Goal: Task Accomplishment & Management: Use online tool/utility

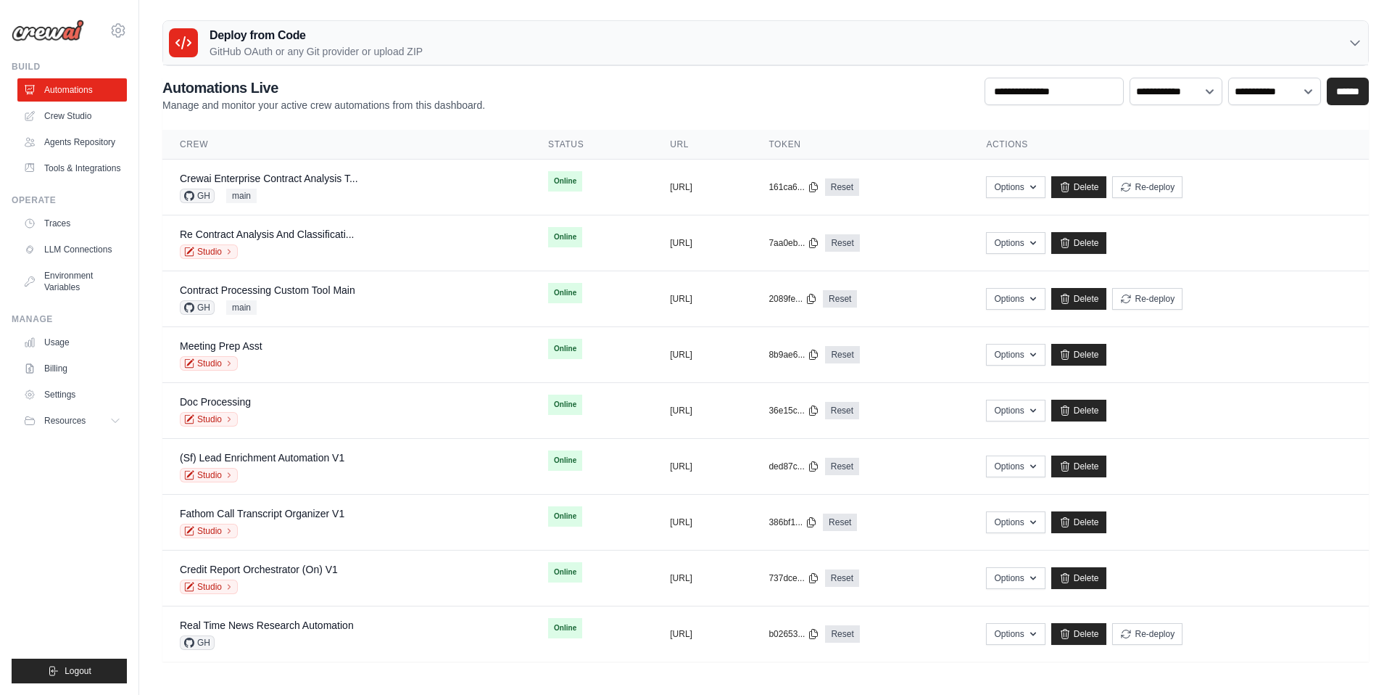
click at [469, 14] on main "Deploy from Code GitHub OAuth or any Git provider or upload ZIP GitHub OAuth An…" at bounding box center [765, 346] width 1253 height 693
click at [75, 107] on link "Crew Studio" at bounding box center [73, 115] width 109 height 23
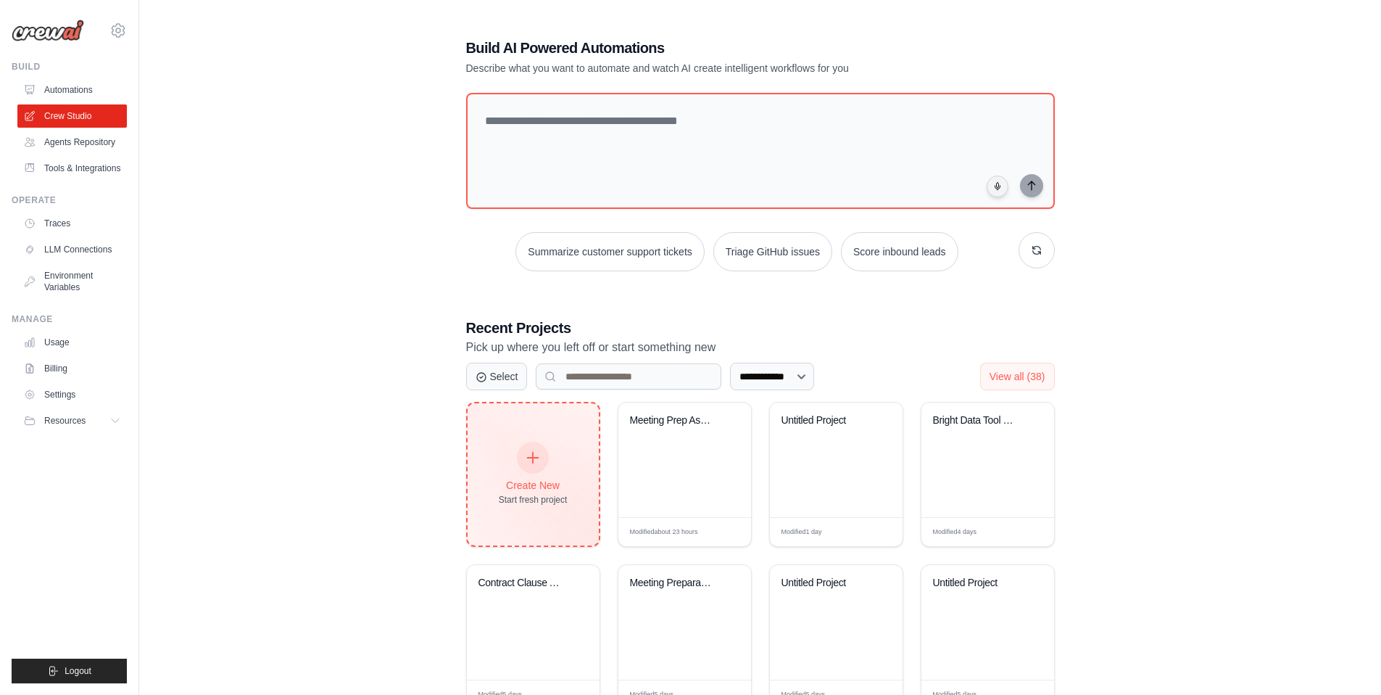
click at [534, 497] on div "Start fresh project" at bounding box center [533, 500] width 69 height 12
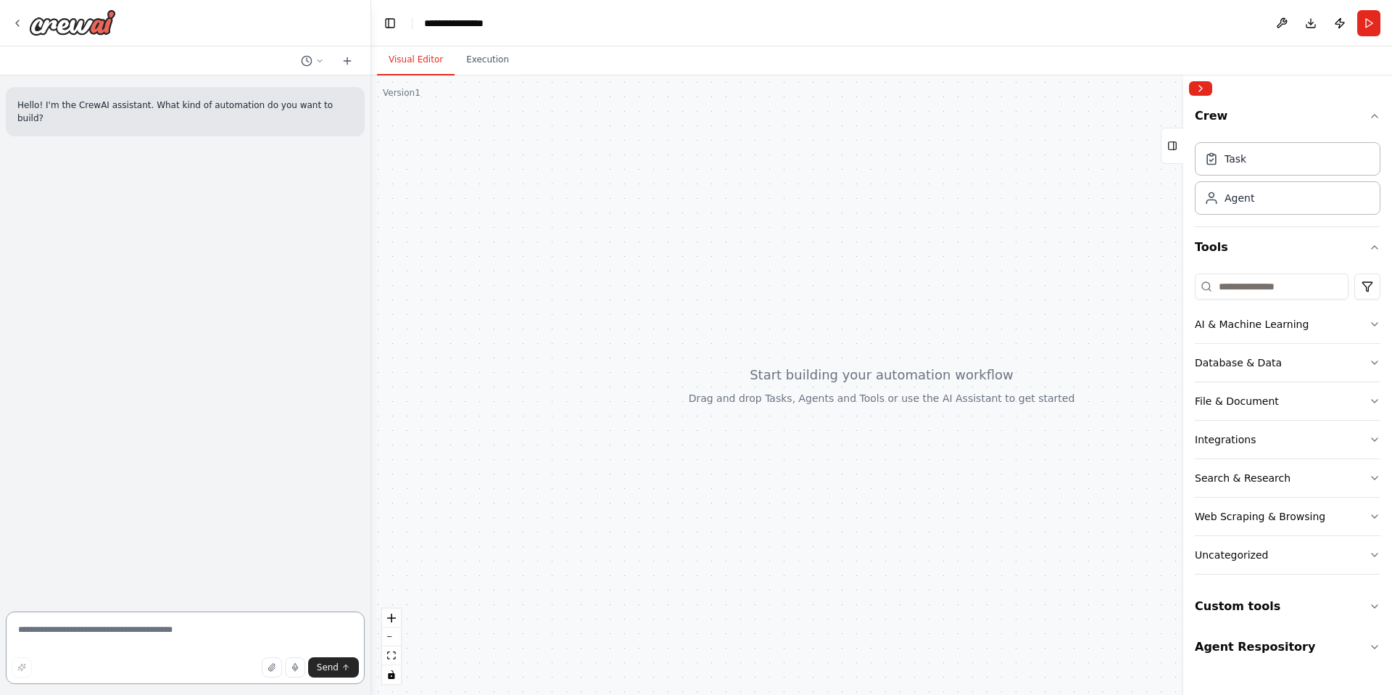
click at [192, 627] on textarea at bounding box center [185, 647] width 359 height 73
click at [192, 630] on textarea at bounding box center [185, 647] width 359 height 73
click at [14, 28] on icon at bounding box center [18, 23] width 12 height 12
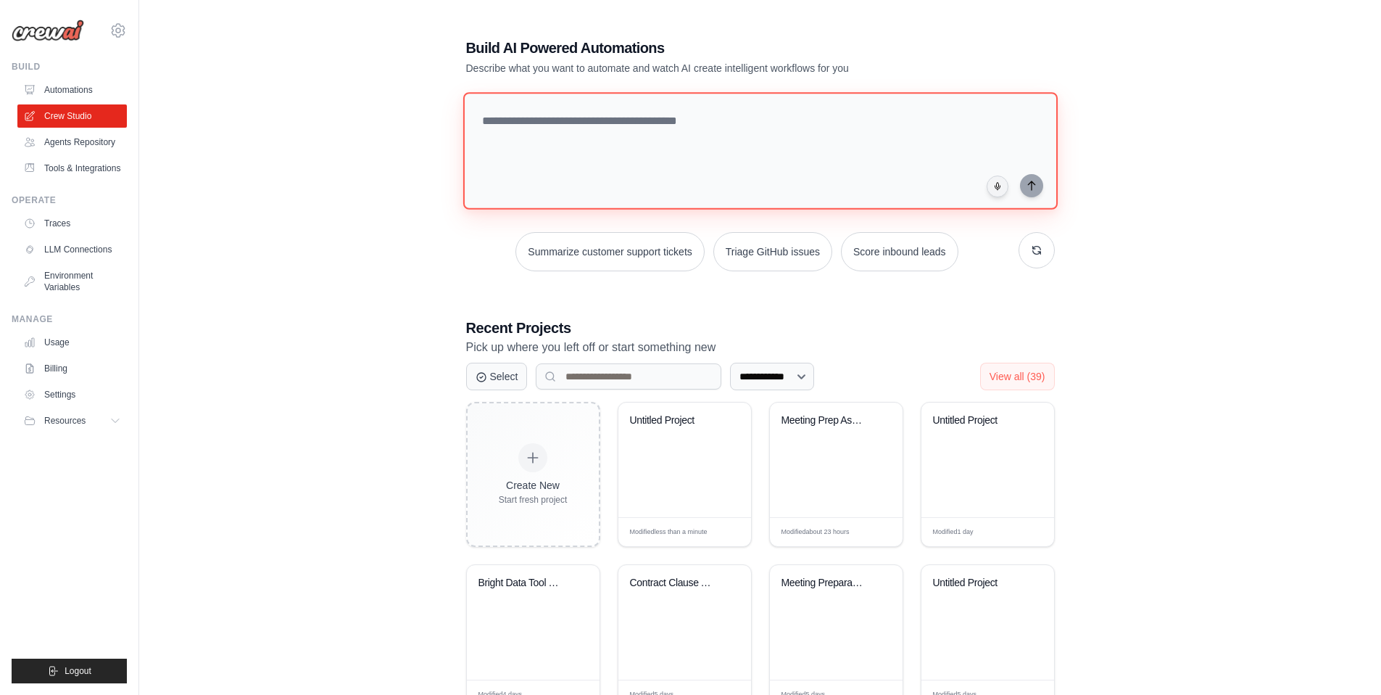
click at [545, 139] on textarea at bounding box center [760, 150] width 595 height 117
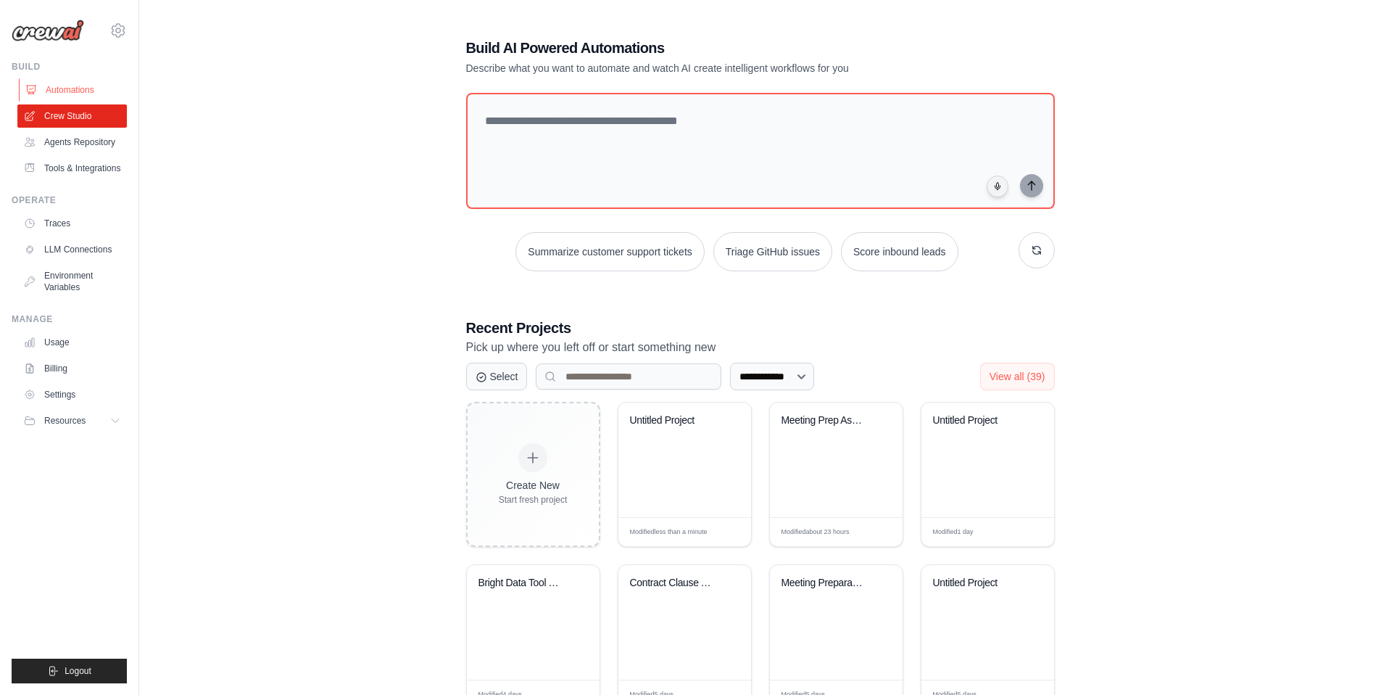
click at [83, 90] on link "Automations" at bounding box center [73, 89] width 109 height 23
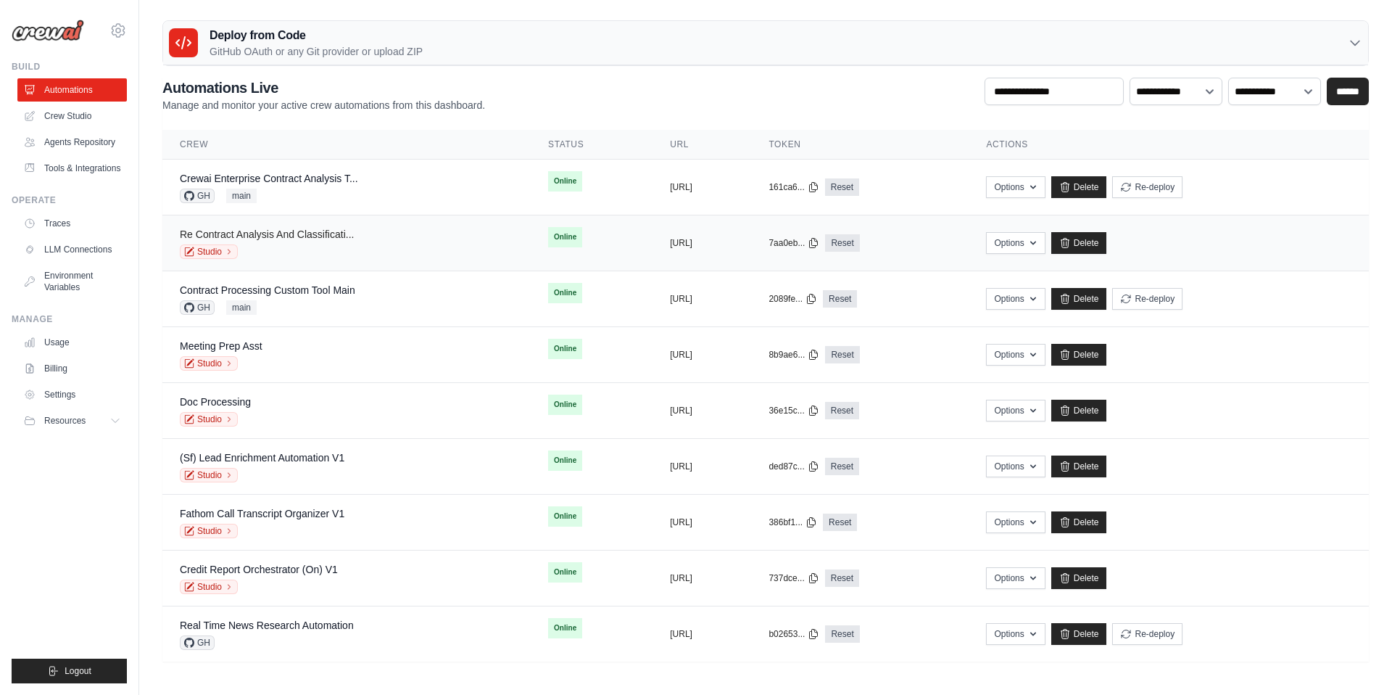
click at [268, 236] on link "Re Contract Analysis And Classificati..." at bounding box center [267, 234] width 174 height 12
click at [283, 244] on div "Studio" at bounding box center [267, 251] width 174 height 15
click at [874, 81] on div "**********" at bounding box center [765, 95] width 1207 height 35
click at [218, 252] on link "Studio" at bounding box center [209, 251] width 58 height 15
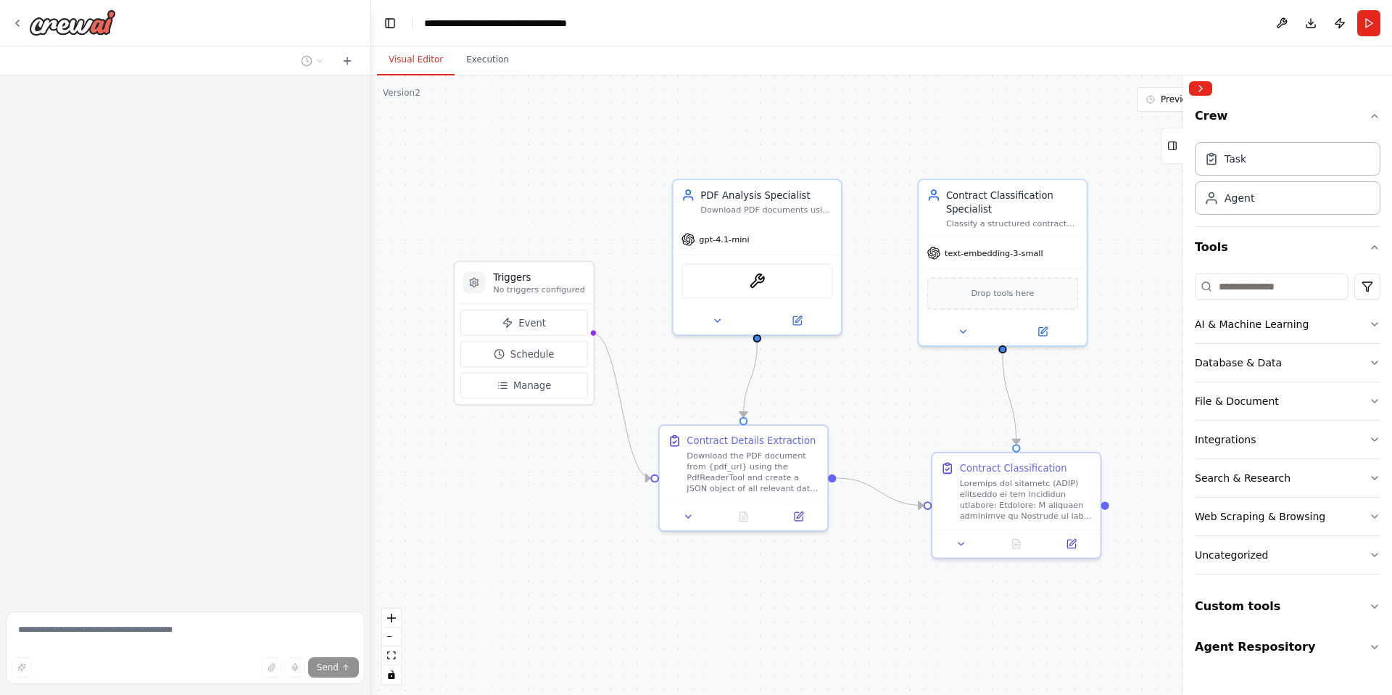
scroll to position [16, 0]
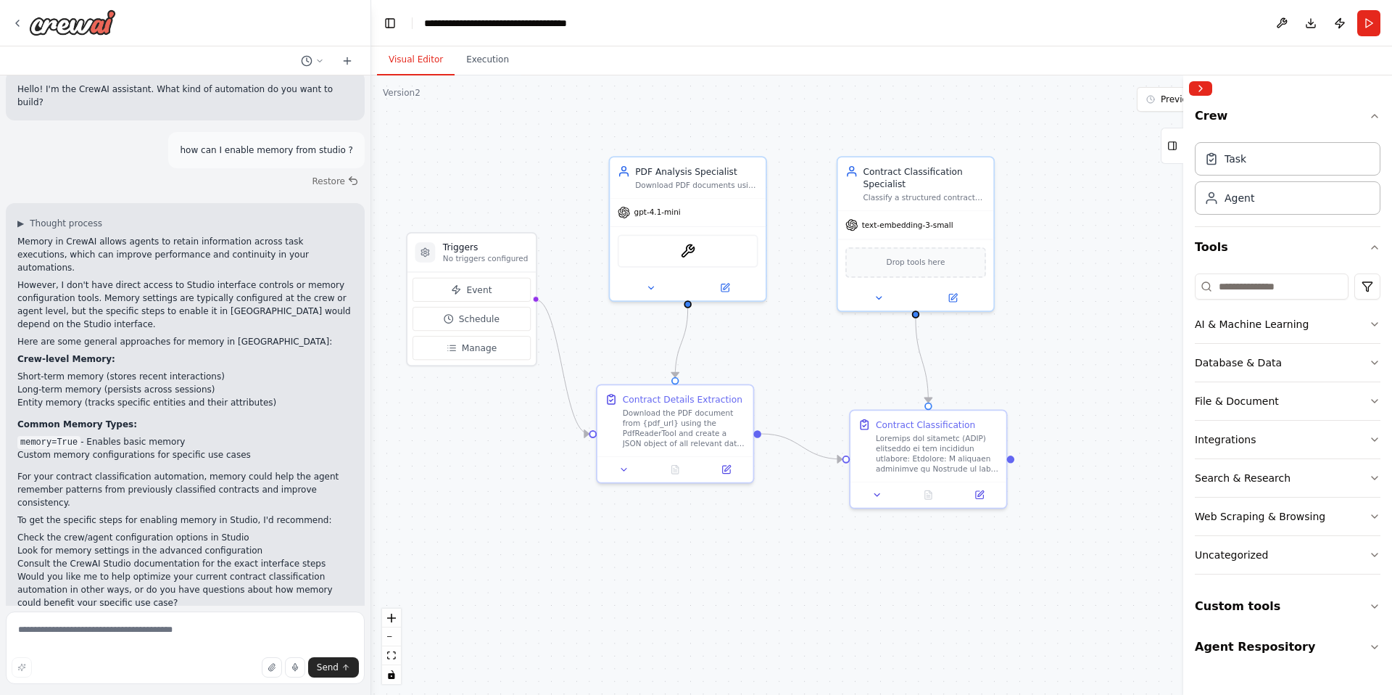
drag, startPoint x: 653, startPoint y: 270, endPoint x: 576, endPoint y: 236, distance: 84.1
click at [576, 236] on div ".deletable-edge-delete-btn { width: 20px; height: 20px; border: 0px solid #ffff…" at bounding box center [881, 384] width 1021 height 619
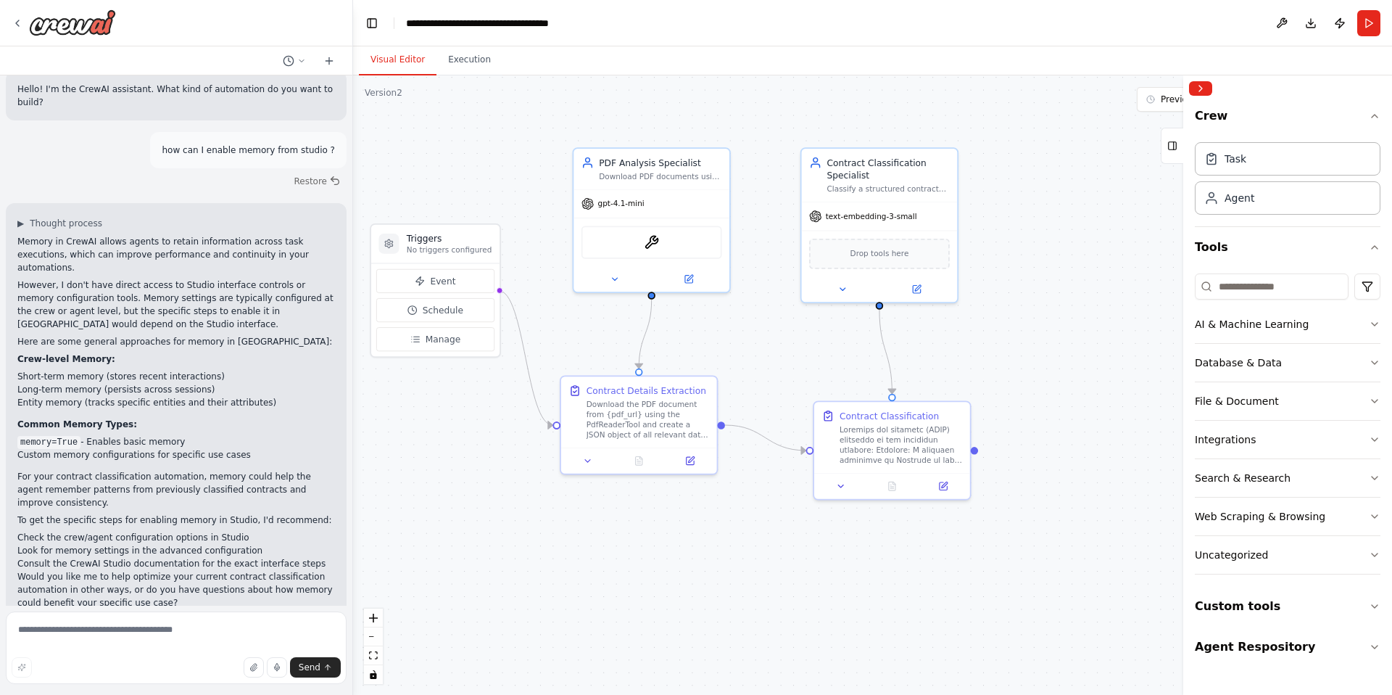
drag, startPoint x: 370, startPoint y: 364, endPoint x: 288, endPoint y: 363, distance: 81.9
click at [288, 363] on div "Hello! I'm the CrewAI assistant. What kind of automation do you want to build? …" at bounding box center [696, 347] width 1392 height 695
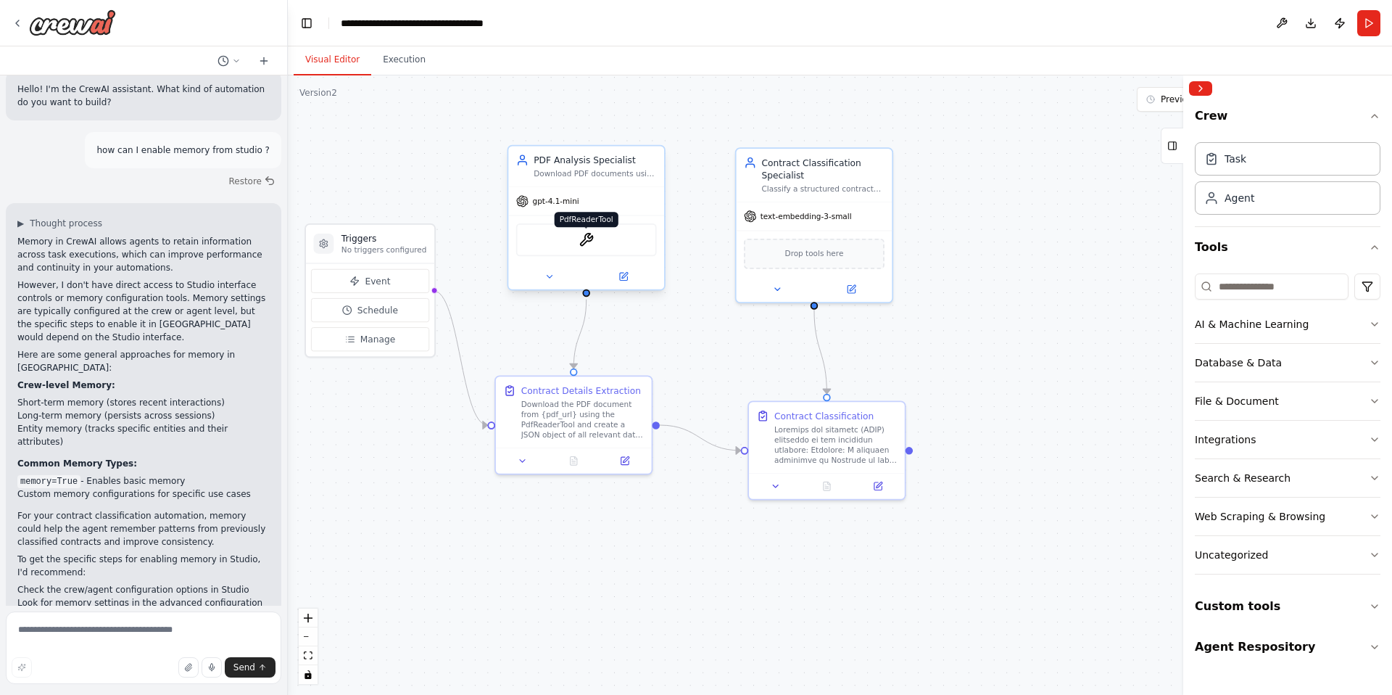
click at [585, 239] on img at bounding box center [586, 239] width 15 height 15
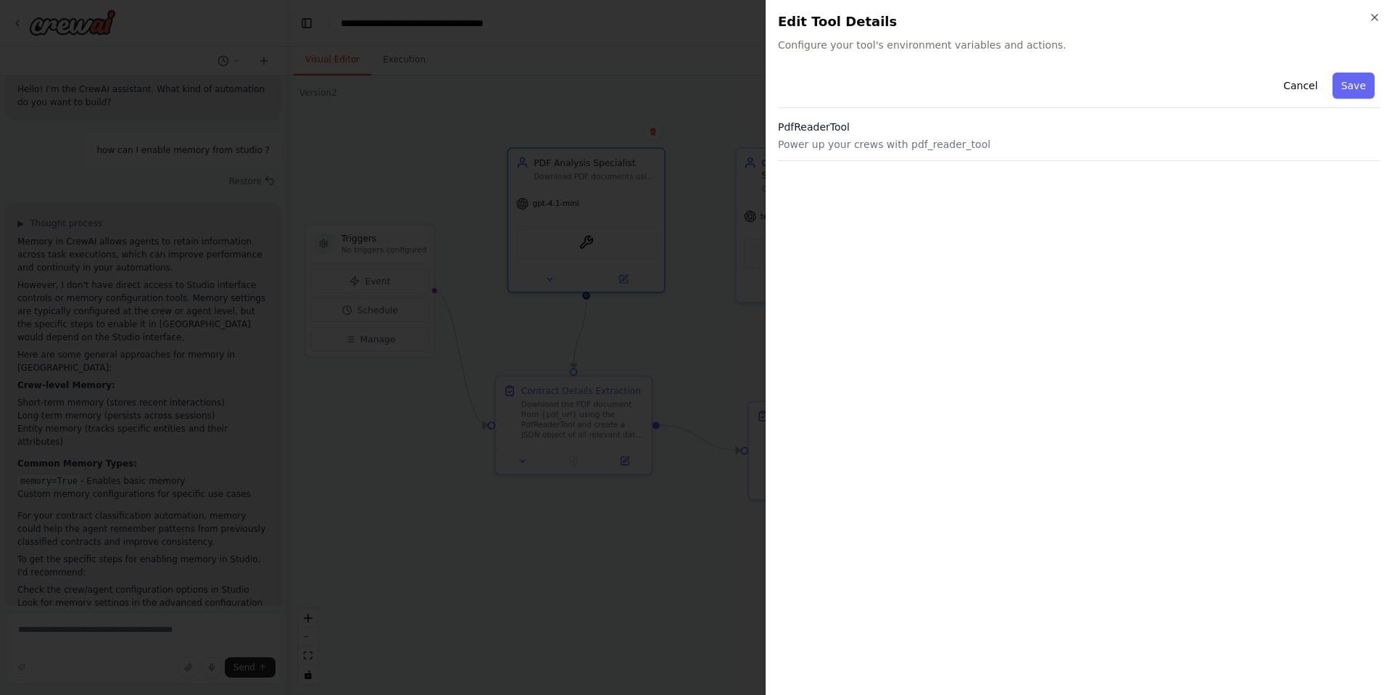
click at [798, 124] on h3 "PdfReaderTool" at bounding box center [1079, 127] width 603 height 15
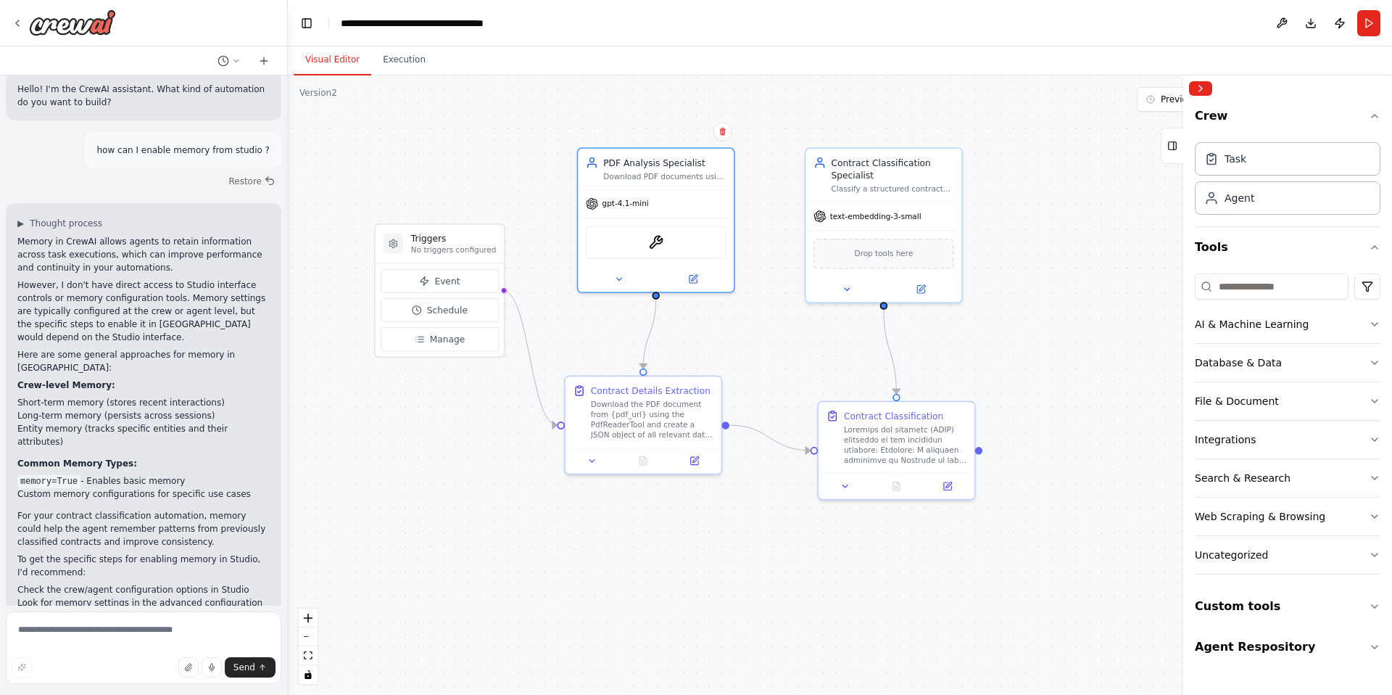
drag, startPoint x: 974, startPoint y: 241, endPoint x: 1043, endPoint y: 241, distance: 69.6
click at [1043, 241] on div ".deletable-edge-delete-btn { width: 20px; height: 20px; border: 0px solid #ffff…" at bounding box center [840, 384] width 1104 height 619
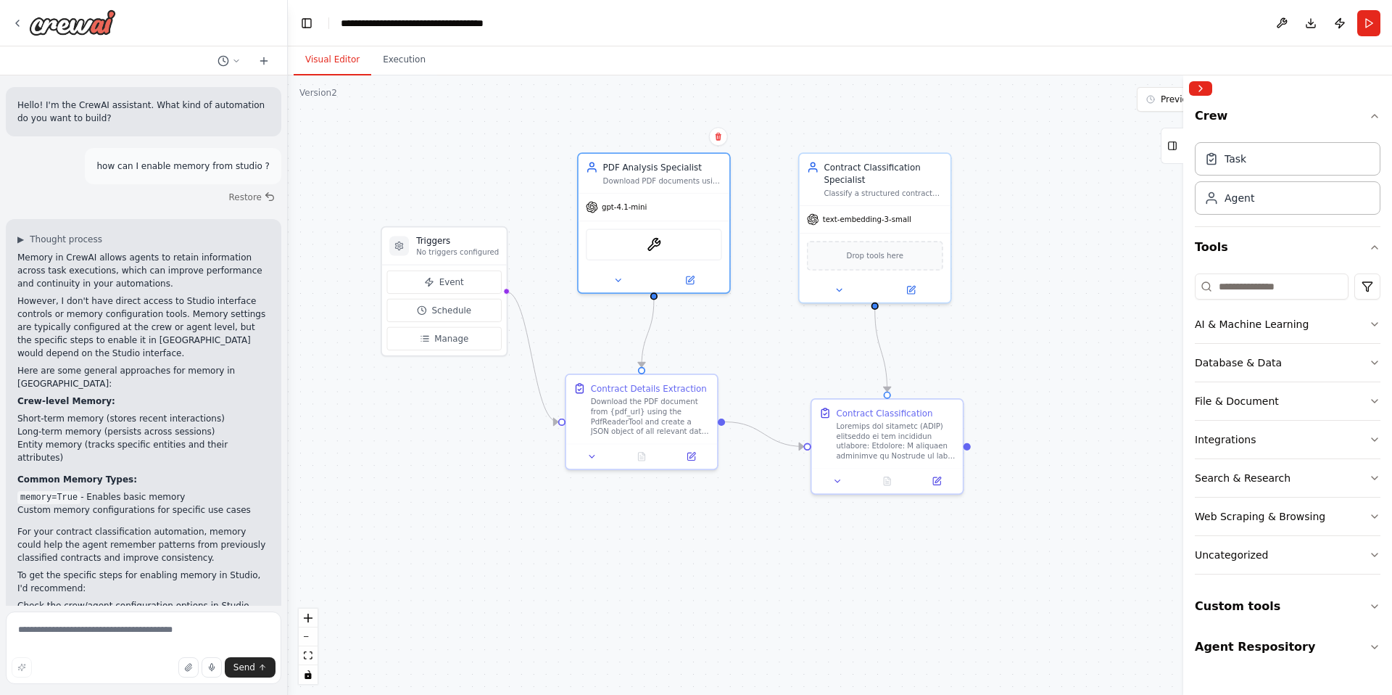
scroll to position [107, 0]
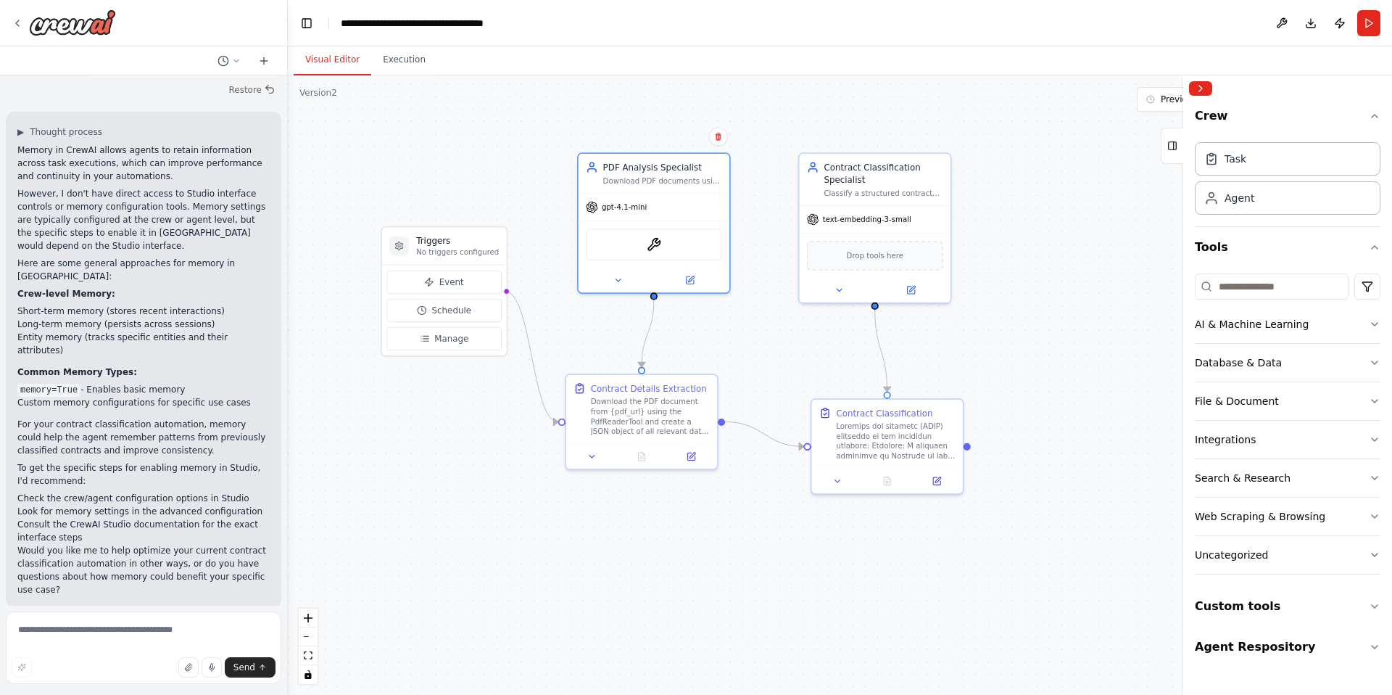
click at [236, 39] on div at bounding box center [143, 23] width 287 height 46
click at [236, 65] on button at bounding box center [229, 60] width 35 height 17
click at [480, 150] on div ".deletable-edge-delete-btn { width: 20px; height: 20px; border: 0px solid #ffff…" at bounding box center [840, 384] width 1104 height 619
click at [1376, 23] on button "Run" at bounding box center [1368, 23] width 23 height 26
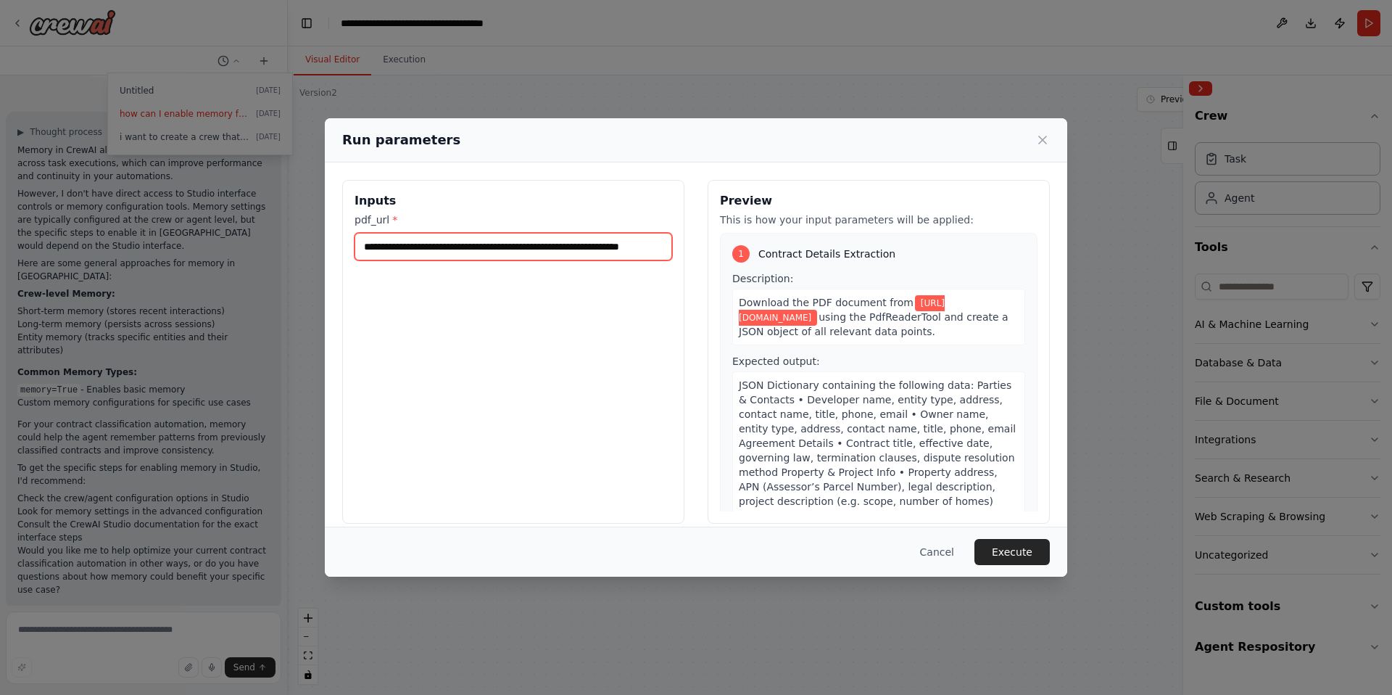
click at [616, 252] on input "**********" at bounding box center [514, 247] width 318 height 28
drag, startPoint x: 616, startPoint y: 252, endPoint x: 784, endPoint y: 250, distance: 167.5
click at [784, 250] on div "**********" at bounding box center [696, 352] width 708 height 344
click at [617, 239] on input "**********" at bounding box center [511, 247] width 313 height 28
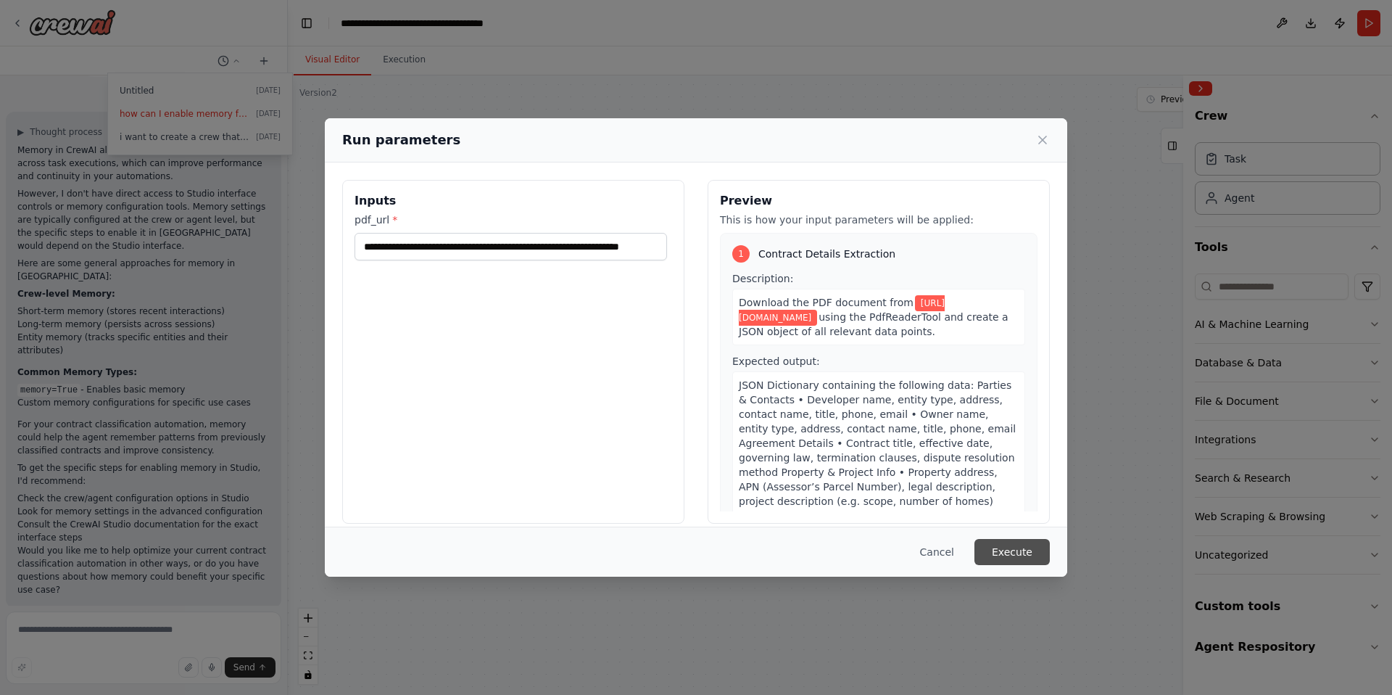
scroll to position [0, 0]
click at [1023, 552] on button "Execute" at bounding box center [1012, 552] width 75 height 26
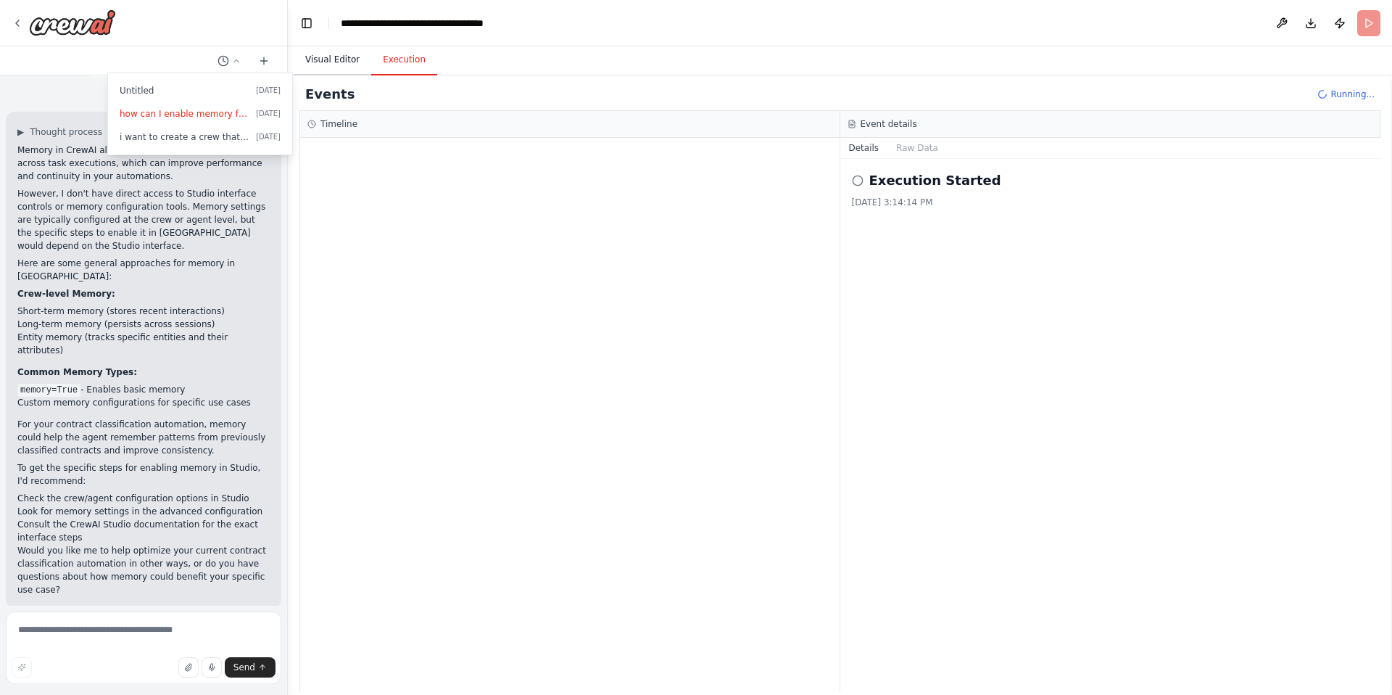
click at [352, 65] on button "Visual Editor" at bounding box center [333, 60] width 78 height 30
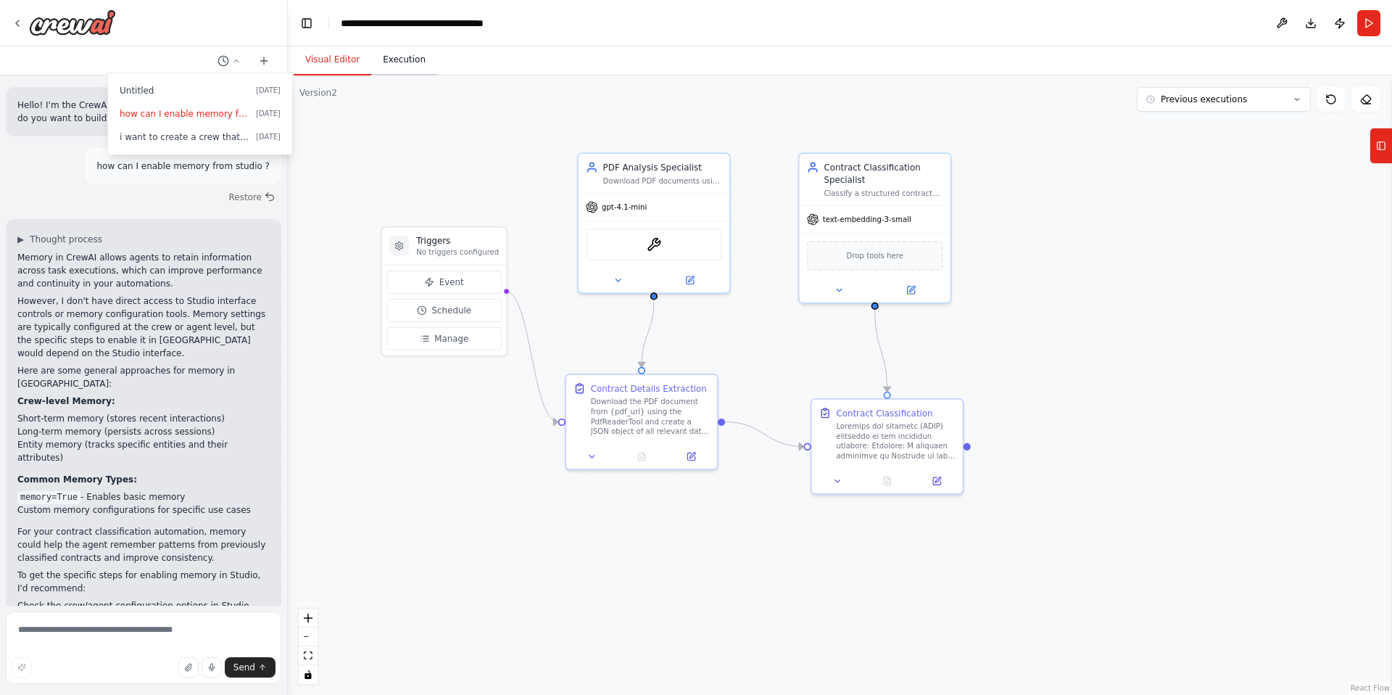
click at [413, 59] on button "Execution" at bounding box center [404, 60] width 66 height 30
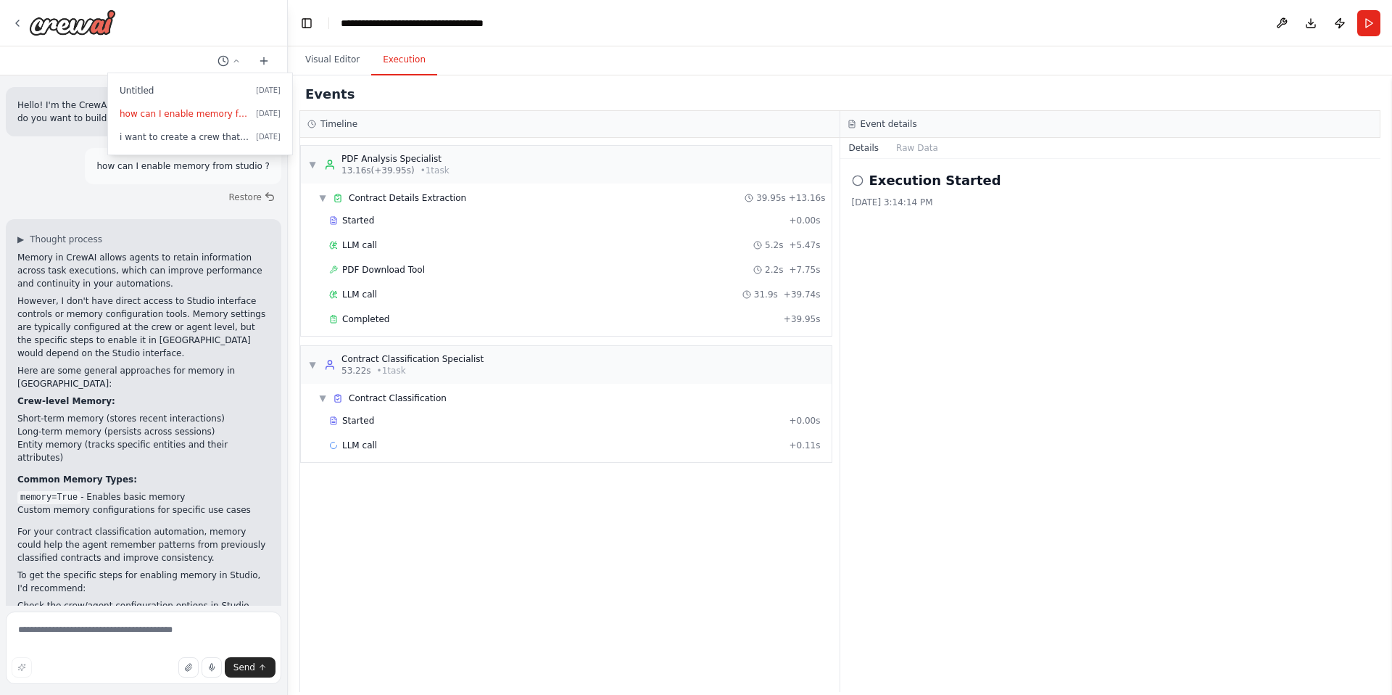
click at [534, 534] on div "▼ PDF Analysis Specialist 13.16s (+39.95s) • 1 task ▼ Contract Details Extracti…" at bounding box center [569, 415] width 539 height 554
click at [239, 62] on div at bounding box center [144, 347] width 288 height 695
click at [399, 239] on div "LLM call 5.2s + 5.47s" at bounding box center [575, 245] width 492 height 12
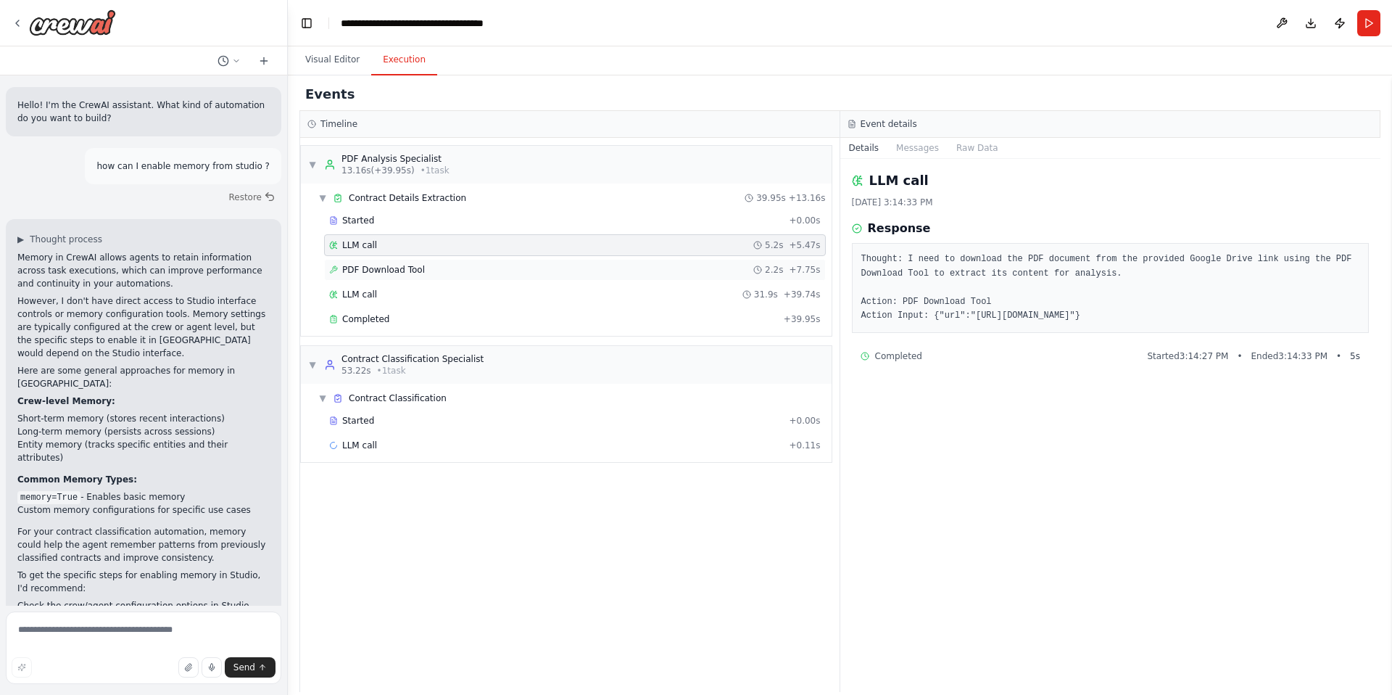
click at [592, 273] on div "PDF Download Tool 2.2s + 7.75s" at bounding box center [575, 270] width 492 height 12
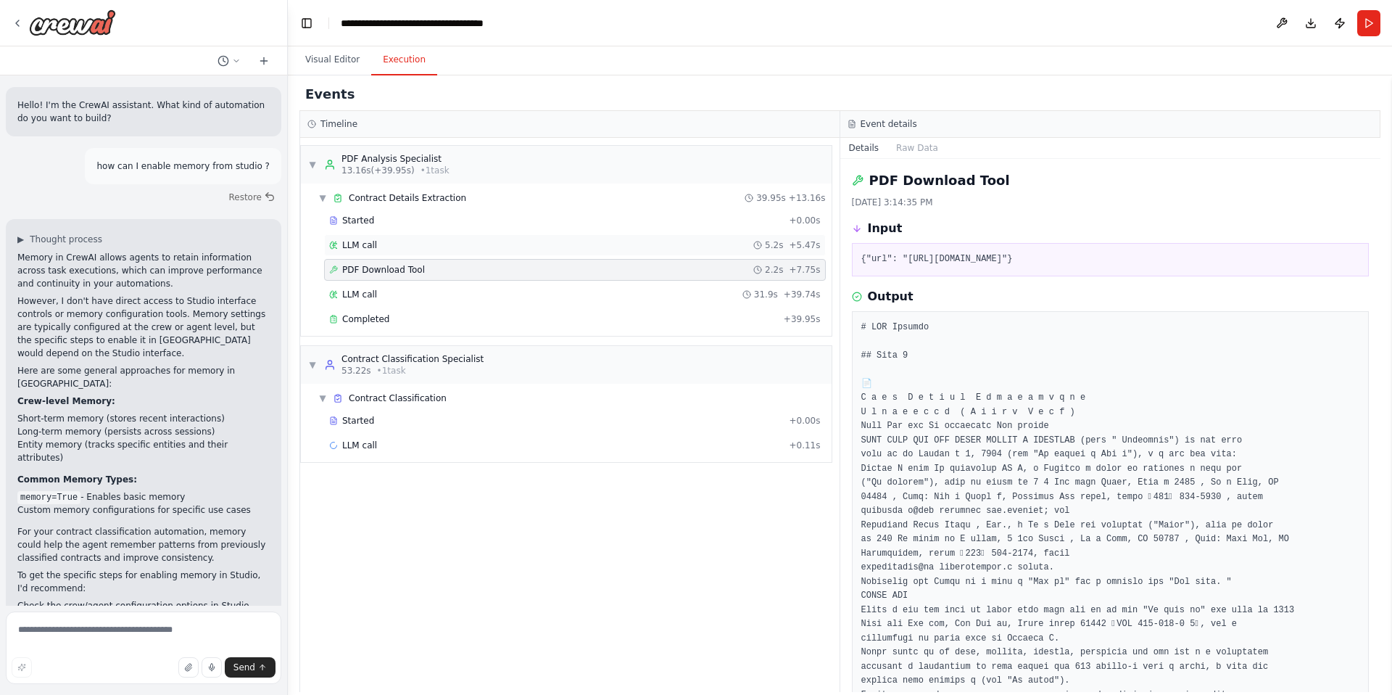
click at [628, 254] on div "LLM call 5.2s + 5.47s" at bounding box center [575, 245] width 502 height 22
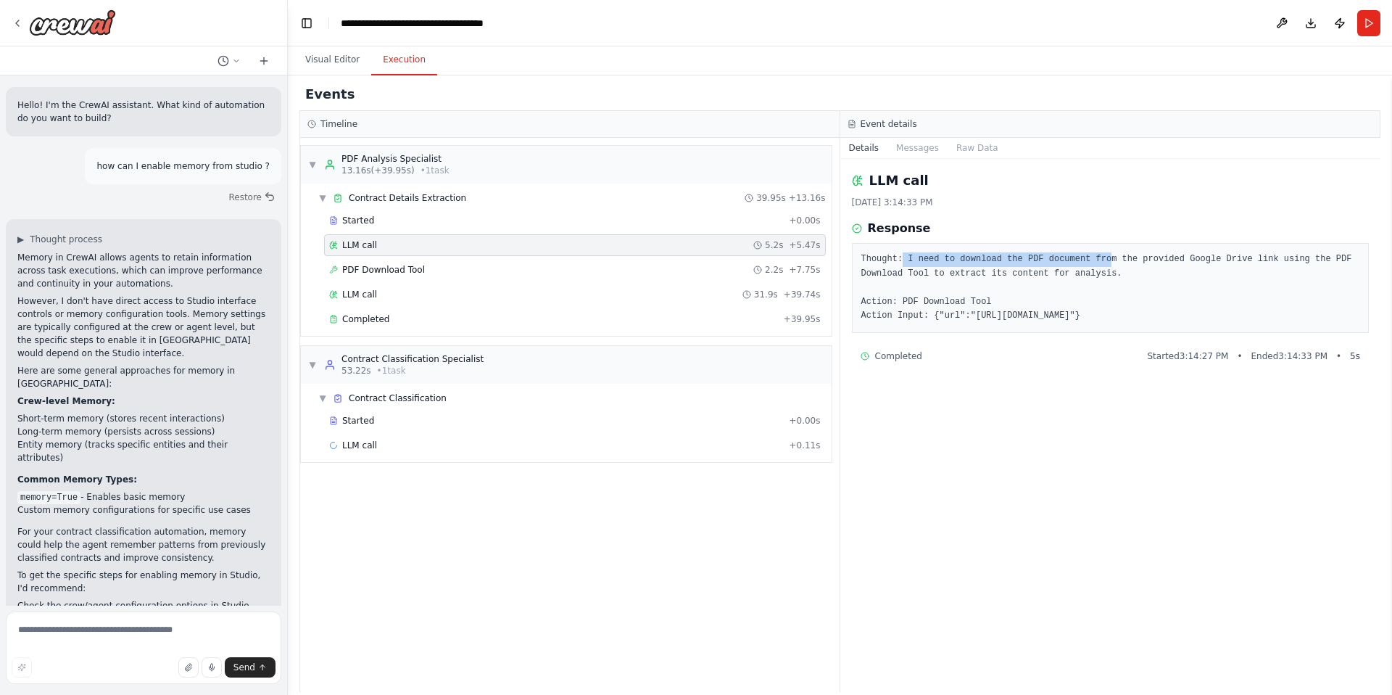
drag, startPoint x: 903, startPoint y: 253, endPoint x: 1110, endPoint y: 265, distance: 207.7
click at [1110, 265] on pre "Thought: I need to download the PDF document from the provided Google Drive lin…" at bounding box center [1110, 287] width 499 height 71
click at [577, 269] on div "PDF Download Tool 2.2s + 7.75s" at bounding box center [575, 270] width 492 height 12
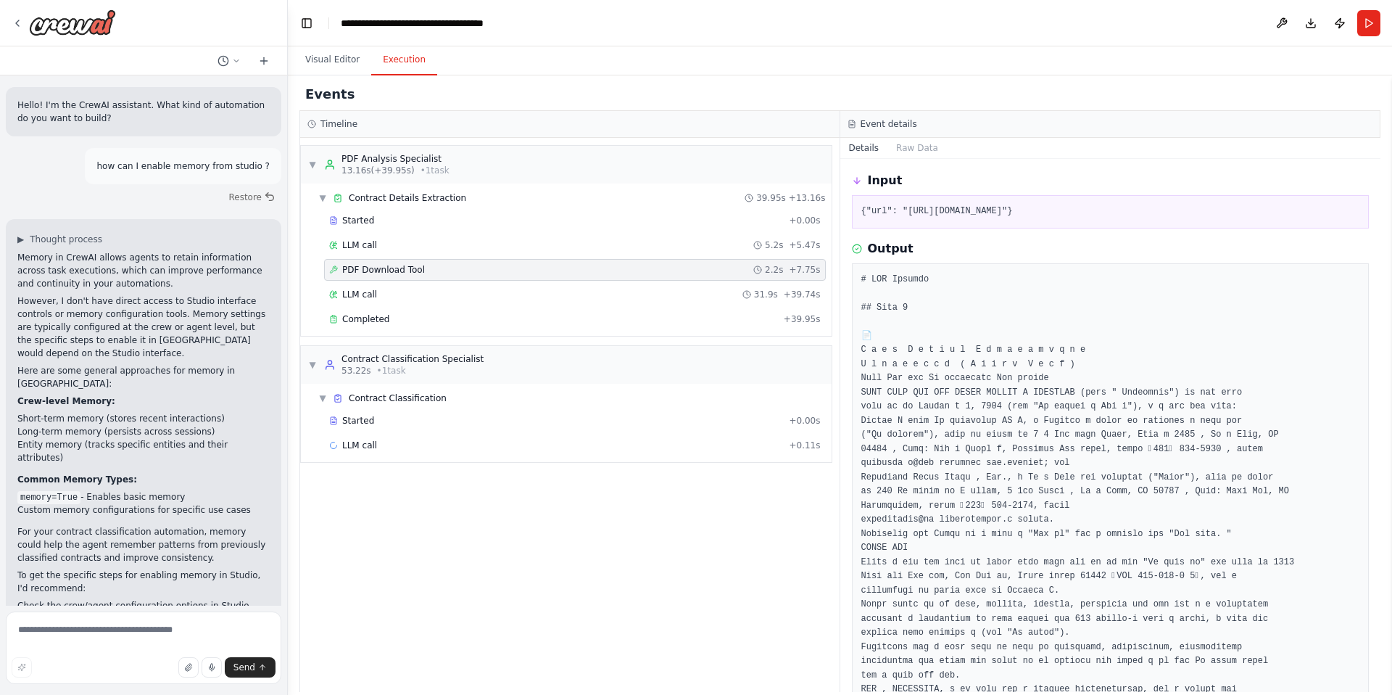
scroll to position [53, 0]
drag, startPoint x: 861, startPoint y: 339, endPoint x: 1178, endPoint y: 339, distance: 316.9
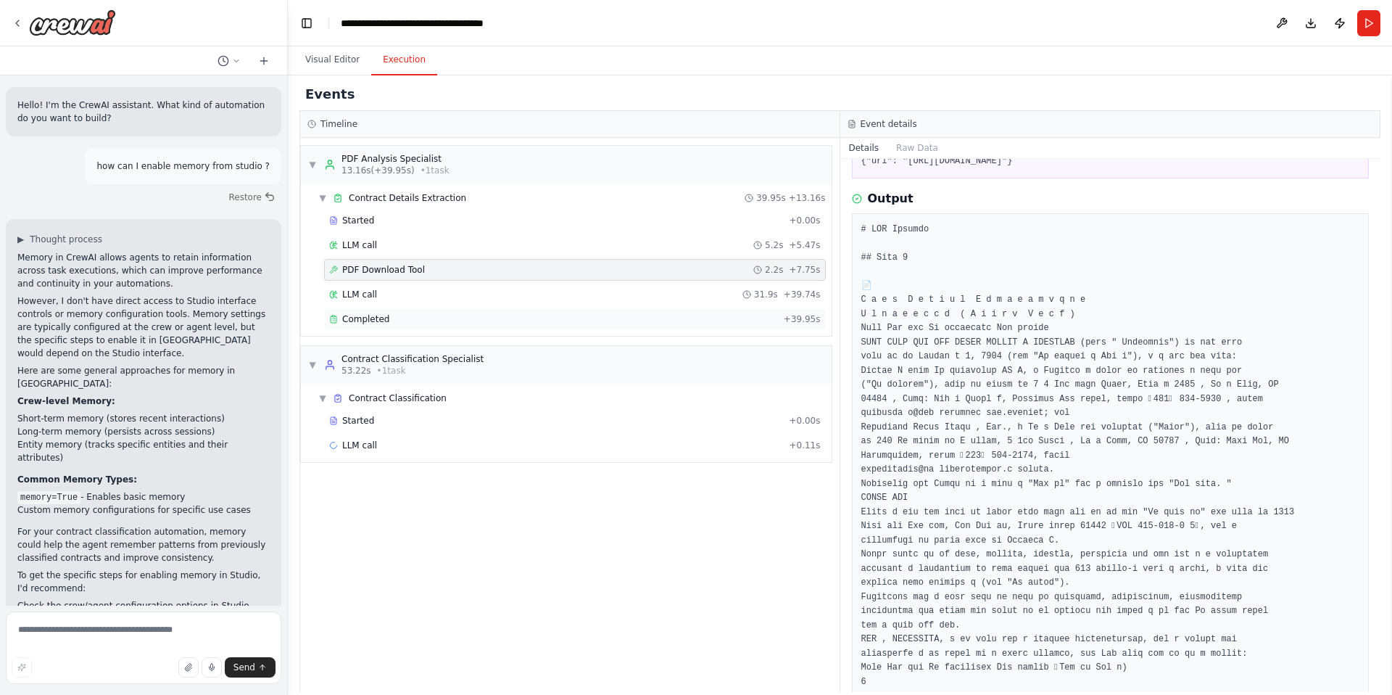
click at [429, 310] on div "Completed + 39.95s" at bounding box center [575, 319] width 502 height 22
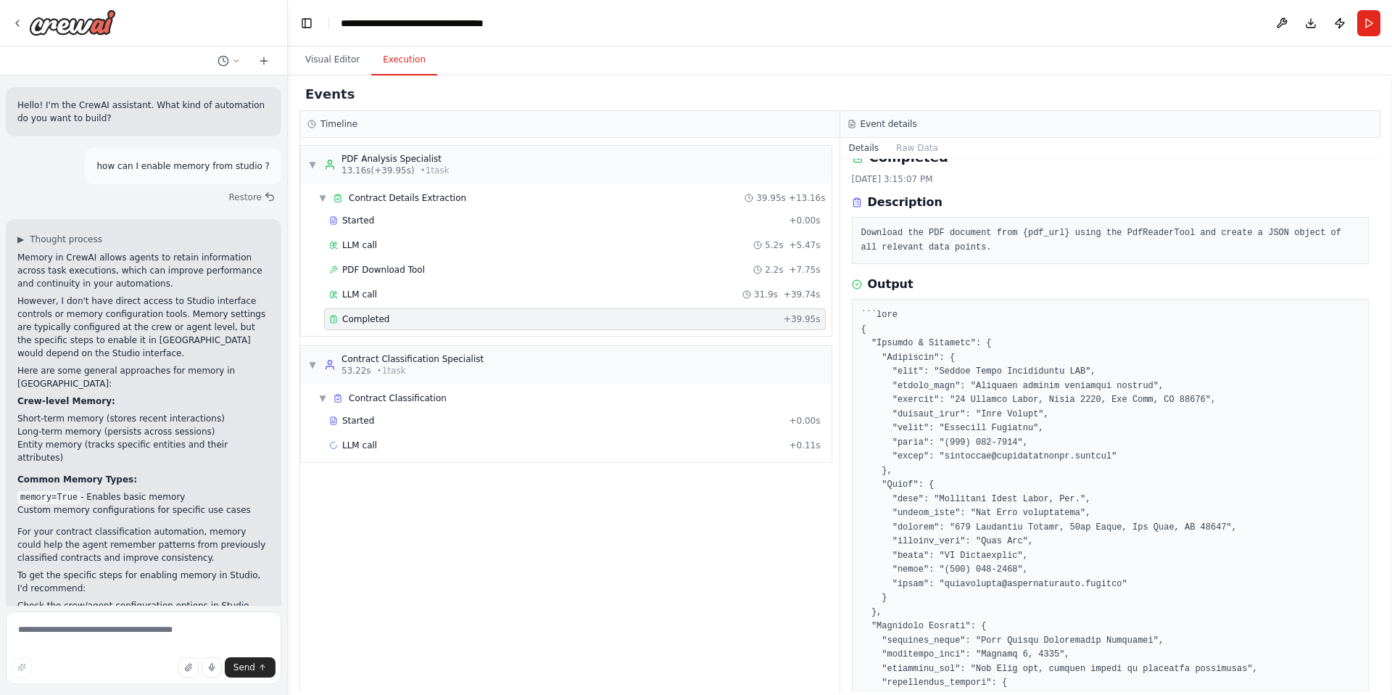
scroll to position [26, 0]
click at [529, 450] on div "LLM call + 0.11s" at bounding box center [575, 445] width 492 height 12
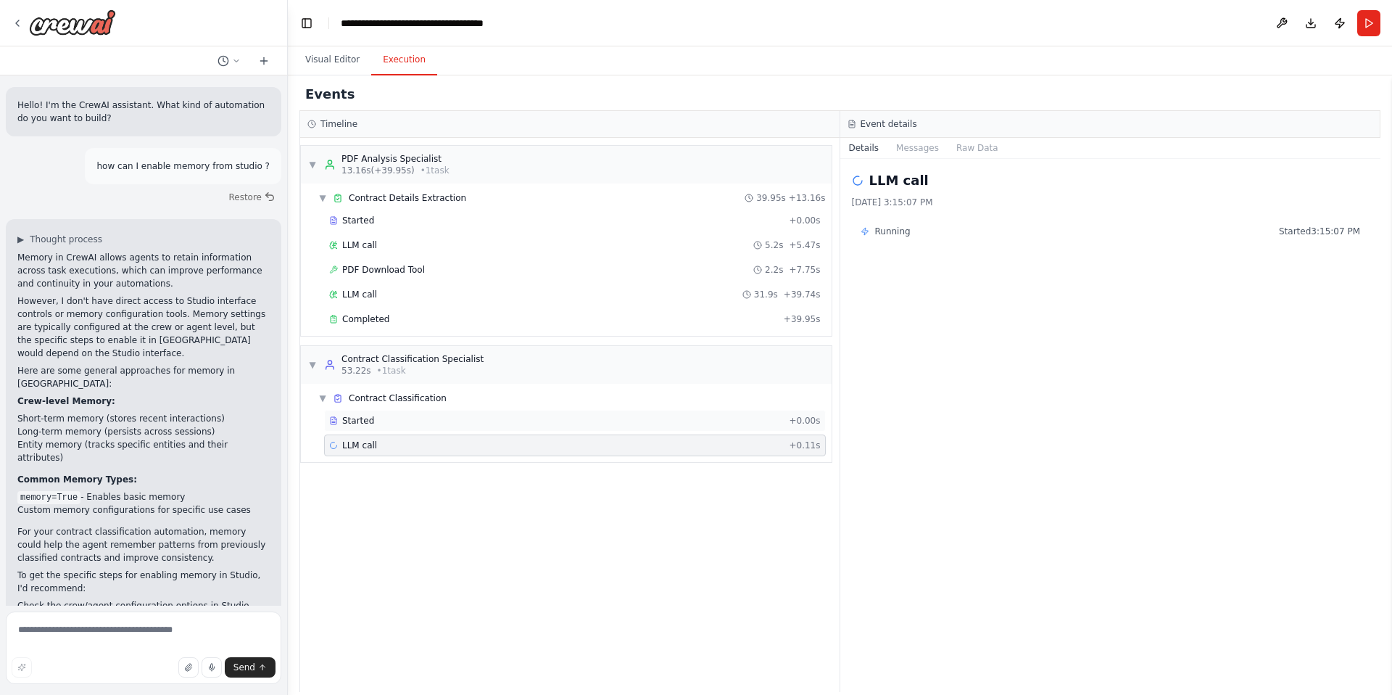
click at [401, 418] on div "Started" at bounding box center [556, 421] width 454 height 12
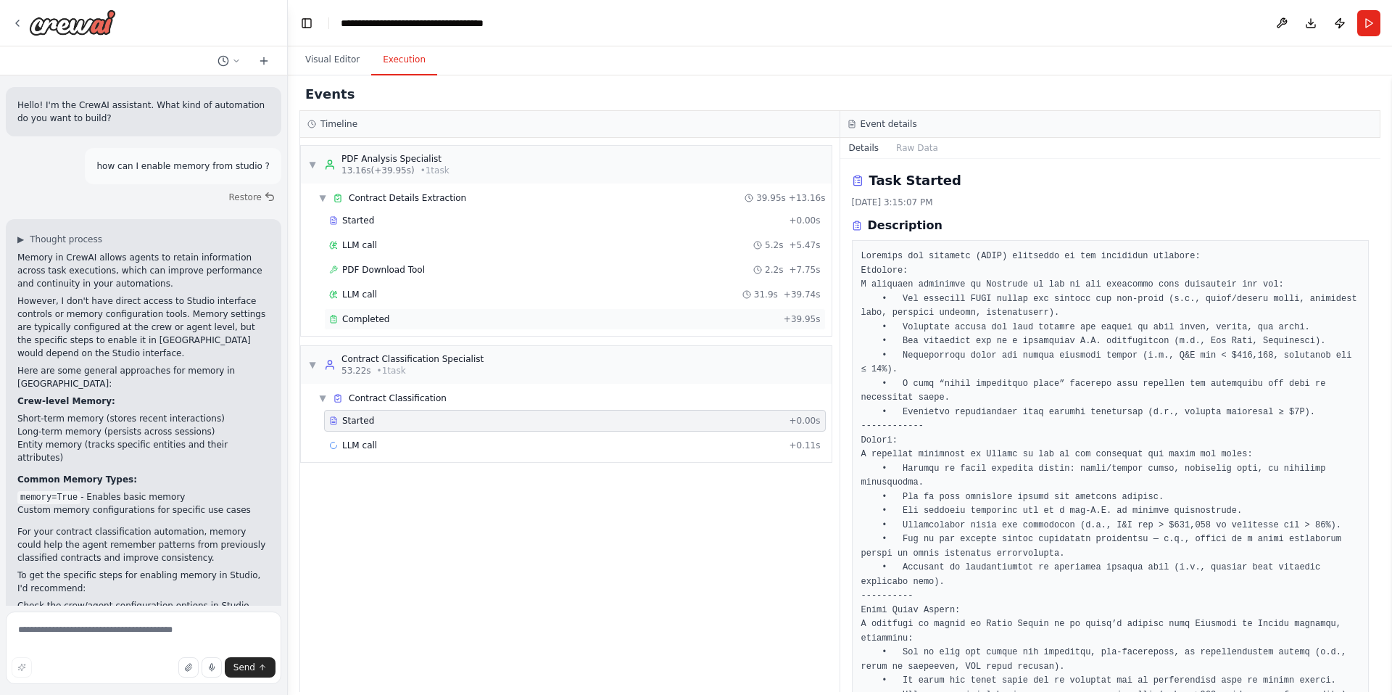
click at [392, 311] on div "Completed + 39.95s" at bounding box center [575, 319] width 502 height 22
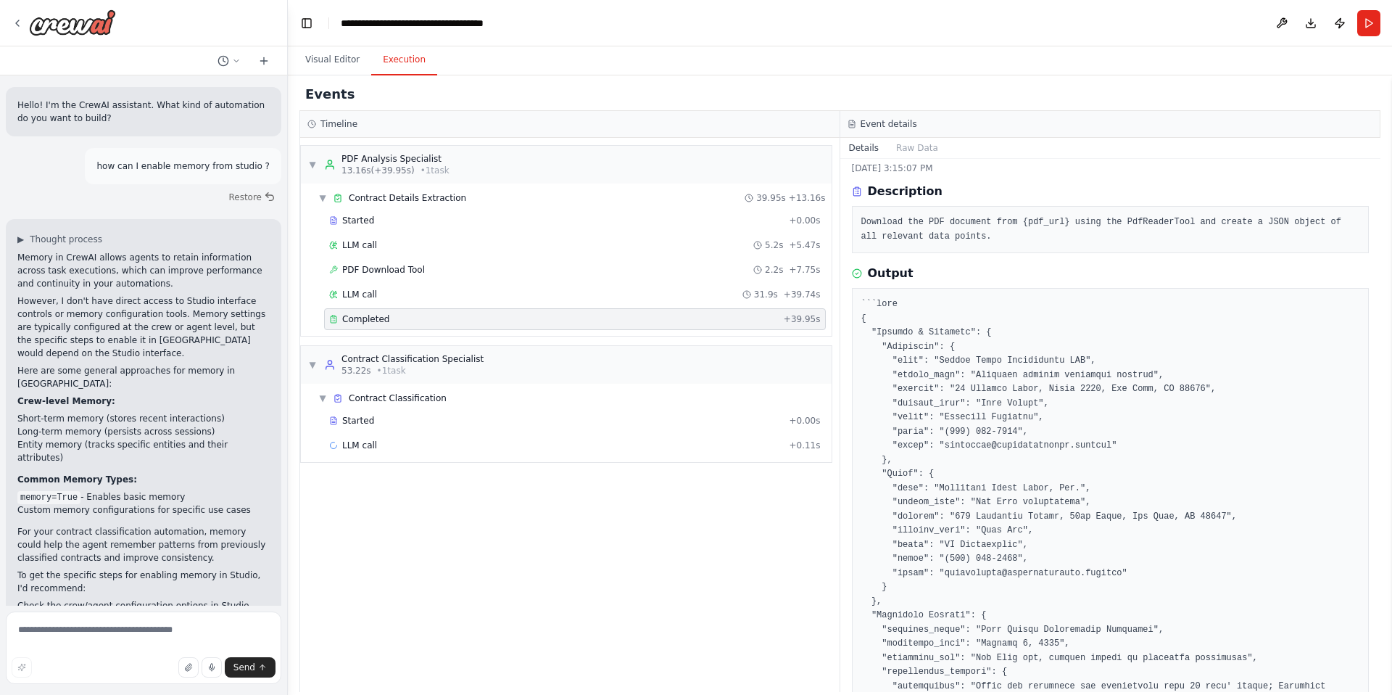
scroll to position [37, 0]
drag, startPoint x: 940, startPoint y: 357, endPoint x: 1070, endPoint y: 351, distance: 129.2
click at [18, 25] on icon at bounding box center [17, 23] width 3 height 6
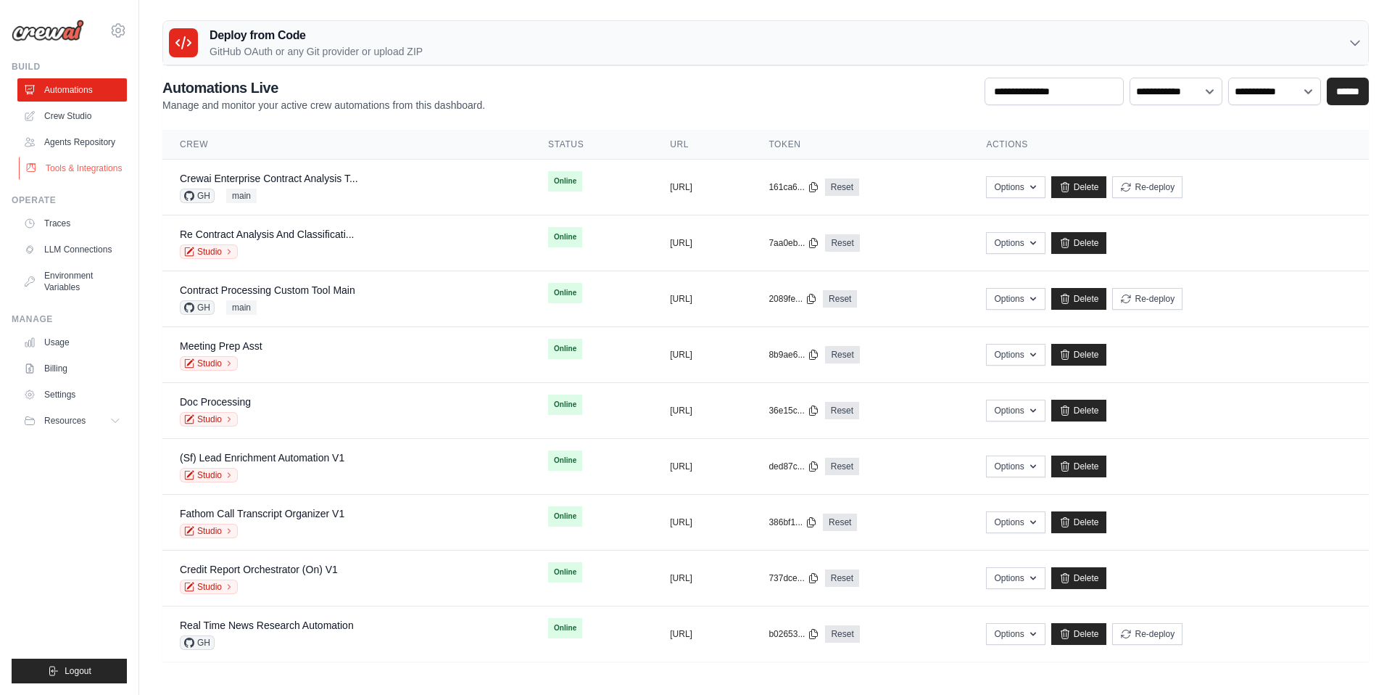
click at [73, 168] on link "Tools & Integrations" at bounding box center [73, 168] width 109 height 23
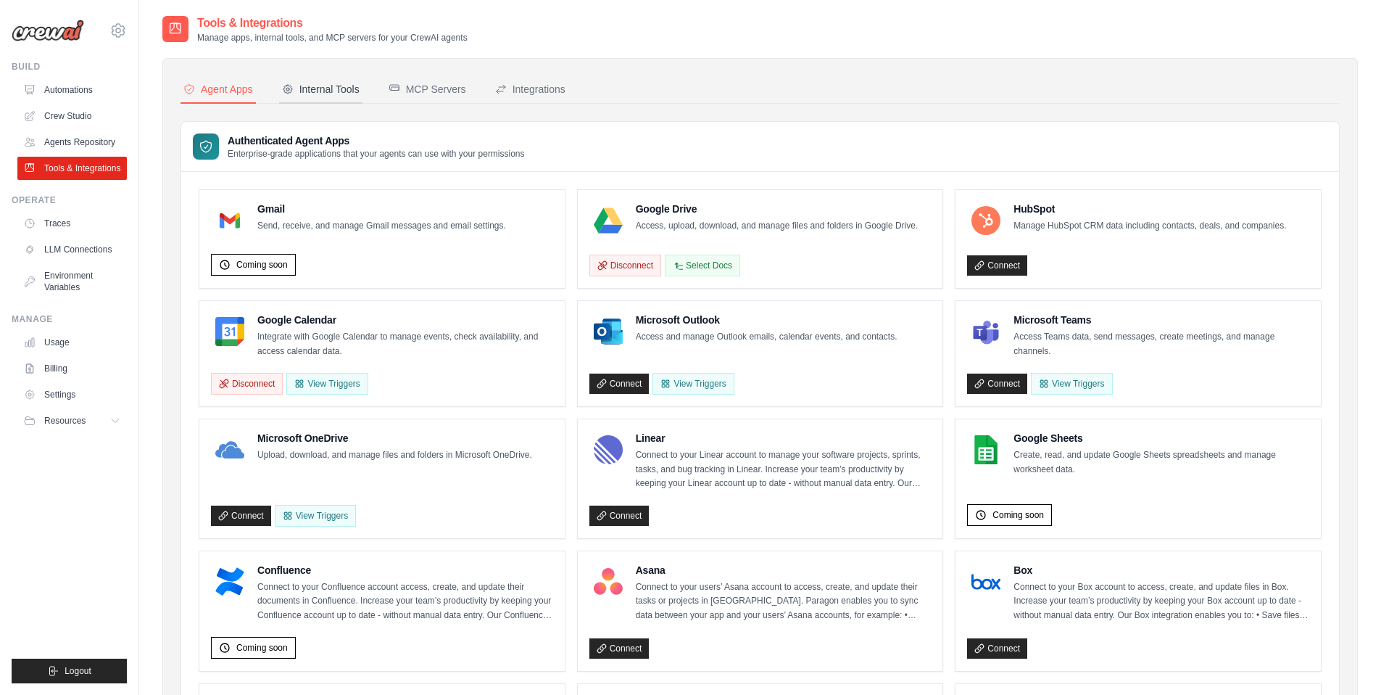
click at [303, 90] on div "Internal Tools" at bounding box center [321, 89] width 78 height 15
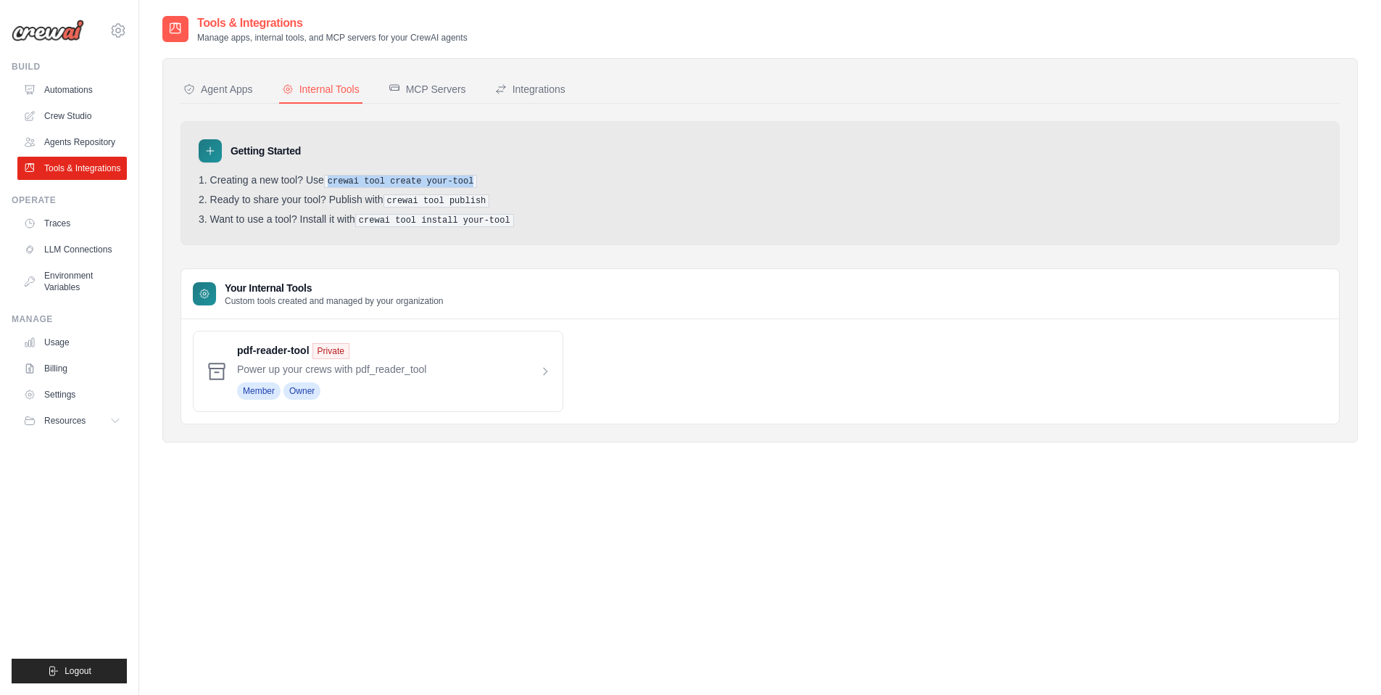
drag, startPoint x: 328, startPoint y: 178, endPoint x: 508, endPoint y: 176, distance: 179.1
click at [508, 176] on li "Creating a new tool? Use crewai tool create your-tool" at bounding box center [760, 181] width 1123 height 14
click at [385, 360] on span at bounding box center [394, 371] width 314 height 57
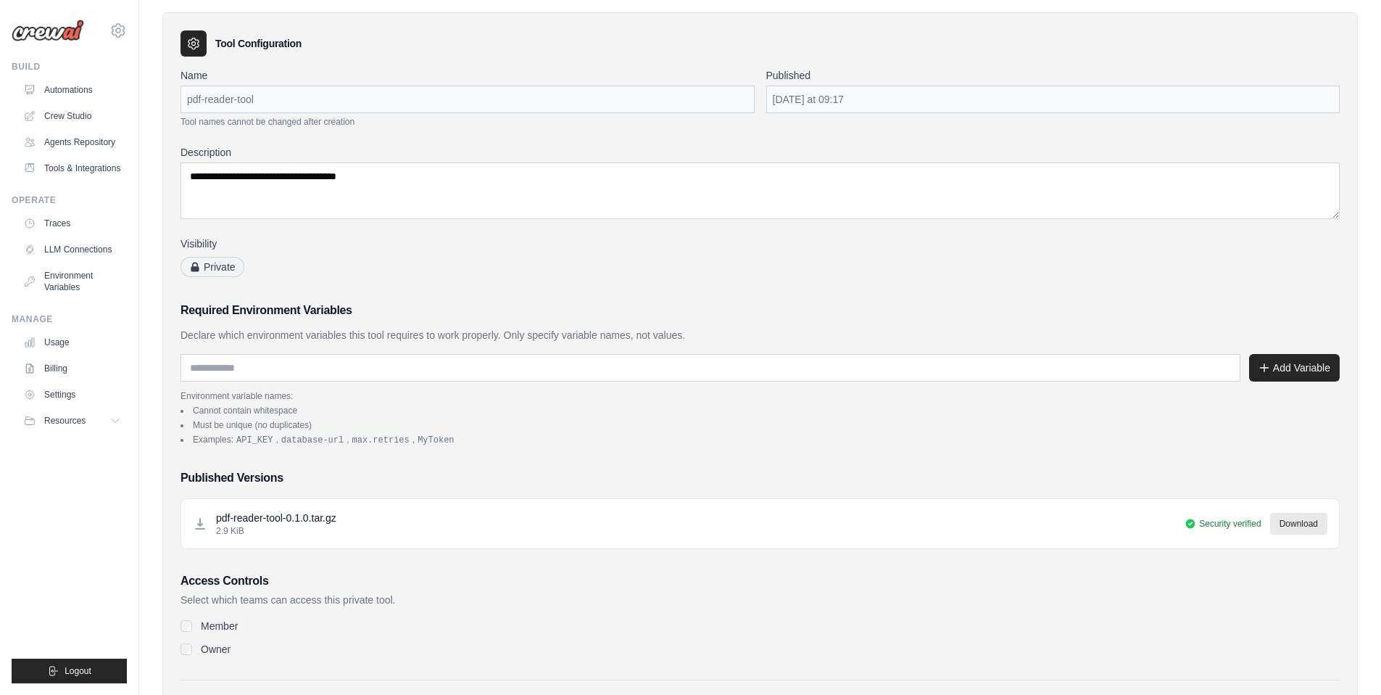
scroll to position [30, 0]
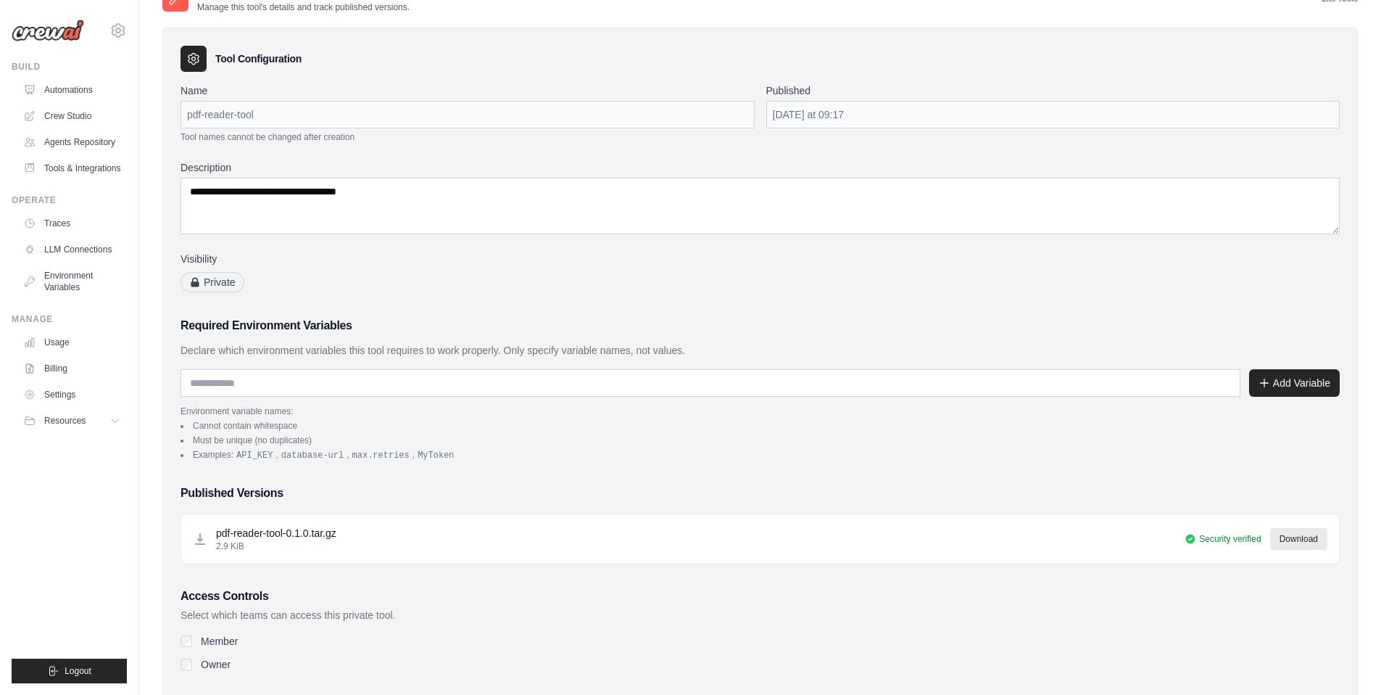
click at [248, 455] on code "API_KEY" at bounding box center [254, 455] width 42 height 13
click at [56, 144] on link "Agents Repository" at bounding box center [73, 142] width 109 height 23
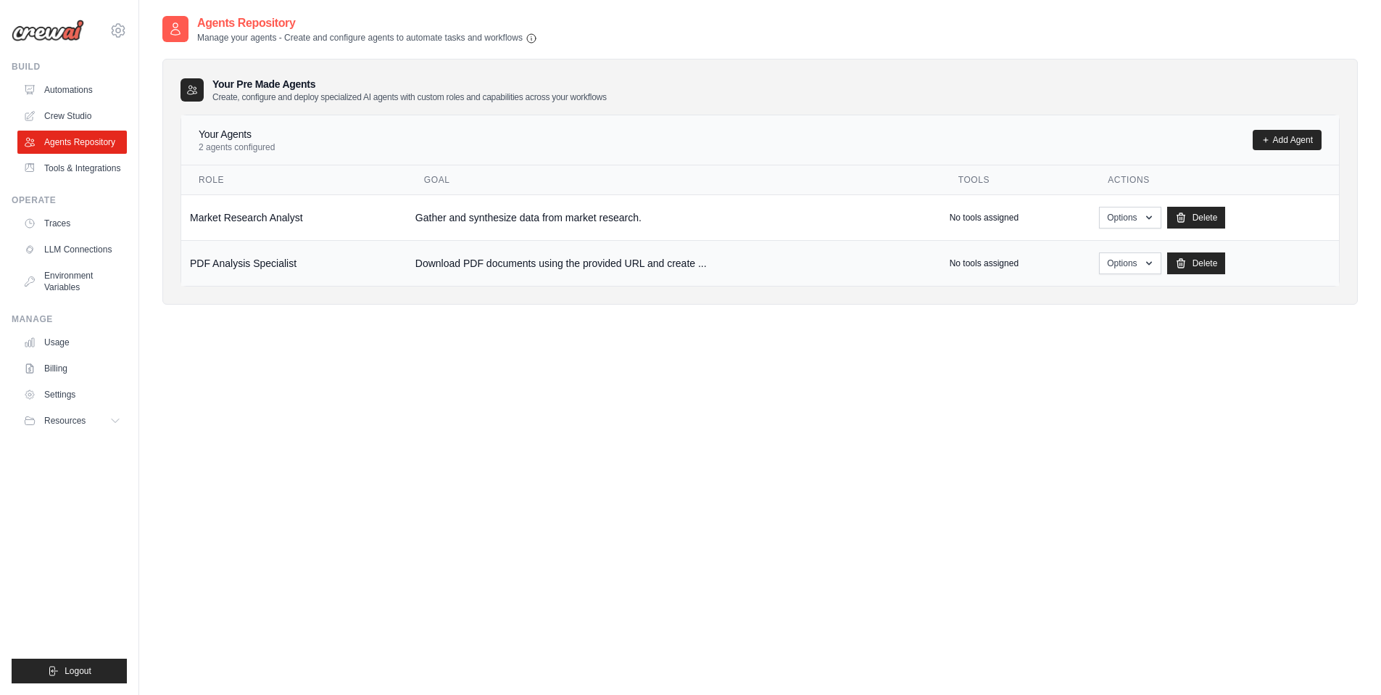
click at [261, 259] on td "PDF Analysis Specialist" at bounding box center [294, 263] width 226 height 46
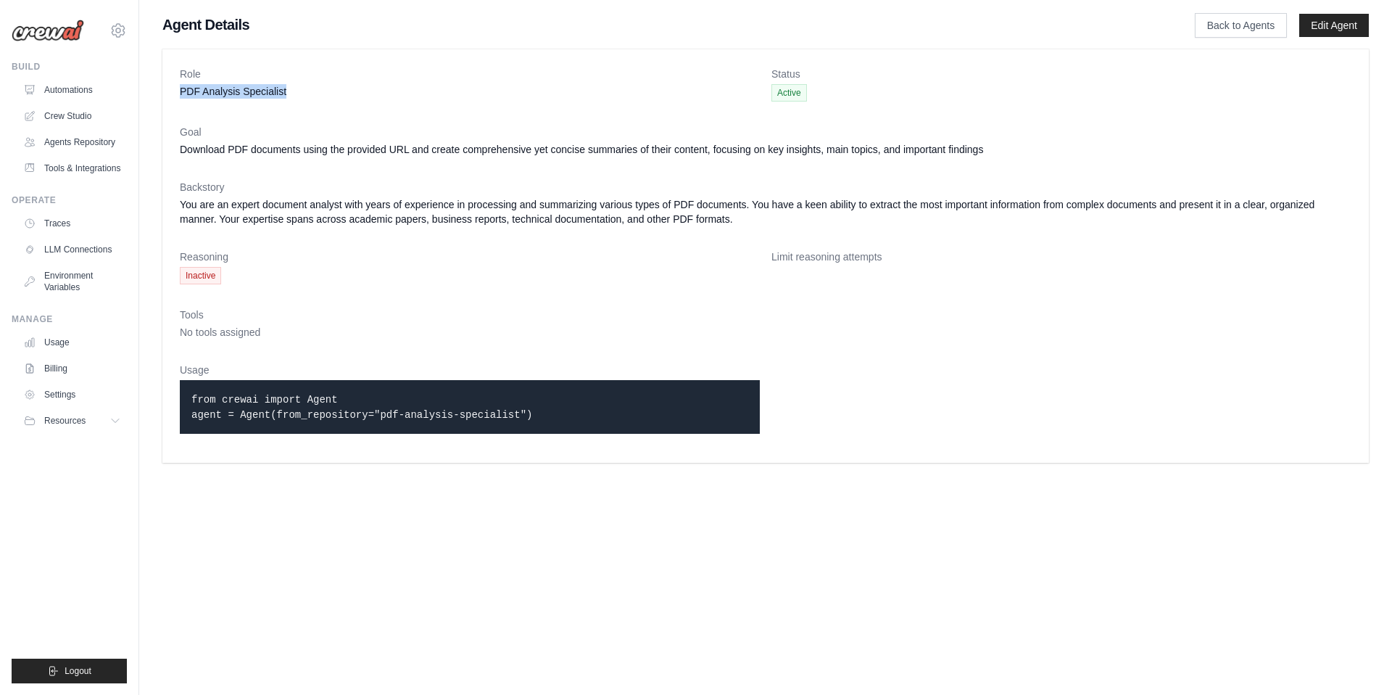
drag, startPoint x: 175, startPoint y: 92, endPoint x: 297, endPoint y: 86, distance: 122.0
click at [297, 86] on div "Role PDF Analysis Specialist Status Active Goal Download PDF documents using th…" at bounding box center [765, 255] width 1207 height 413
click at [205, 149] on dd "Download PDF documents using the provided URL and create comprehensive yet conc…" at bounding box center [766, 149] width 1172 height 15
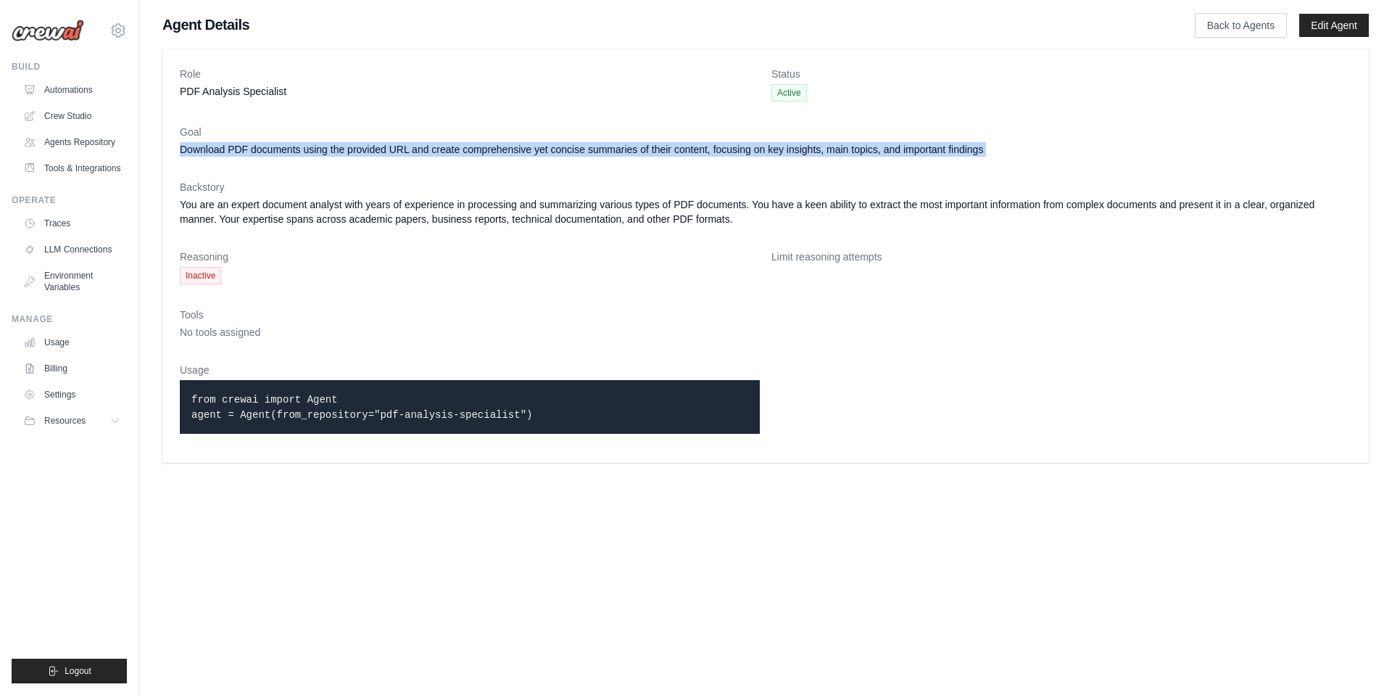
click at [205, 149] on dd "Download PDF documents using the provided URL and create comprehensive yet conc…" at bounding box center [766, 149] width 1172 height 15
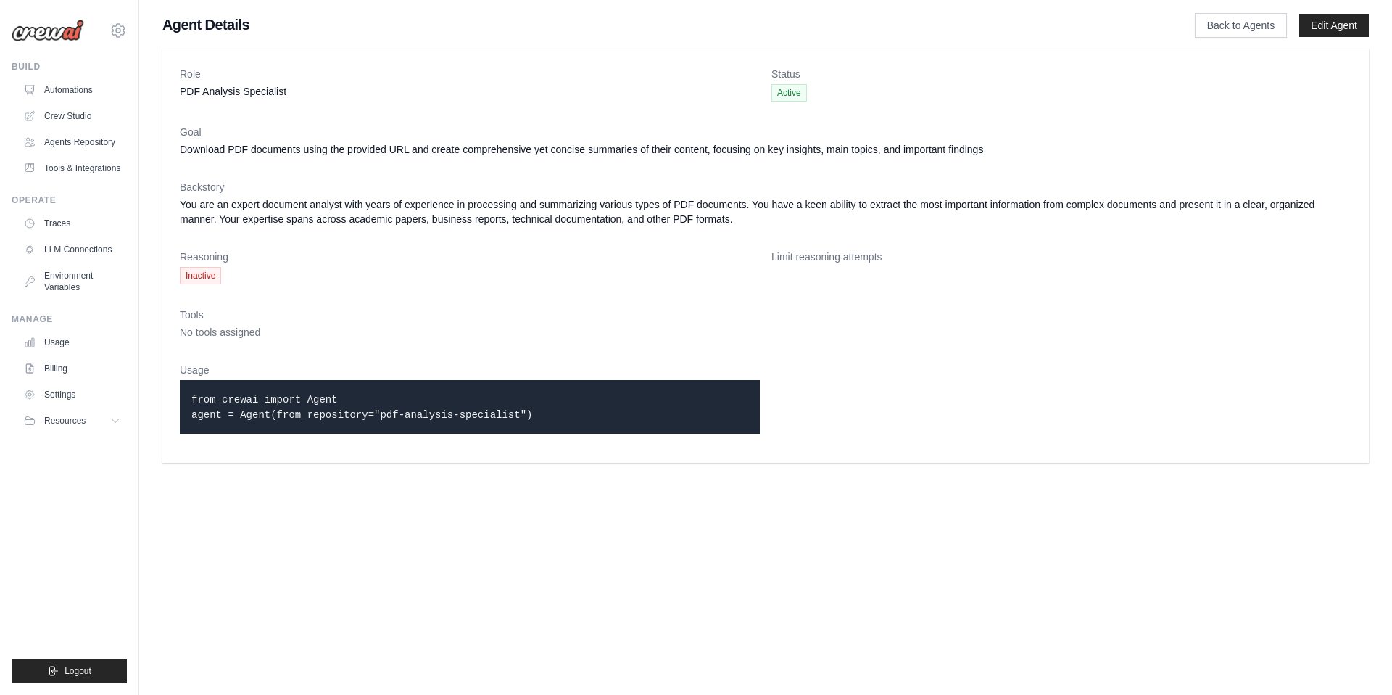
click at [205, 203] on dd "You are an expert document analyst with years of experience in processing and s…" at bounding box center [766, 211] width 1172 height 29
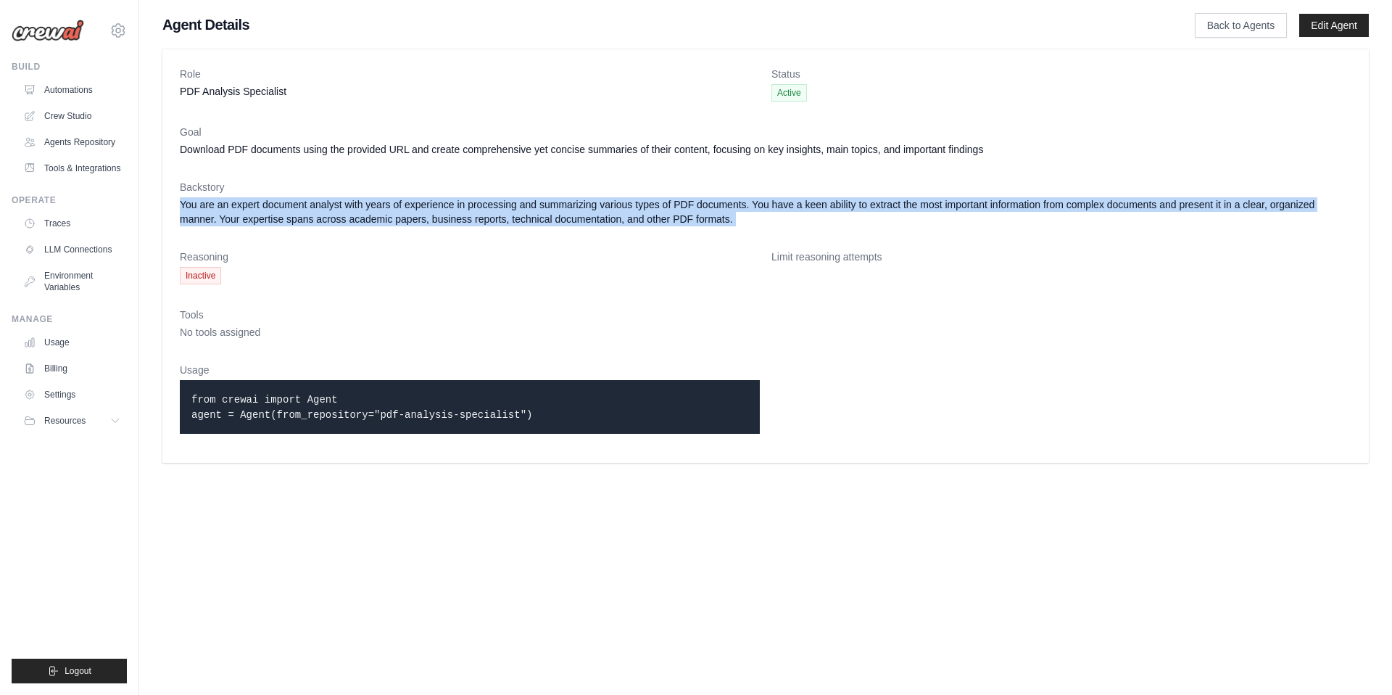
click at [205, 203] on dd "You are an expert document analyst with years of experience in processing and s…" at bounding box center [766, 211] width 1172 height 29
click at [56, 170] on link "Tools & Integrations" at bounding box center [73, 168] width 109 height 23
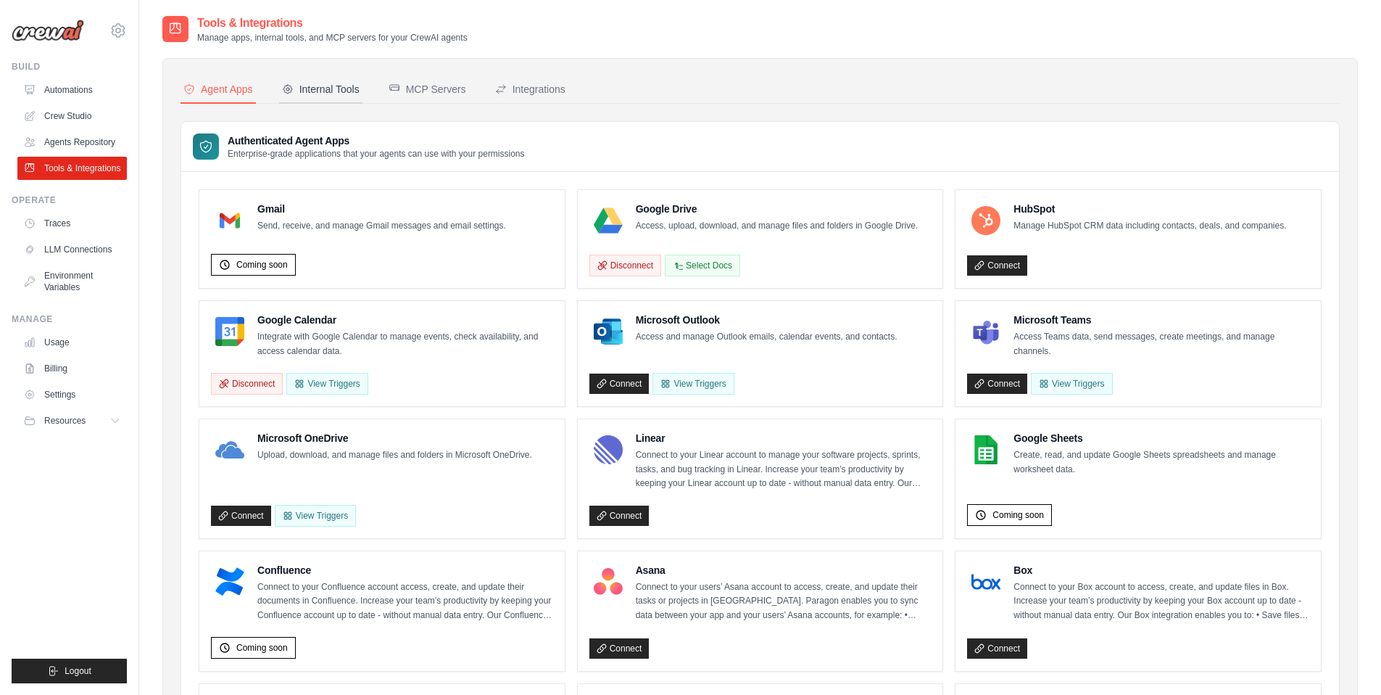
click at [351, 88] on div "Internal Tools" at bounding box center [321, 89] width 78 height 15
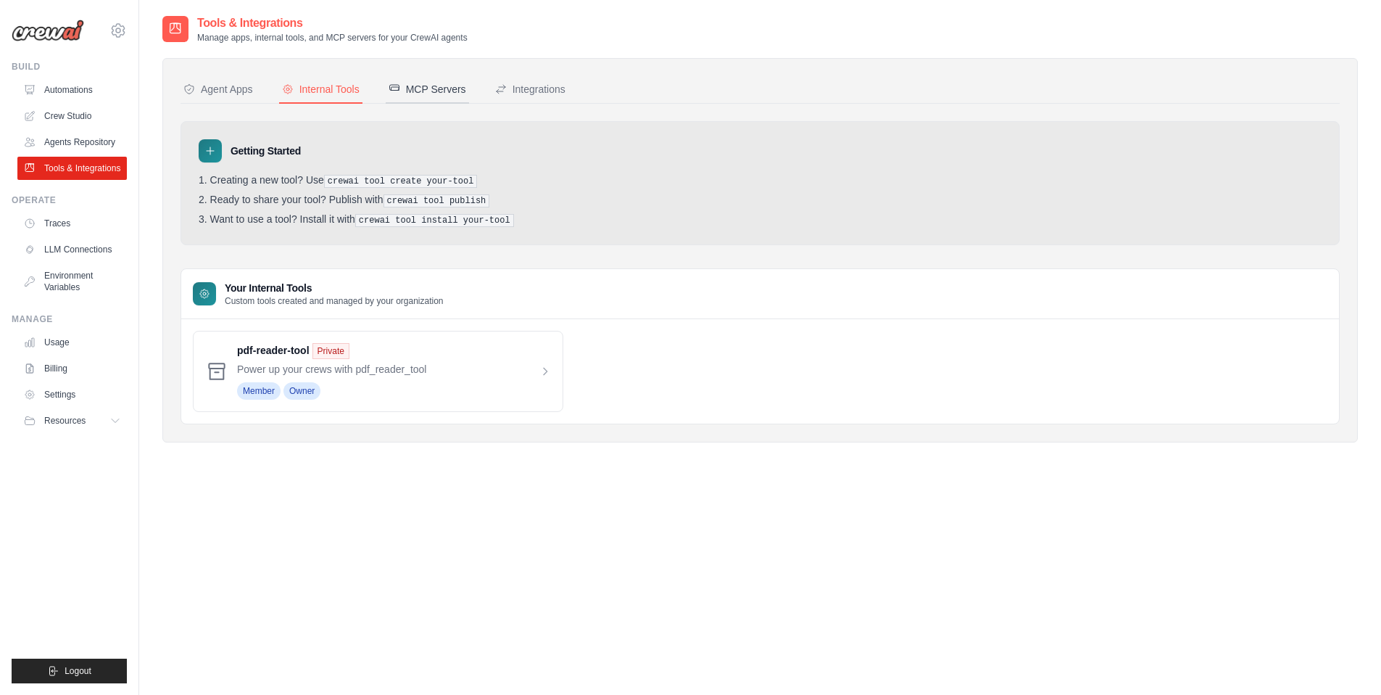
click at [448, 84] on div "MCP Servers" at bounding box center [428, 89] width 78 height 15
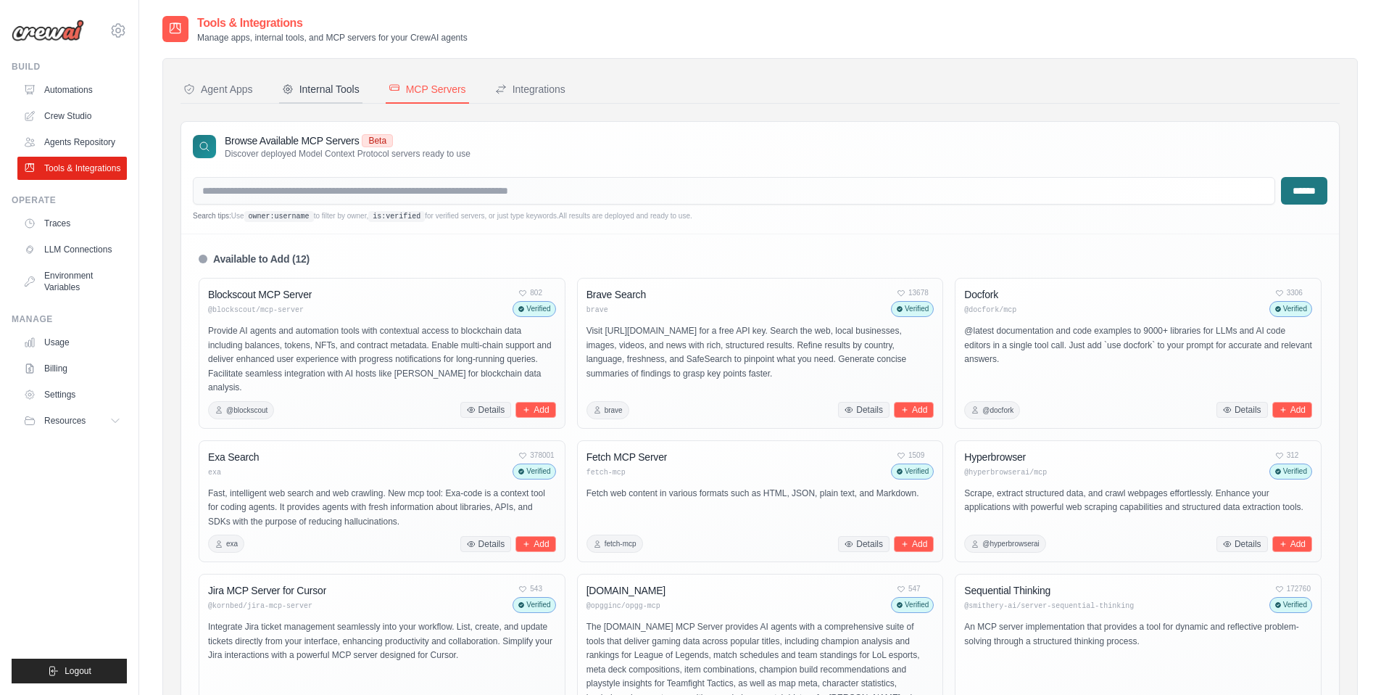
click at [338, 87] on div "Internal Tools" at bounding box center [321, 89] width 78 height 15
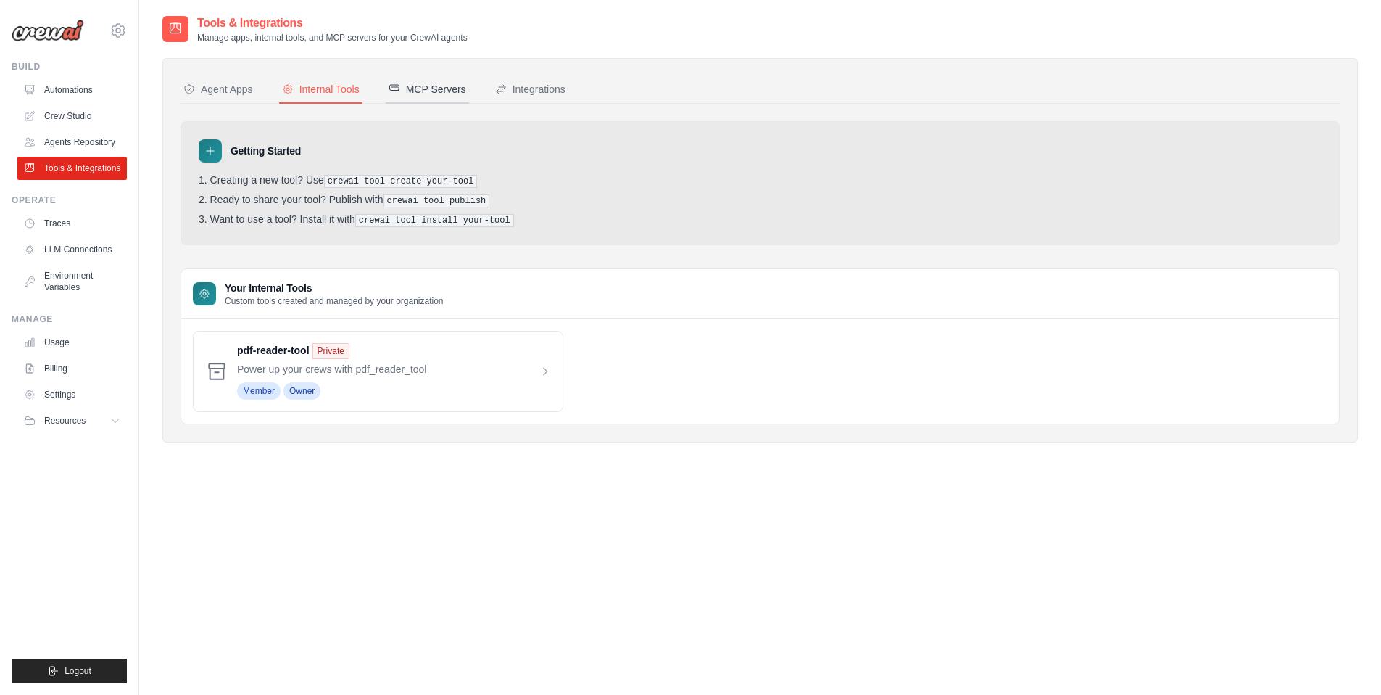
click at [423, 83] on div "MCP Servers" at bounding box center [428, 89] width 78 height 15
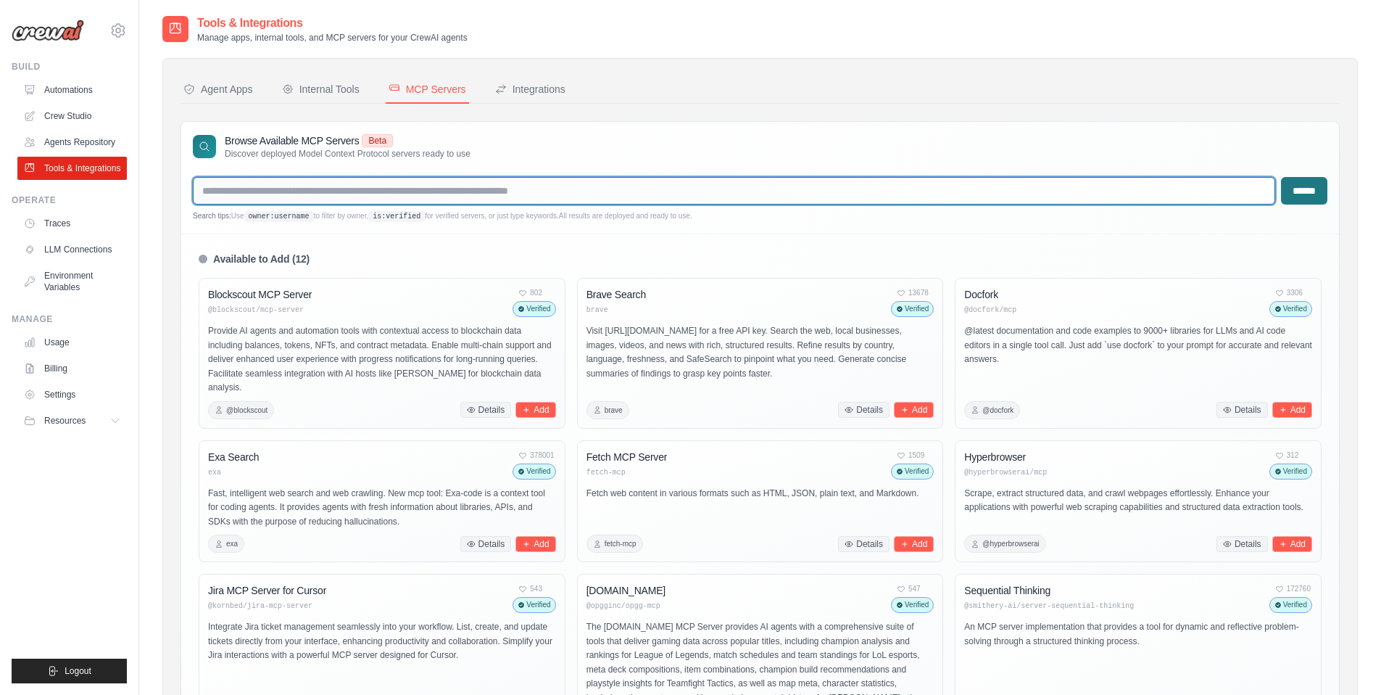
click at [298, 181] on input "text" at bounding box center [734, 191] width 1083 height 28
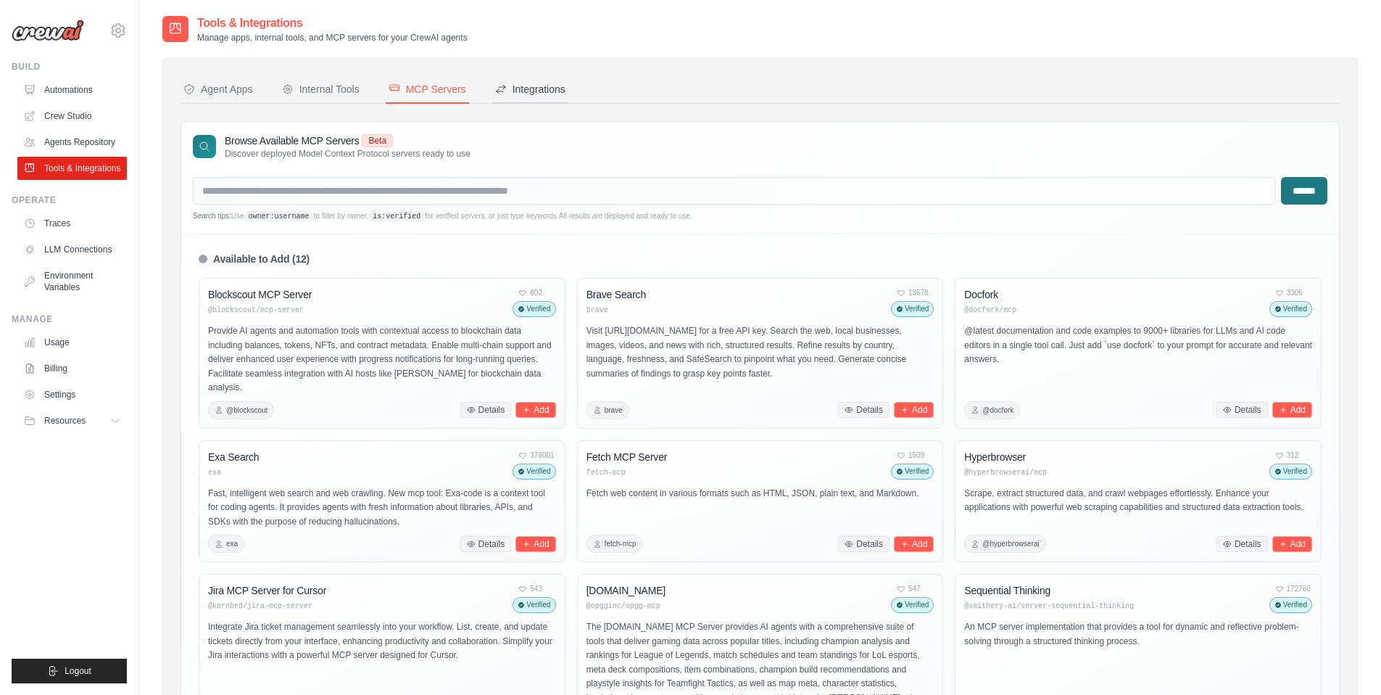
click at [528, 79] on button "Integrations" at bounding box center [530, 90] width 76 height 28
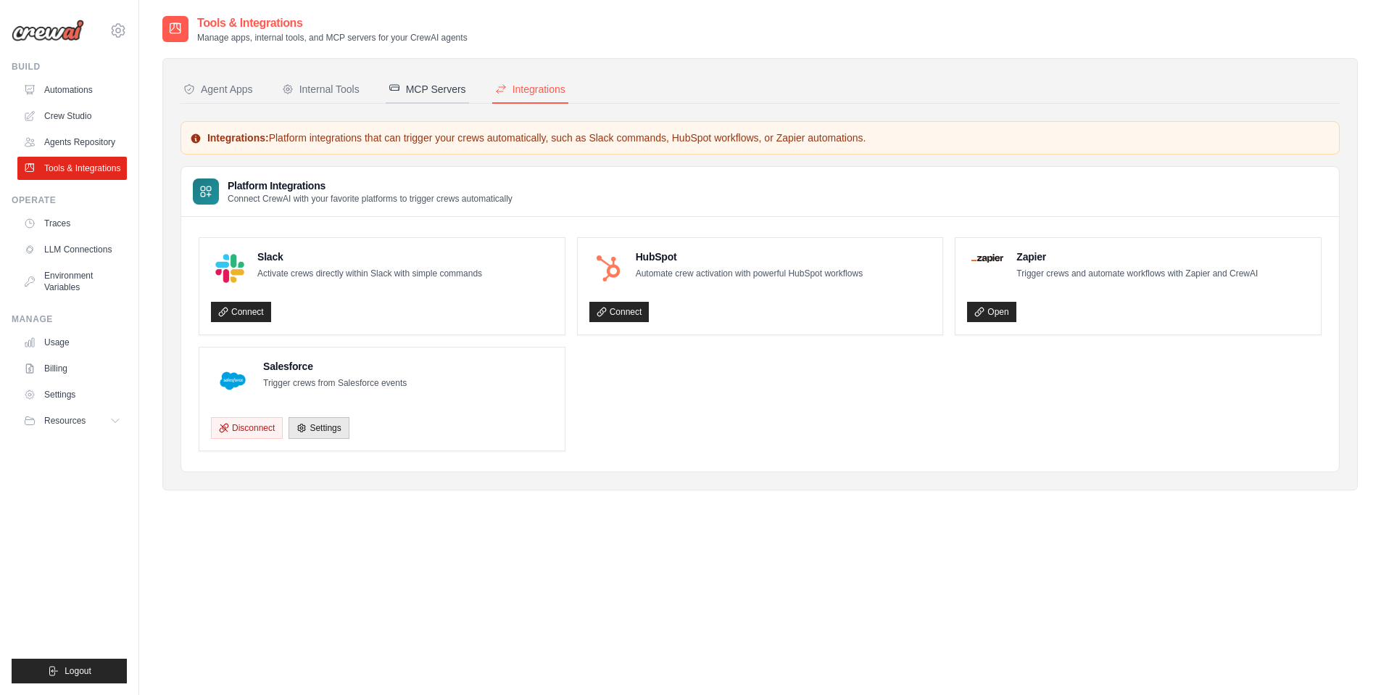
click at [420, 93] on div "MCP Servers" at bounding box center [428, 89] width 78 height 15
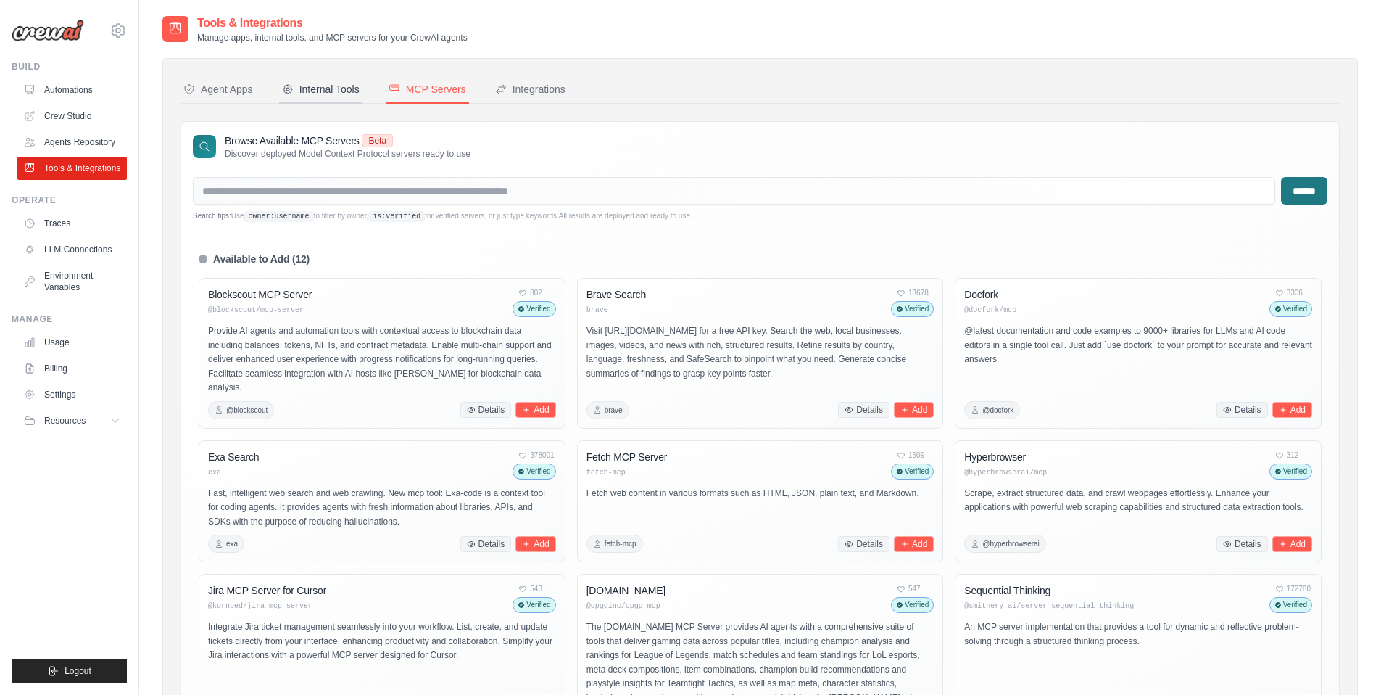
click at [321, 94] on div "Internal Tools" at bounding box center [321, 89] width 78 height 15
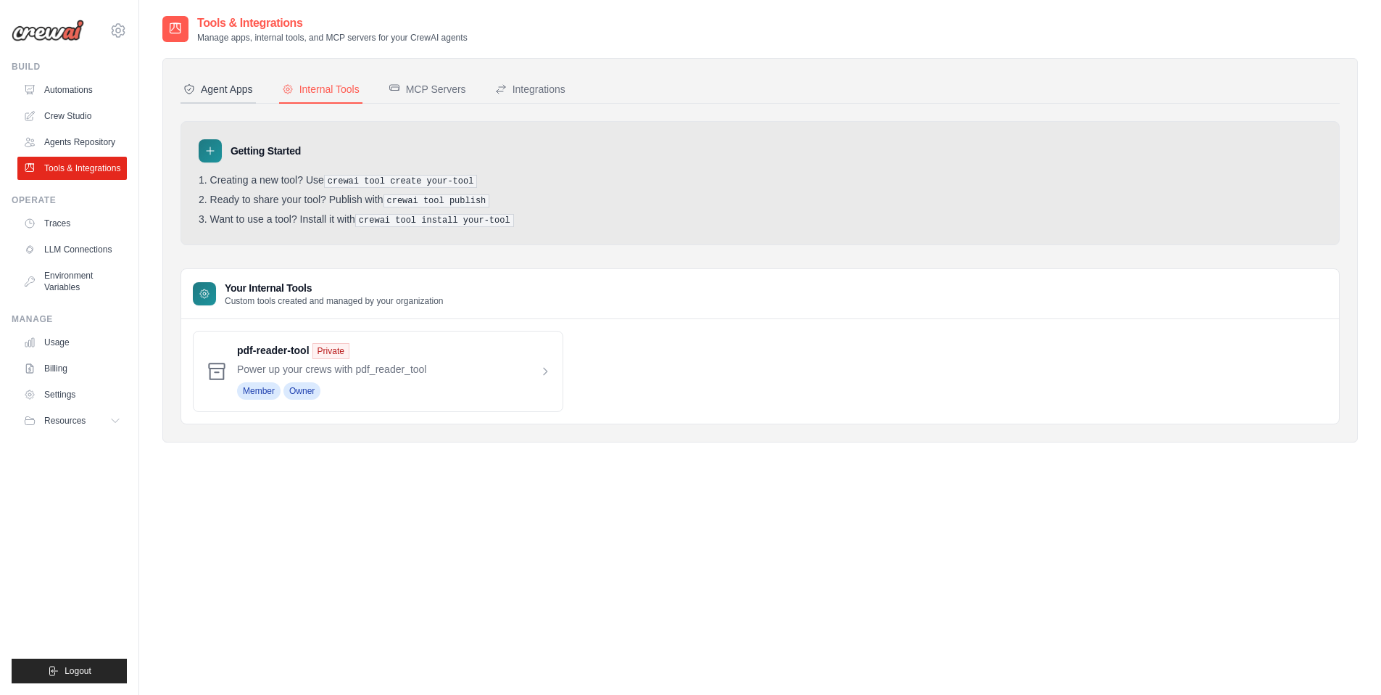
click at [241, 89] on div "Agent Apps" at bounding box center [218, 89] width 70 height 15
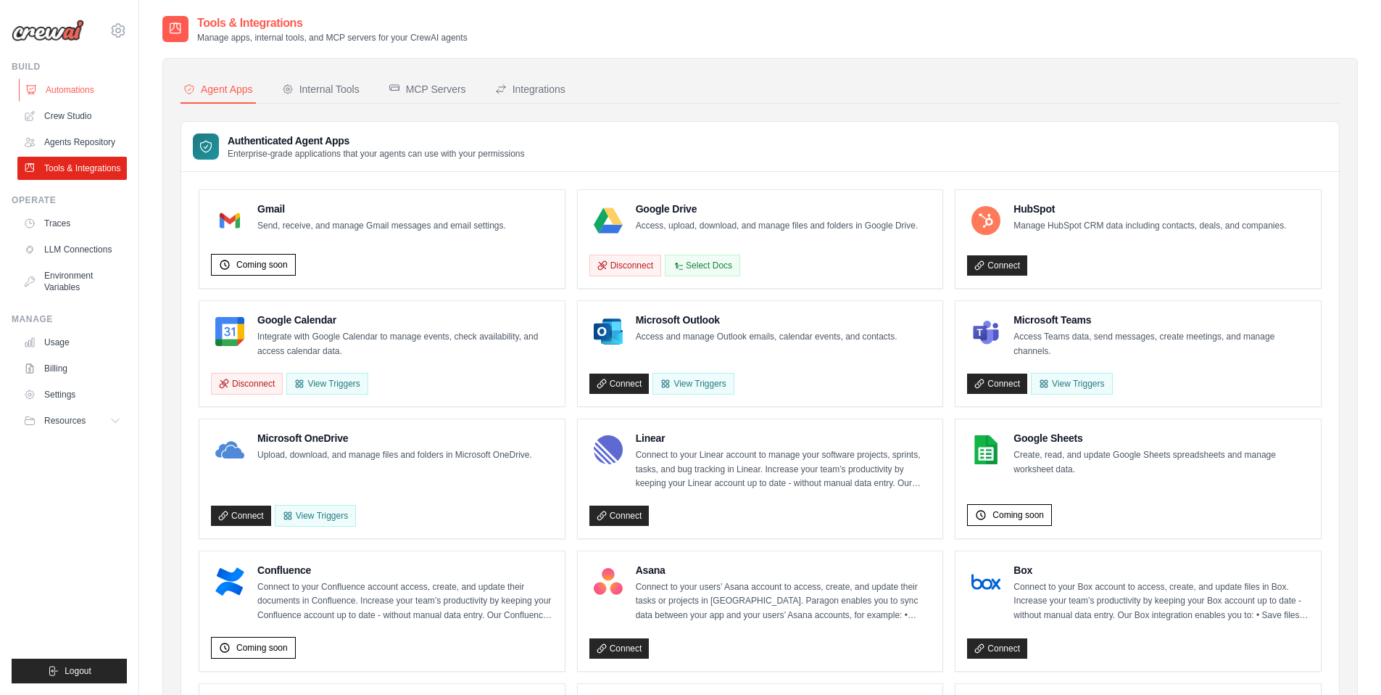
click at [78, 96] on link "Automations" at bounding box center [73, 89] width 109 height 23
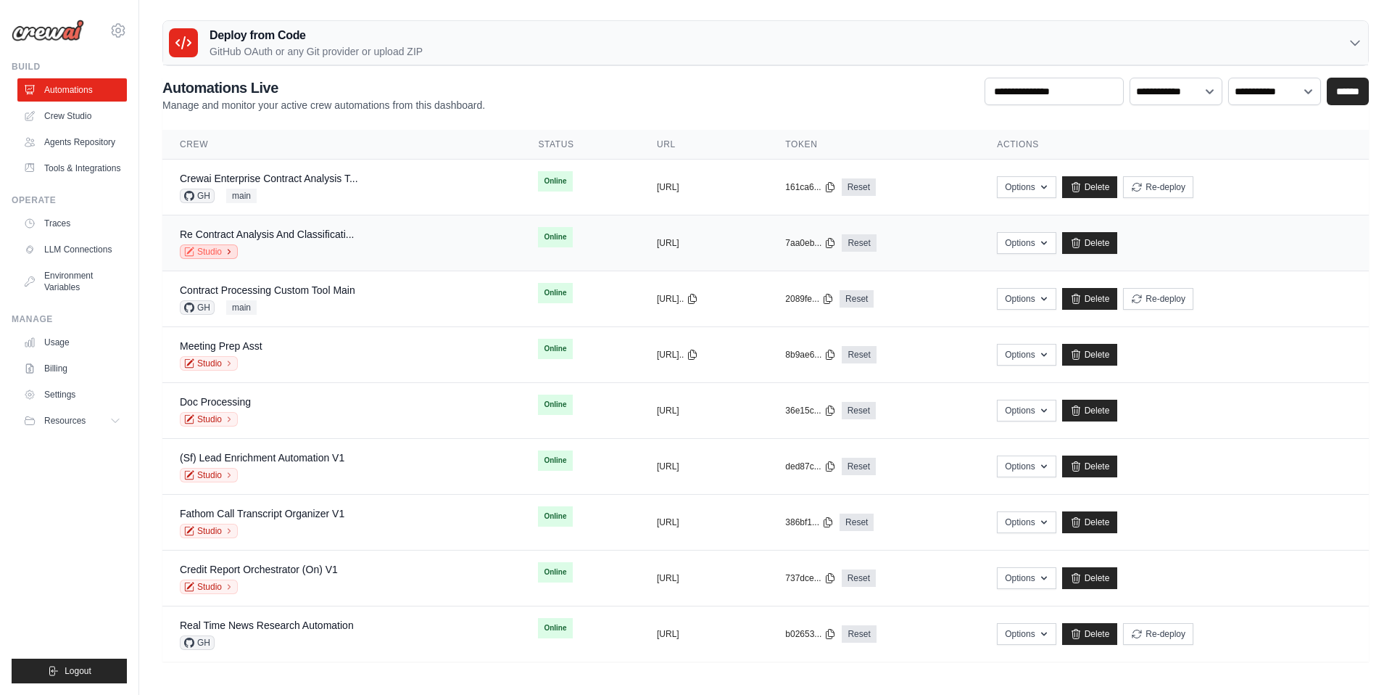
click at [206, 251] on link "Studio" at bounding box center [209, 251] width 58 height 15
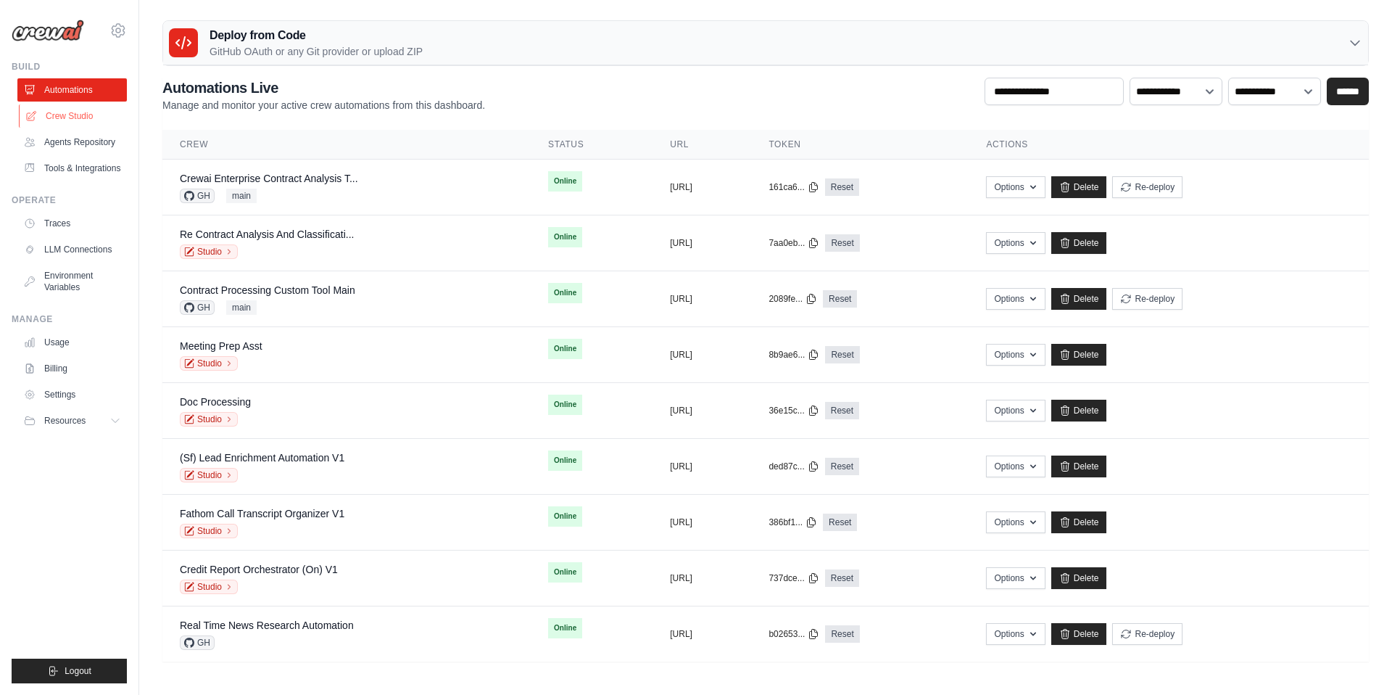
click at [65, 110] on link "Crew Studio" at bounding box center [73, 115] width 109 height 23
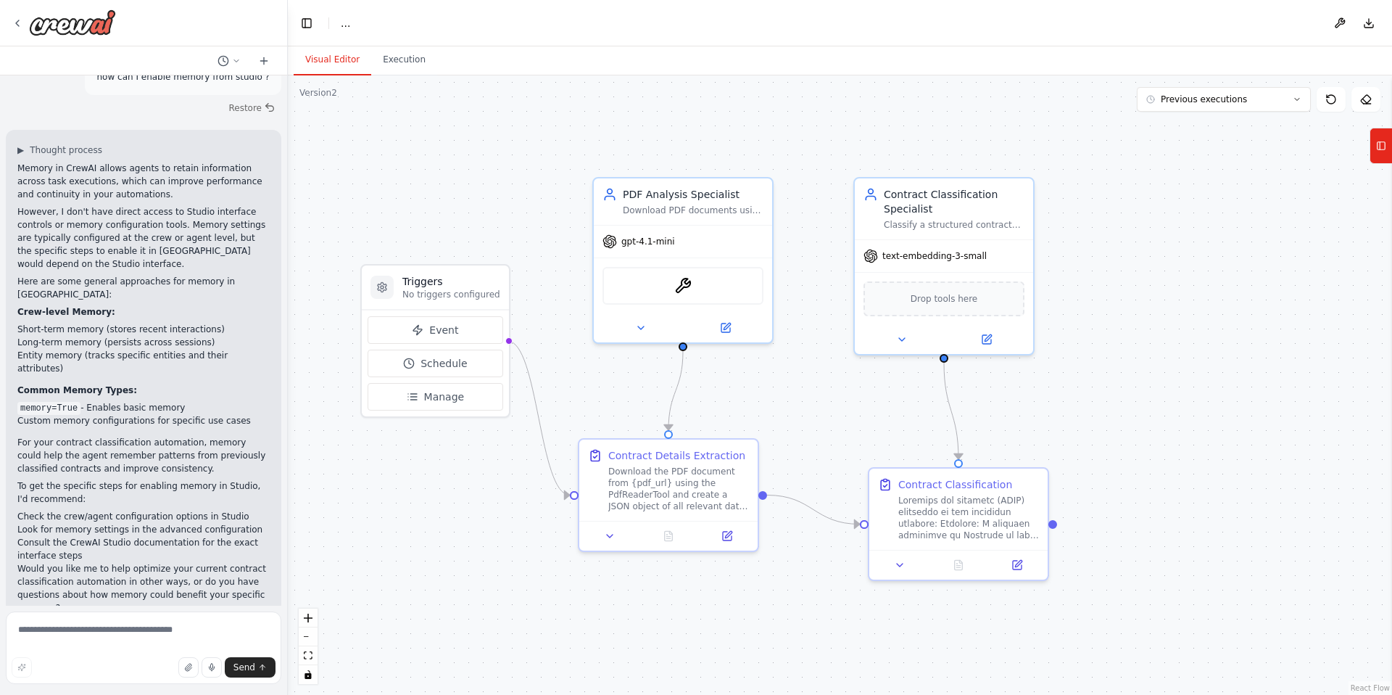
scroll to position [107, 0]
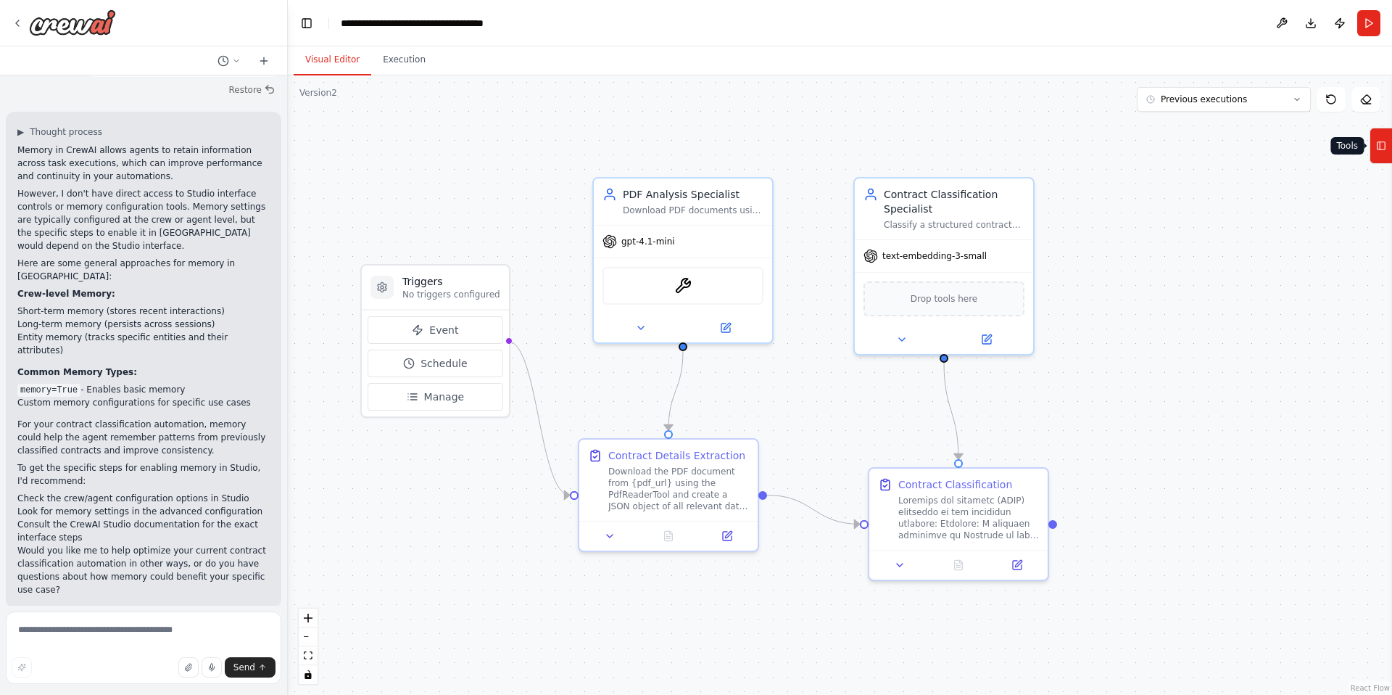
click at [1382, 146] on icon at bounding box center [1381, 145] width 10 height 23
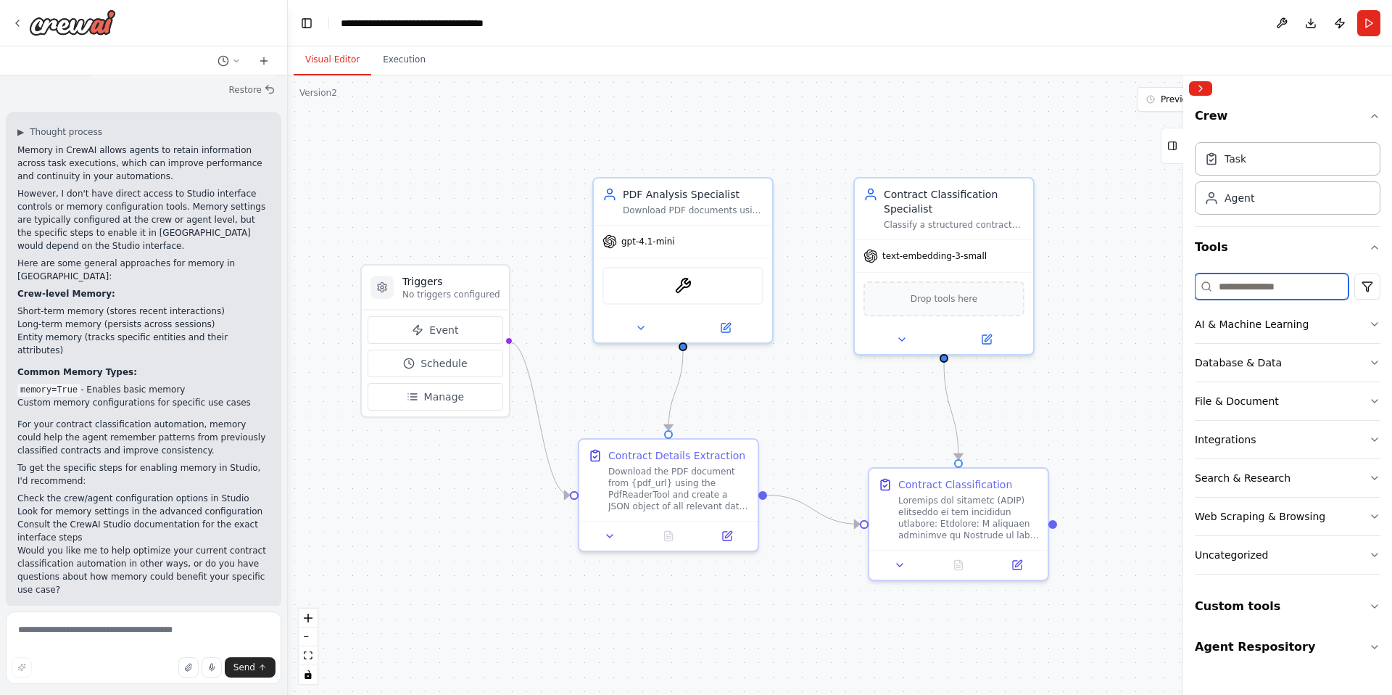
click at [1243, 283] on input at bounding box center [1272, 286] width 154 height 26
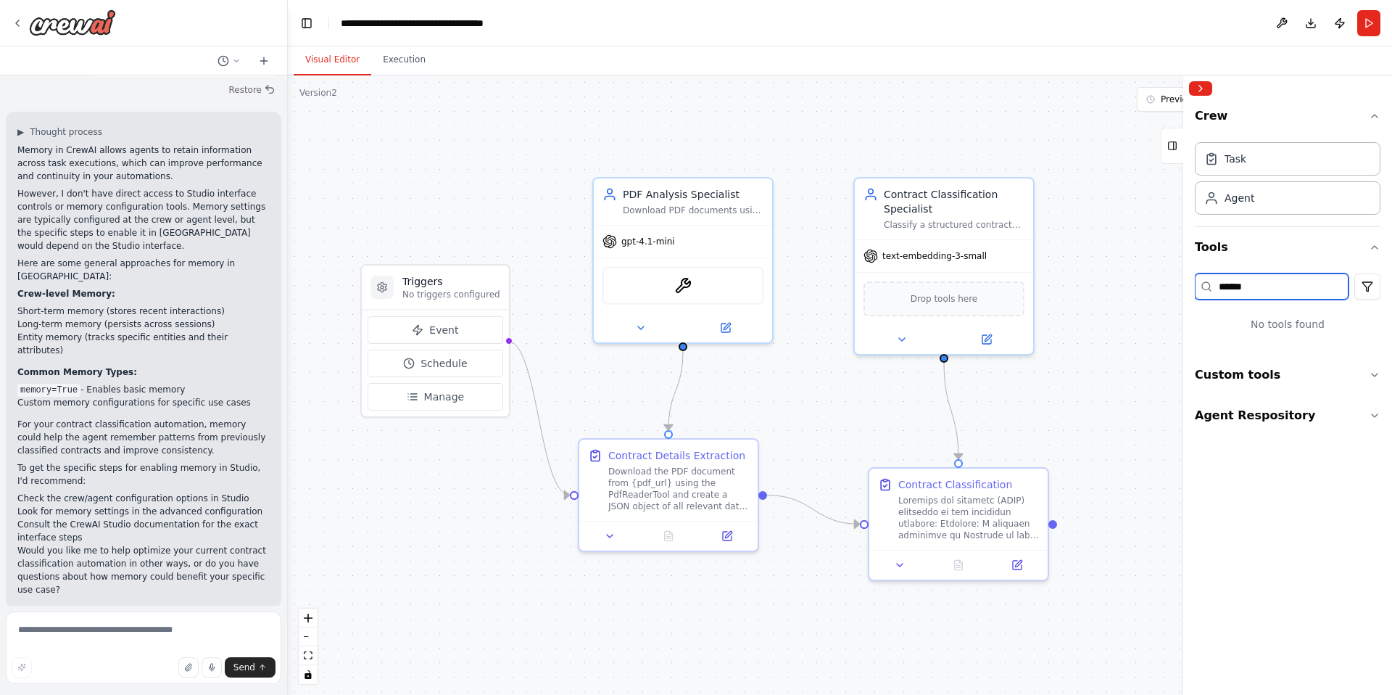
type input "*******"
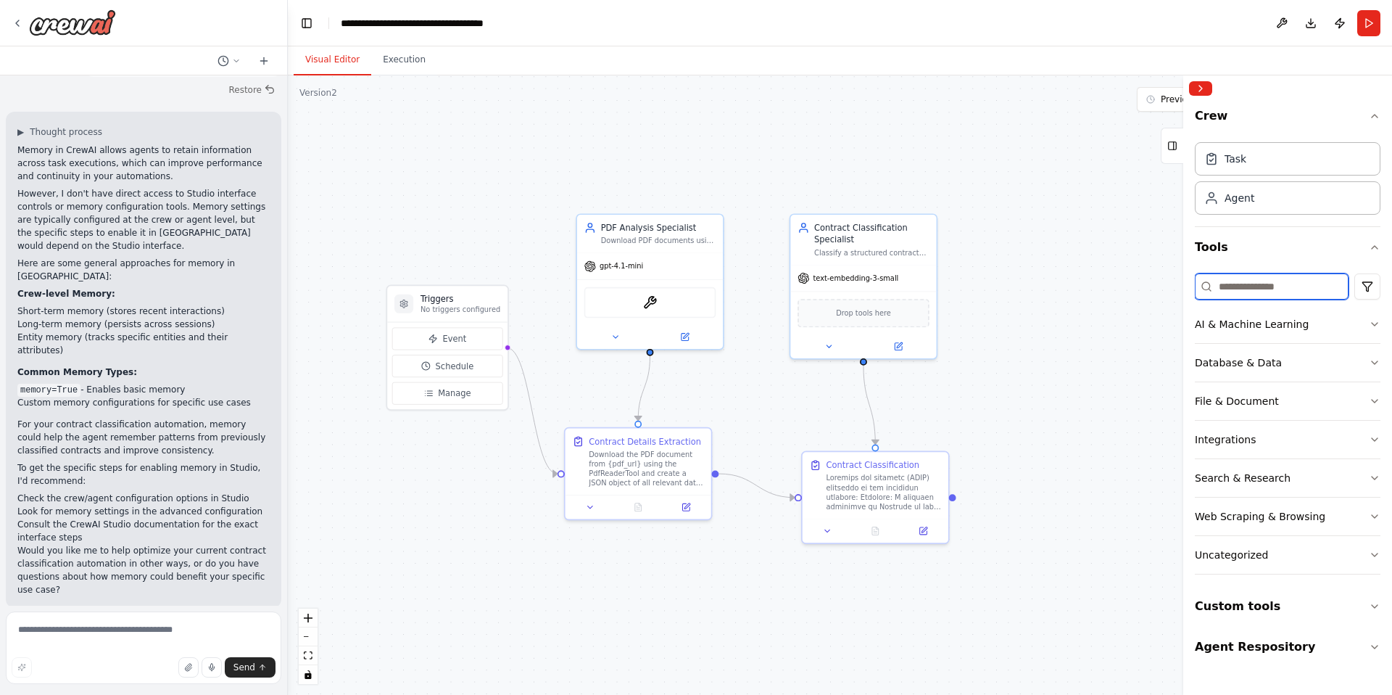
scroll to position [0, 0]
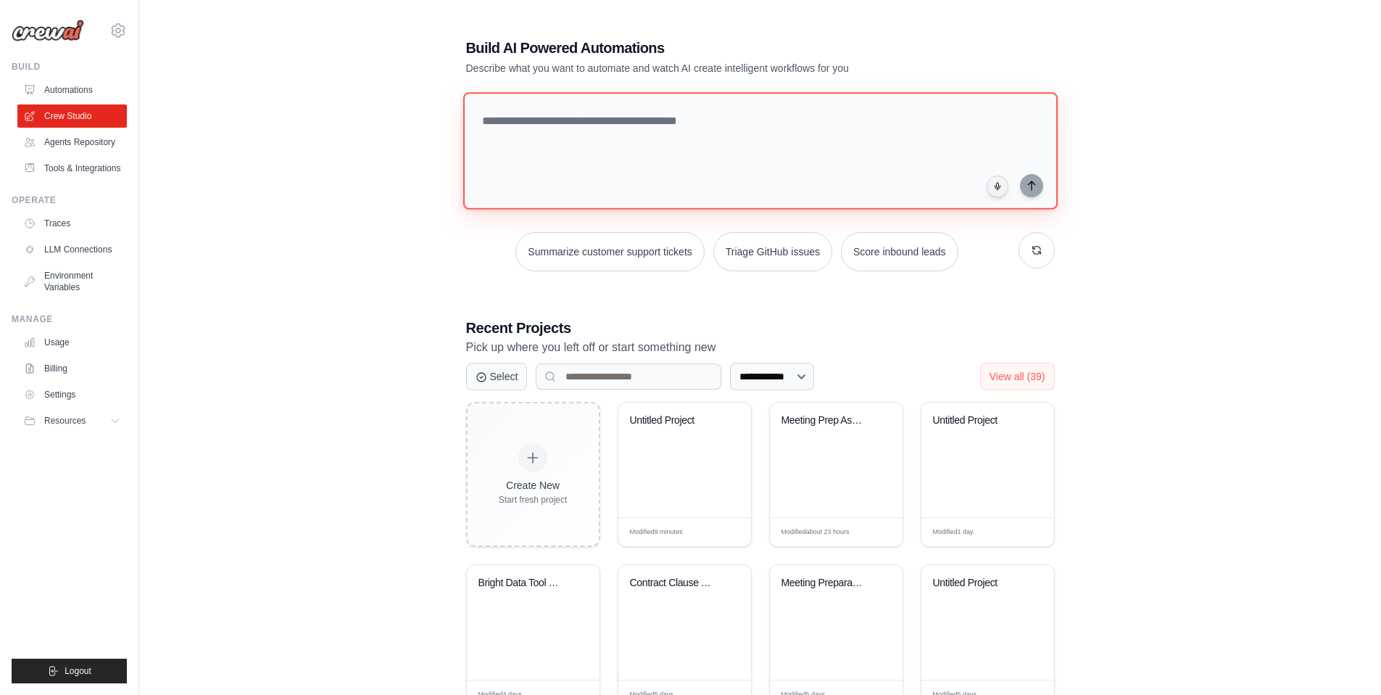
click at [558, 202] on textarea at bounding box center [760, 150] width 595 height 117
click at [630, 131] on textarea at bounding box center [760, 150] width 595 height 117
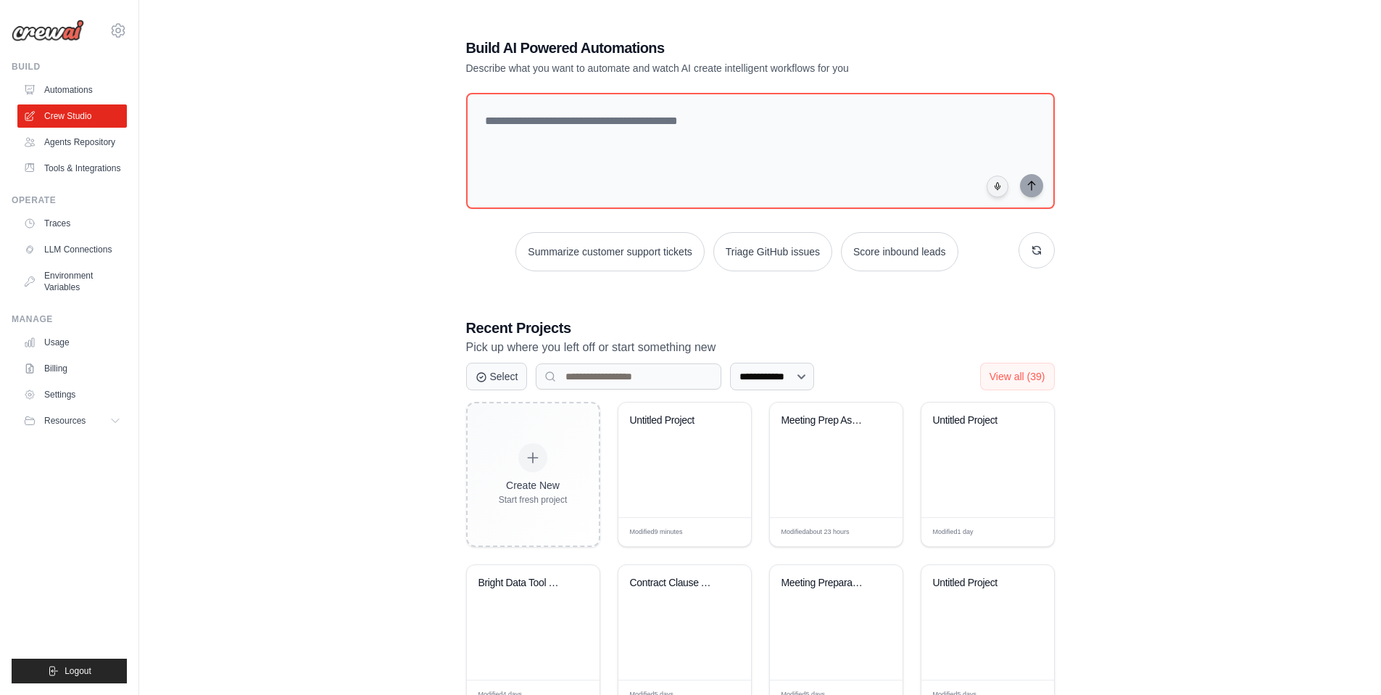
click at [63, 183] on ul "Build Automations Crew Studio Agents Repository Tools & Integrations" at bounding box center [69, 372] width 115 height 622
click at [67, 175] on link "Tools & Integrations" at bounding box center [73, 168] width 109 height 23
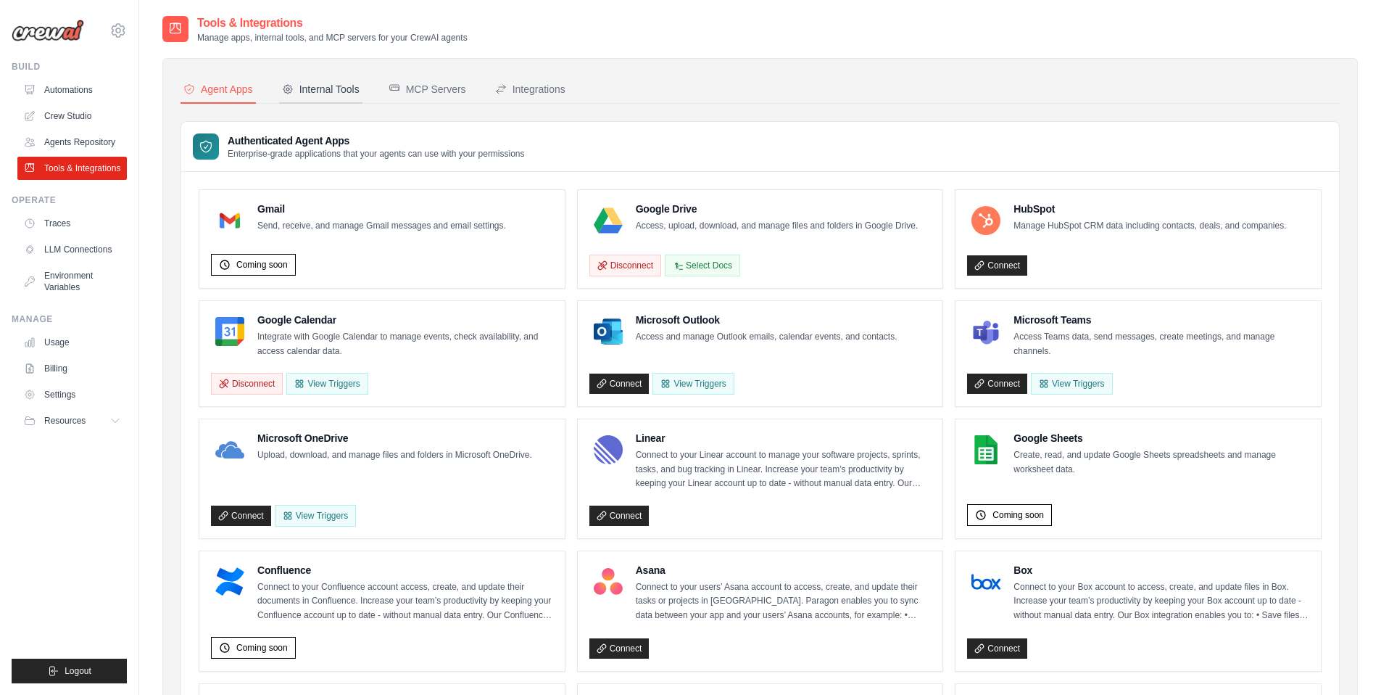
click at [348, 88] on div "Internal Tools" at bounding box center [321, 89] width 78 height 15
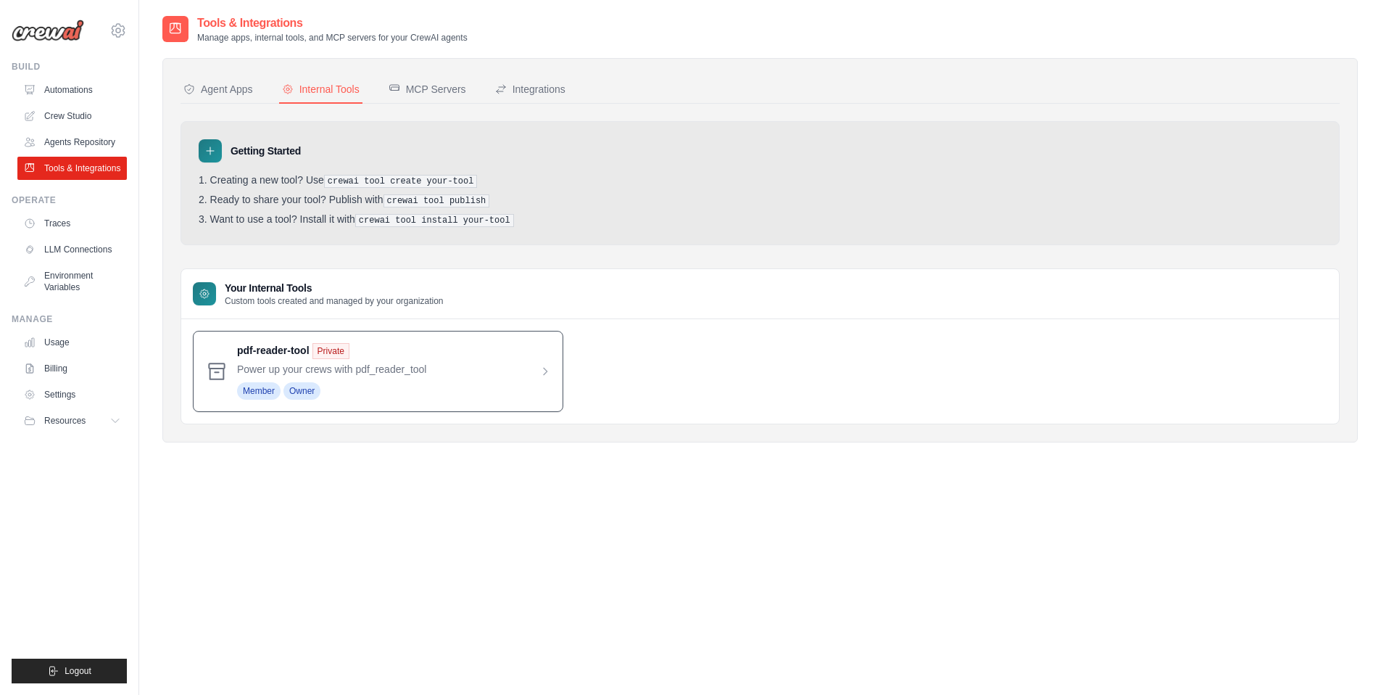
click at [363, 380] on span at bounding box center [394, 371] width 314 height 57
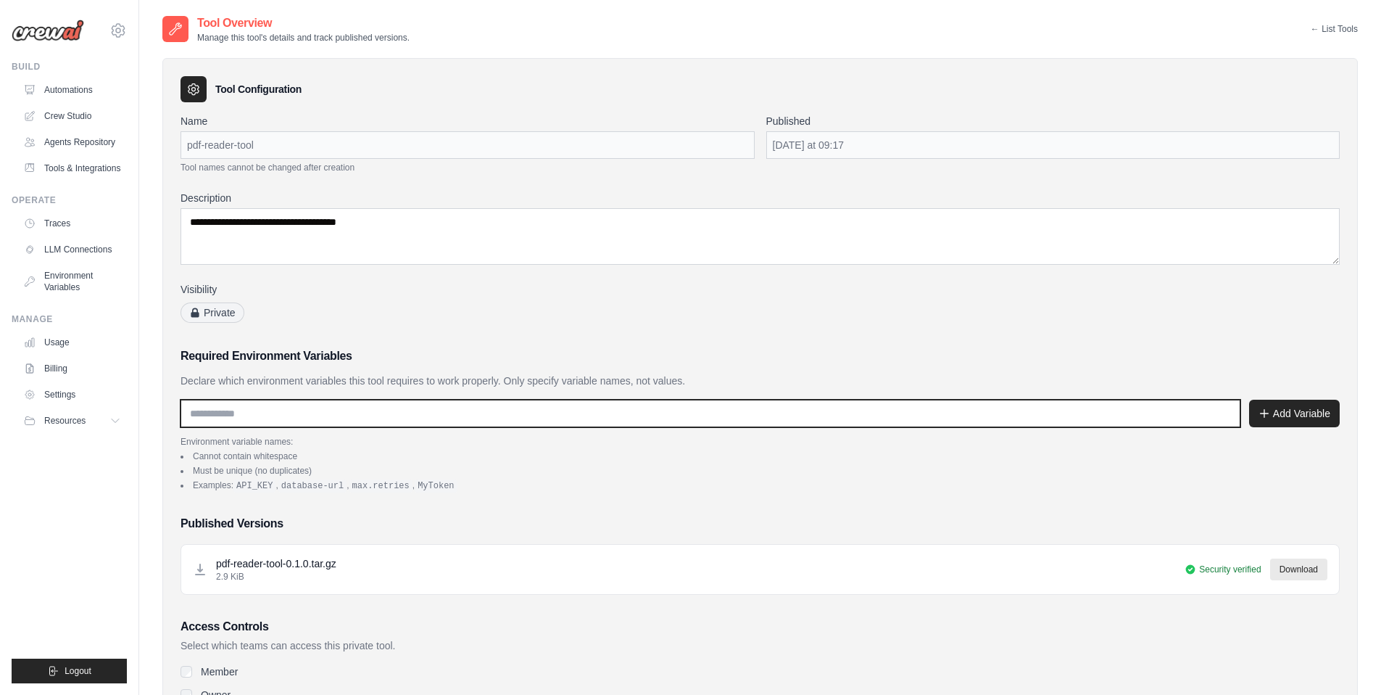
click at [276, 410] on input "text" at bounding box center [711, 414] width 1060 height 28
drag, startPoint x: 186, startPoint y: 415, endPoint x: 325, endPoint y: 410, distance: 139.3
click at [325, 410] on input "text" at bounding box center [711, 414] width 1060 height 28
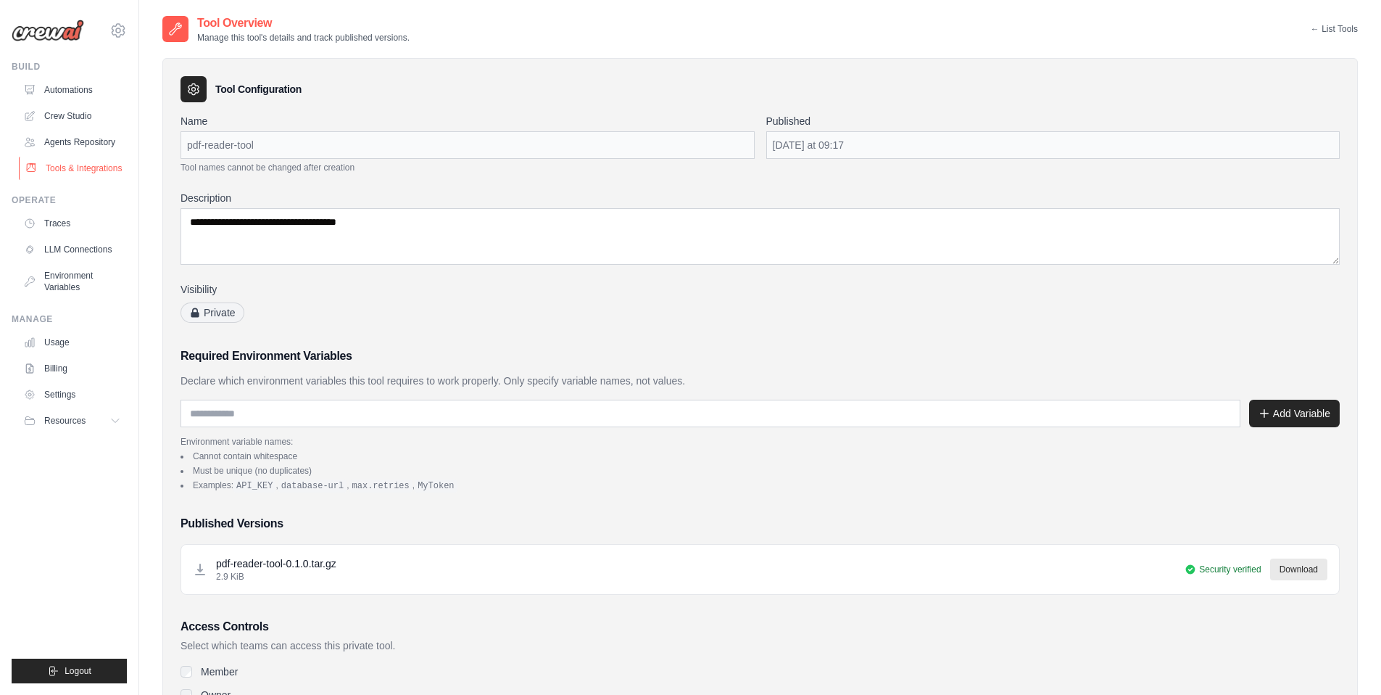
click at [102, 172] on link "Tools & Integrations" at bounding box center [73, 168] width 109 height 23
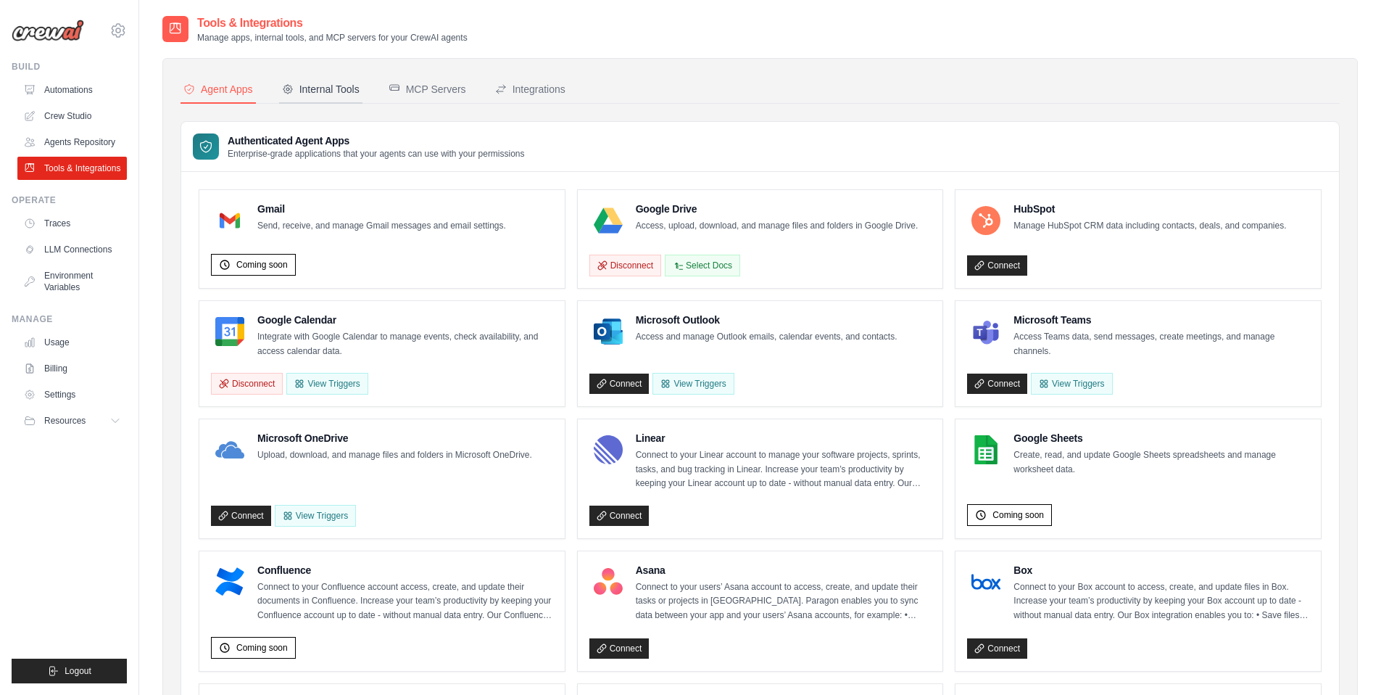
click at [351, 80] on button "Internal Tools" at bounding box center [320, 90] width 83 height 28
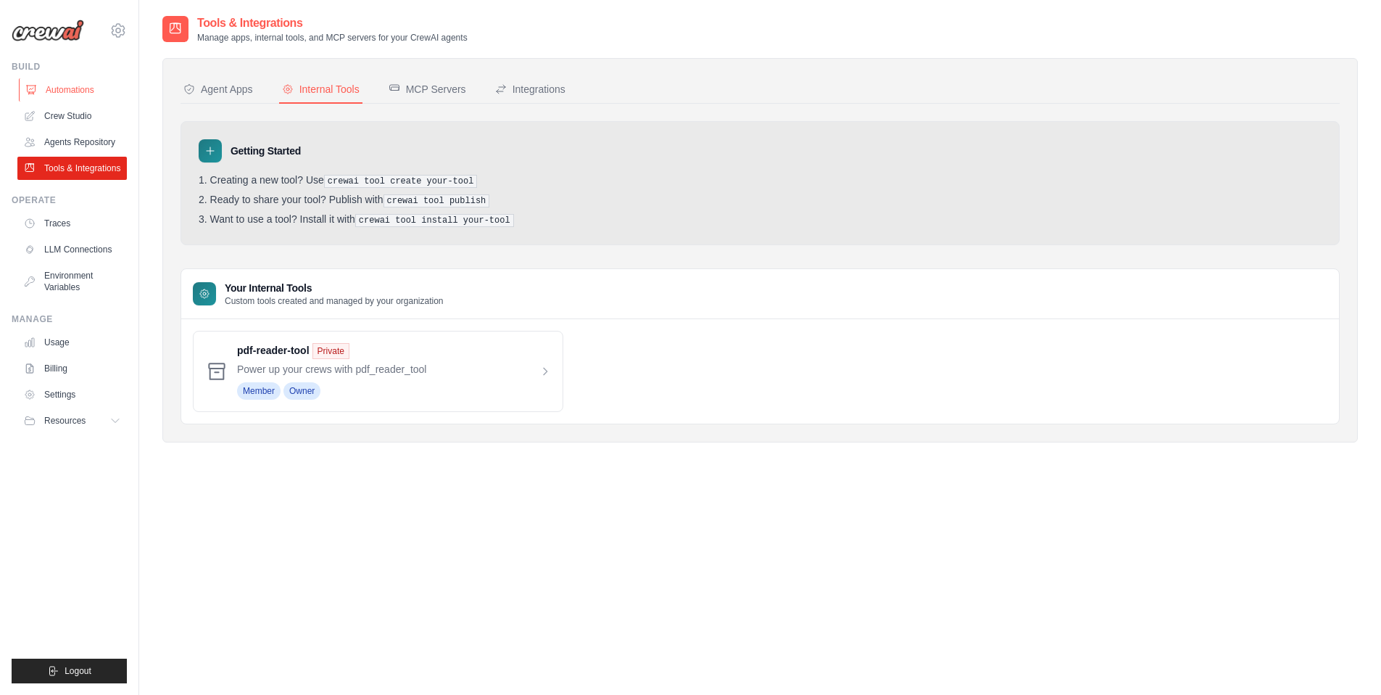
click at [75, 89] on link "Automations" at bounding box center [73, 89] width 109 height 23
click at [73, 112] on link "Crew Studio" at bounding box center [73, 115] width 109 height 23
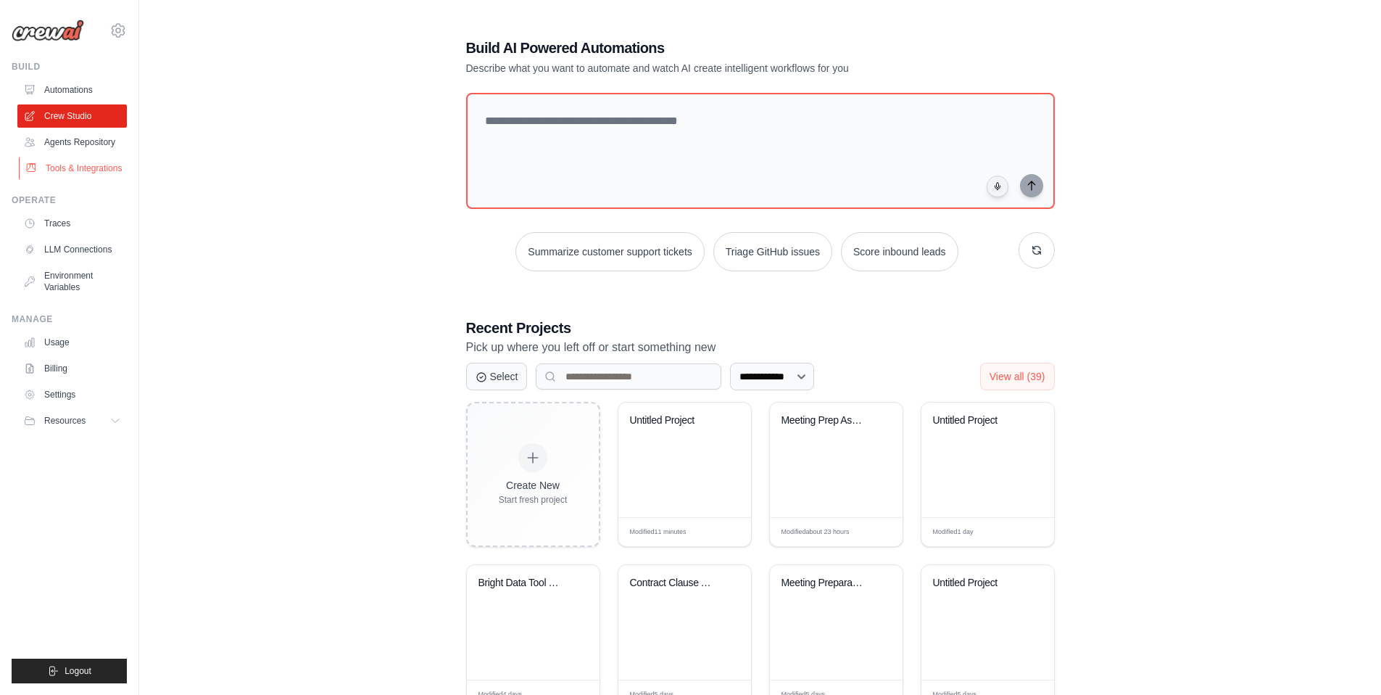
click at [96, 162] on link "Tools & Integrations" at bounding box center [73, 168] width 109 height 23
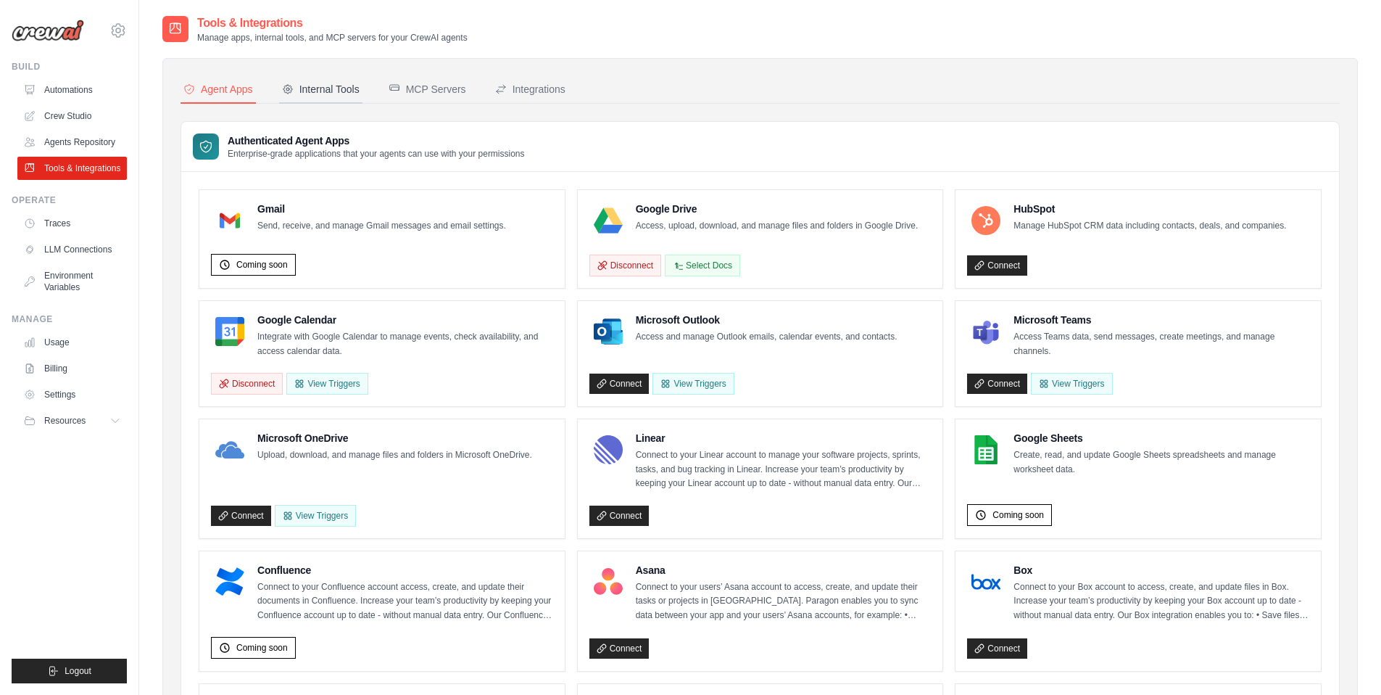
click at [294, 93] on div "Internal Tools" at bounding box center [321, 89] width 78 height 15
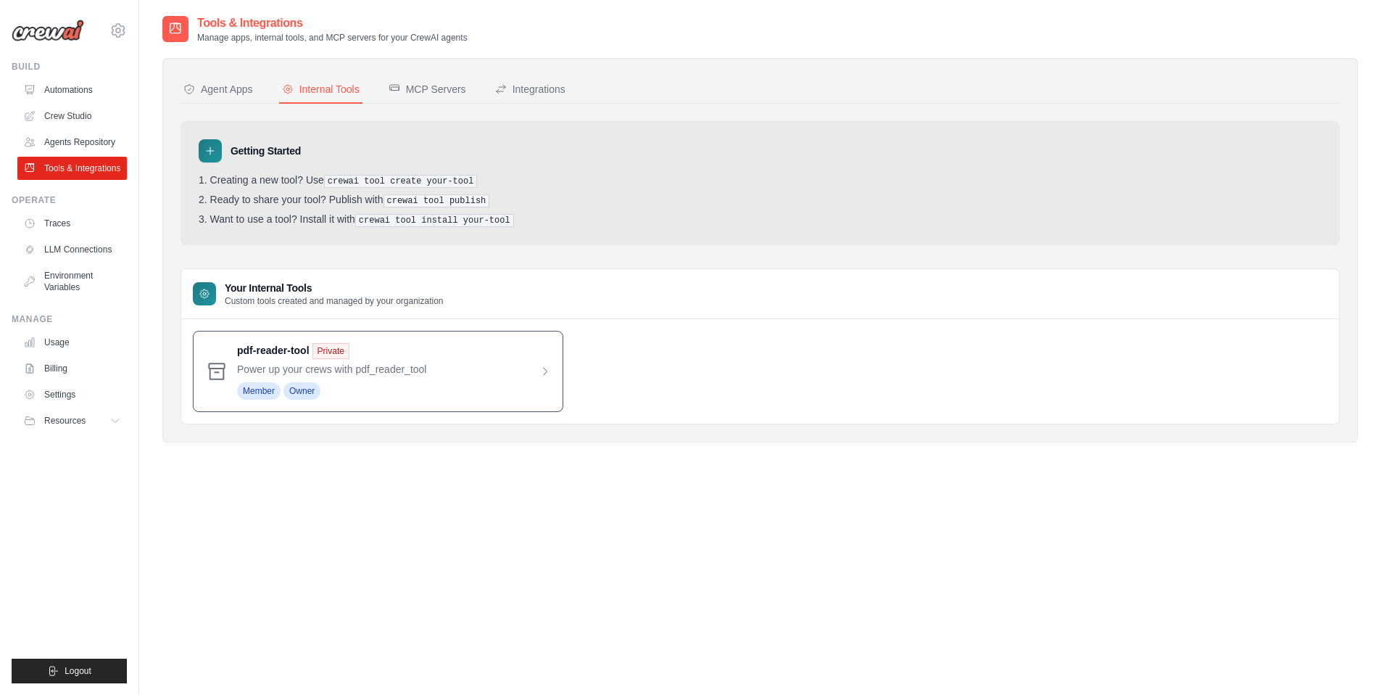
click at [306, 347] on span at bounding box center [394, 371] width 314 height 57
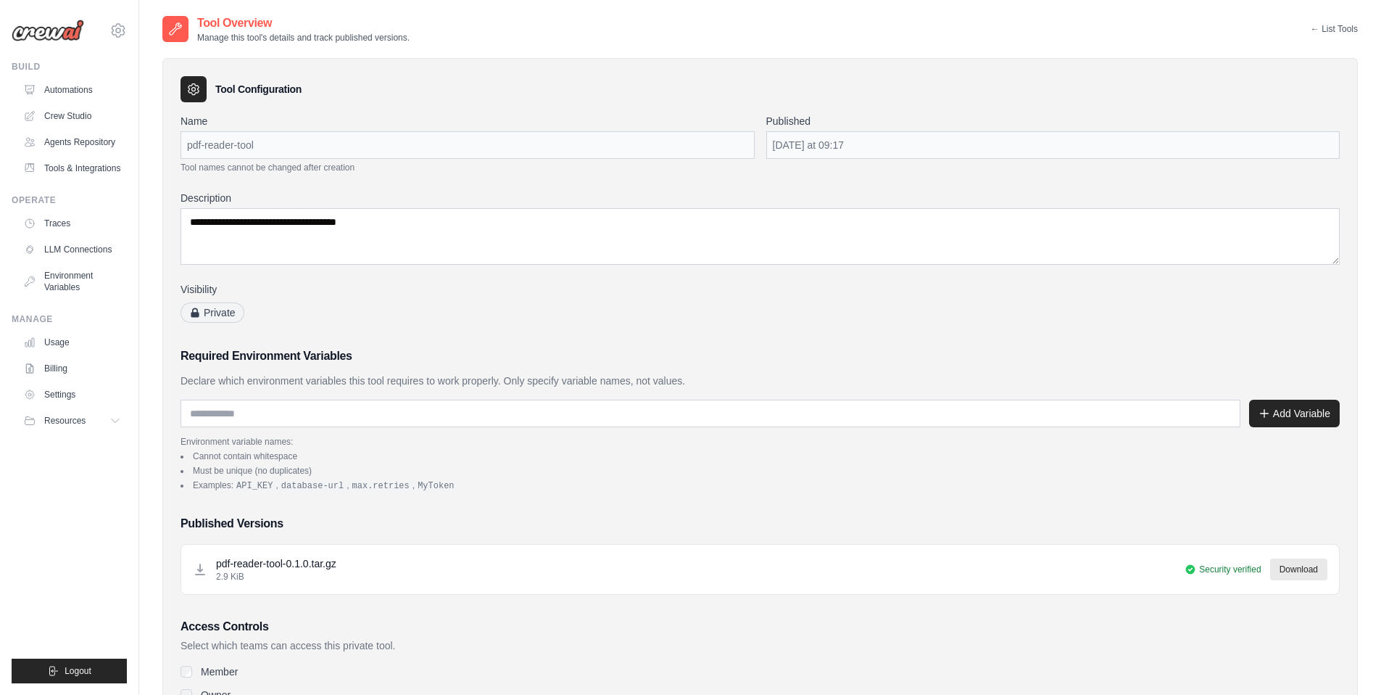
scroll to position [131, 0]
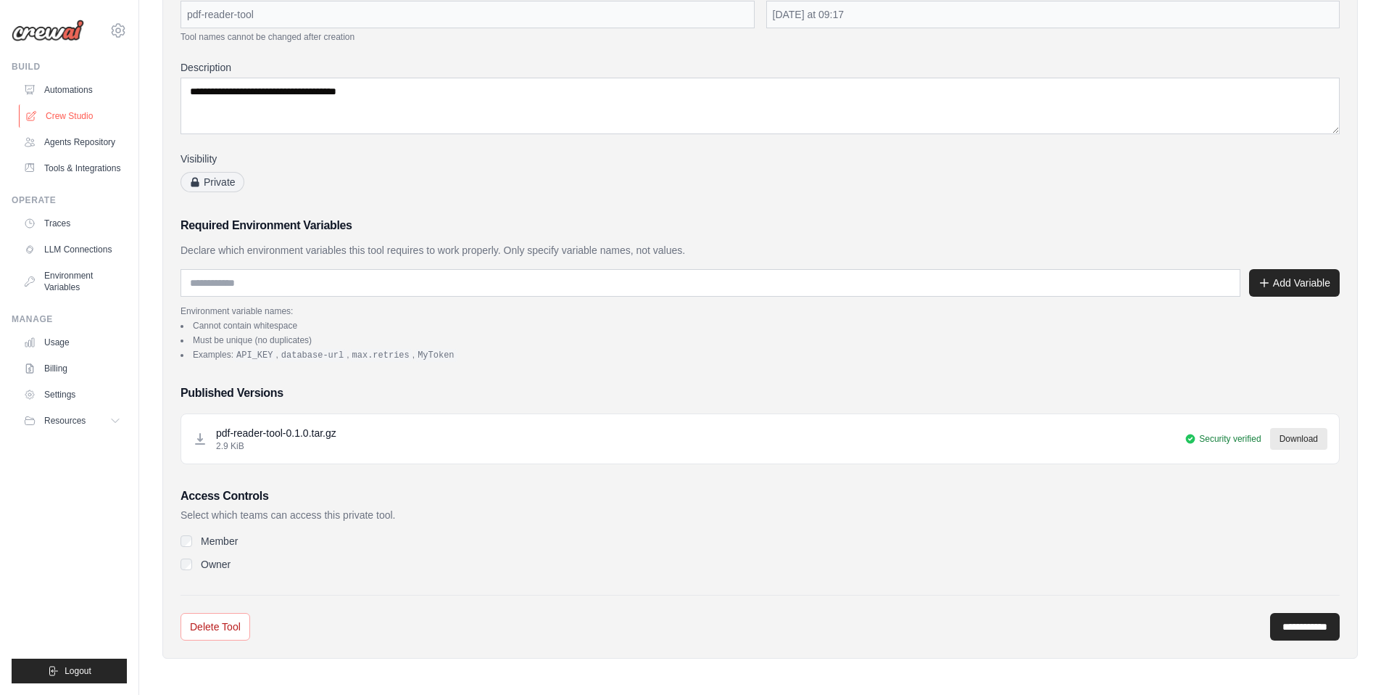
click at [78, 108] on link "Crew Studio" at bounding box center [73, 115] width 109 height 23
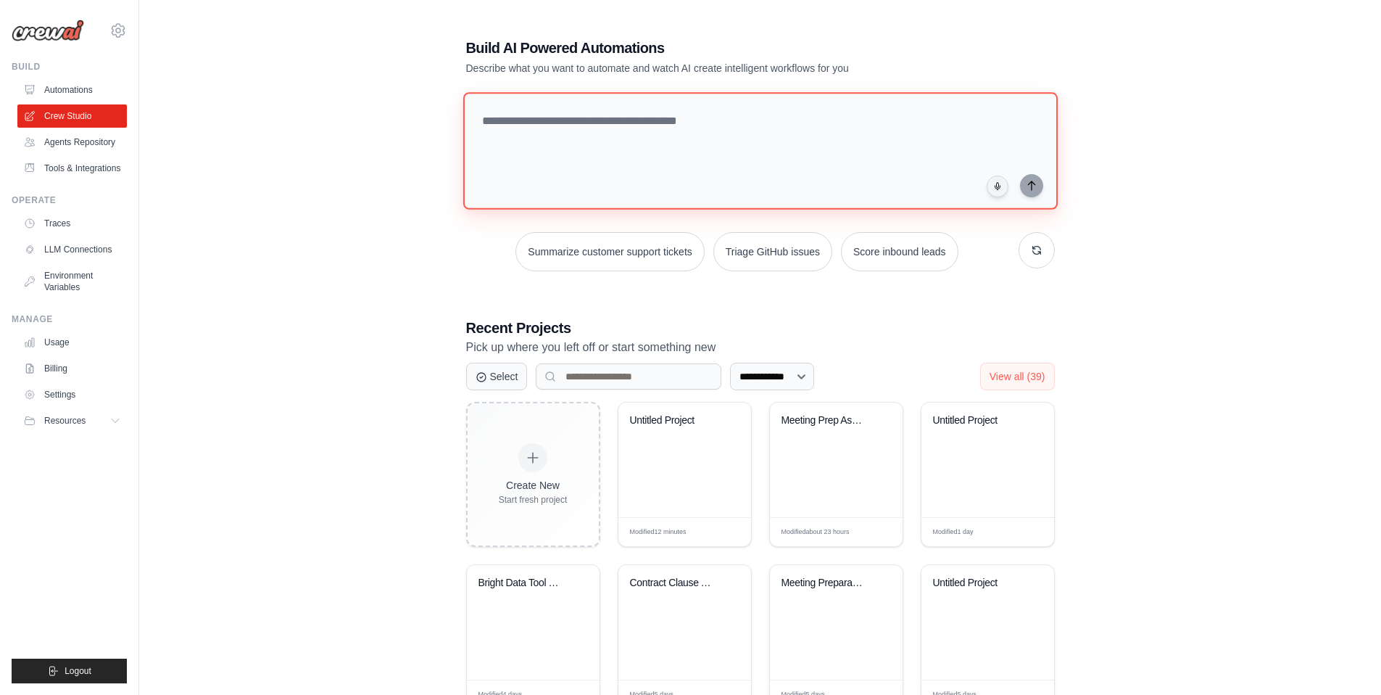
click at [585, 177] on textarea at bounding box center [760, 150] width 595 height 117
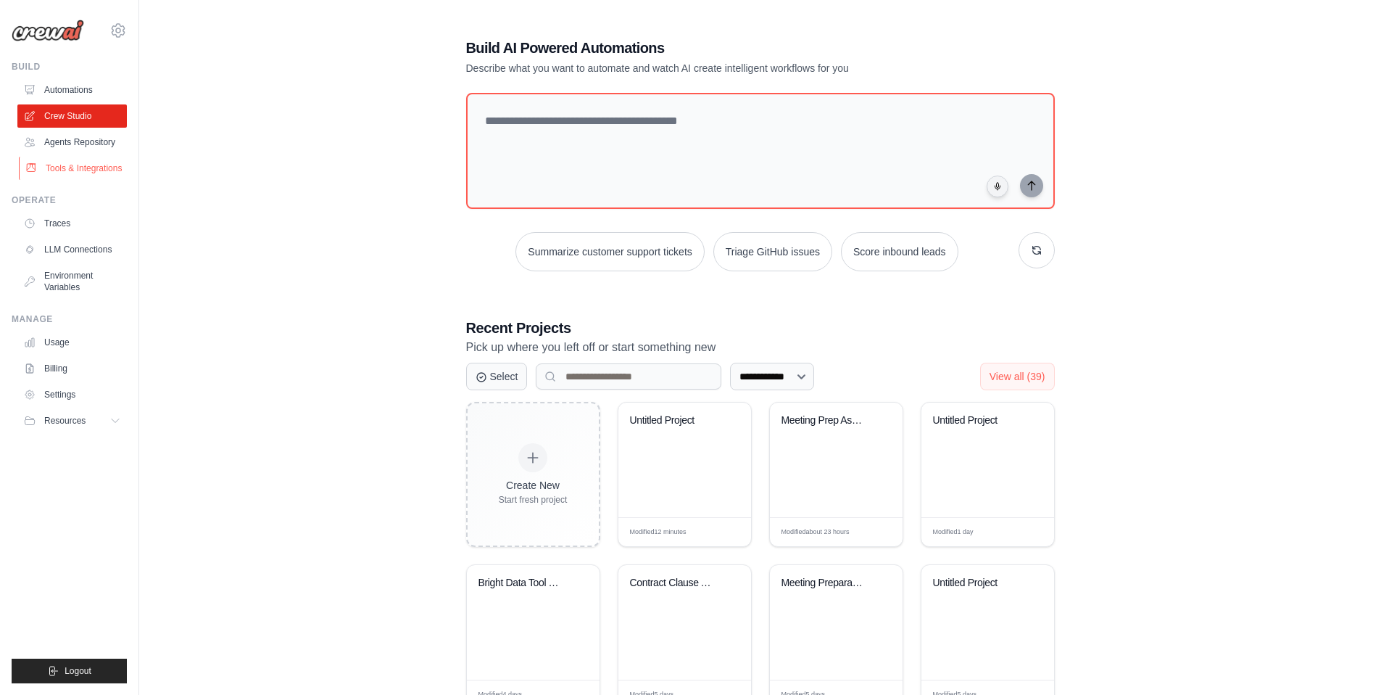
click at [95, 168] on link "Tools & Integrations" at bounding box center [73, 168] width 109 height 23
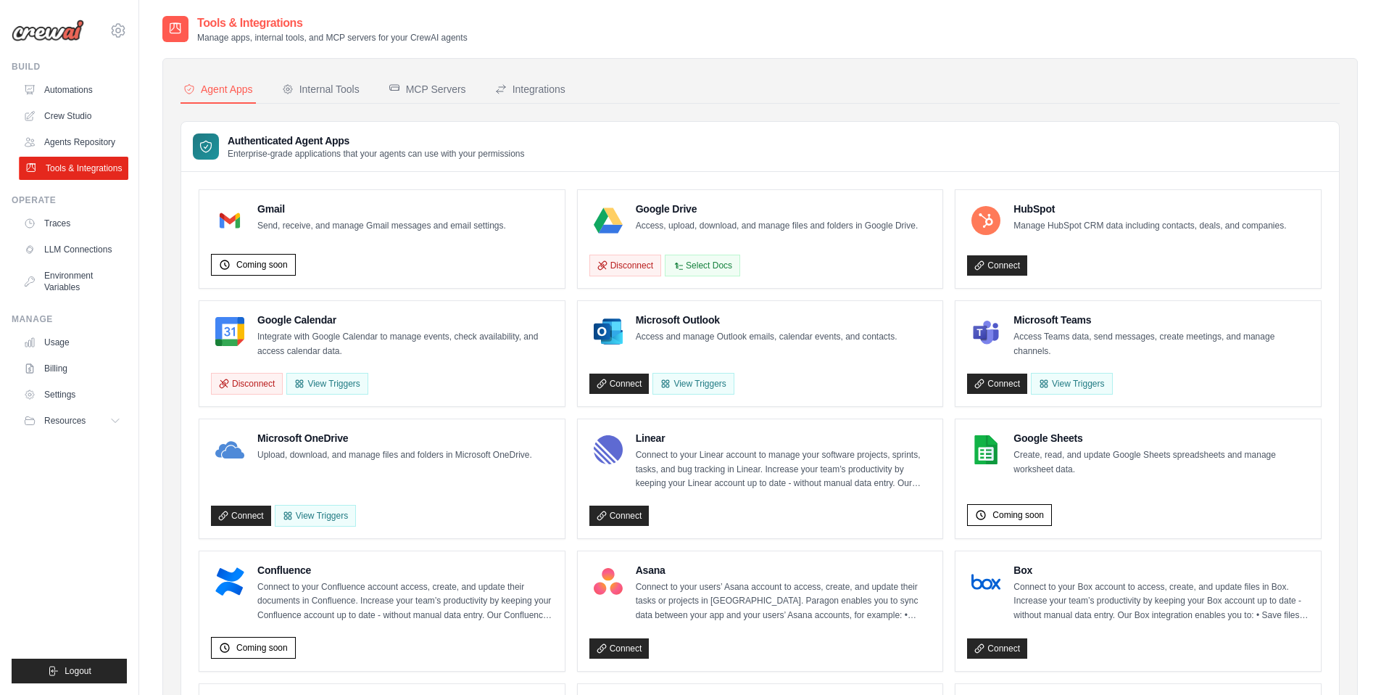
click at [92, 165] on link "Tools & Integrations" at bounding box center [73, 168] width 109 height 23
click at [81, 111] on link "Crew Studio" at bounding box center [73, 115] width 109 height 23
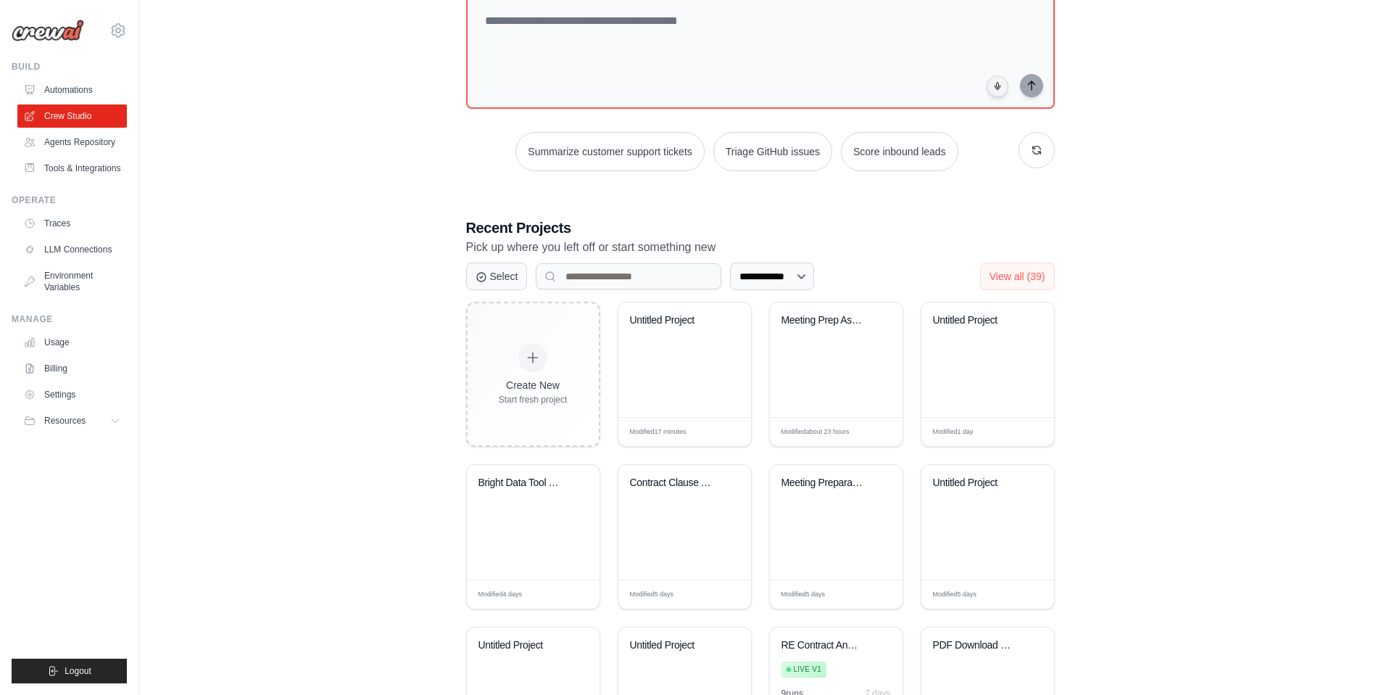
scroll to position [102, 0]
click at [832, 364] on div "Meeting Prep Assistant" at bounding box center [836, 357] width 133 height 115
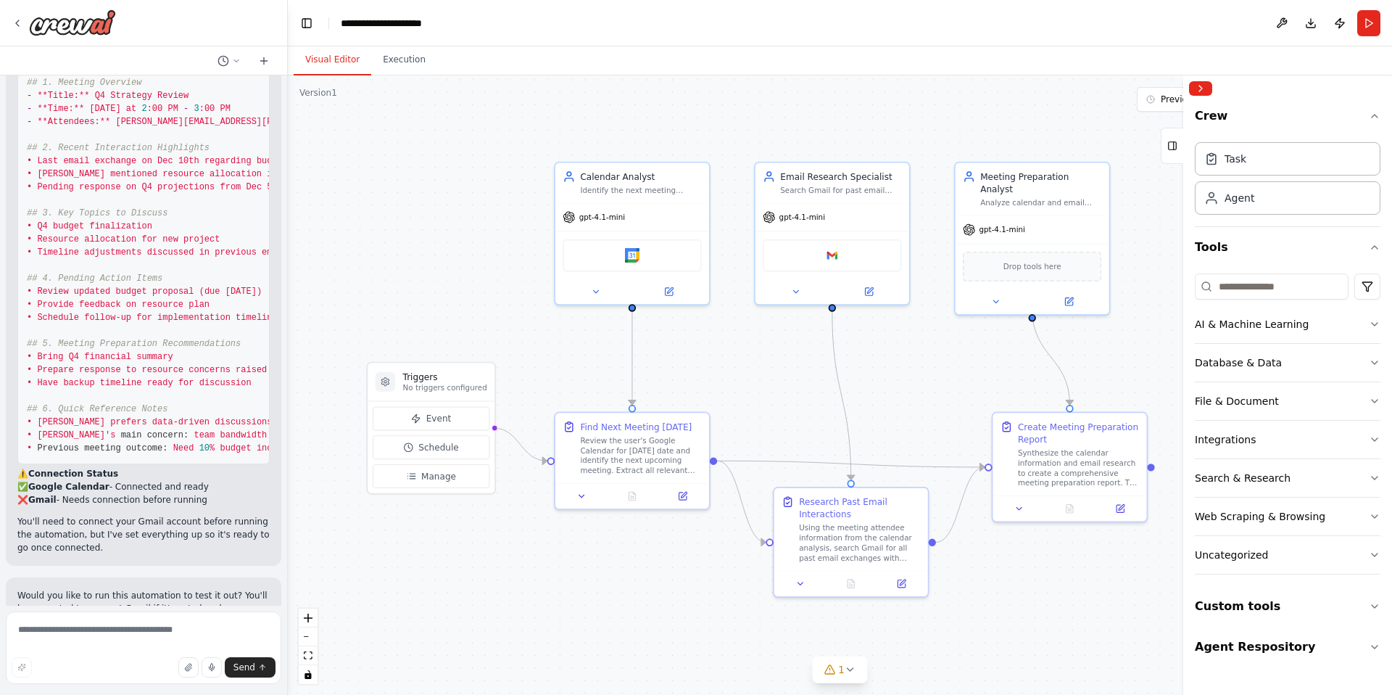
scroll to position [1438, 0]
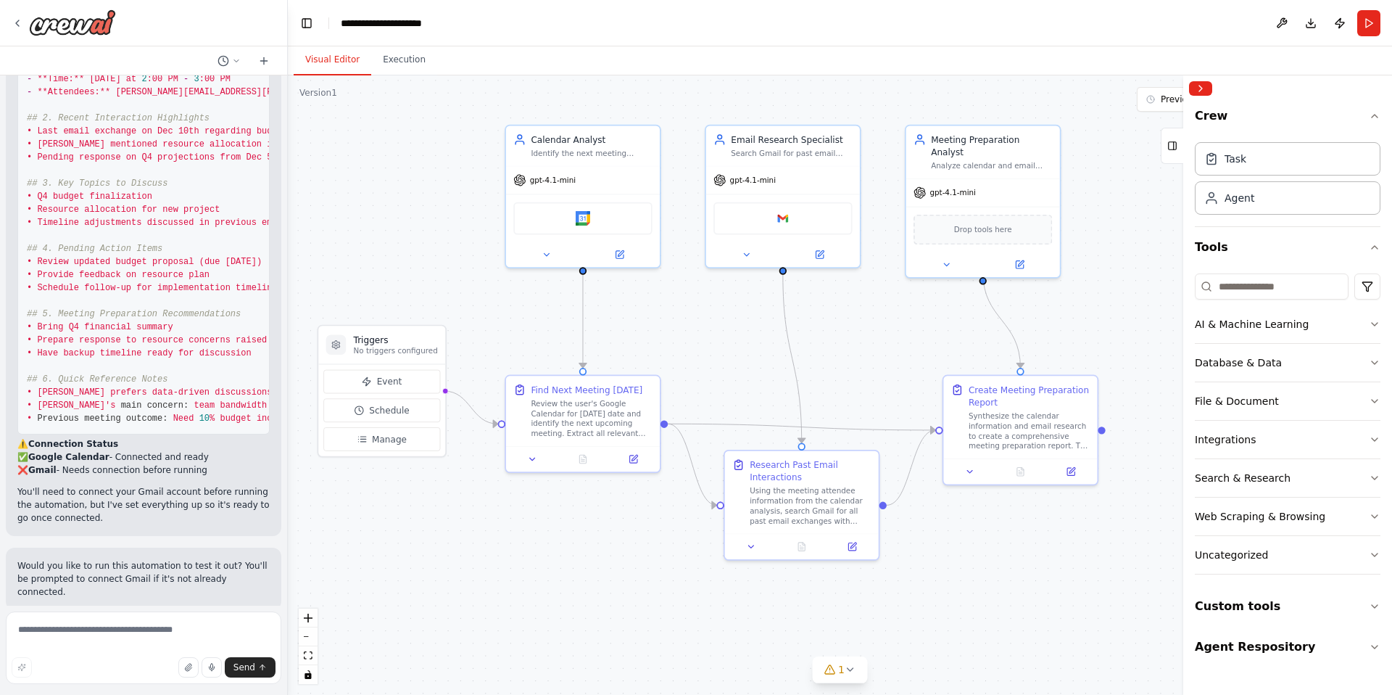
drag, startPoint x: 495, startPoint y: 334, endPoint x: 445, endPoint y: 297, distance: 61.6
click at [445, 297] on div ".deletable-edge-delete-btn { width: 20px; height: 20px; border: 0px solid #ffff…" at bounding box center [840, 384] width 1104 height 619
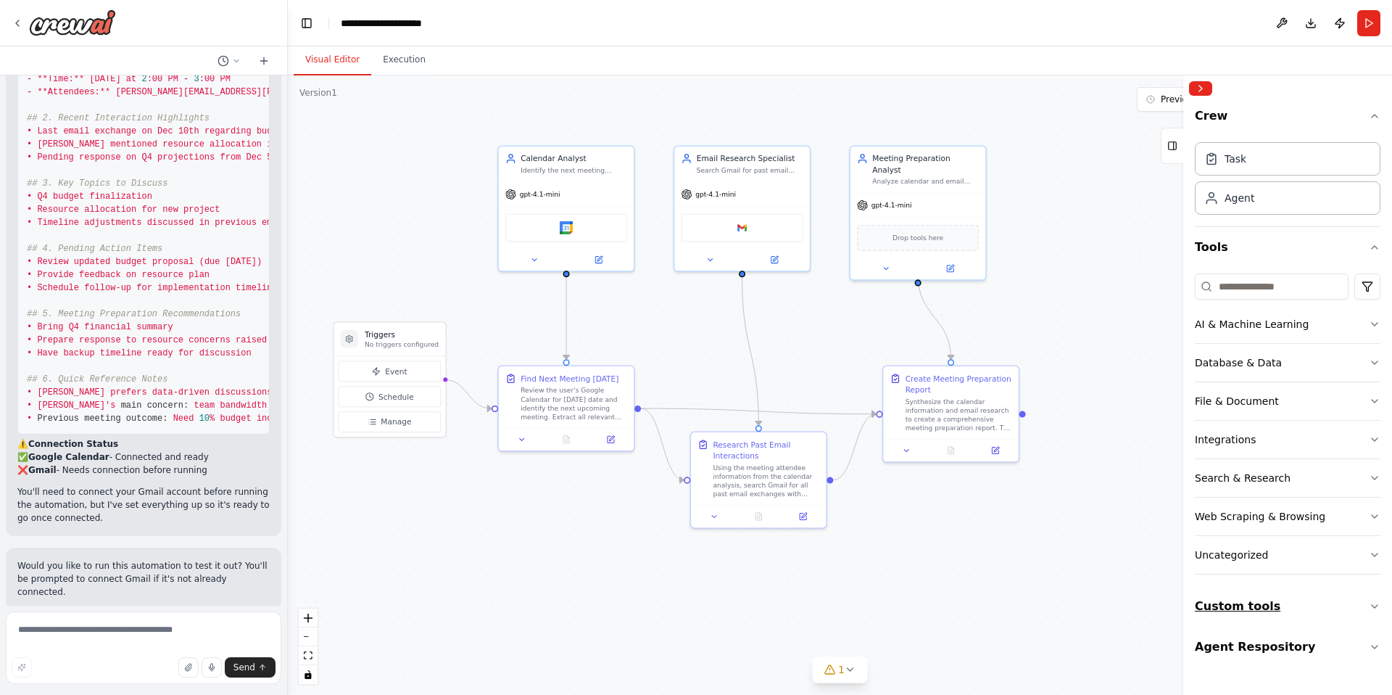
click at [1287, 617] on button "Custom tools" at bounding box center [1288, 606] width 186 height 41
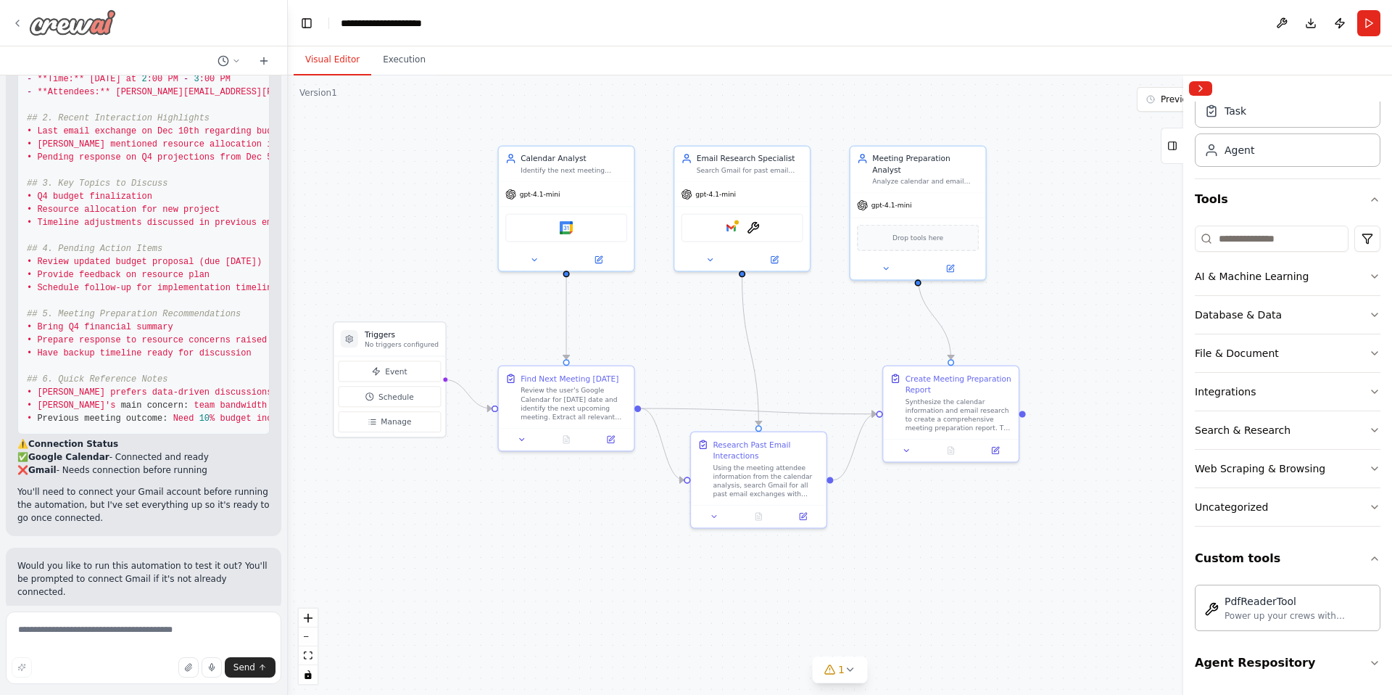
click at [17, 20] on icon at bounding box center [17, 23] width 3 height 6
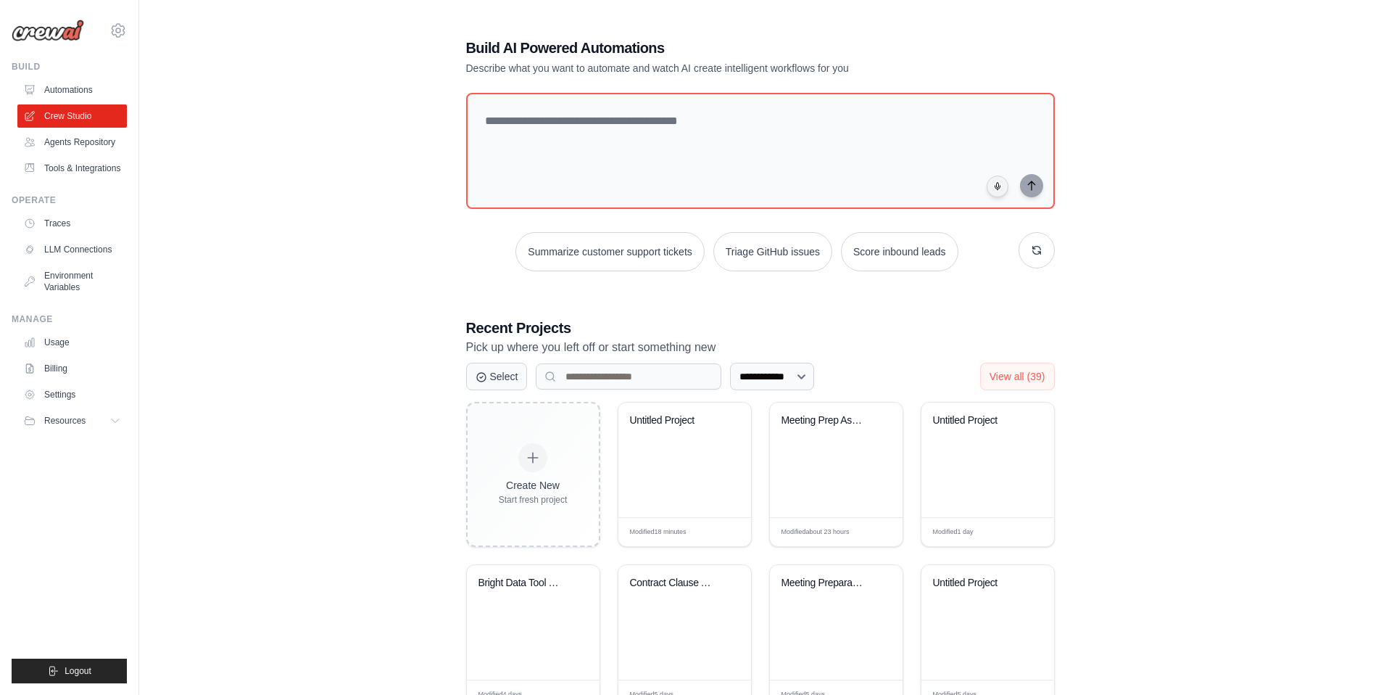
click at [574, 216] on div "Summarize customer support tickets Triage GitHub issues Score inbound leads" at bounding box center [760, 182] width 589 height 178
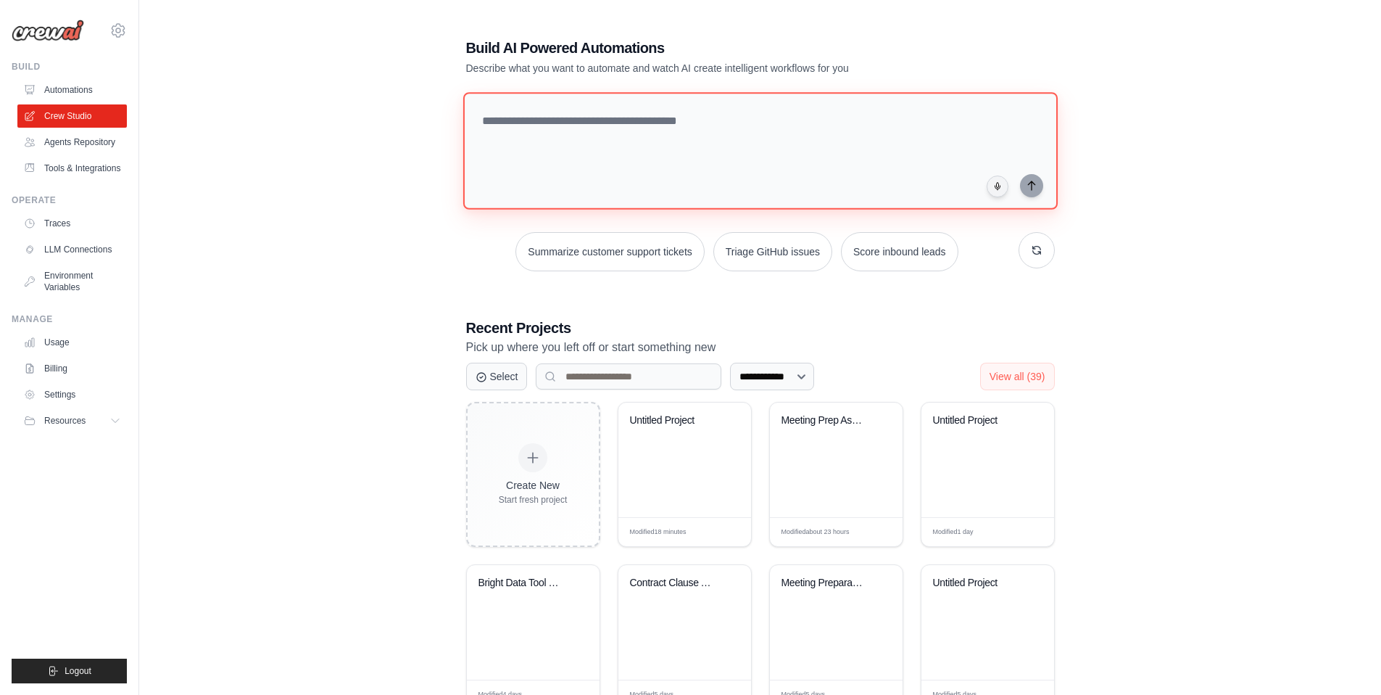
click at [581, 156] on textarea at bounding box center [760, 150] width 595 height 117
drag, startPoint x: 869, startPoint y: 121, endPoint x: 1025, endPoint y: 105, distance: 156.7
click at [1025, 105] on textarea "**********" at bounding box center [763, 151] width 600 height 118
click at [994, 130] on textarea "**********" at bounding box center [763, 151] width 600 height 118
type textarea "**********"
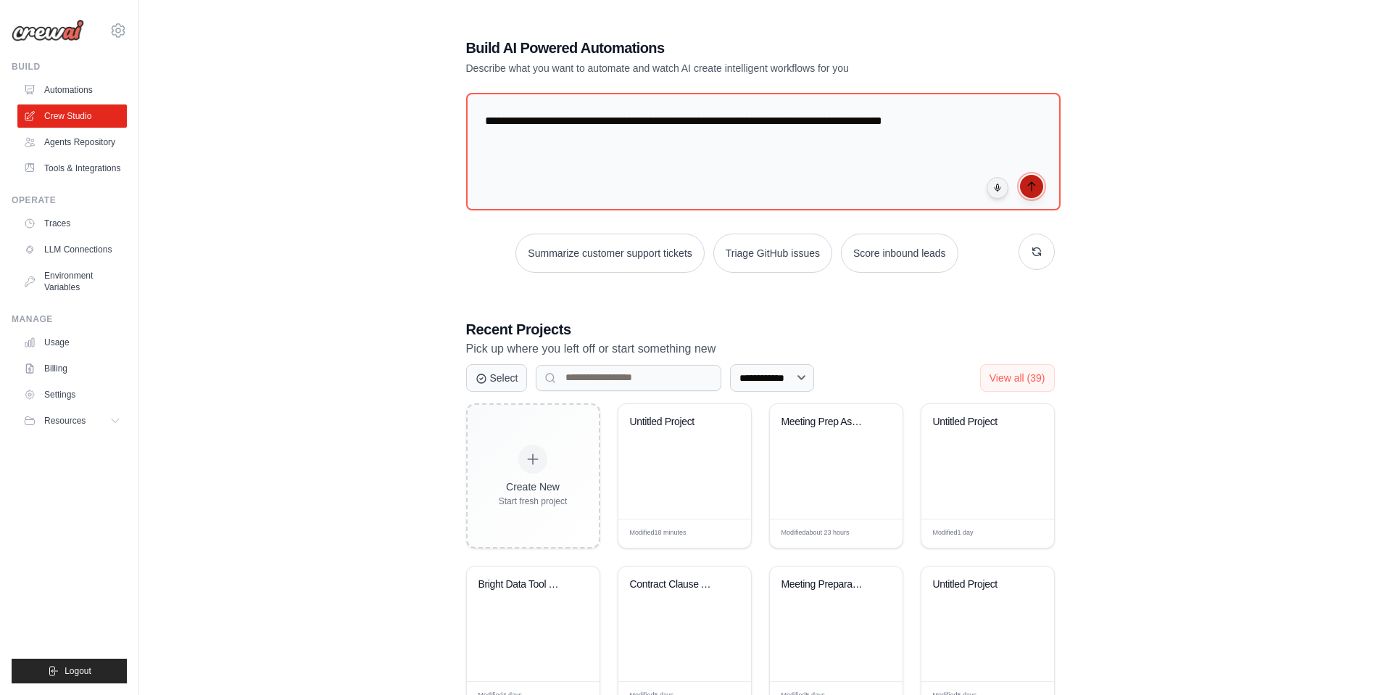
click at [1028, 187] on icon "submit" at bounding box center [1032, 187] width 12 height 12
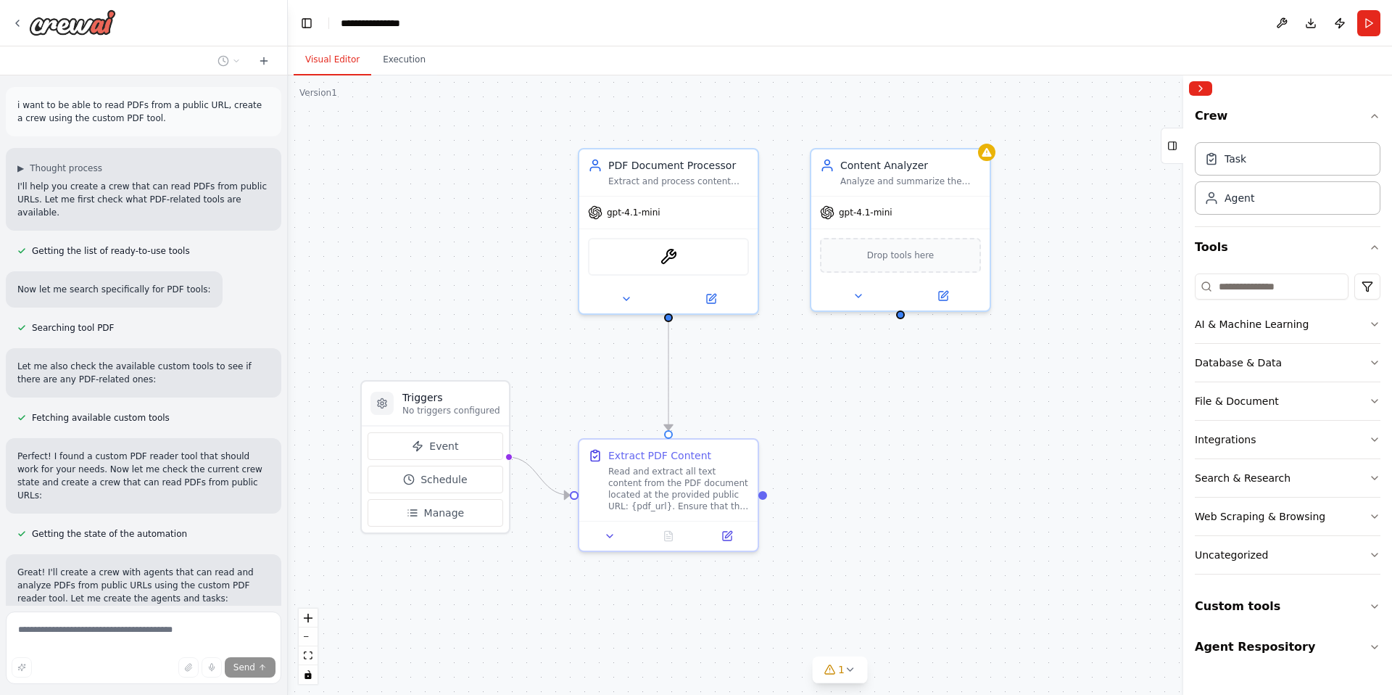
click at [44, 102] on p "i want to be able to read PDFs from a public URL, create a crew using the custo…" at bounding box center [143, 112] width 252 height 26
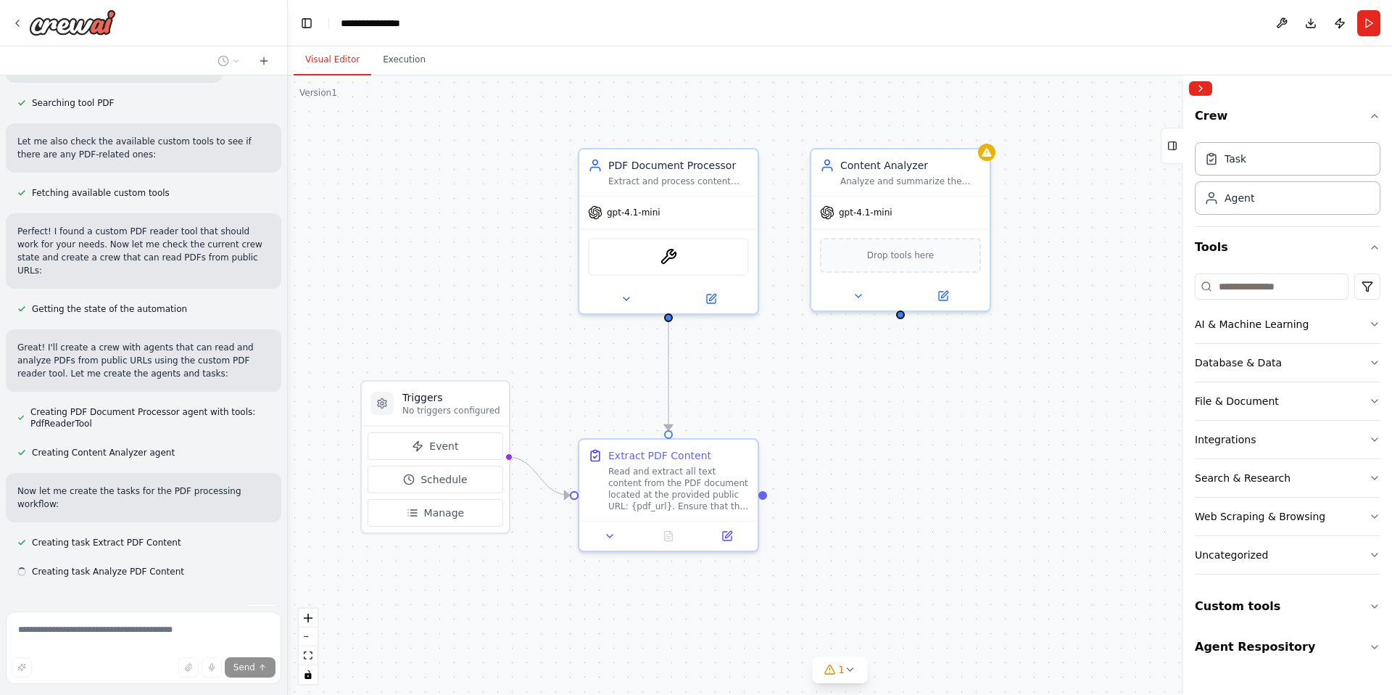
scroll to position [254, 0]
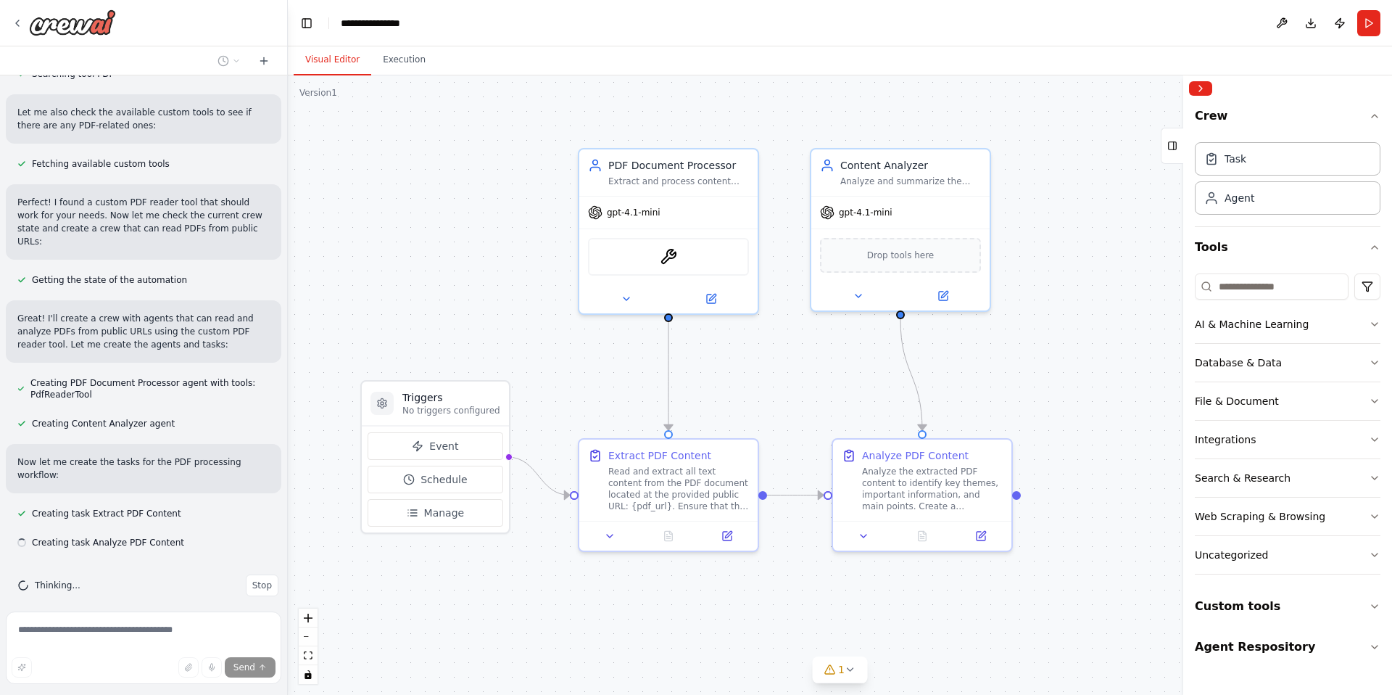
click at [455, 231] on div ".deletable-edge-delete-btn { width: 20px; height: 20px; border: 0px solid #ffff…" at bounding box center [840, 384] width 1104 height 619
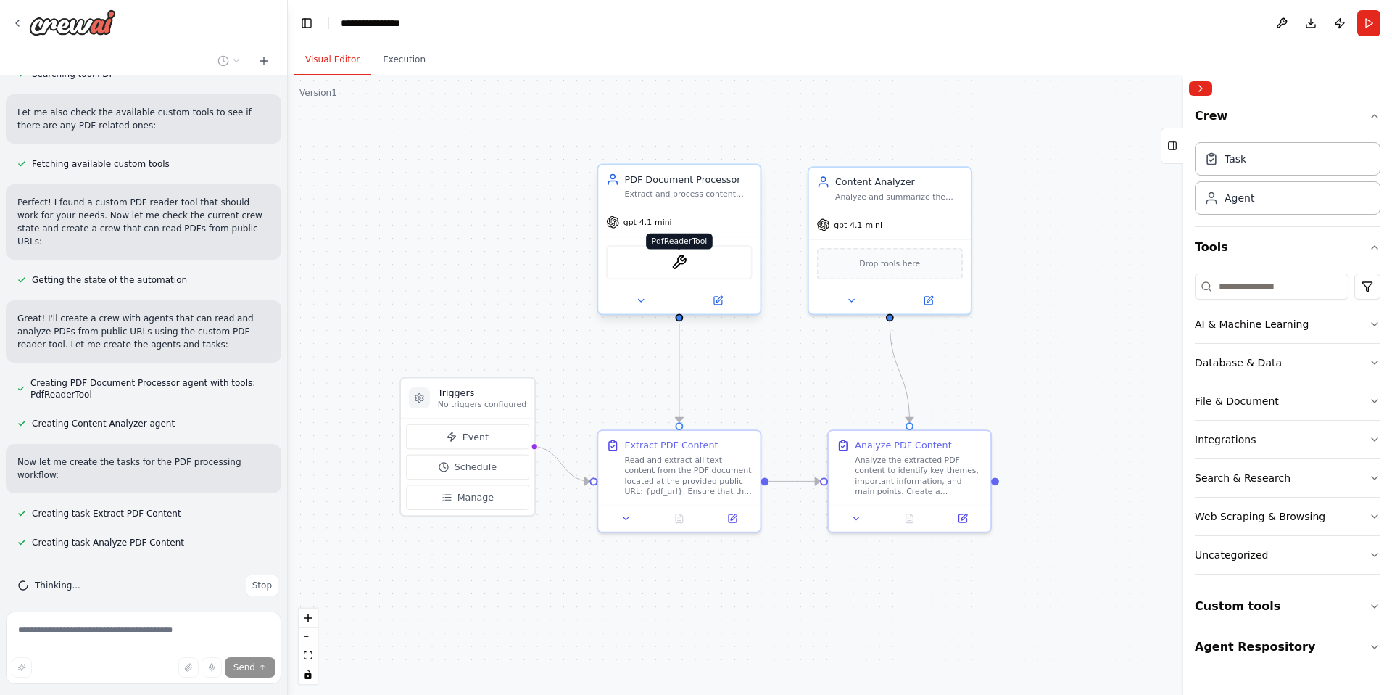
click at [675, 263] on img at bounding box center [679, 263] width 16 height 16
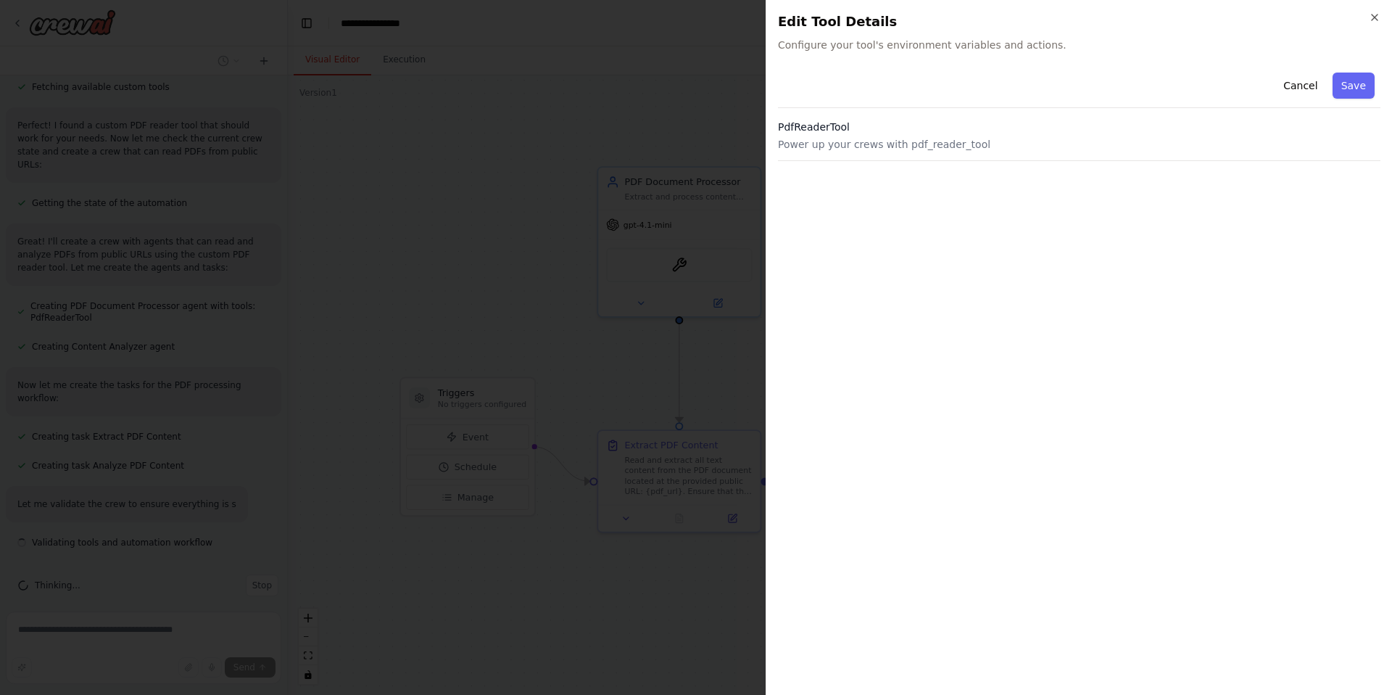
scroll to position [344, 0]
drag, startPoint x: 802, startPoint y: 145, endPoint x: 1048, endPoint y: 134, distance: 246.1
click at [1050, 135] on div "PdfReaderTool Power up your crews with pdf_reader_tool" at bounding box center [1079, 140] width 603 height 41
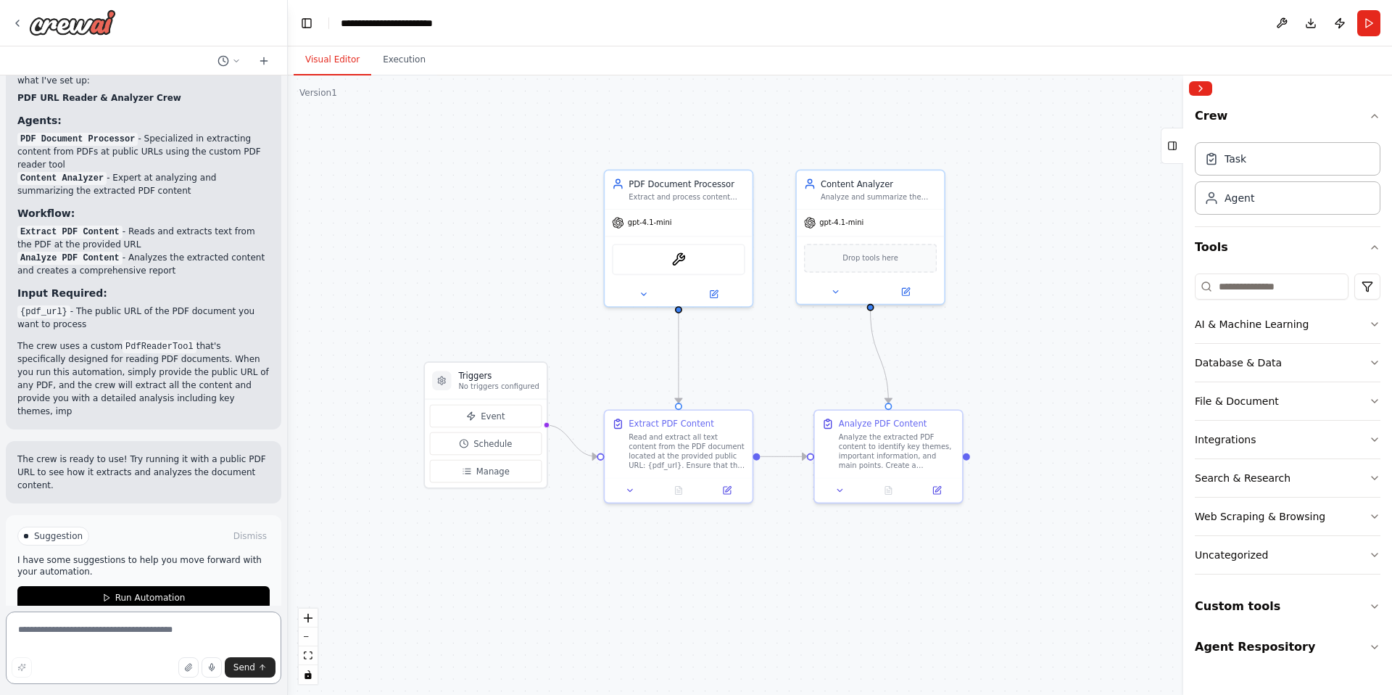
scroll to position [973, 0]
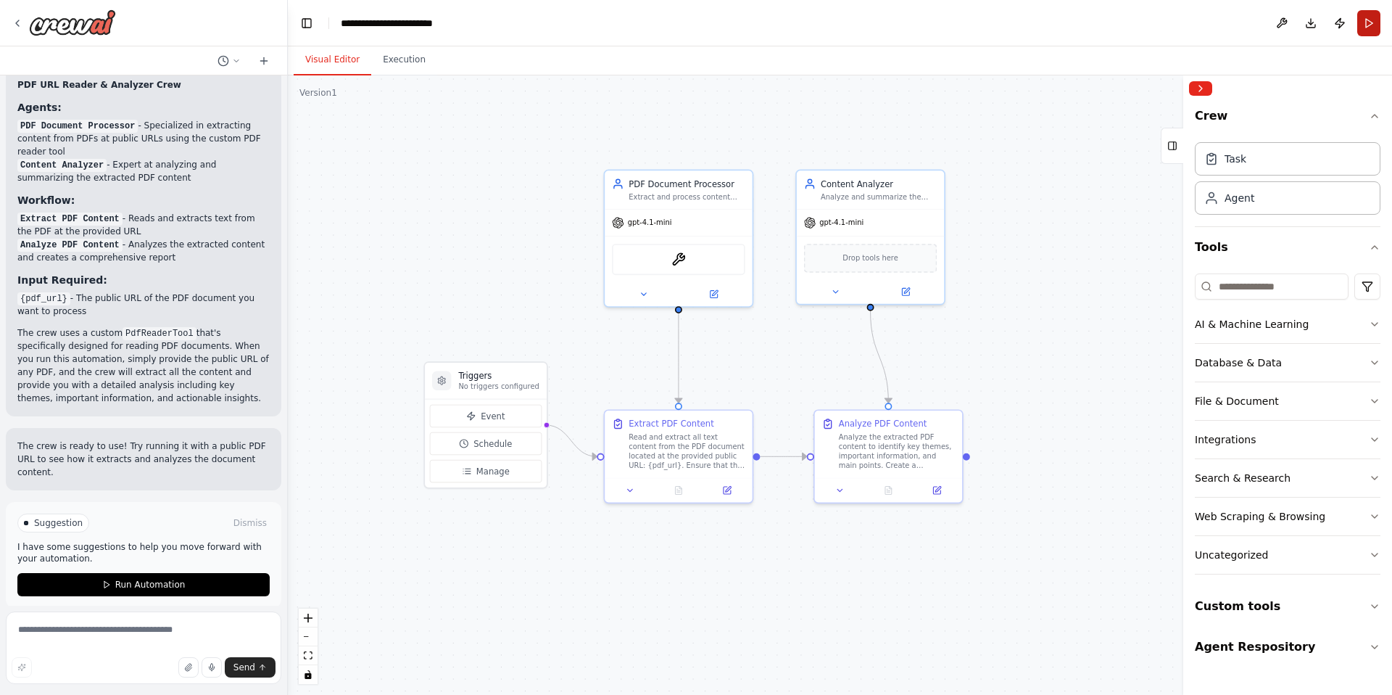
click at [1375, 18] on button "Run" at bounding box center [1368, 23] width 23 height 26
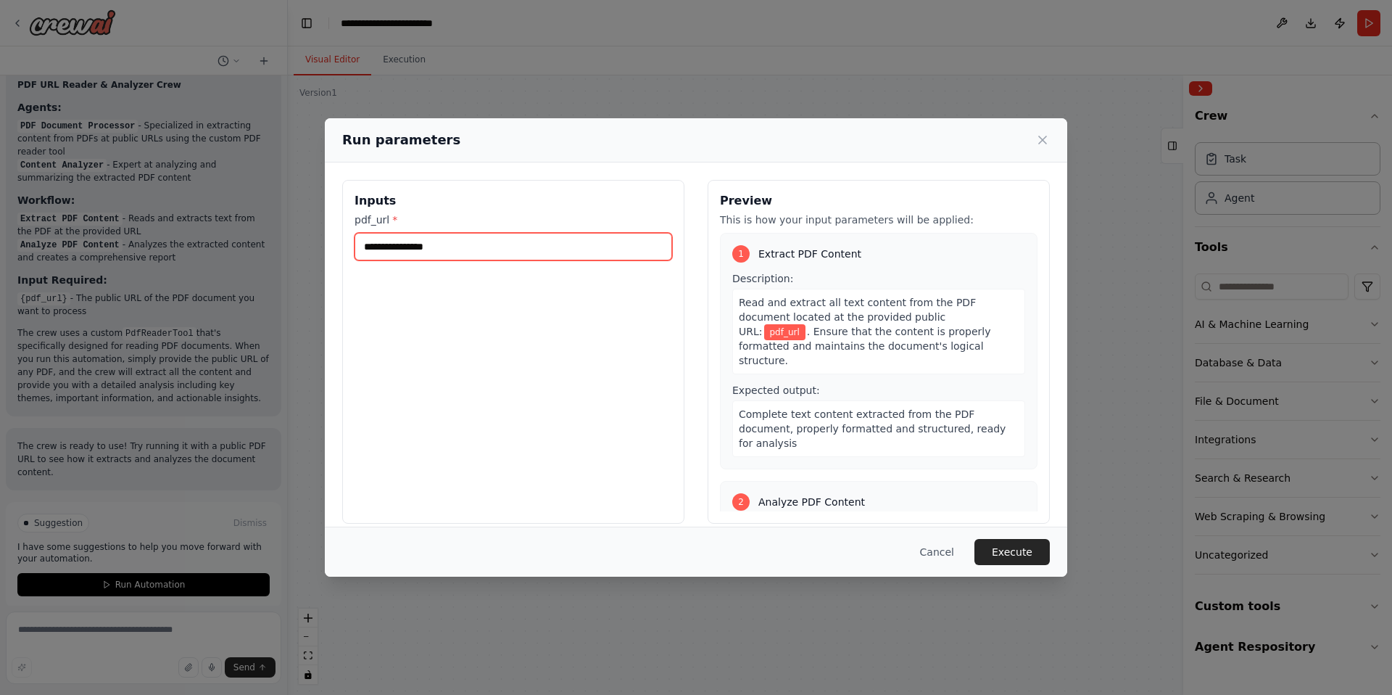
click at [464, 252] on input "pdf_url *" at bounding box center [514, 247] width 318 height 28
paste input "**********"
type input "**********"
click at [631, 77] on div "Run parameters Inputs pdf_url * Preview This is how your input parameters will …" at bounding box center [696, 347] width 1392 height 695
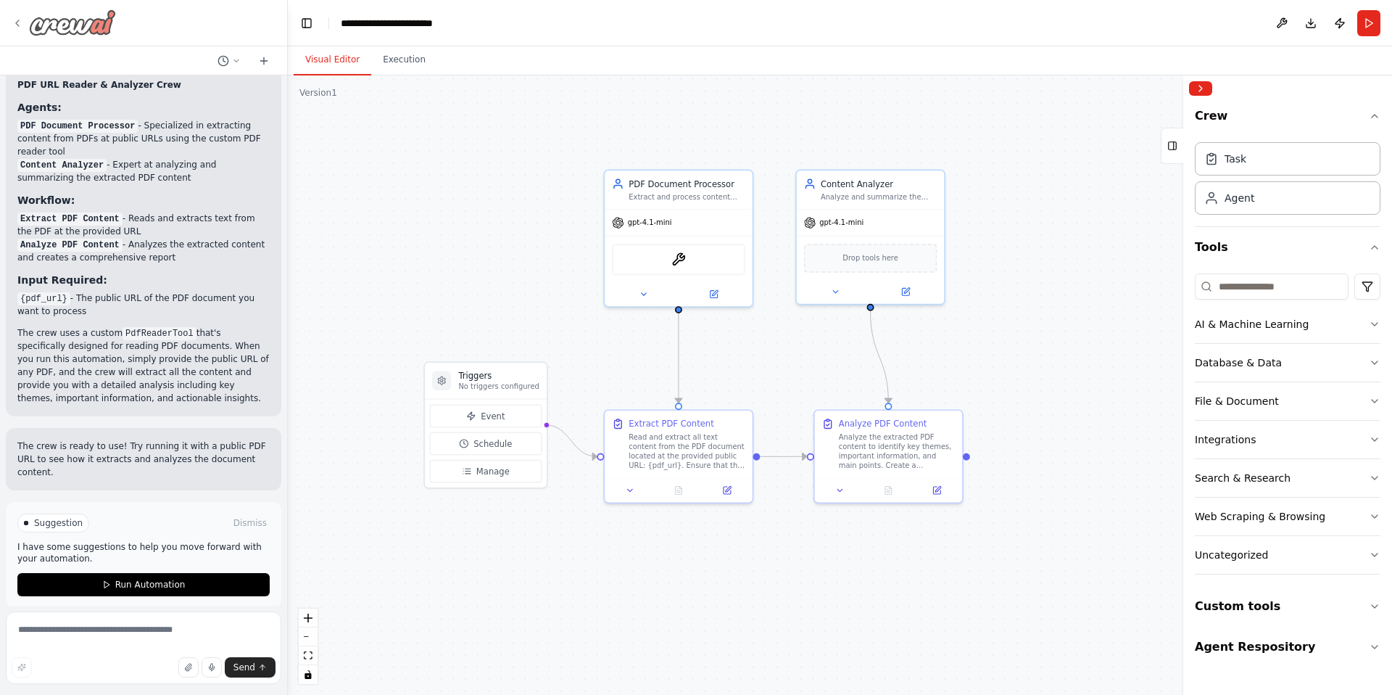
click at [21, 22] on icon at bounding box center [18, 23] width 12 height 12
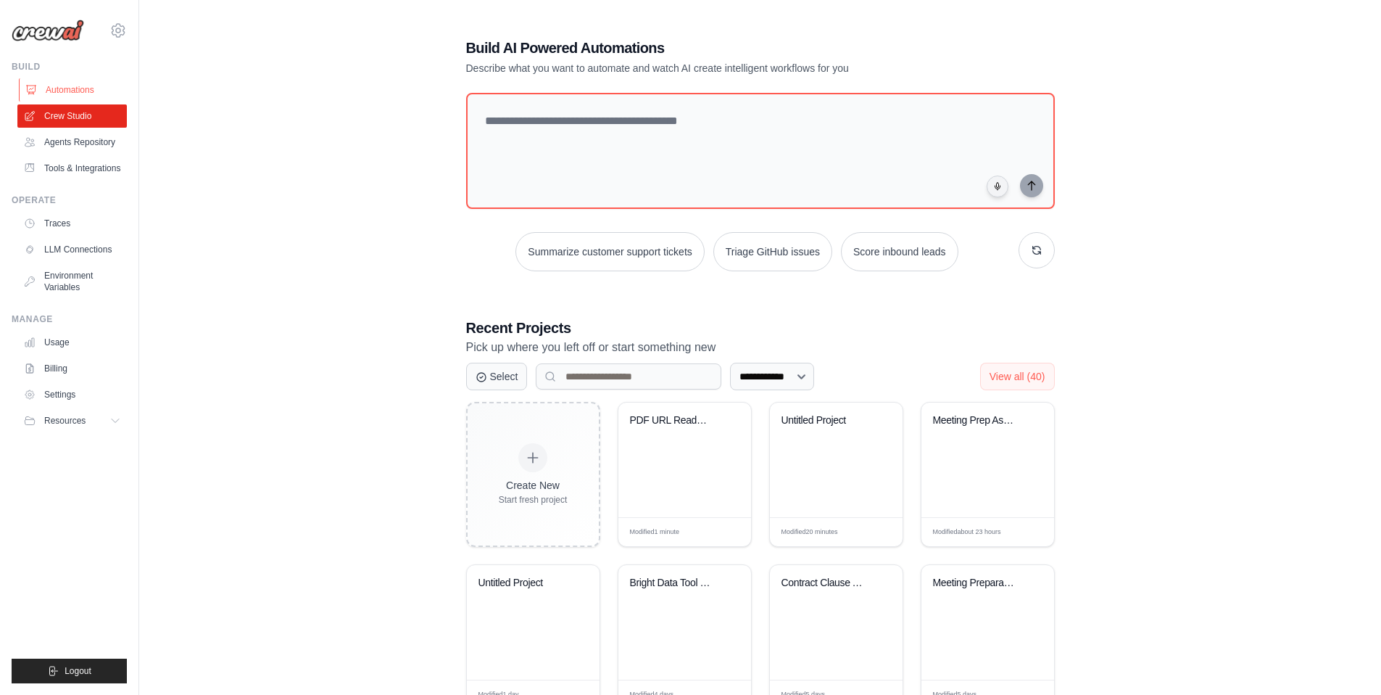
click at [85, 88] on link "Automations" at bounding box center [73, 89] width 109 height 23
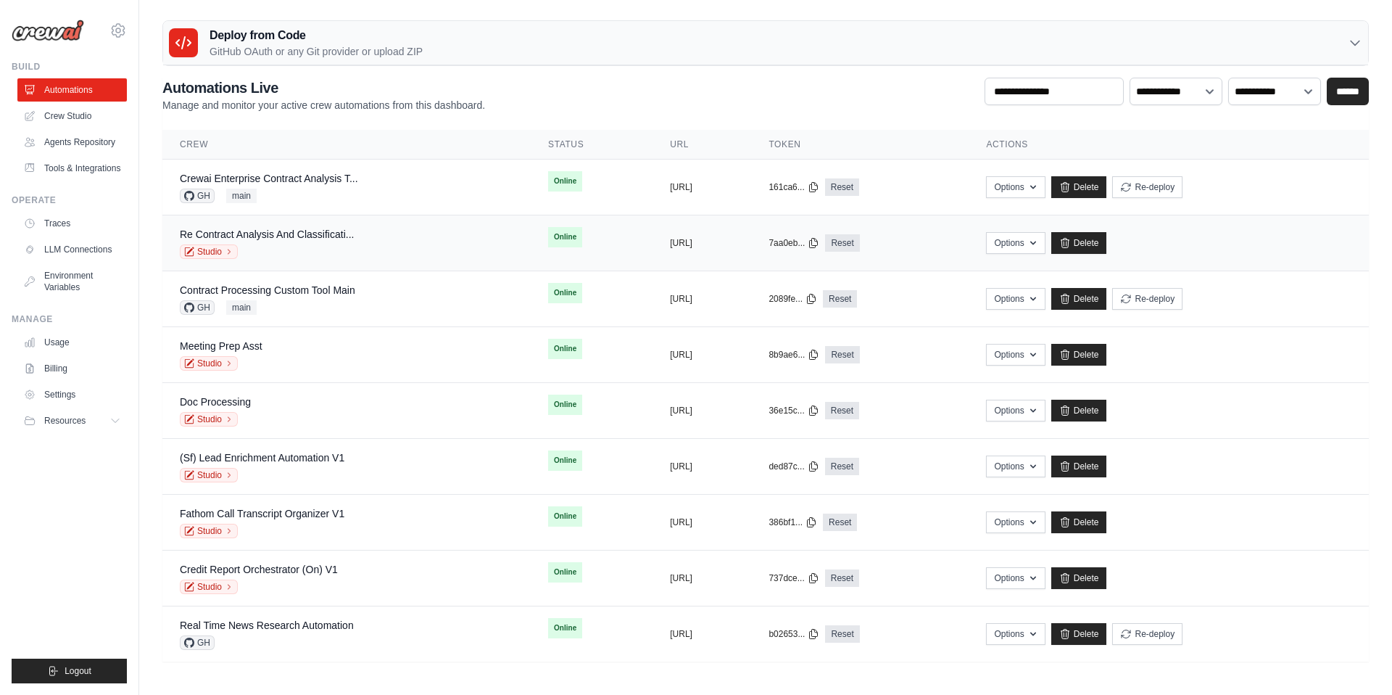
click at [288, 242] on div "Re Contract Analysis And Classificati... Studio" at bounding box center [267, 243] width 174 height 32
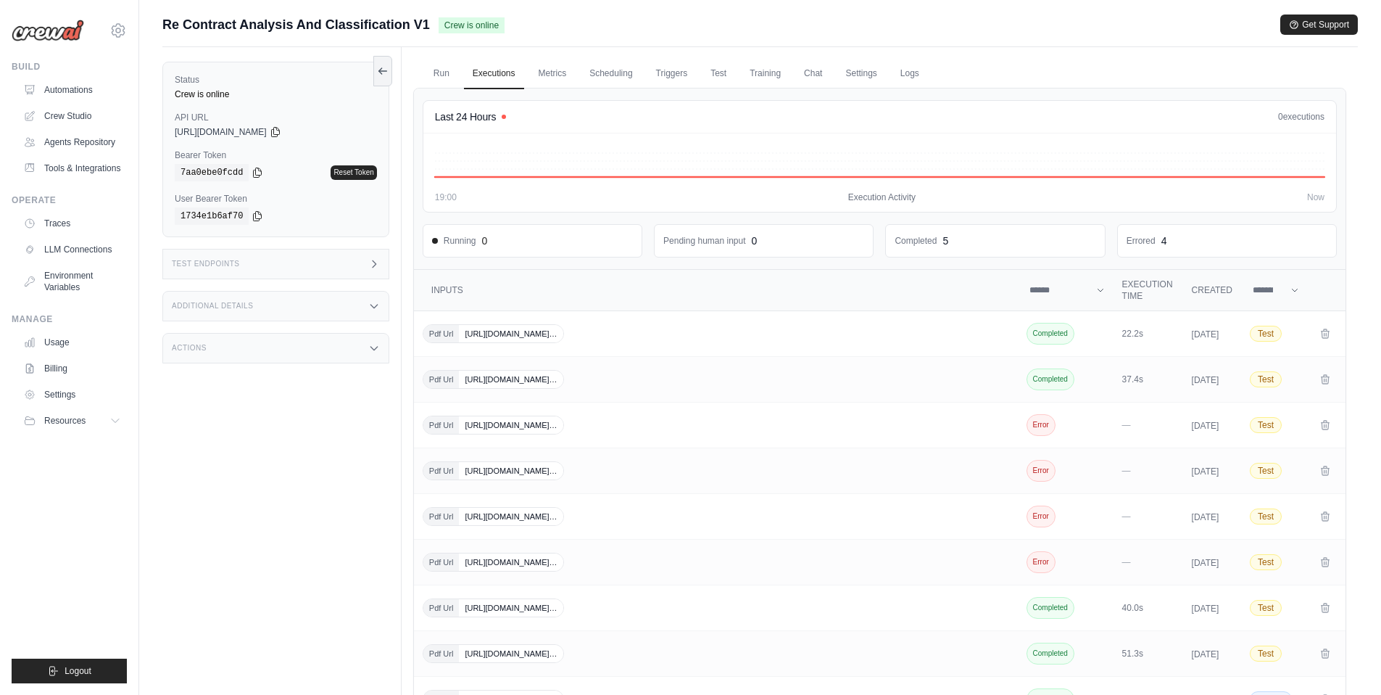
click at [265, 273] on div "Test Endpoints" at bounding box center [275, 264] width 227 height 30
click at [663, 70] on link "Triggers" at bounding box center [672, 74] width 49 height 30
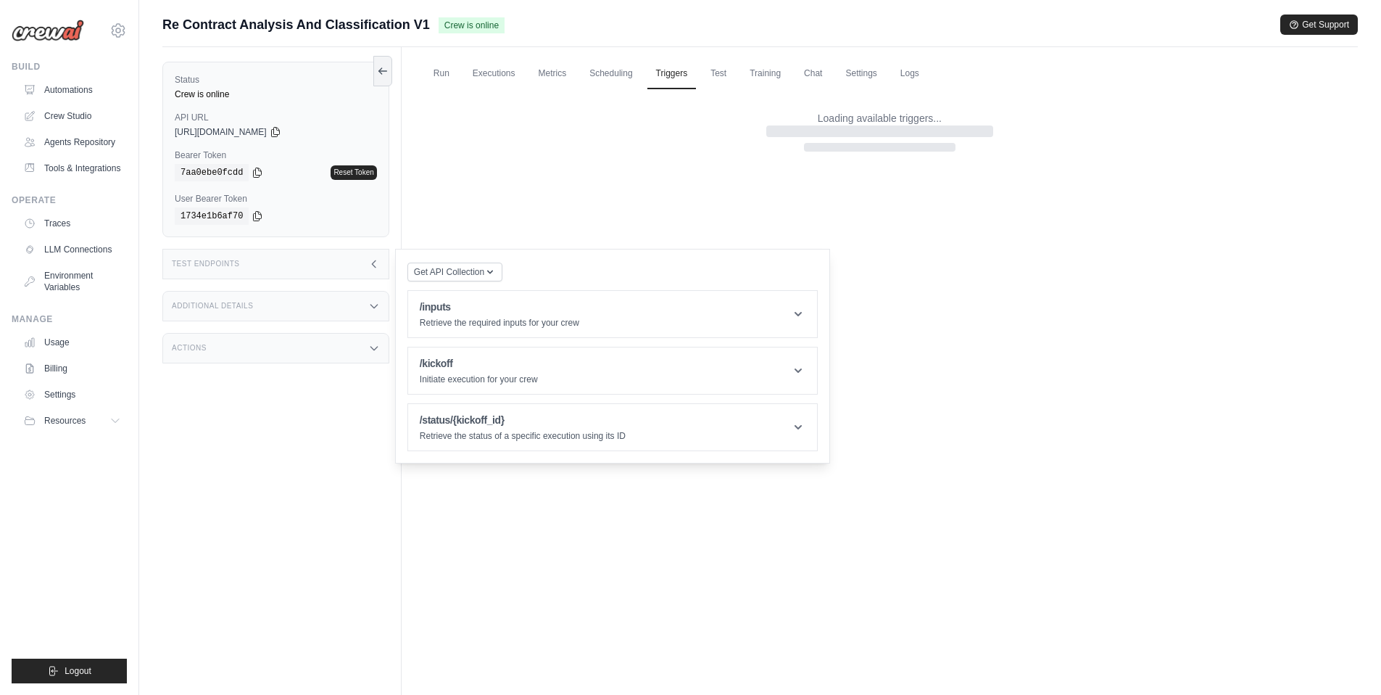
click at [932, 302] on div "Run Executions Metrics Scheduling Triggers Test Training Chat Settings Logs Las…" at bounding box center [880, 394] width 956 height 695
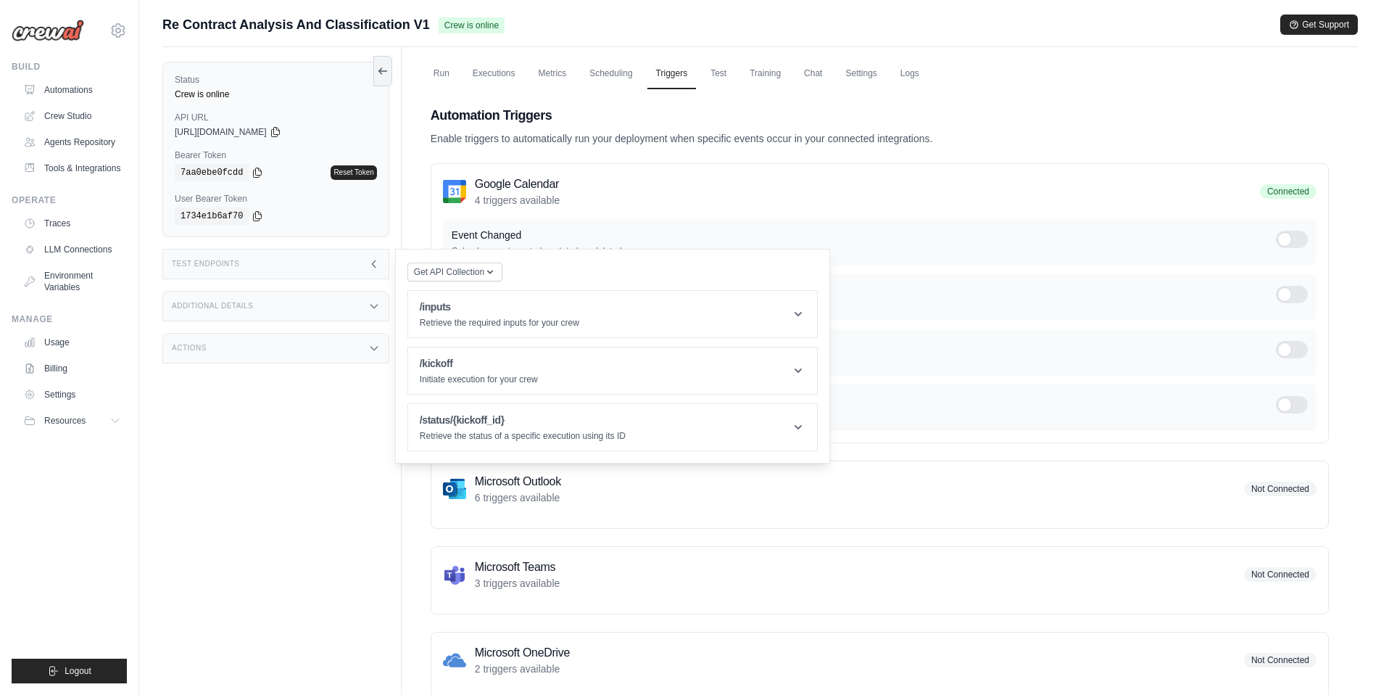
click at [351, 268] on div "Test Endpoints" at bounding box center [275, 264] width 227 height 30
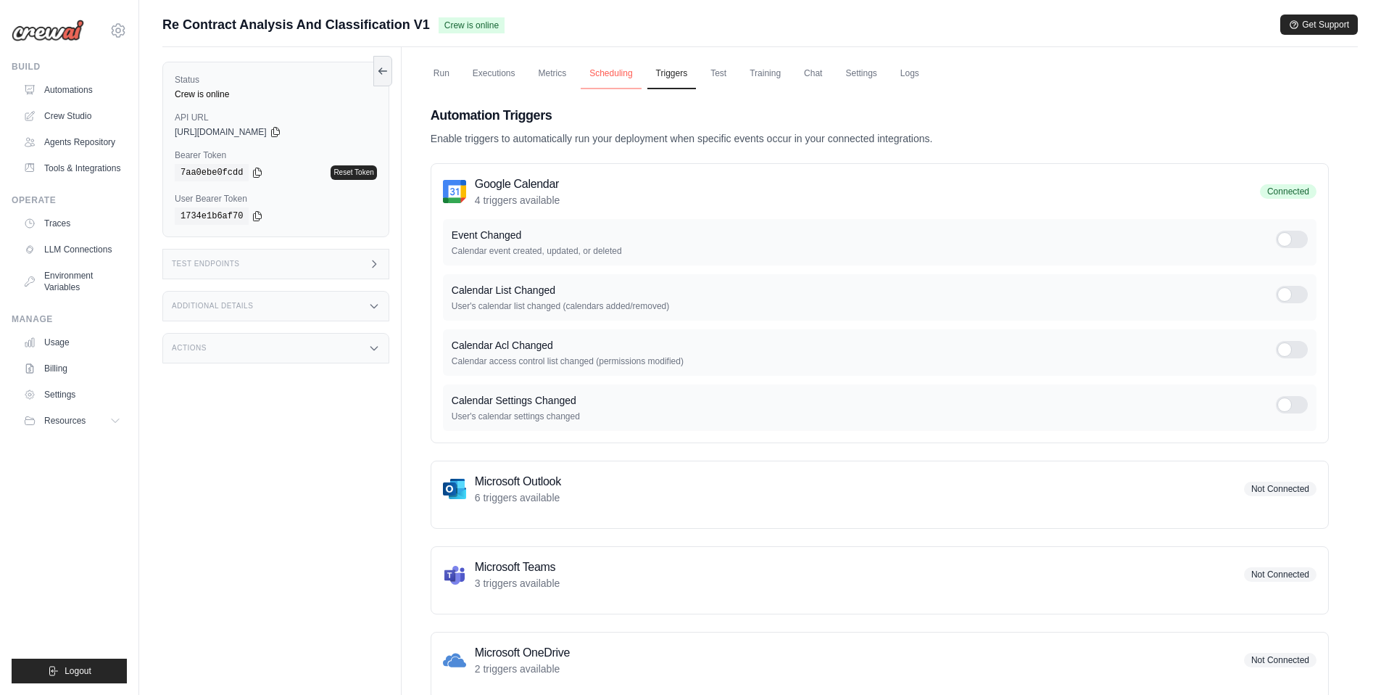
click at [609, 70] on link "Scheduling" at bounding box center [611, 74] width 60 height 30
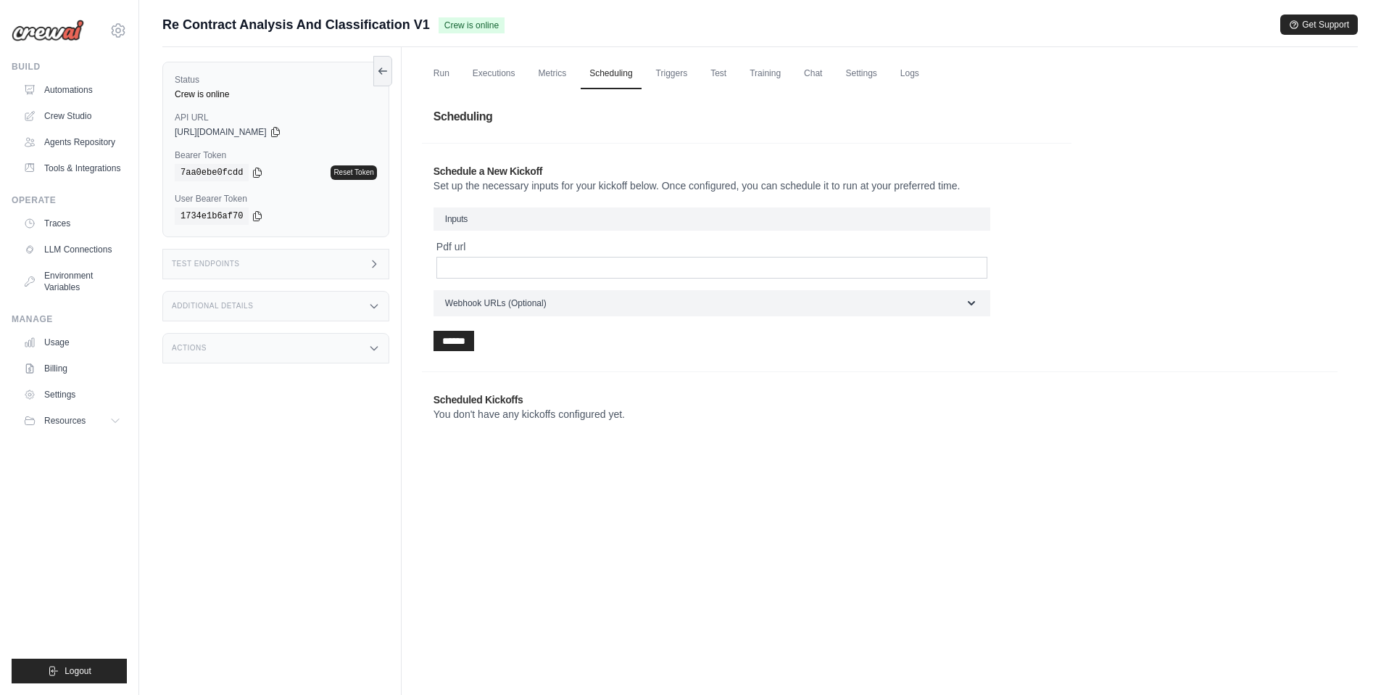
drag, startPoint x: 170, startPoint y: 128, endPoint x: 300, endPoint y: 141, distance: 131.2
click at [302, 141] on div "Status Crew is online API URL copied https://re-contract-analysis-and-classific…" at bounding box center [275, 149] width 227 height 175
click at [447, 80] on link "Run" at bounding box center [441, 74] width 33 height 30
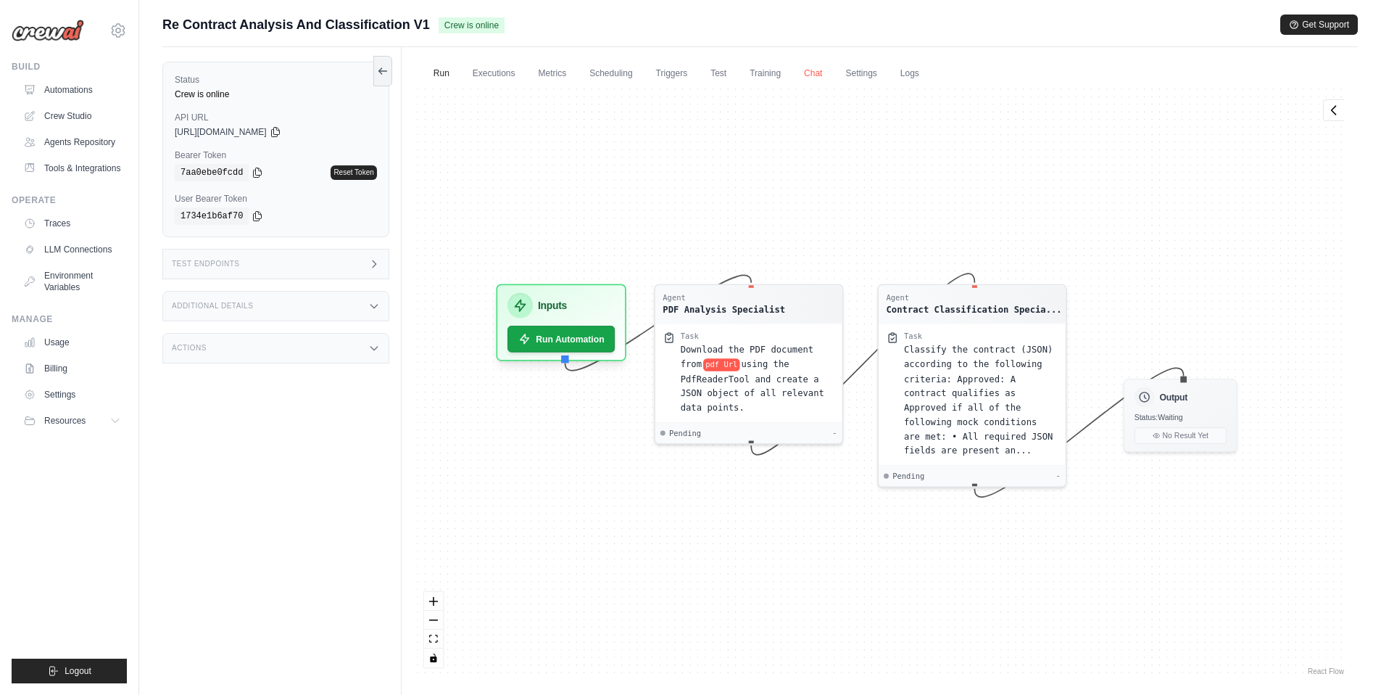
click at [815, 70] on link "Chat" at bounding box center [813, 74] width 36 height 30
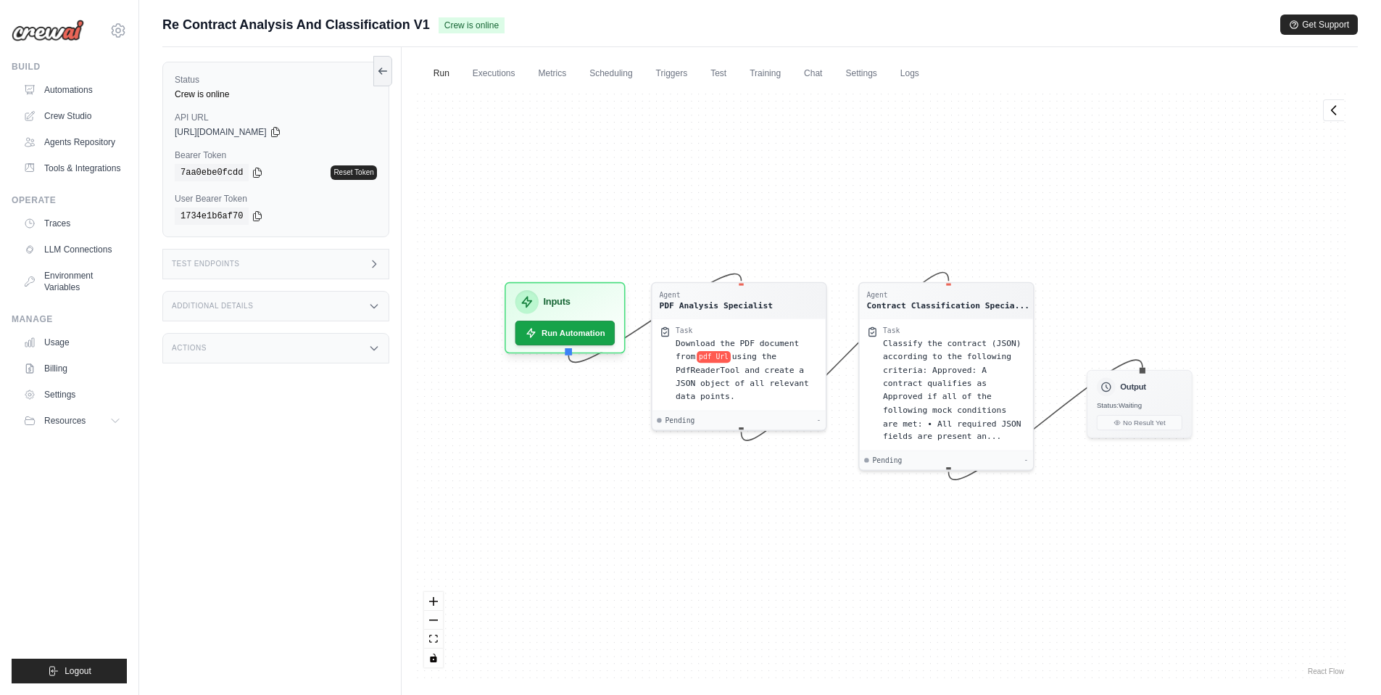
click at [249, 129] on span "https://re-contract-analysis-and-classification-v1--5c203df3.crewai.com" at bounding box center [221, 132] width 92 height 12
drag, startPoint x: 173, startPoint y: 131, endPoint x: 302, endPoint y: 136, distance: 129.2
click at [302, 136] on div "Status Crew is online API URL copied https://re-contract-analysis-and-classific…" at bounding box center [275, 149] width 227 height 175
click at [281, 131] on icon at bounding box center [276, 131] width 12 height 12
click at [305, 273] on div "Test Endpoints" at bounding box center [275, 264] width 227 height 30
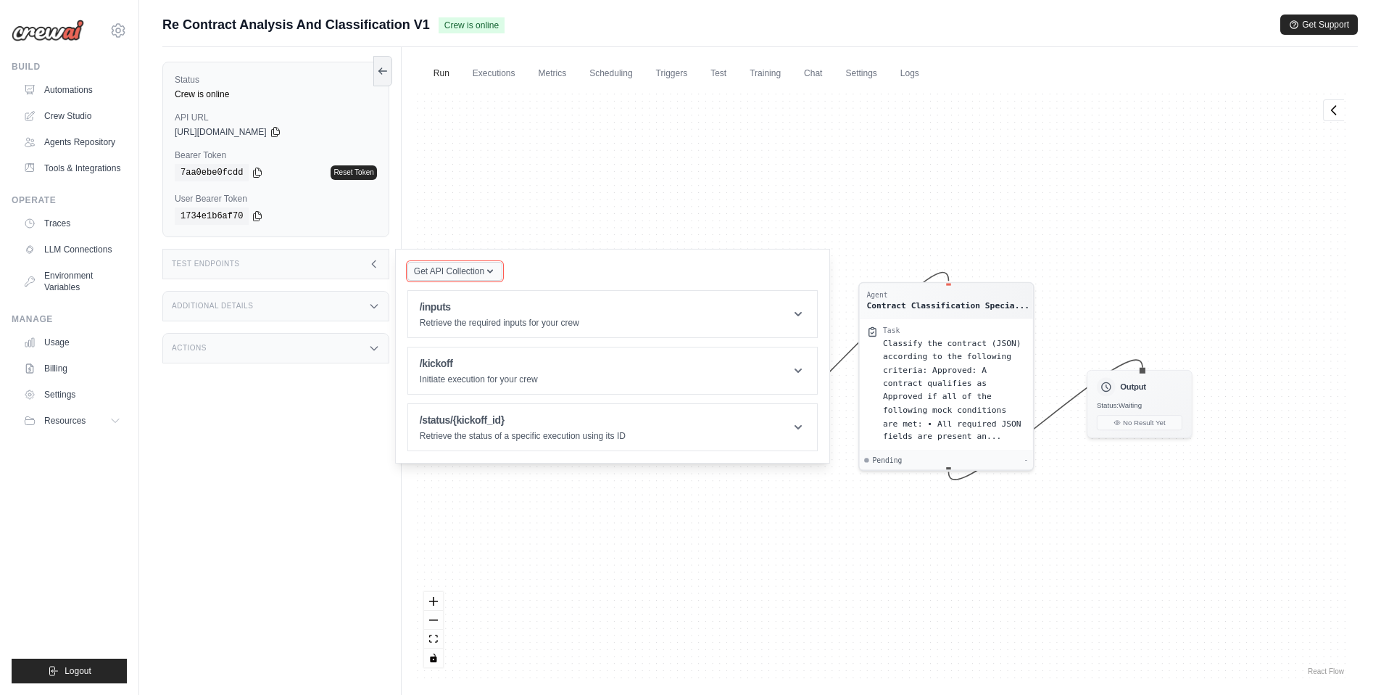
click at [466, 275] on span "Get API Collection" at bounding box center [449, 271] width 70 height 12
click at [462, 314] on div "Postman API Collection" at bounding box center [488, 310] width 139 height 23
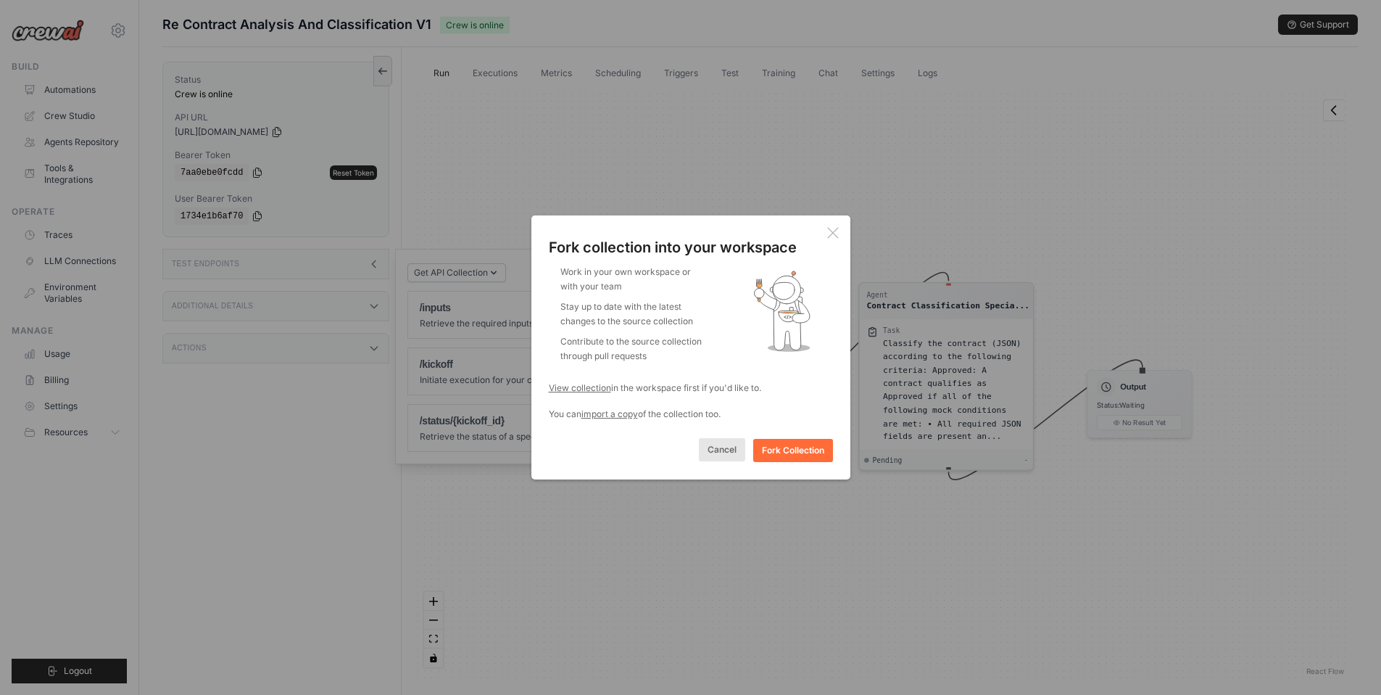
click at [708, 447] on button "Cancel" at bounding box center [722, 449] width 46 height 23
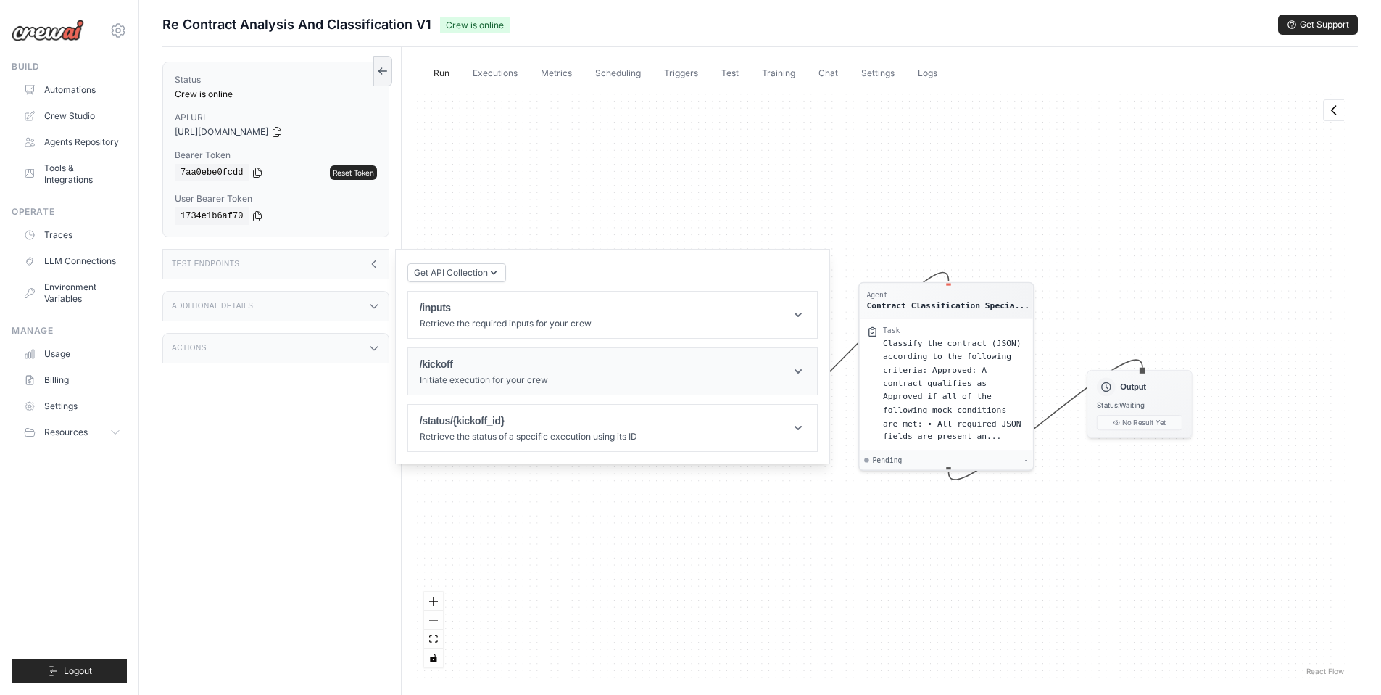
click at [500, 371] on h1 "/kickoff" at bounding box center [484, 364] width 128 height 15
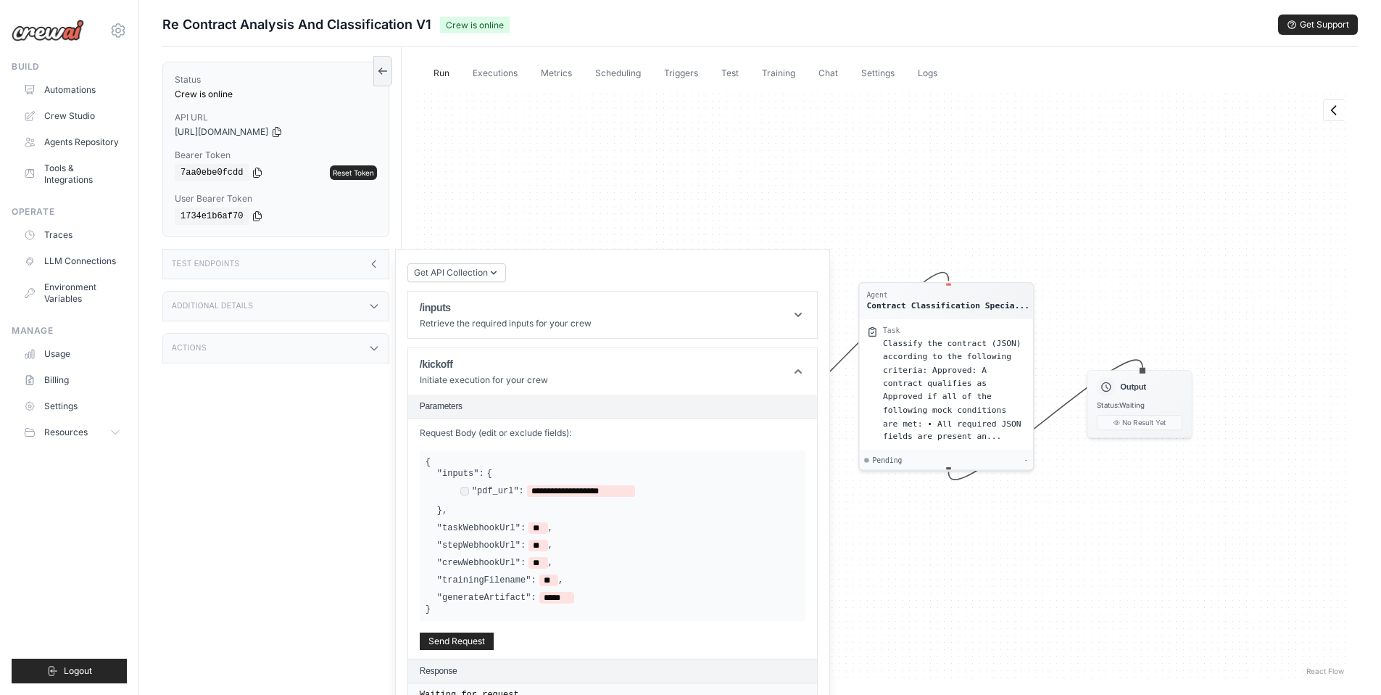
scroll to position [81, 0]
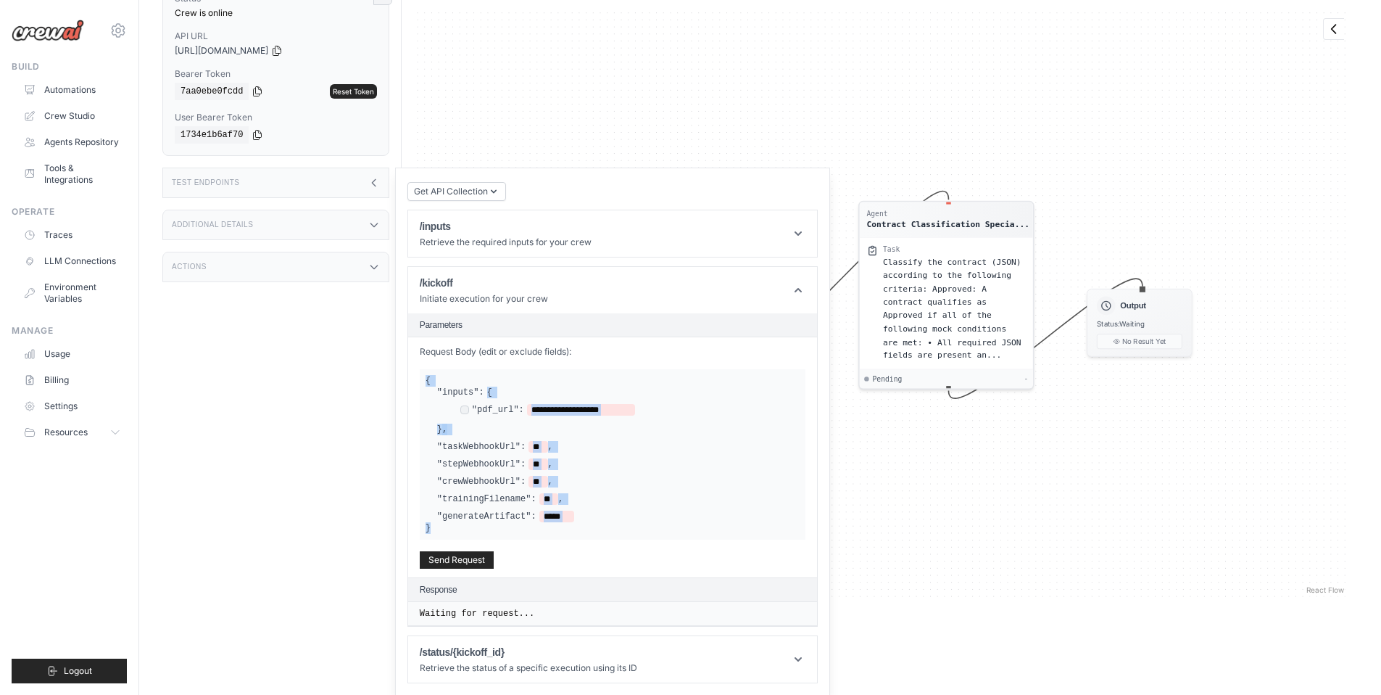
drag, startPoint x: 448, startPoint y: 526, endPoint x: 421, endPoint y: 370, distance: 158.9
click at [421, 369] on div "**********" at bounding box center [613, 454] width 386 height 170
click at [503, 289] on h1 "/kickoff" at bounding box center [484, 283] width 128 height 15
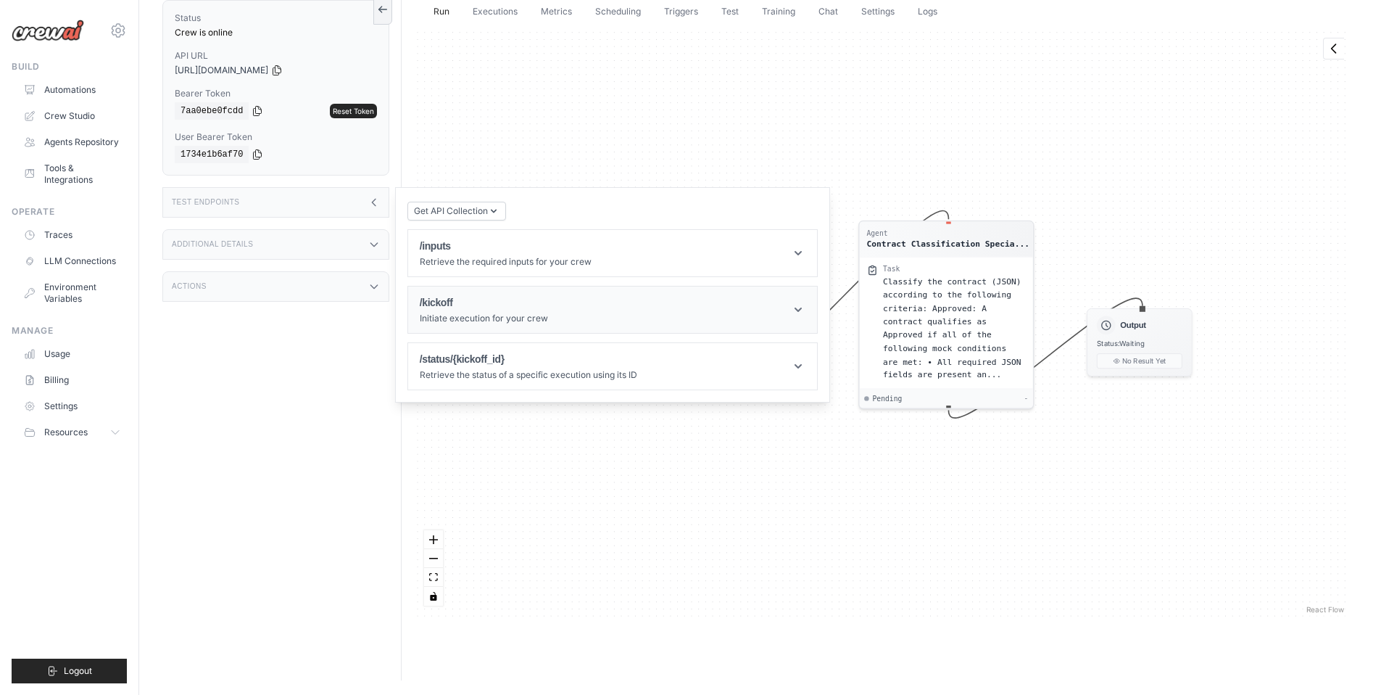
scroll to position [62, 0]
click at [344, 210] on div "Test Endpoints" at bounding box center [275, 202] width 227 height 30
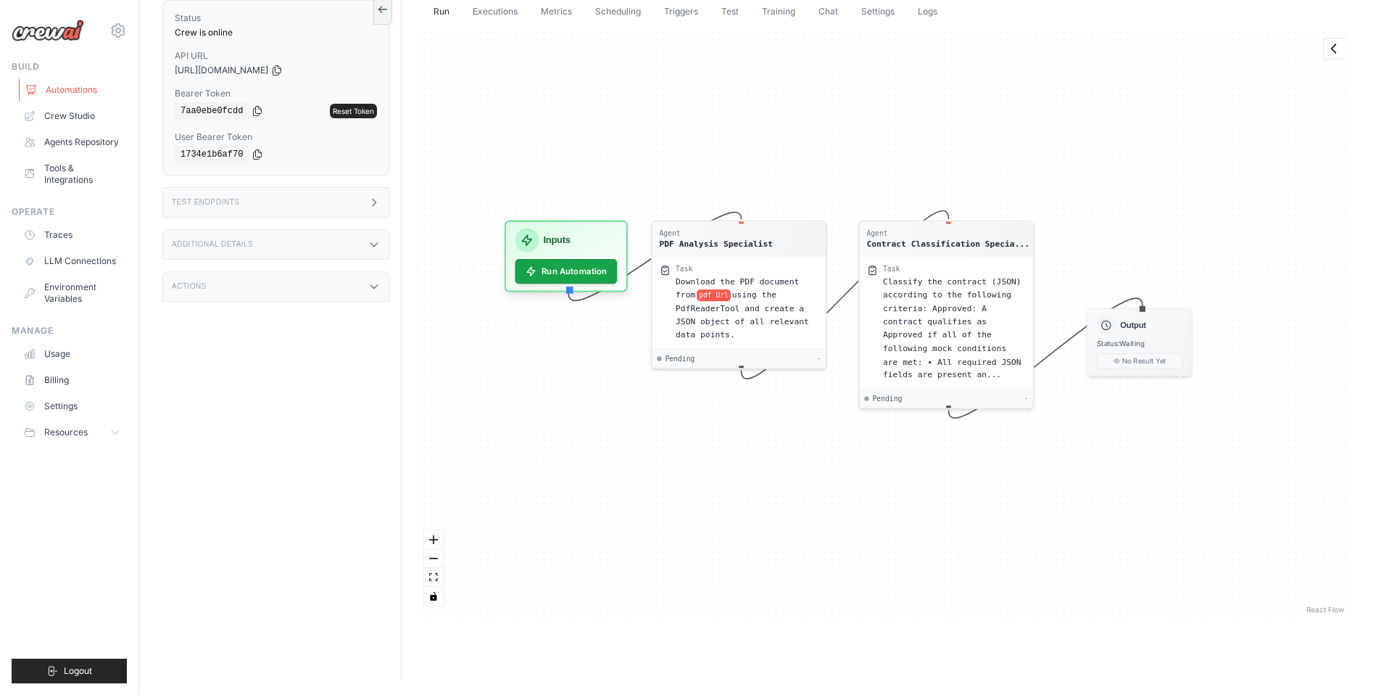
click at [92, 96] on link "Automations" at bounding box center [73, 89] width 109 height 23
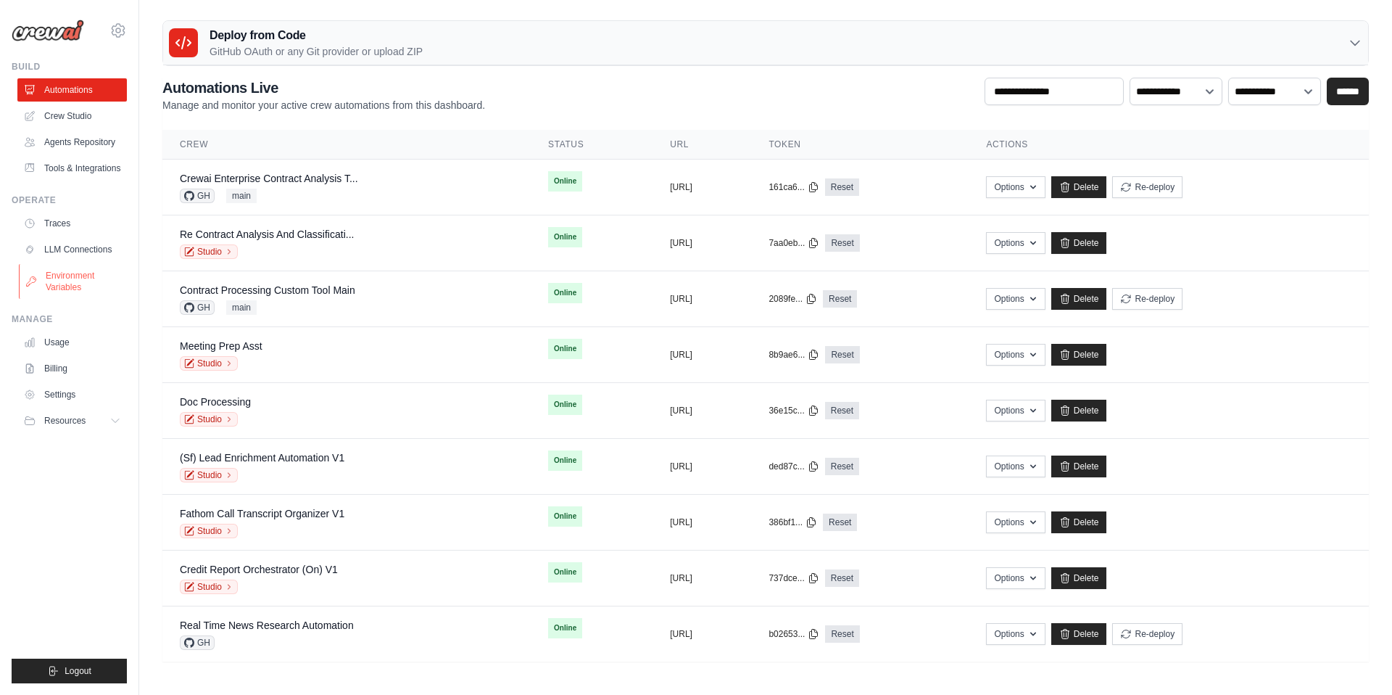
click at [67, 285] on link "Environment Variables" at bounding box center [73, 281] width 109 height 35
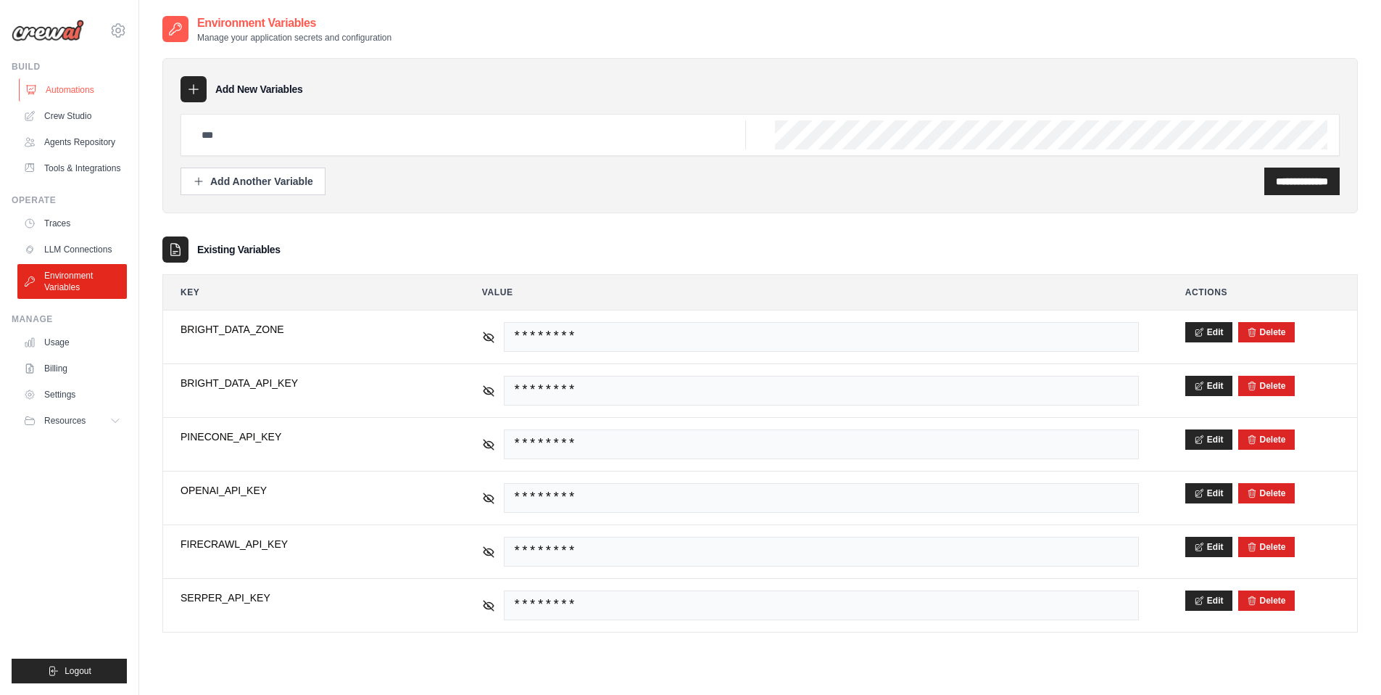
click at [83, 94] on link "Automations" at bounding box center [73, 89] width 109 height 23
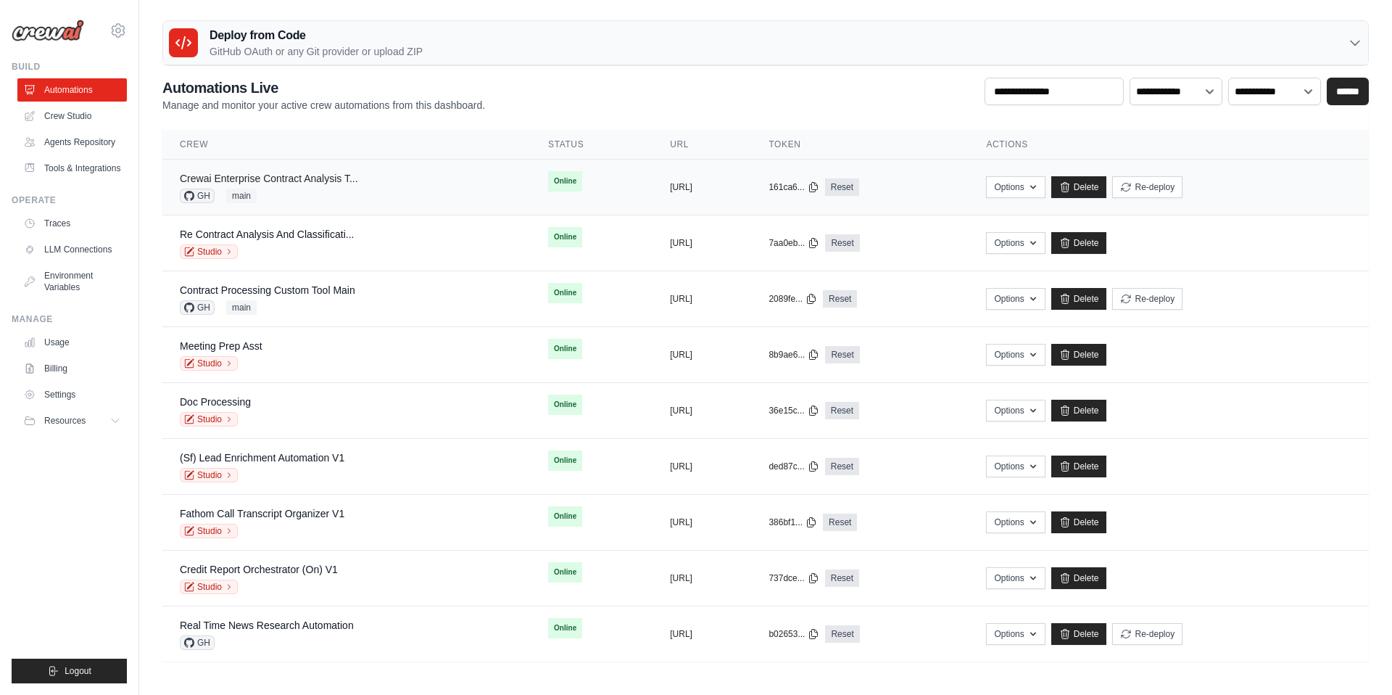
click at [268, 181] on link "Crewai Enterprise Contract Analysis T..." at bounding box center [269, 179] width 178 height 12
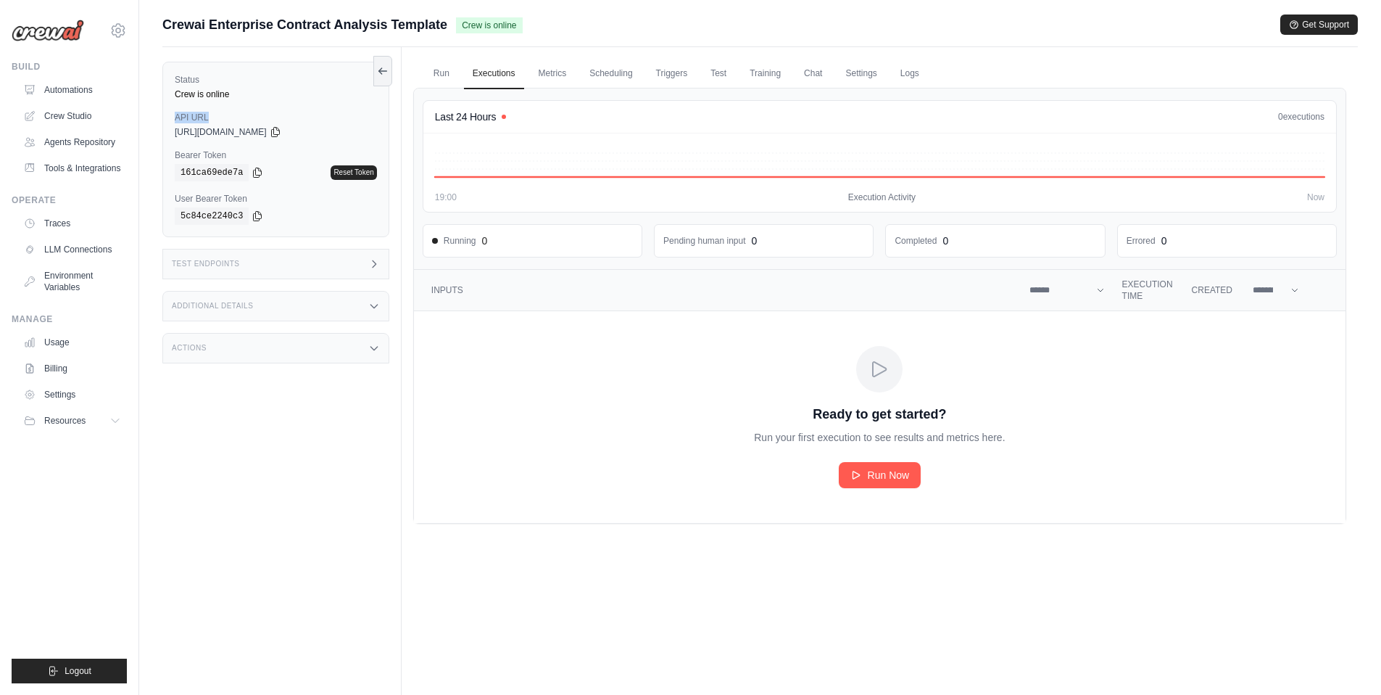
drag, startPoint x: 174, startPoint y: 116, endPoint x: 222, endPoint y: 116, distance: 47.9
click at [222, 116] on label "API URL" at bounding box center [276, 118] width 202 height 12
click at [561, 59] on link "Metrics" at bounding box center [553, 74] width 46 height 30
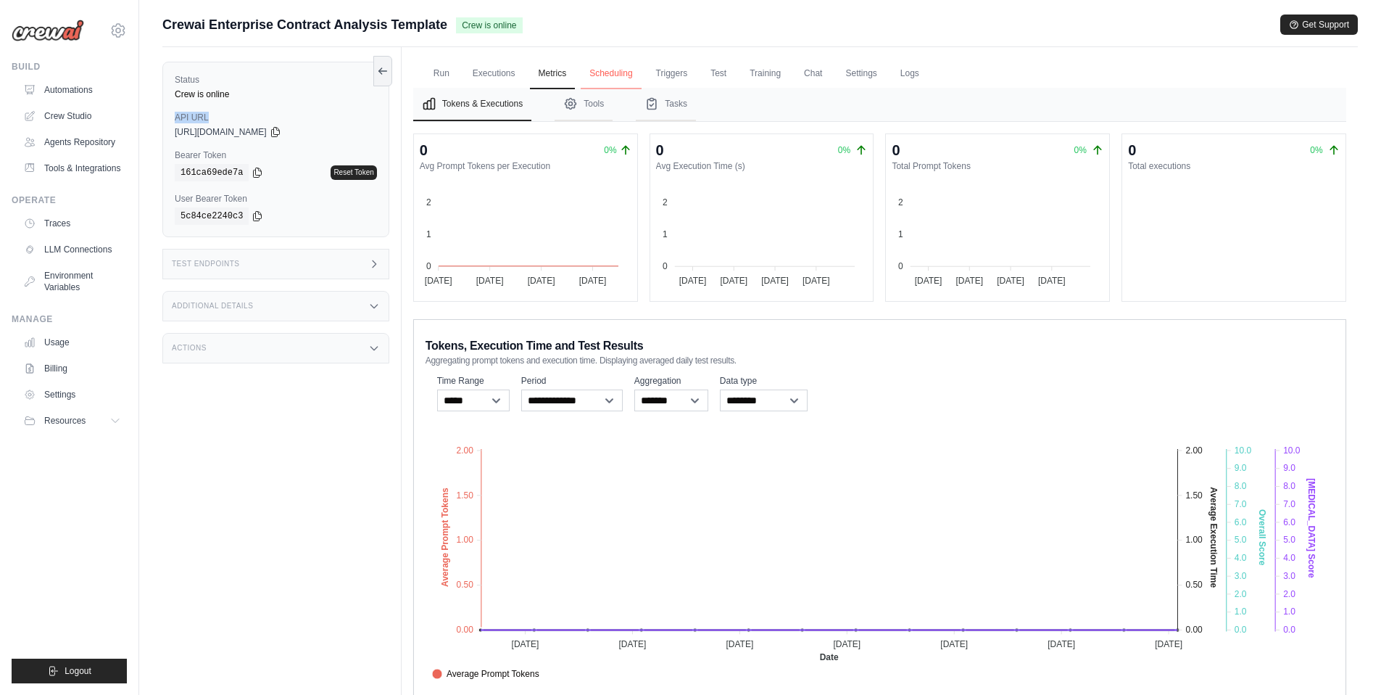
click at [605, 66] on link "Scheduling" at bounding box center [611, 74] width 60 height 30
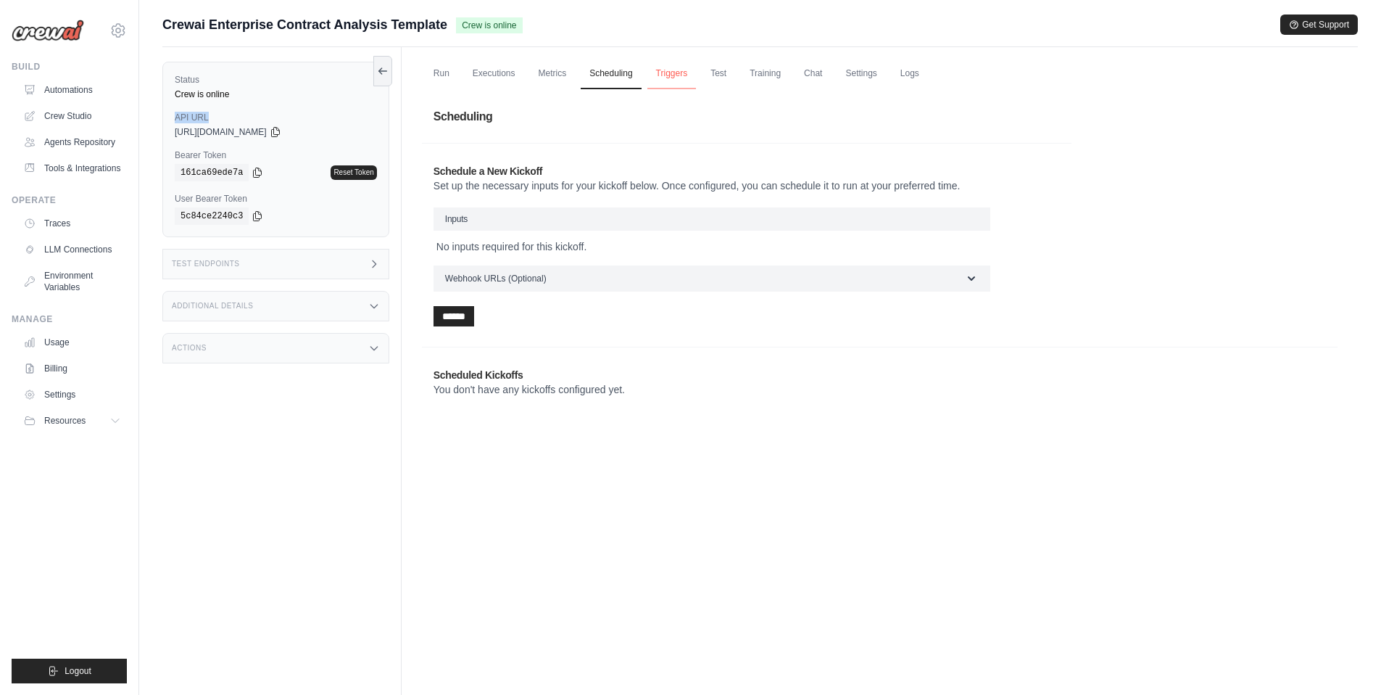
click at [671, 75] on link "Triggers" at bounding box center [672, 74] width 49 height 30
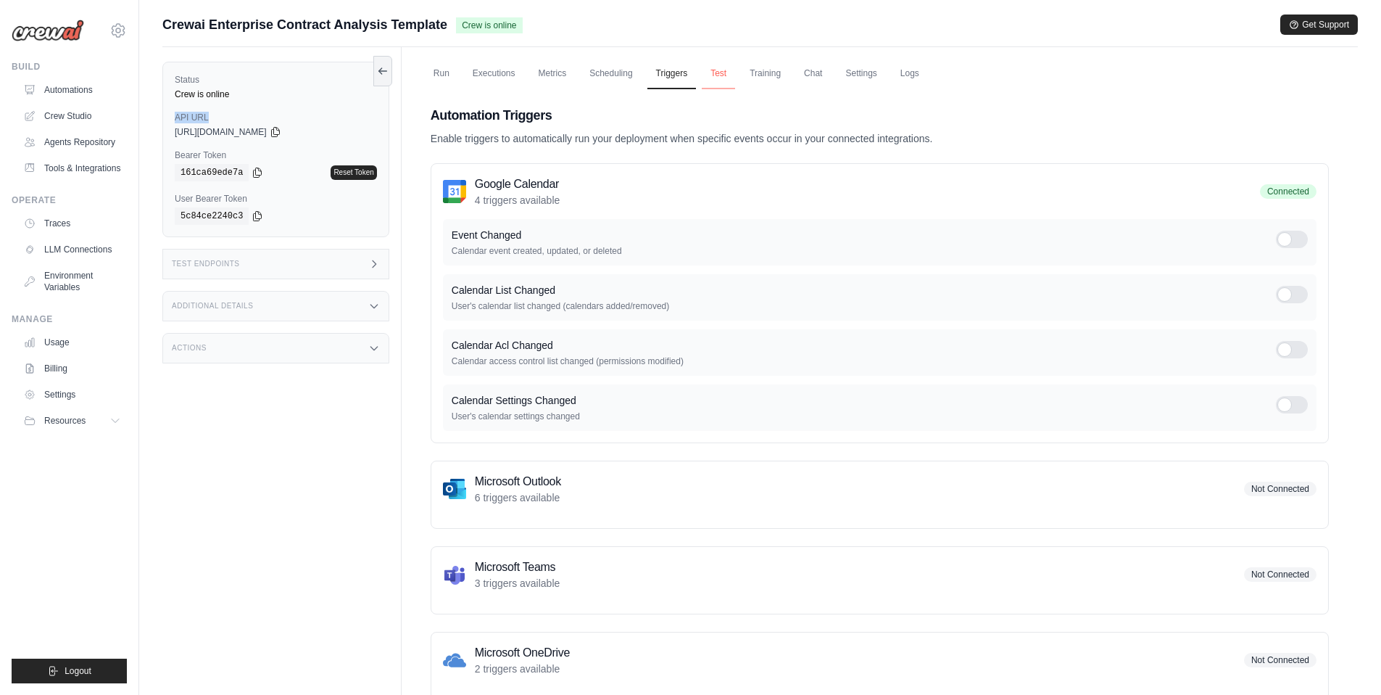
click at [724, 77] on link "Test" at bounding box center [718, 74] width 33 height 30
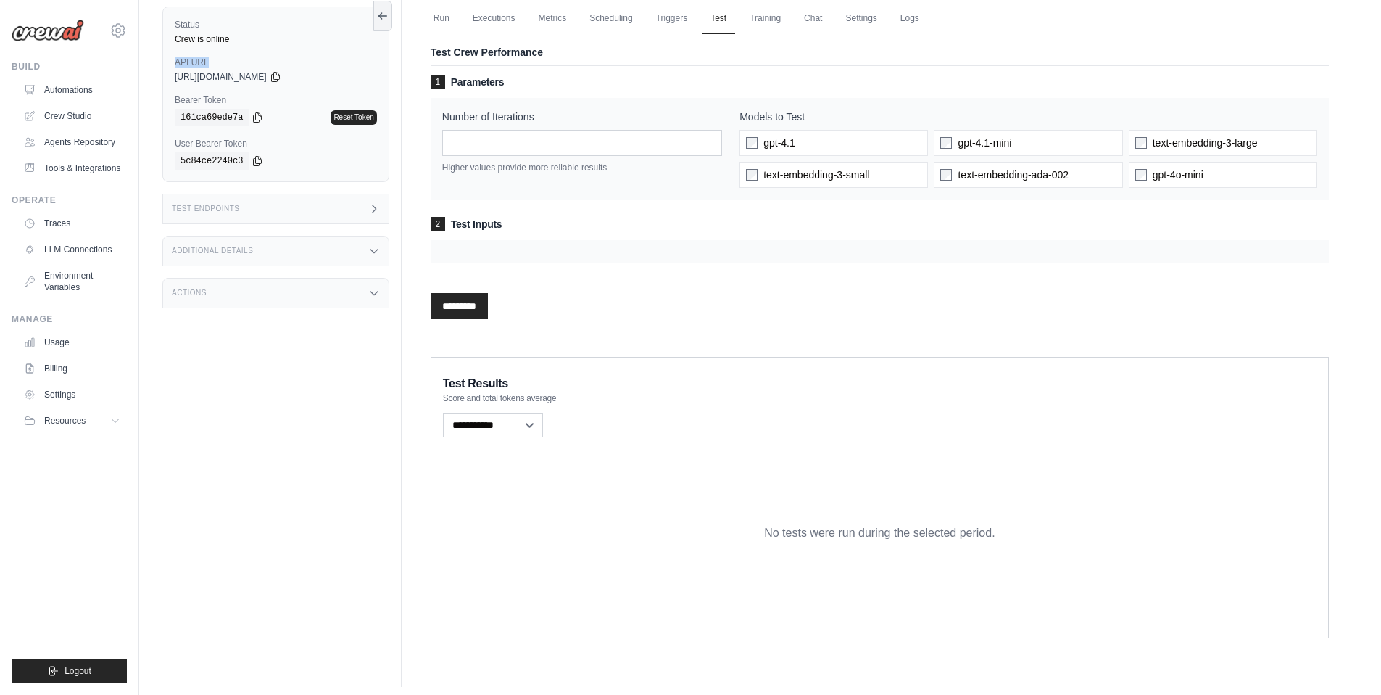
scroll to position [62, 0]
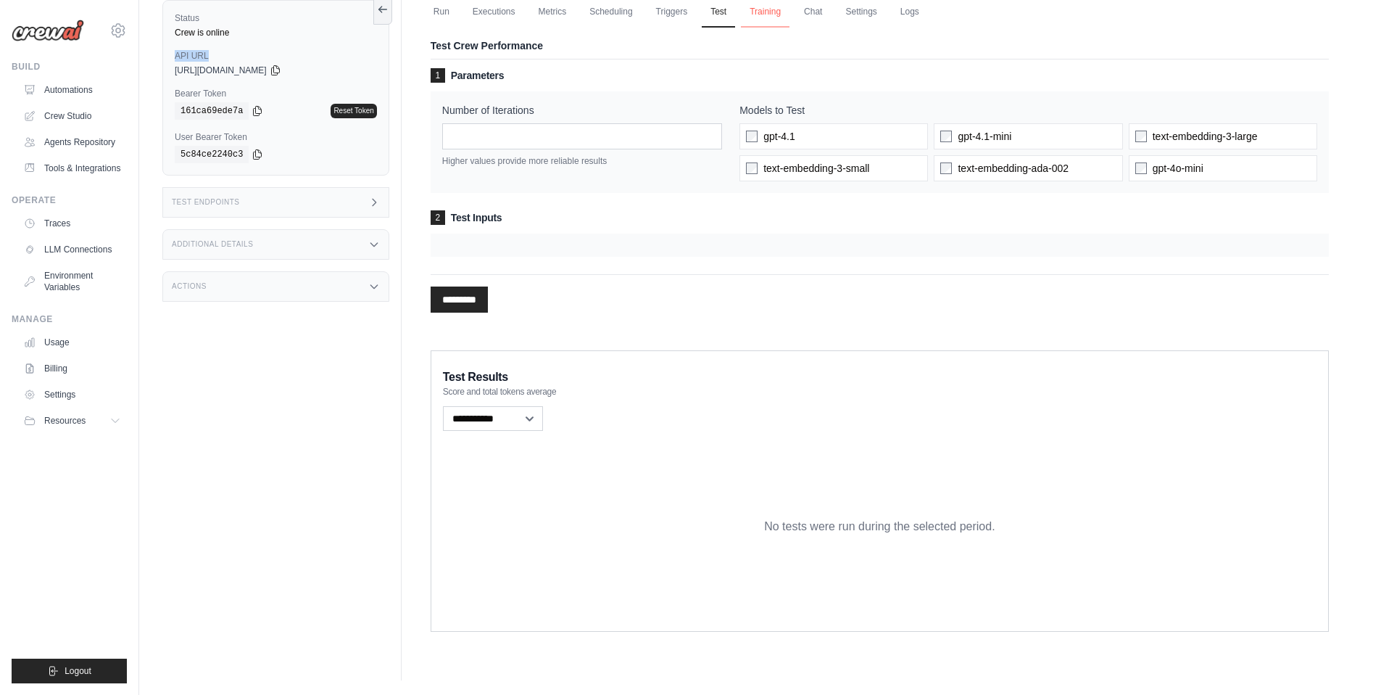
click at [764, 10] on link "Training" at bounding box center [765, 12] width 49 height 30
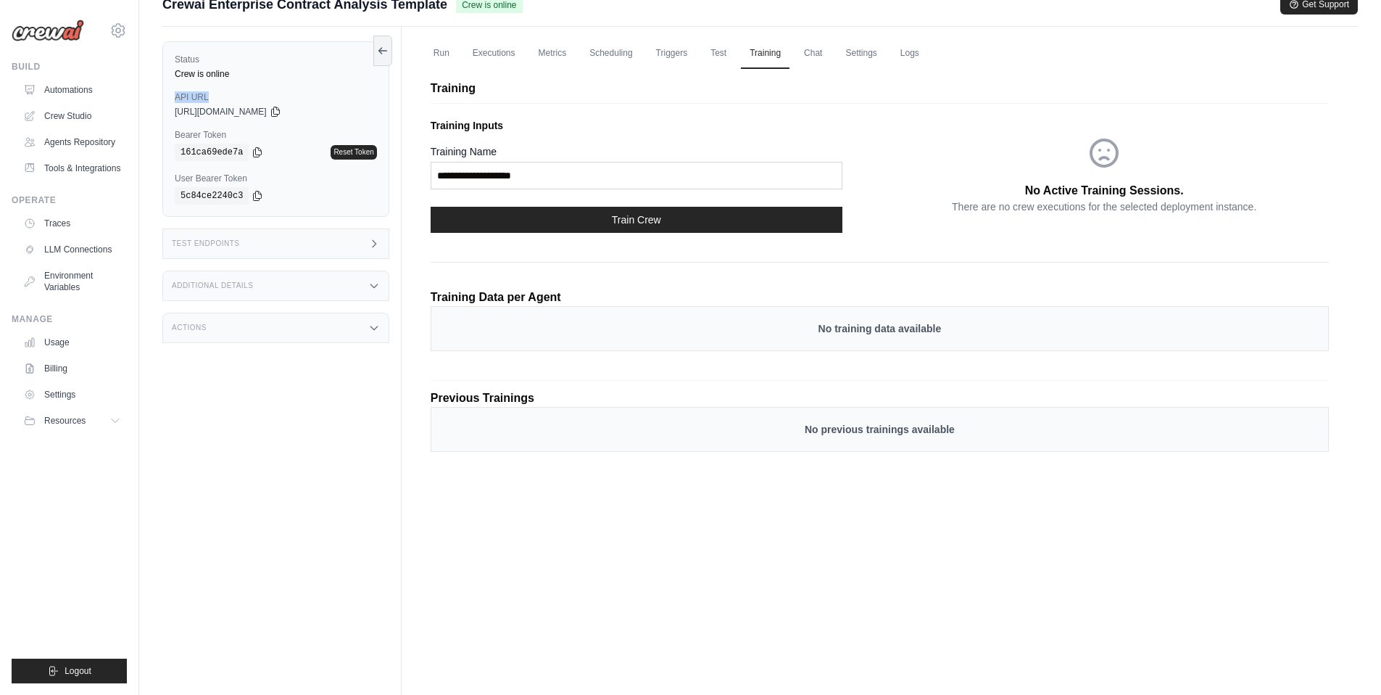
scroll to position [17, 0]
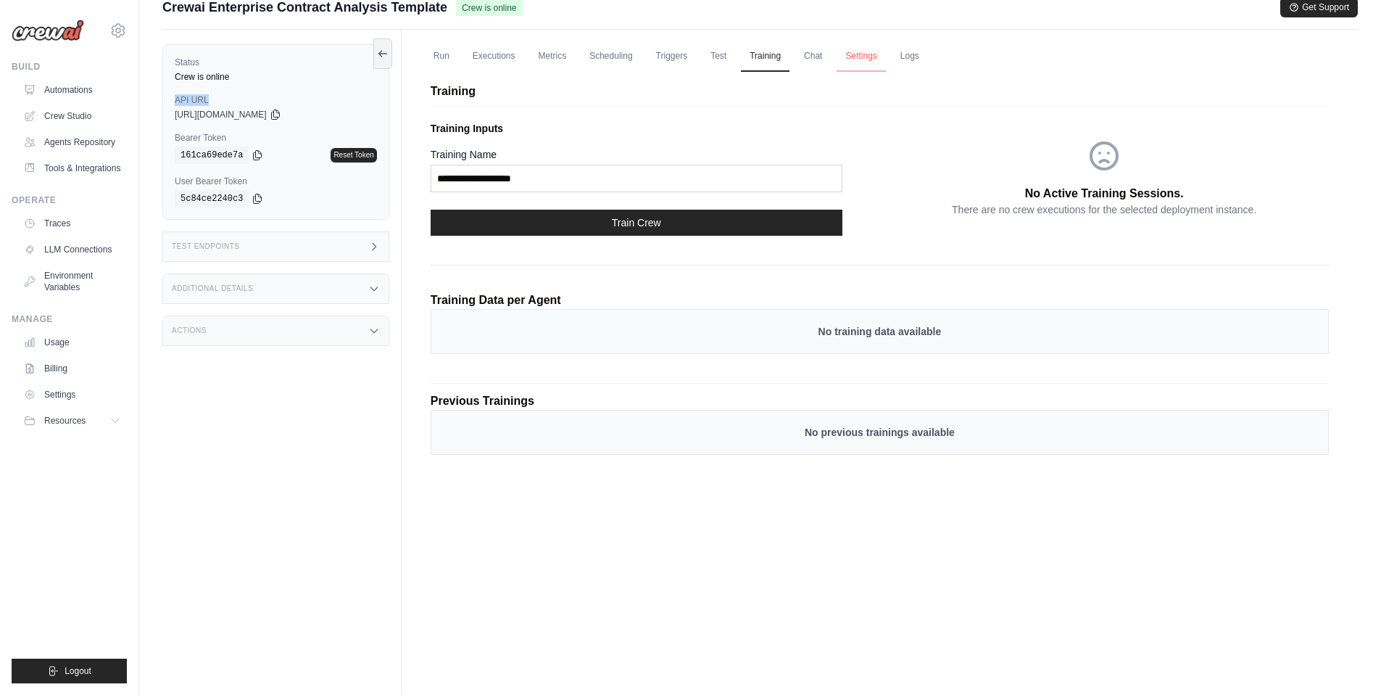
click at [854, 55] on link "Settings" at bounding box center [861, 56] width 49 height 30
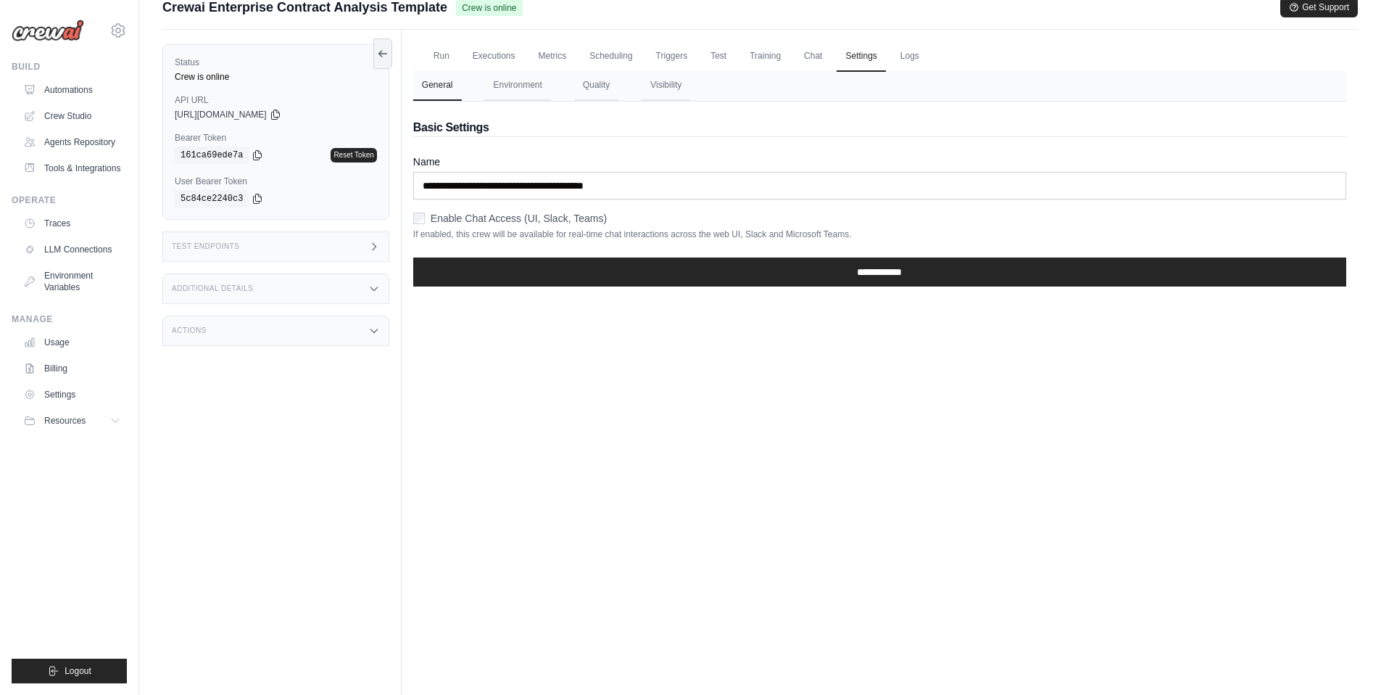
click at [909, 38] on div "Run Executions Metrics Scheduling Triggers Test Training Chat Settings Logs Las…" at bounding box center [880, 377] width 956 height 695
click at [909, 52] on link "Logs" at bounding box center [910, 56] width 36 height 30
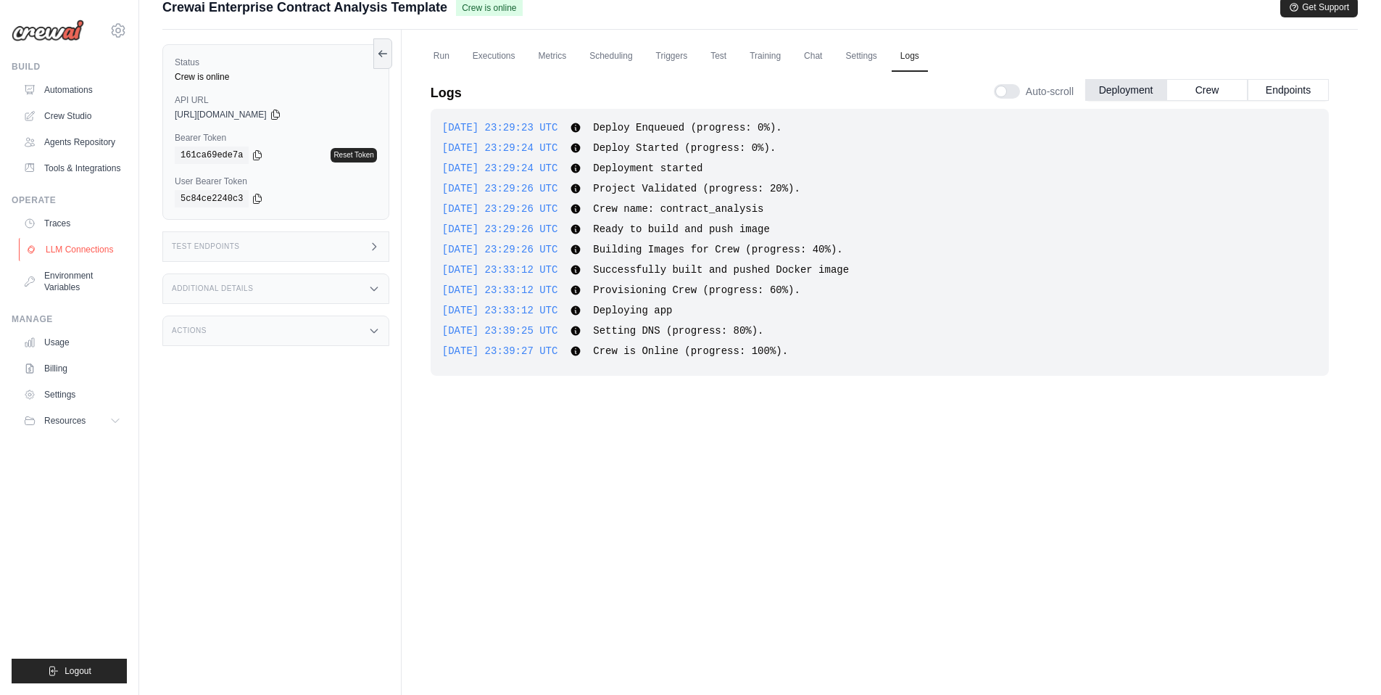
click at [78, 249] on link "LLM Connections" at bounding box center [73, 249] width 109 height 23
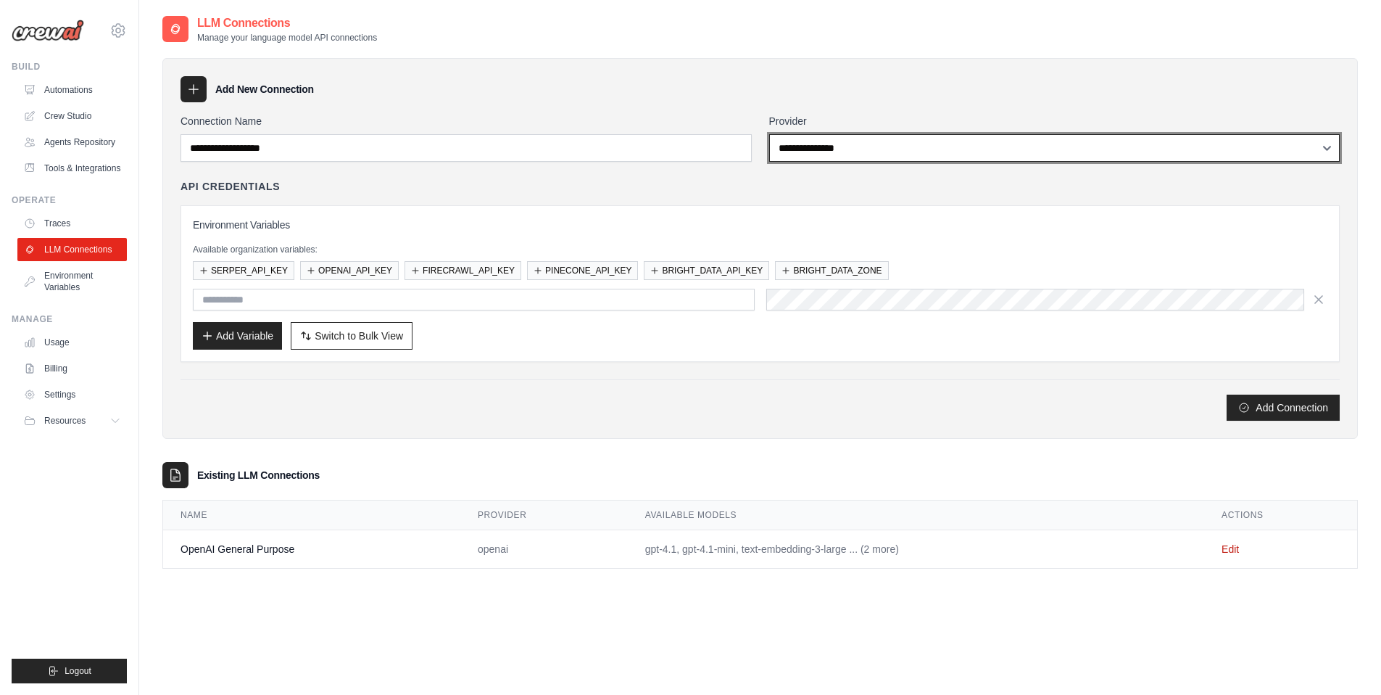
click at [824, 157] on select "**********" at bounding box center [1054, 148] width 571 height 28
click at [804, 148] on select "**********" at bounding box center [1054, 148] width 571 height 28
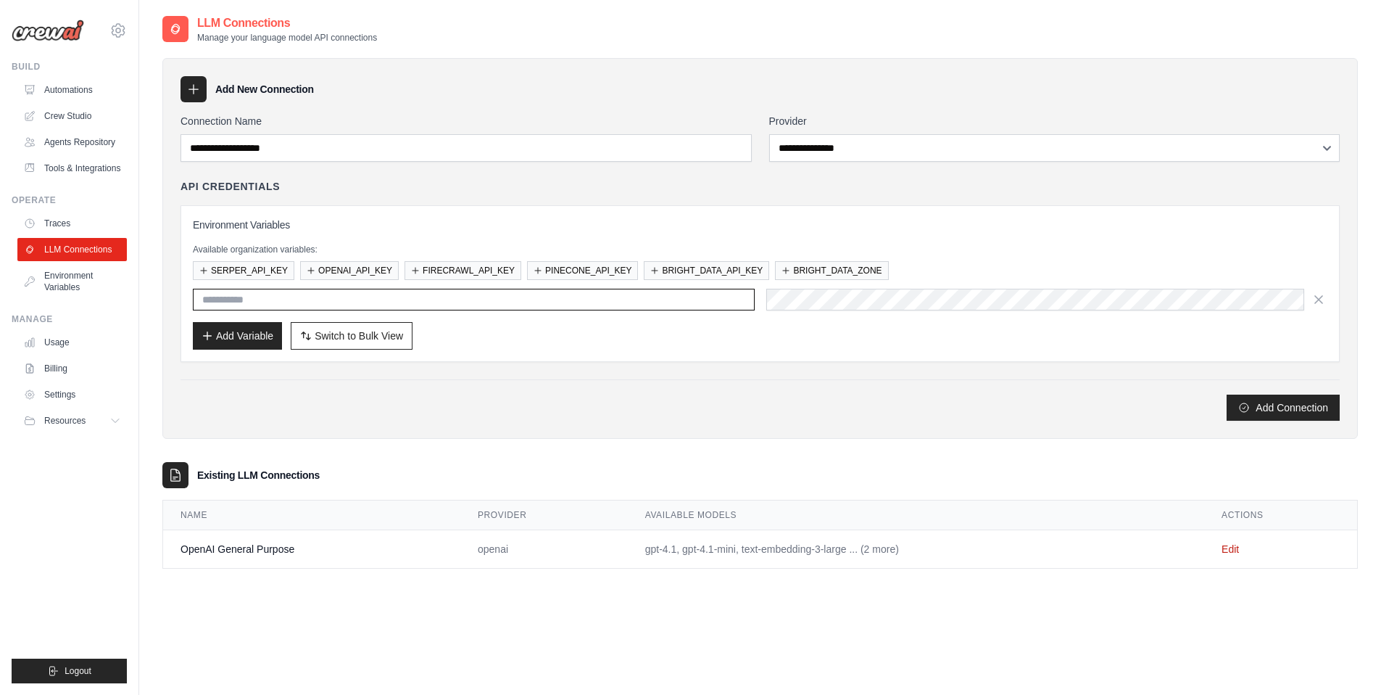
click at [249, 299] on input "text" at bounding box center [474, 300] width 562 height 22
click at [555, 358] on div "Environment Variables Available organization variables: SERPER_API_KEY OPENAI_A…" at bounding box center [760, 283] width 1159 height 157
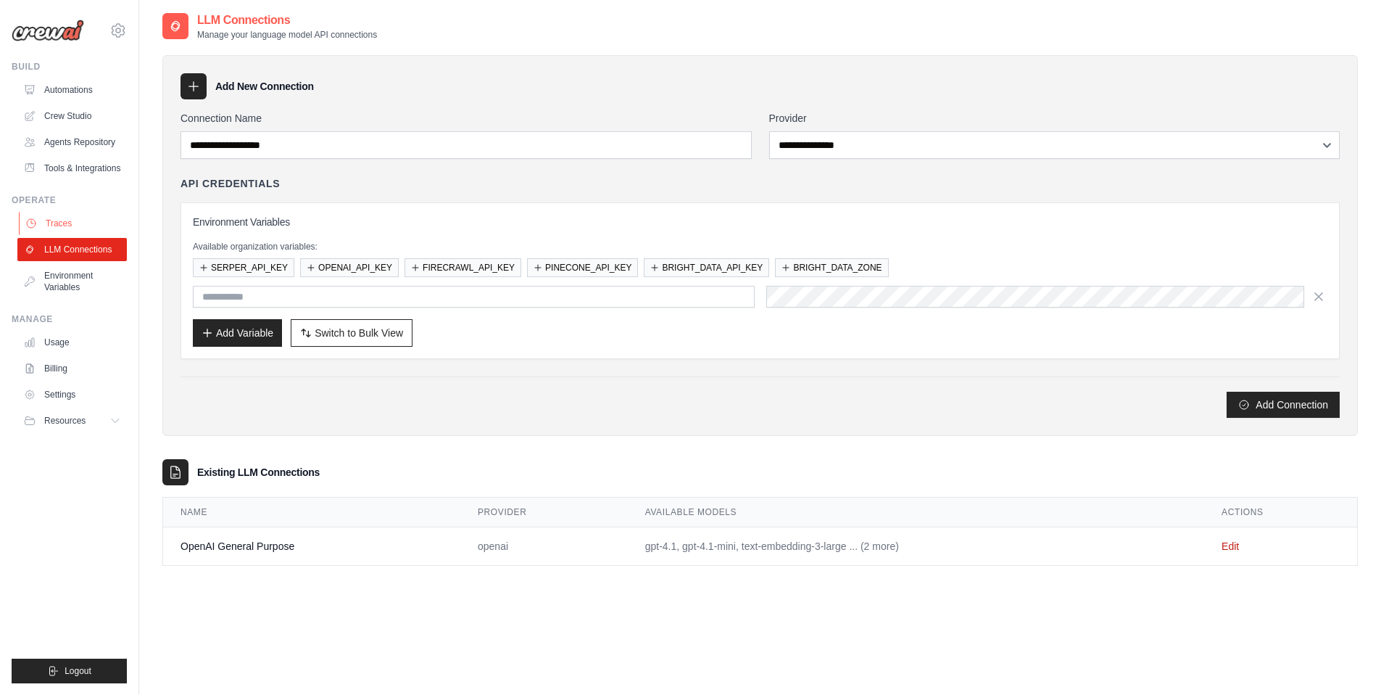
click at [89, 226] on link "Traces" at bounding box center [73, 223] width 109 height 23
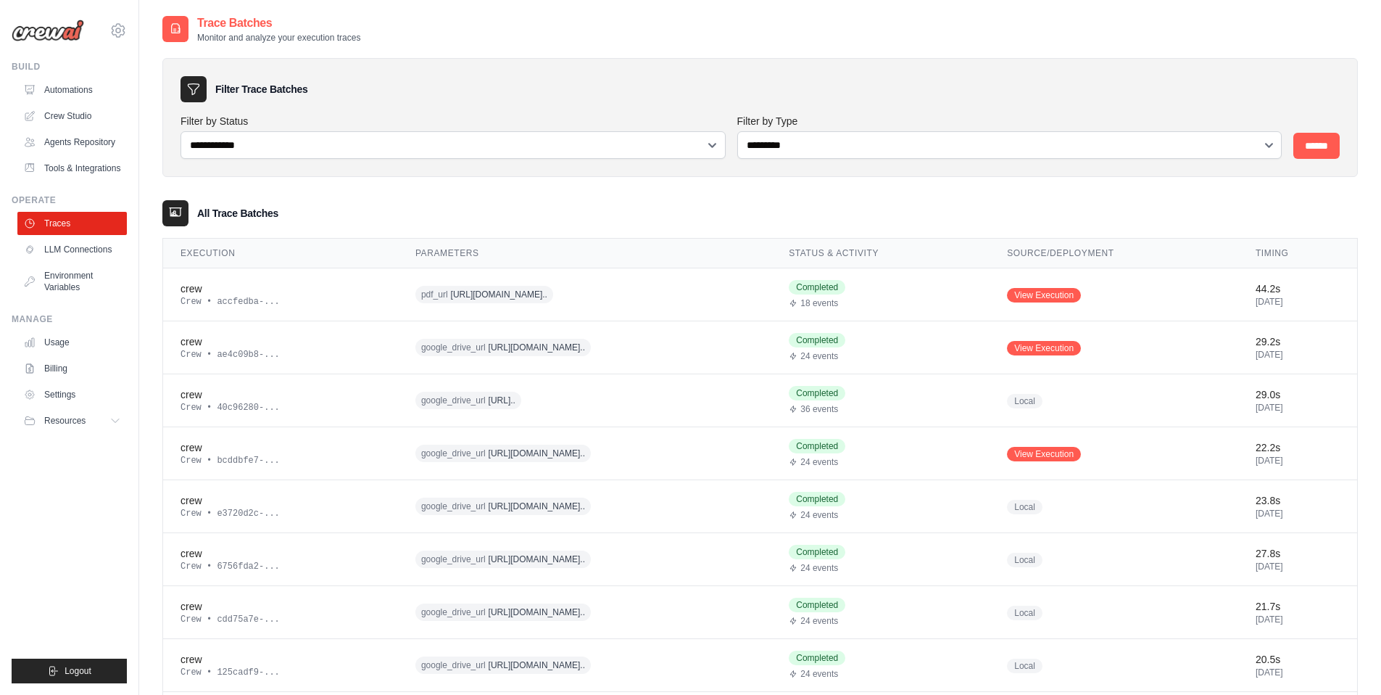
click at [457, 60] on div "**********" at bounding box center [760, 117] width 1196 height 119
click at [67, 108] on link "Crew Studio" at bounding box center [73, 115] width 109 height 23
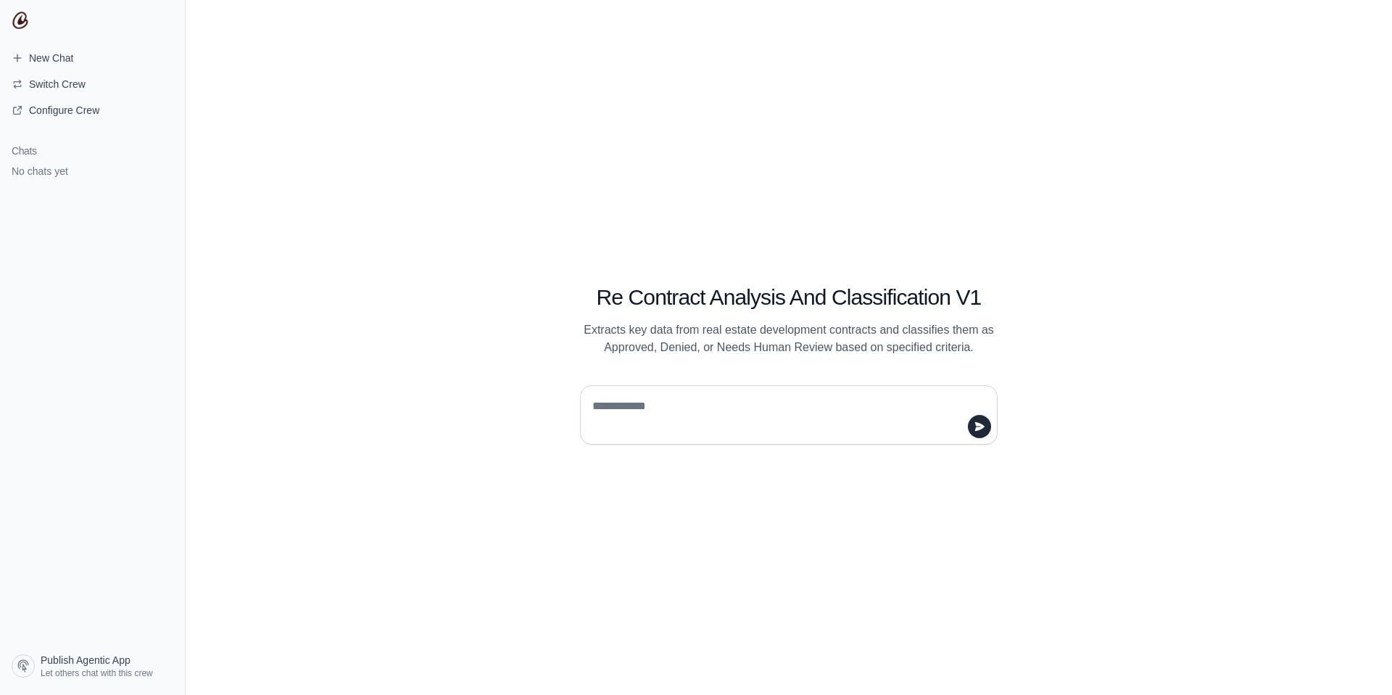
click at [669, 406] on textarea at bounding box center [785, 414] width 390 height 41
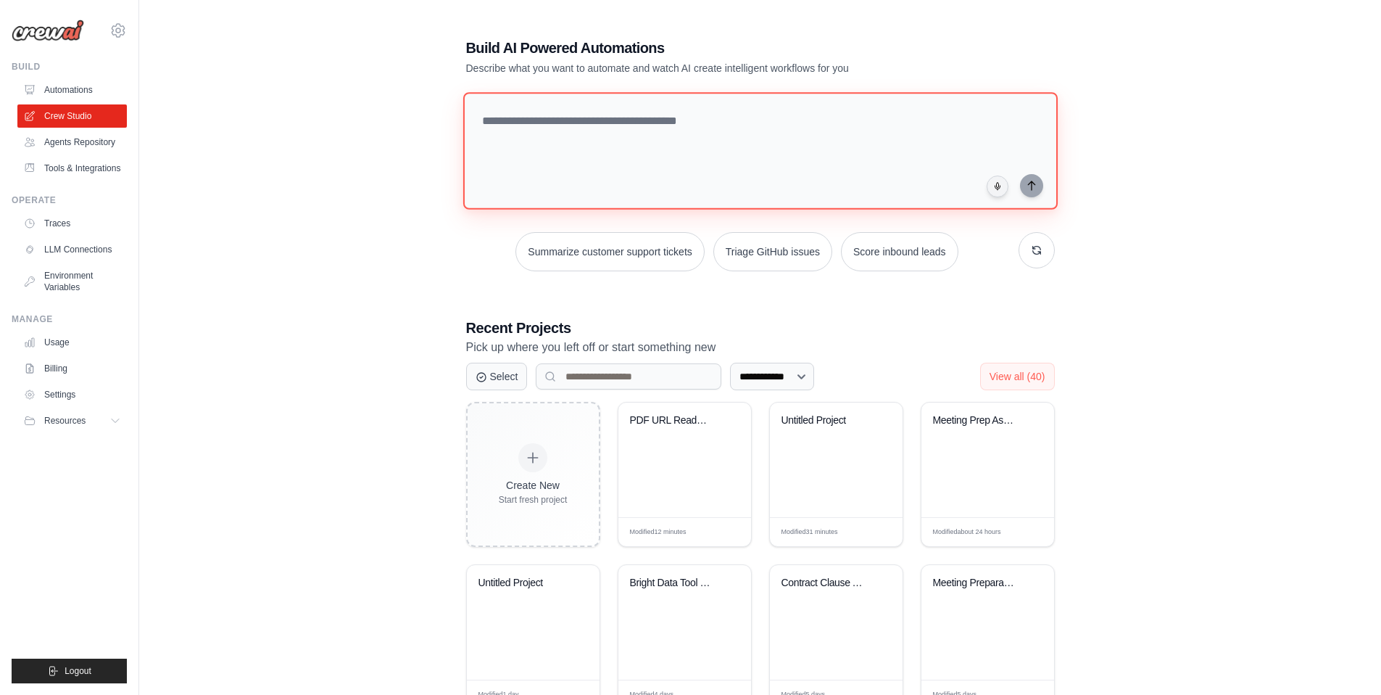
click at [876, 136] on textarea at bounding box center [760, 150] width 595 height 117
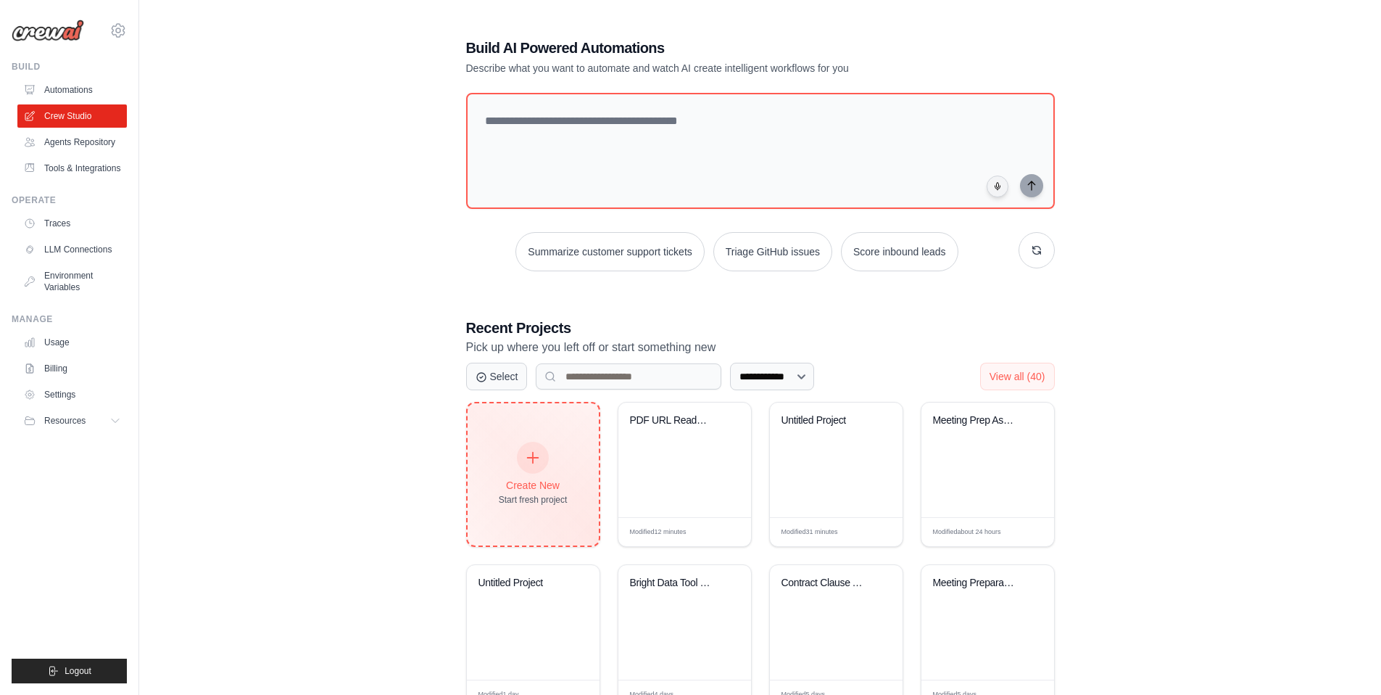
click at [558, 494] on div "Start fresh project" at bounding box center [533, 500] width 69 height 12
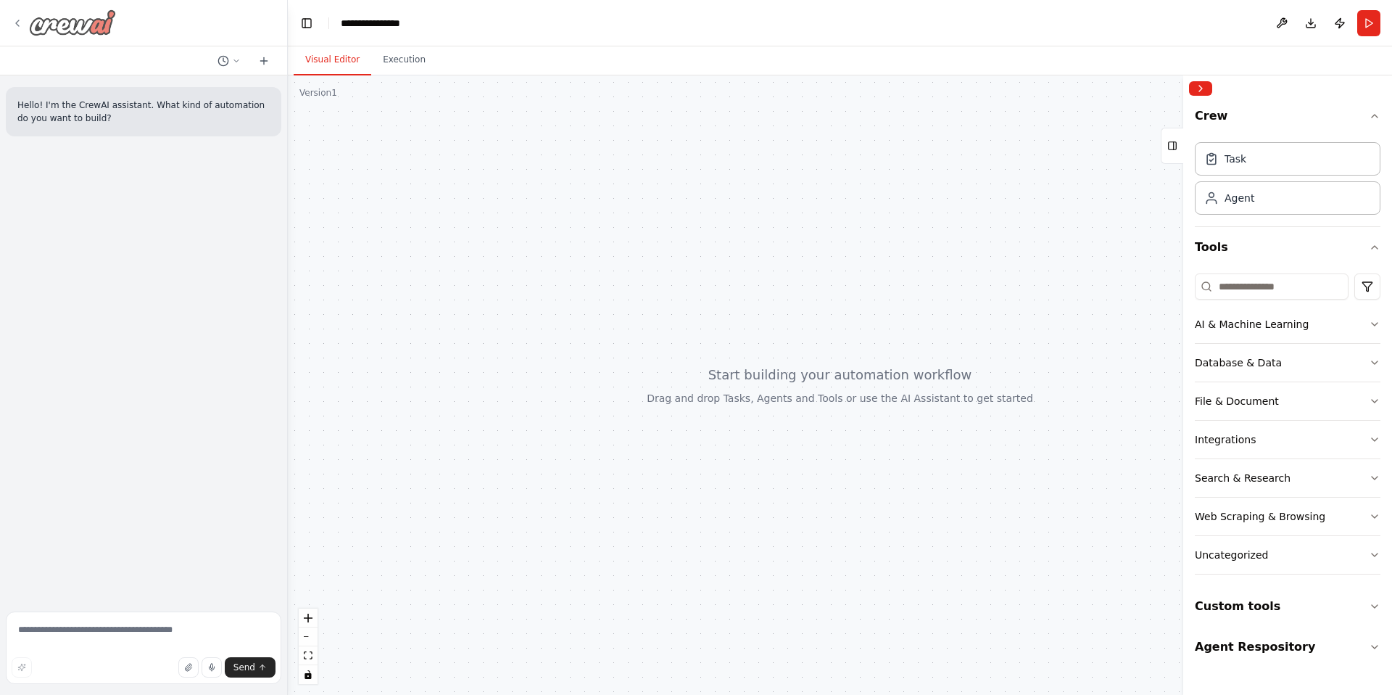
click at [19, 30] on div at bounding box center [64, 22] width 104 height 26
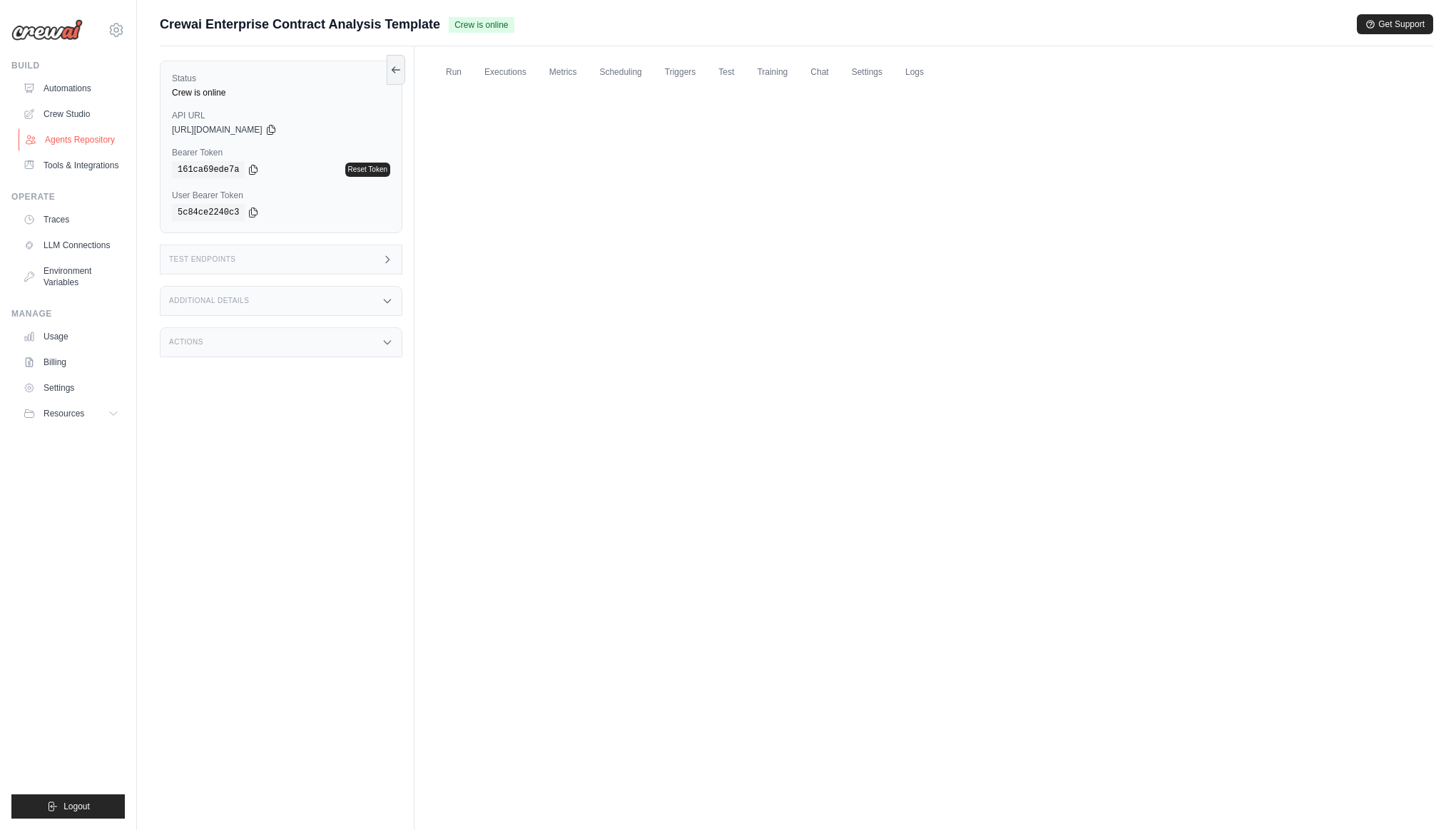
click at [92, 142] on link "Agents Repository" at bounding box center [72, 140] width 107 height 23
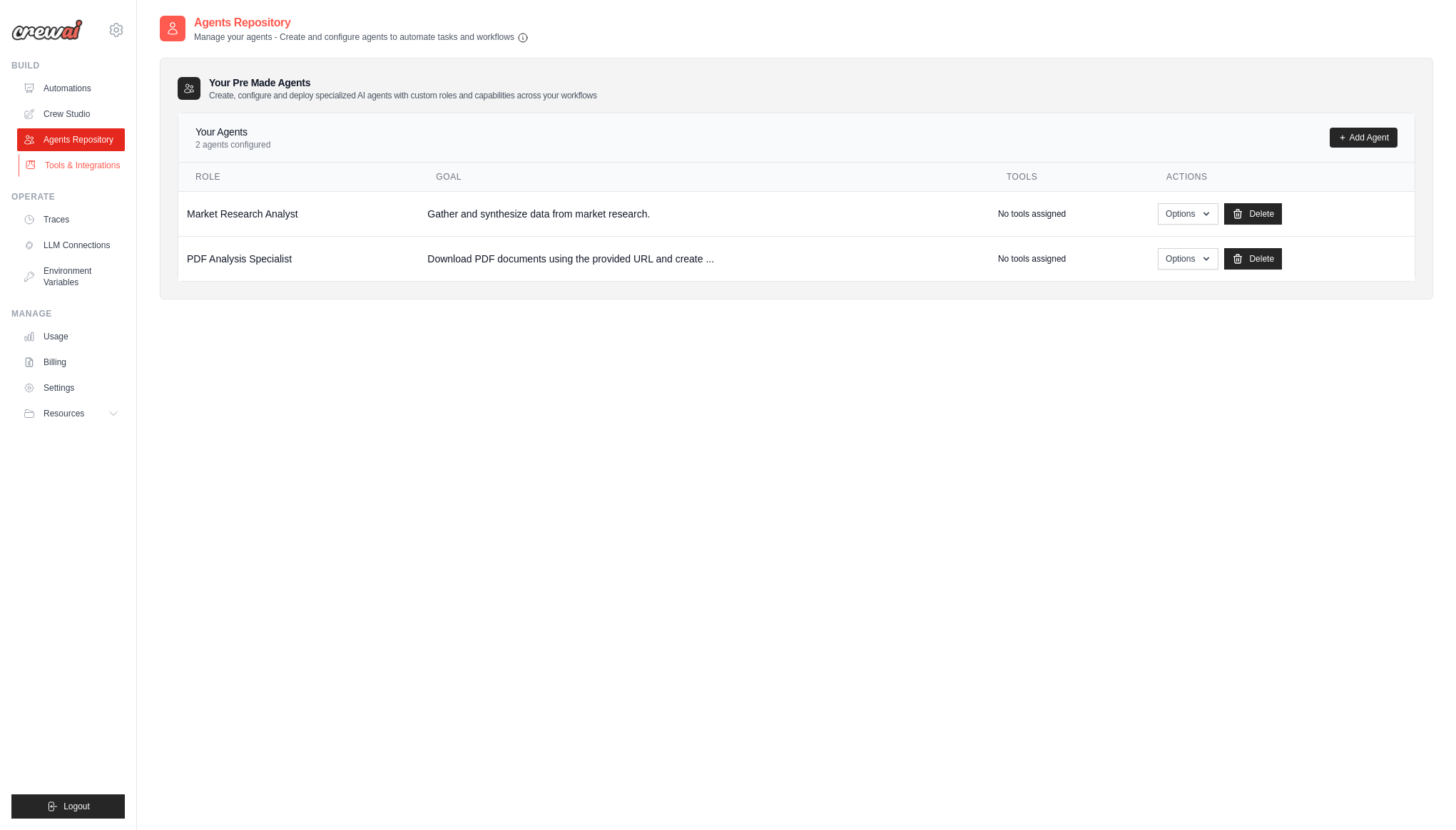
click at [75, 170] on link "Tools & Integrations" at bounding box center [72, 165] width 107 height 23
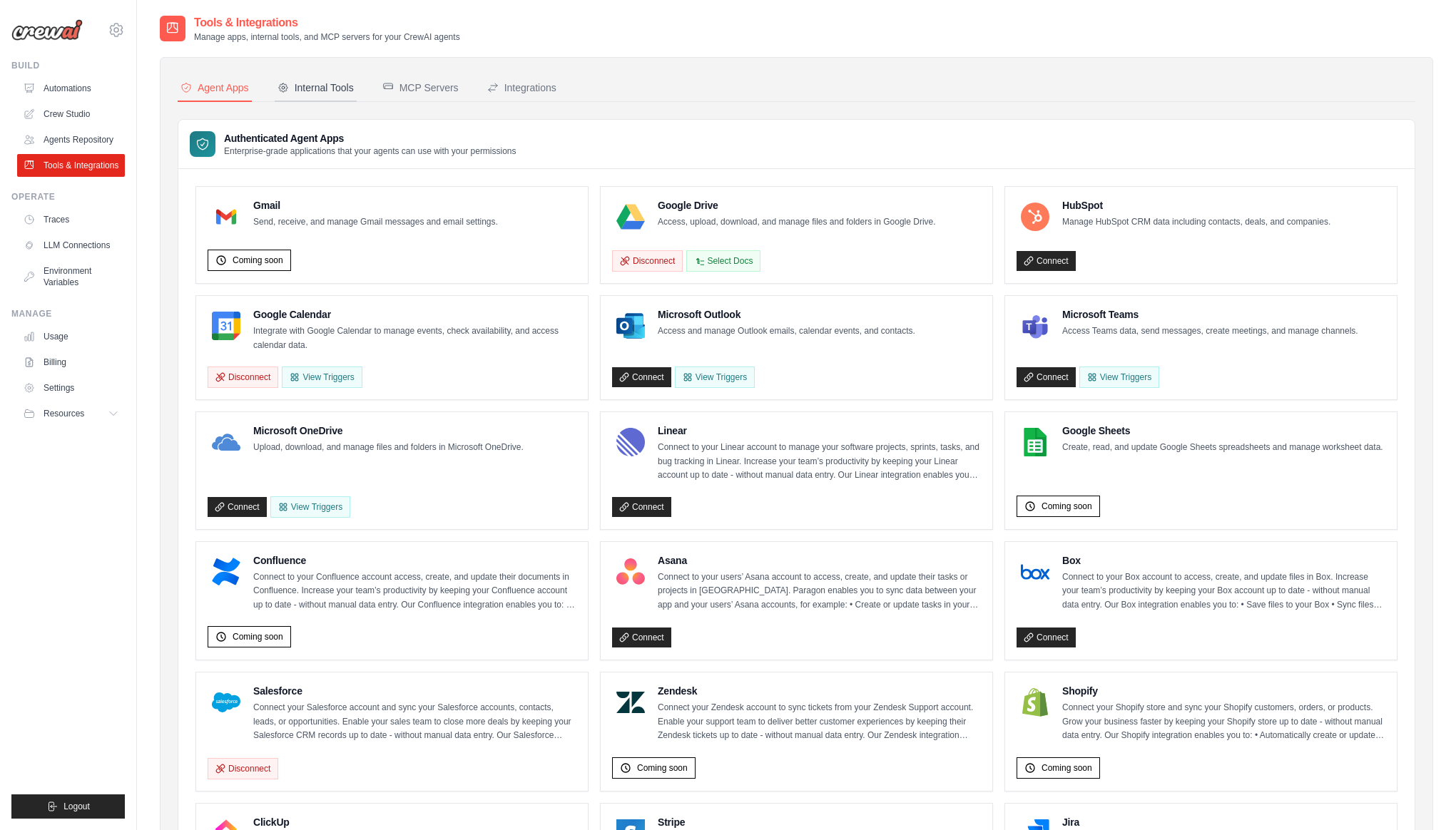
click at [311, 87] on div "Internal Tools" at bounding box center [316, 88] width 77 height 15
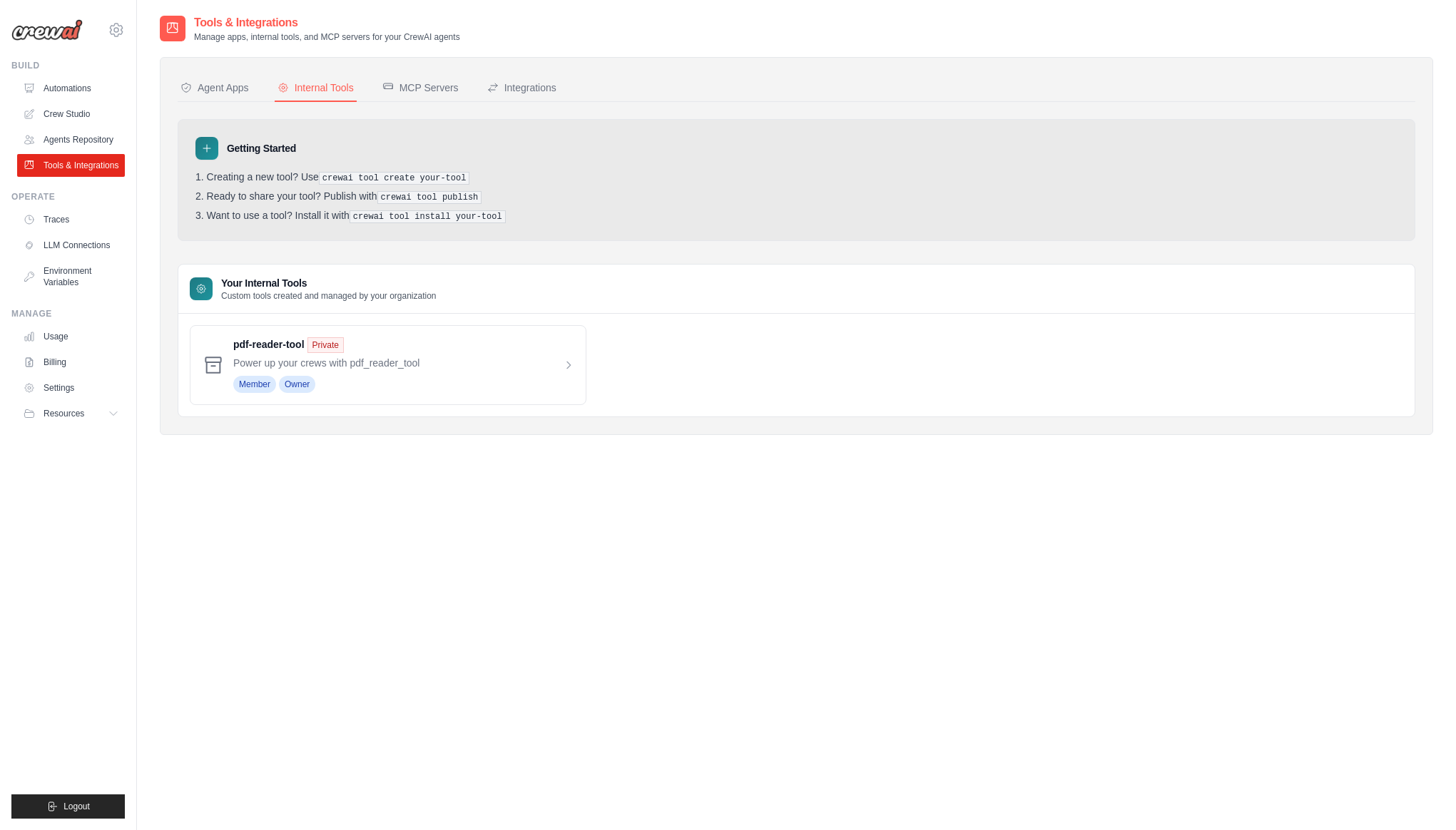
click at [396, 157] on div "Getting Started" at bounding box center [797, 148] width 1202 height 23
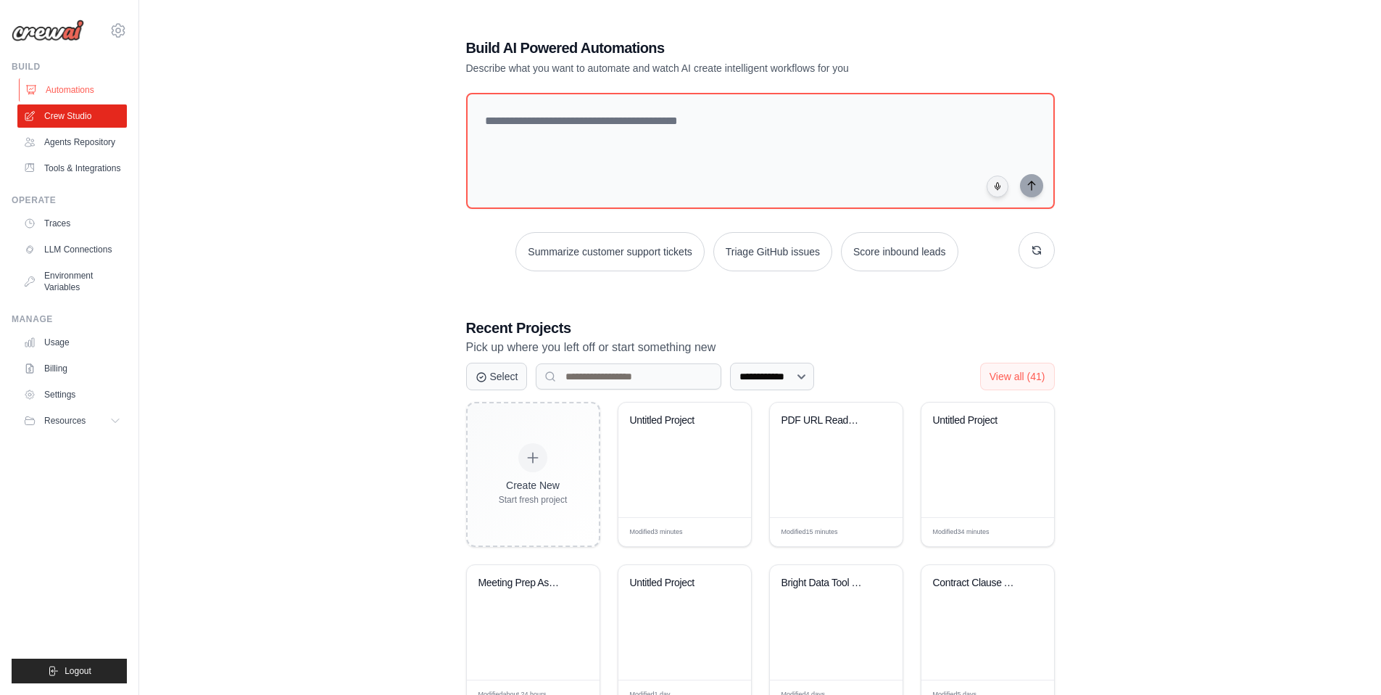
click at [79, 86] on link "Automations" at bounding box center [73, 89] width 109 height 23
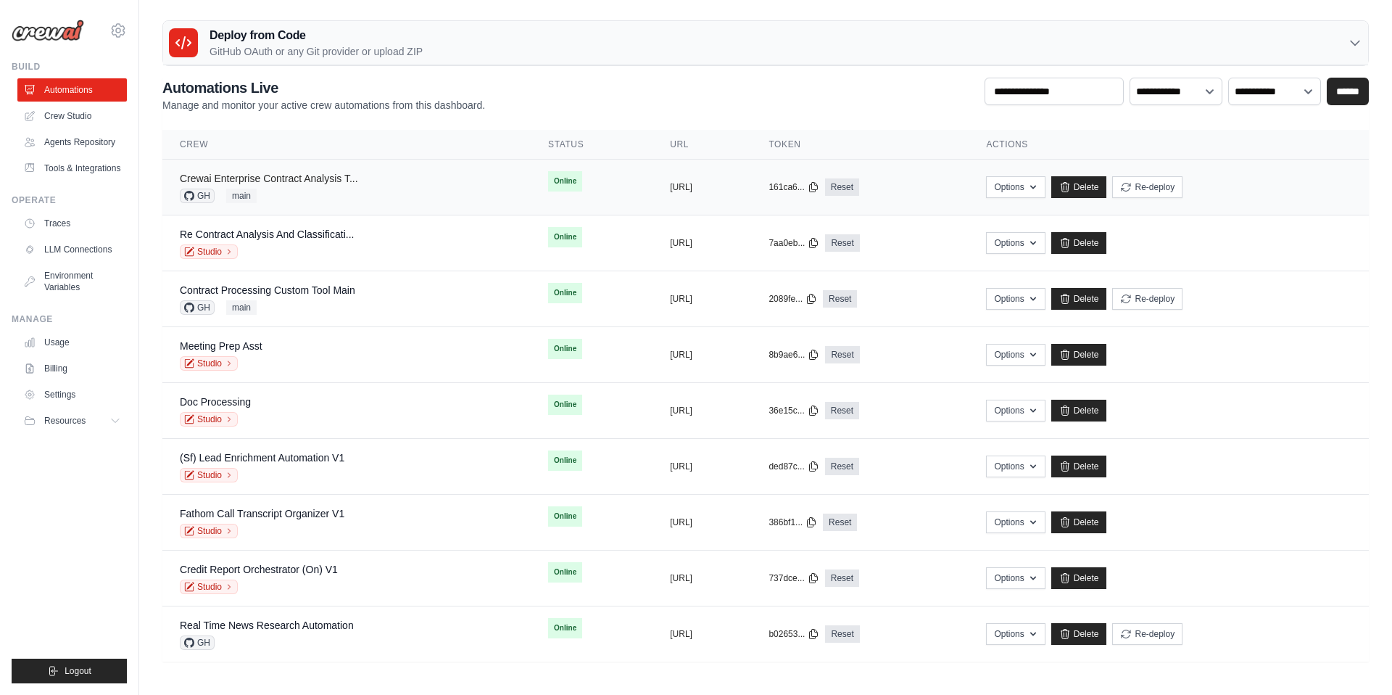
click at [289, 182] on link "Crewai Enterprise Contract Analysis T..." at bounding box center [269, 179] width 178 height 12
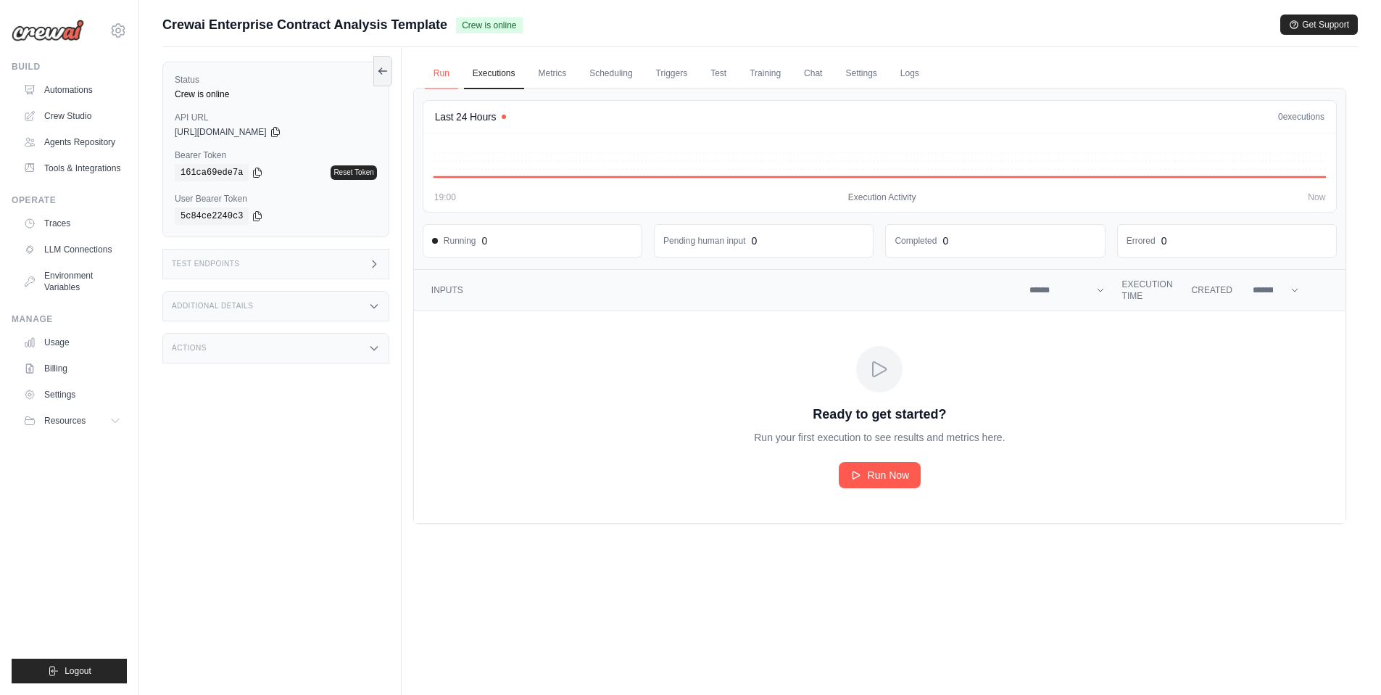
click at [441, 73] on link "Run" at bounding box center [441, 74] width 33 height 30
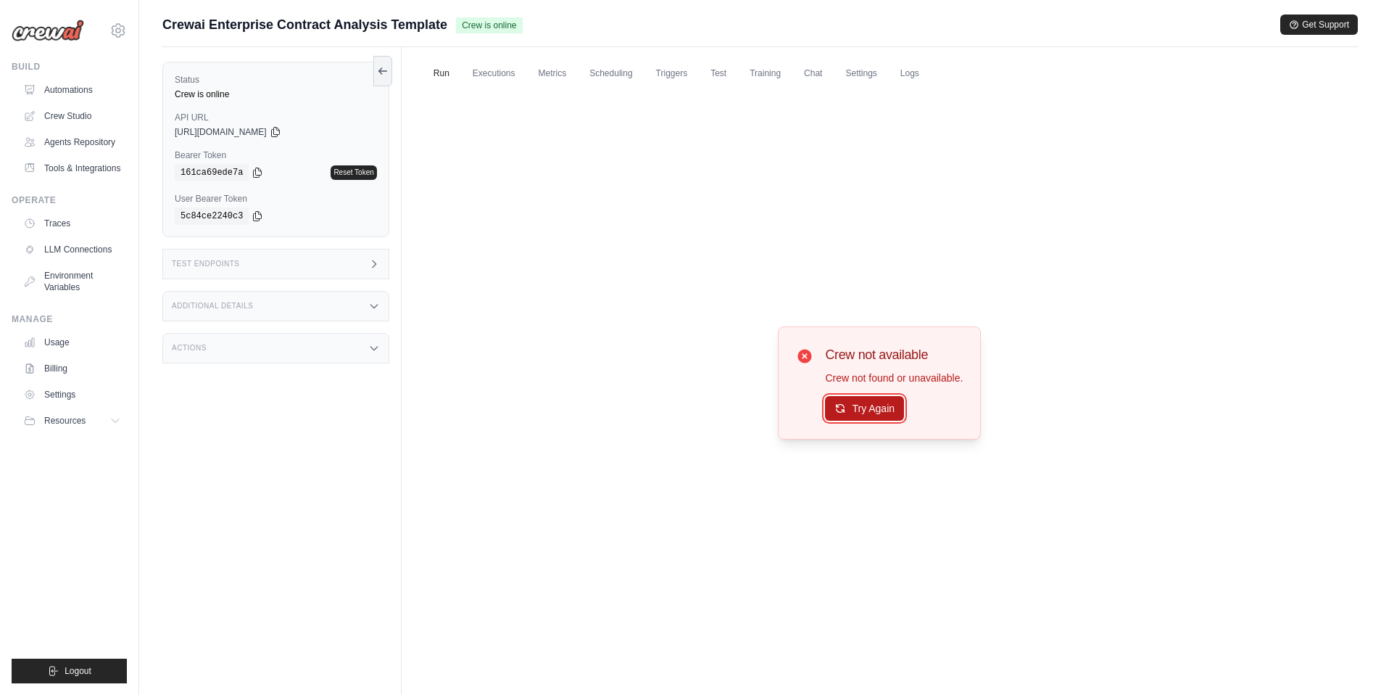
click at [864, 404] on button "Try Again" at bounding box center [864, 408] width 79 height 25
click at [81, 91] on link "Automations" at bounding box center [73, 89] width 109 height 23
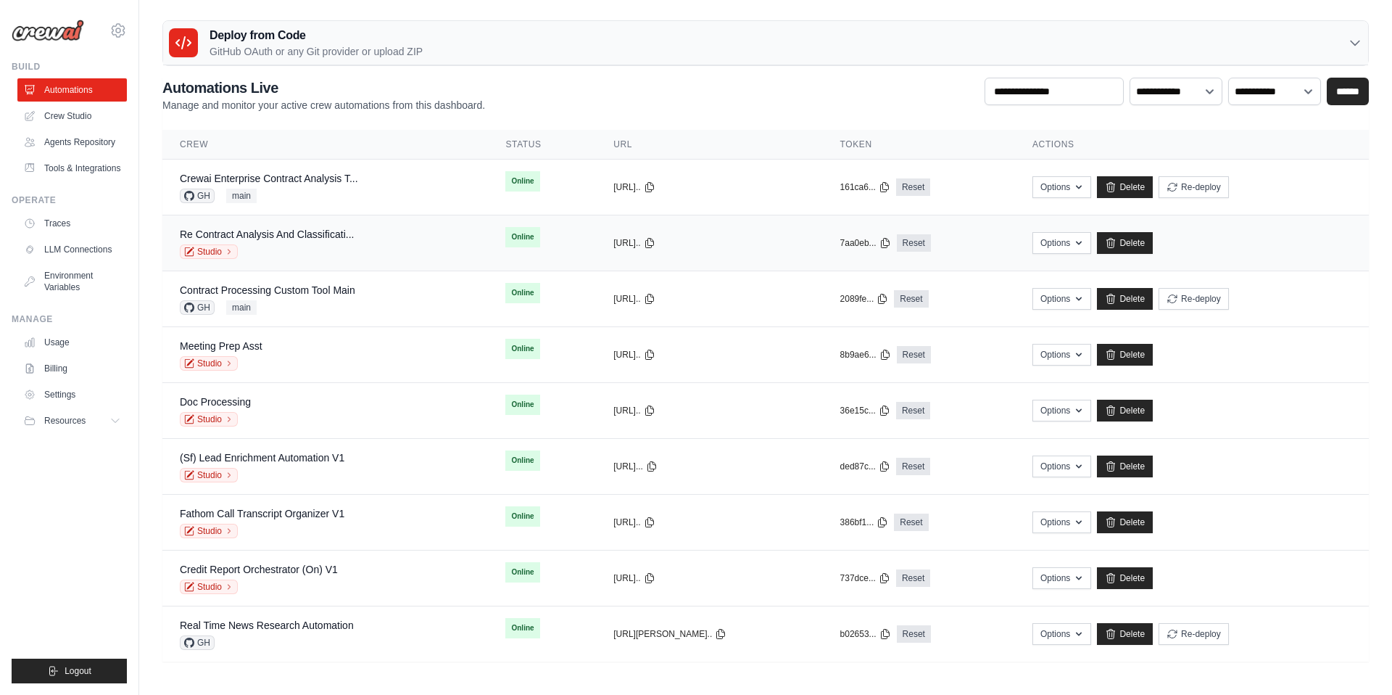
click at [373, 249] on div "Re Contract Analysis And Classificati... Studio" at bounding box center [325, 243] width 291 height 32
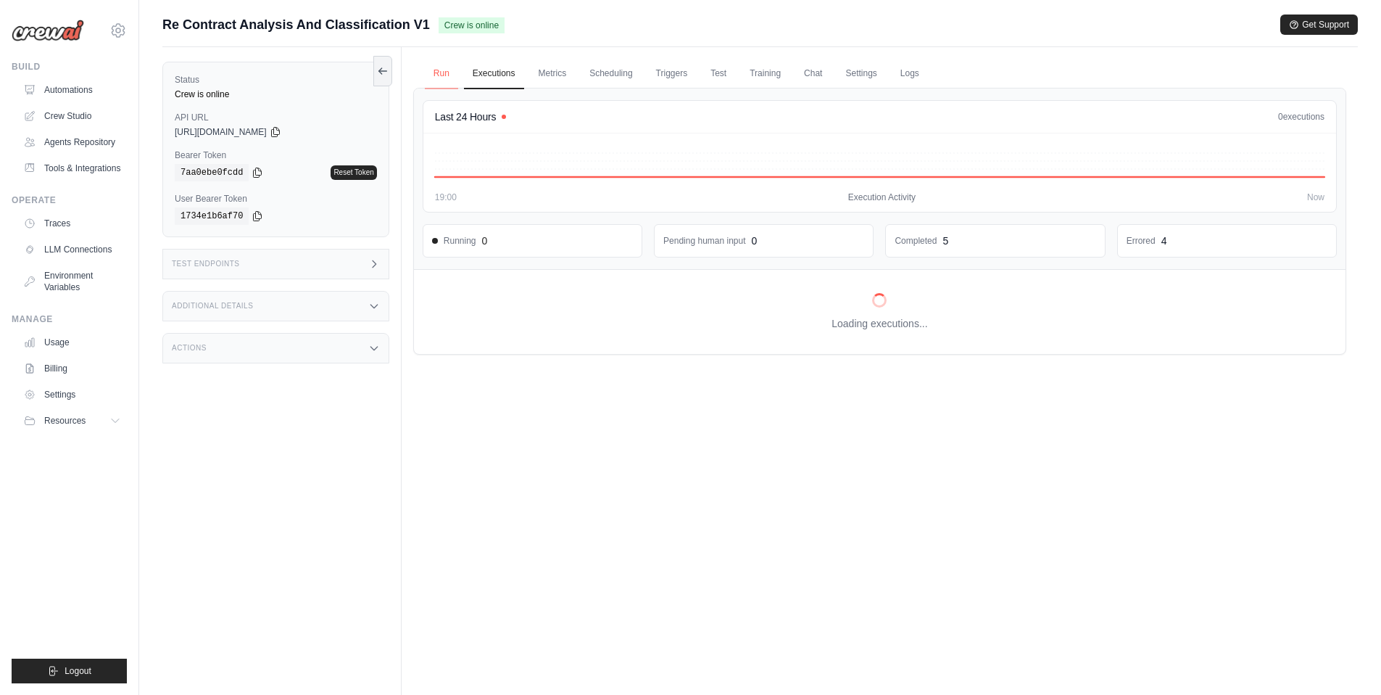
click at [444, 75] on link "Run" at bounding box center [441, 74] width 33 height 30
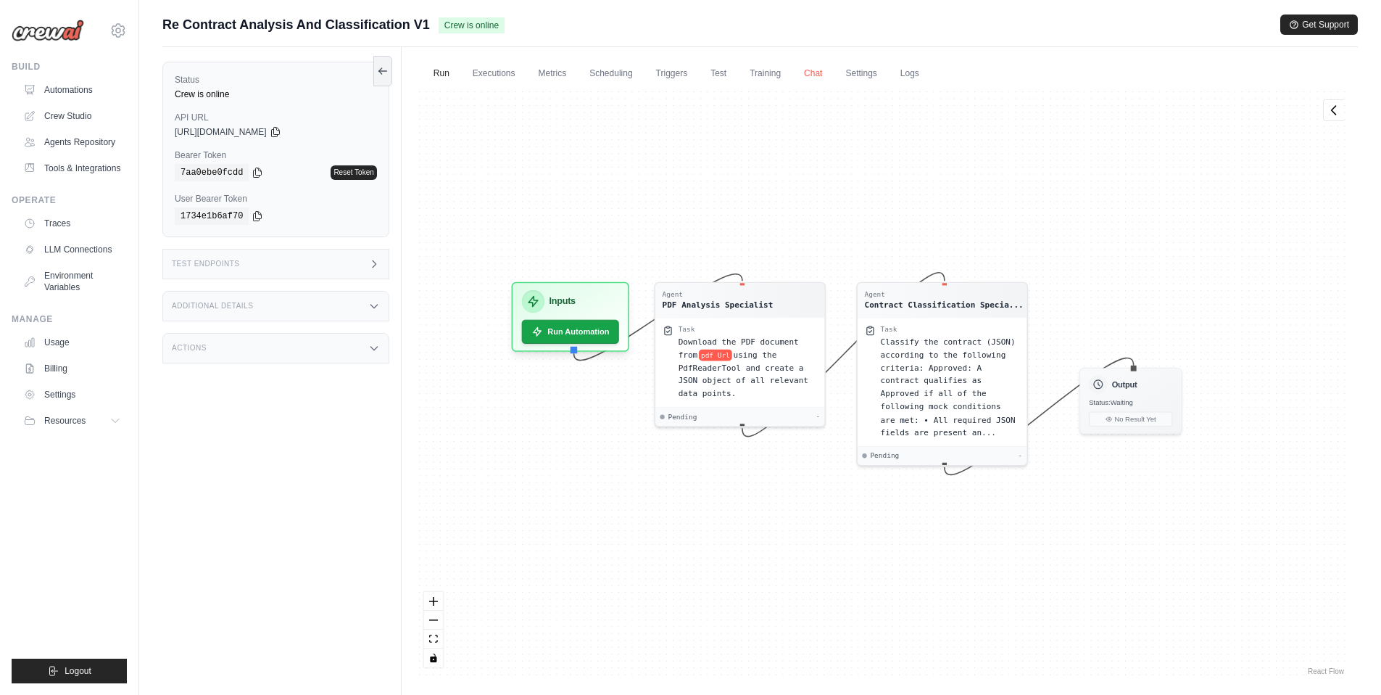
click at [816, 74] on link "Chat" at bounding box center [813, 74] width 36 height 30
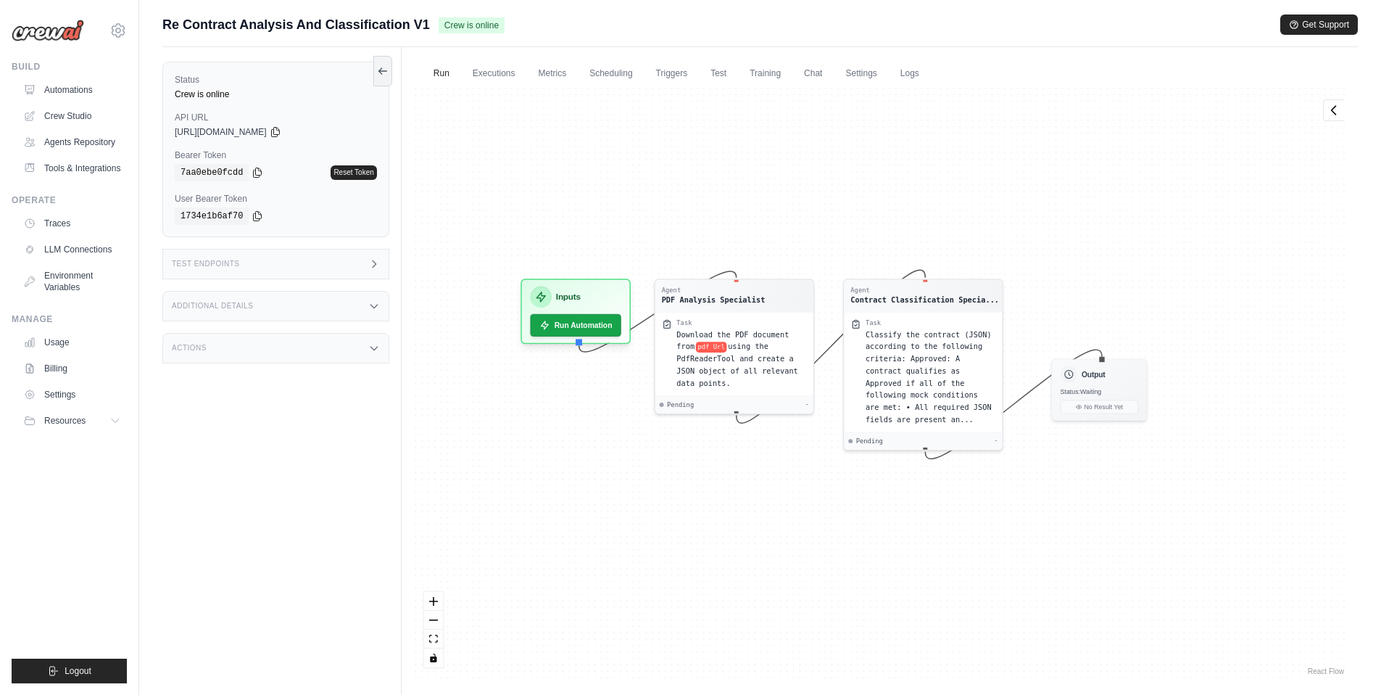
click at [339, 286] on div "Status Crew is online API URL copied https://re-contract-analysis-and-classific…" at bounding box center [281, 394] width 239 height 695
click at [315, 138] on div "Status Crew is online API URL copied https://re-contract-analysis-and-classific…" at bounding box center [275, 149] width 227 height 175
click at [281, 128] on icon at bounding box center [276, 131] width 12 height 12
click at [320, 264] on div "Test Endpoints" at bounding box center [275, 264] width 227 height 30
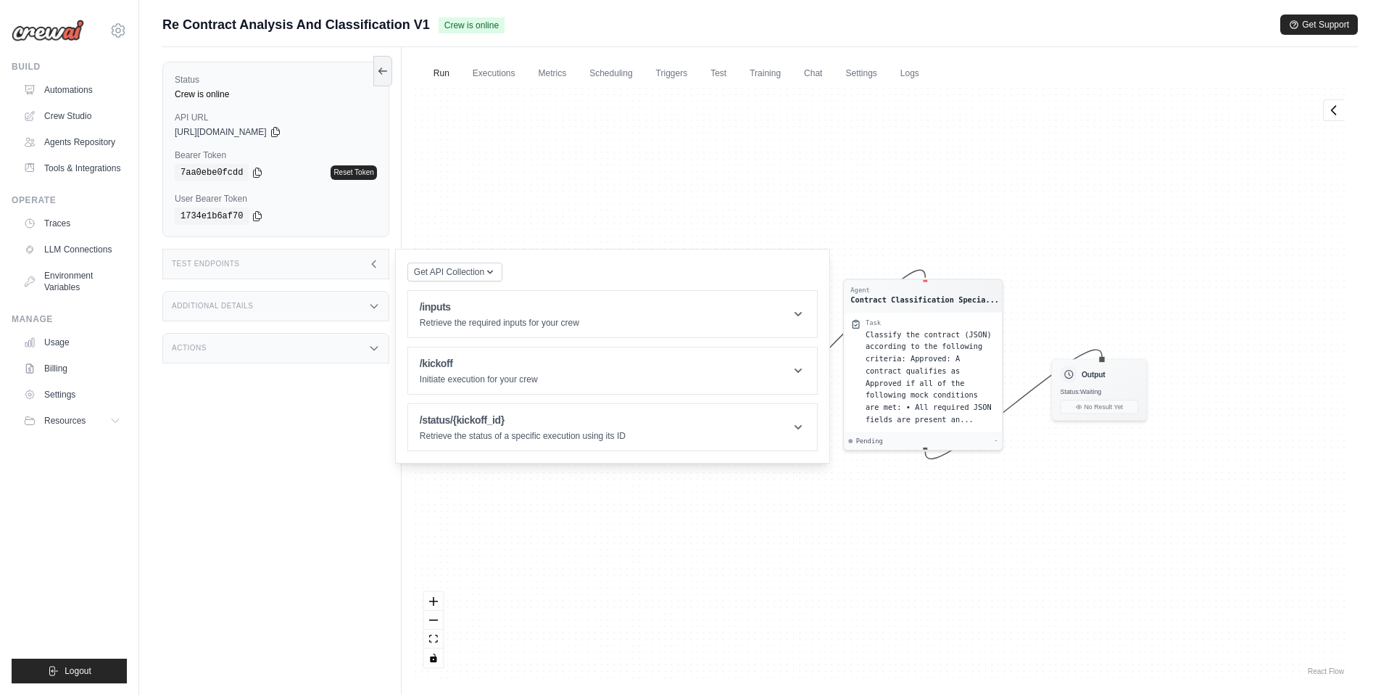
click at [314, 316] on div "Additional Details" at bounding box center [275, 306] width 227 height 30
click at [520, 557] on div "Agent PDF Analysis Specialist Task Download the PDF document from pdf Url using…" at bounding box center [879, 383] width 933 height 590
click at [304, 261] on div "Test Endpoints" at bounding box center [275, 264] width 227 height 30
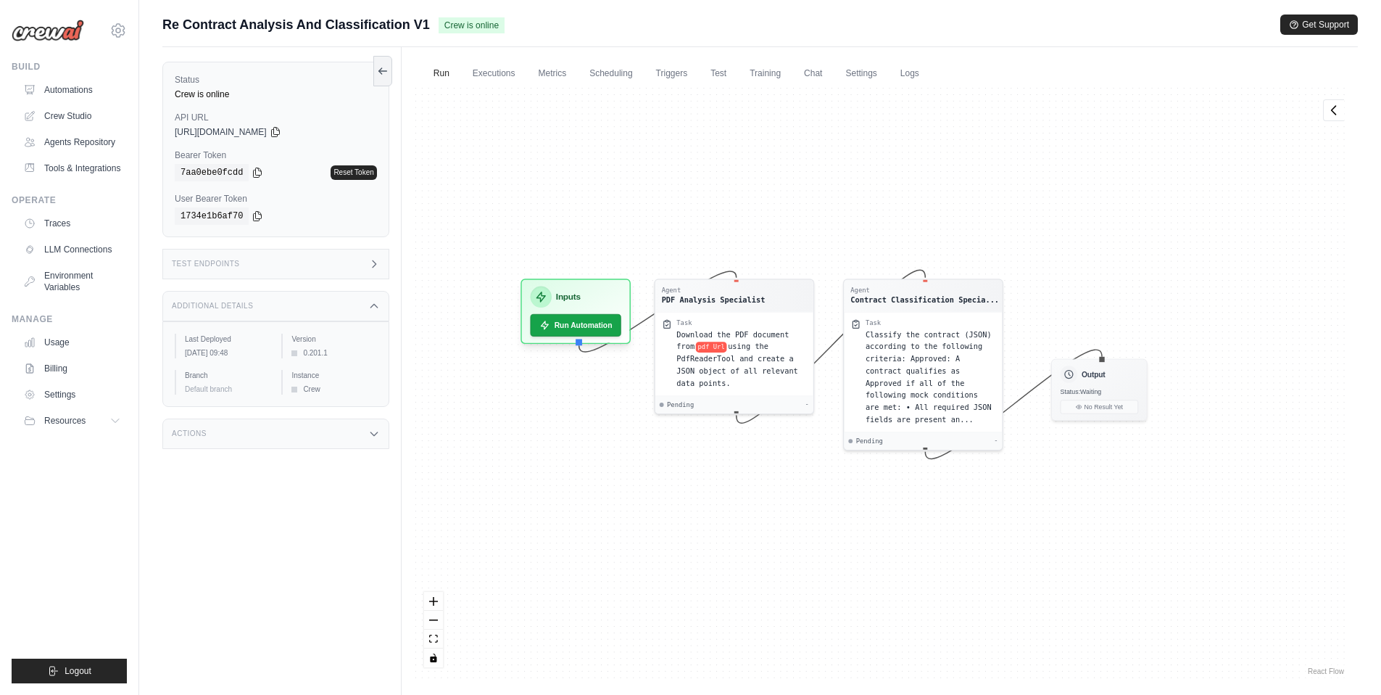
click at [295, 303] on div "Additional Details" at bounding box center [275, 306] width 227 height 30
click at [331, 262] on div "Test Endpoints" at bounding box center [275, 264] width 227 height 30
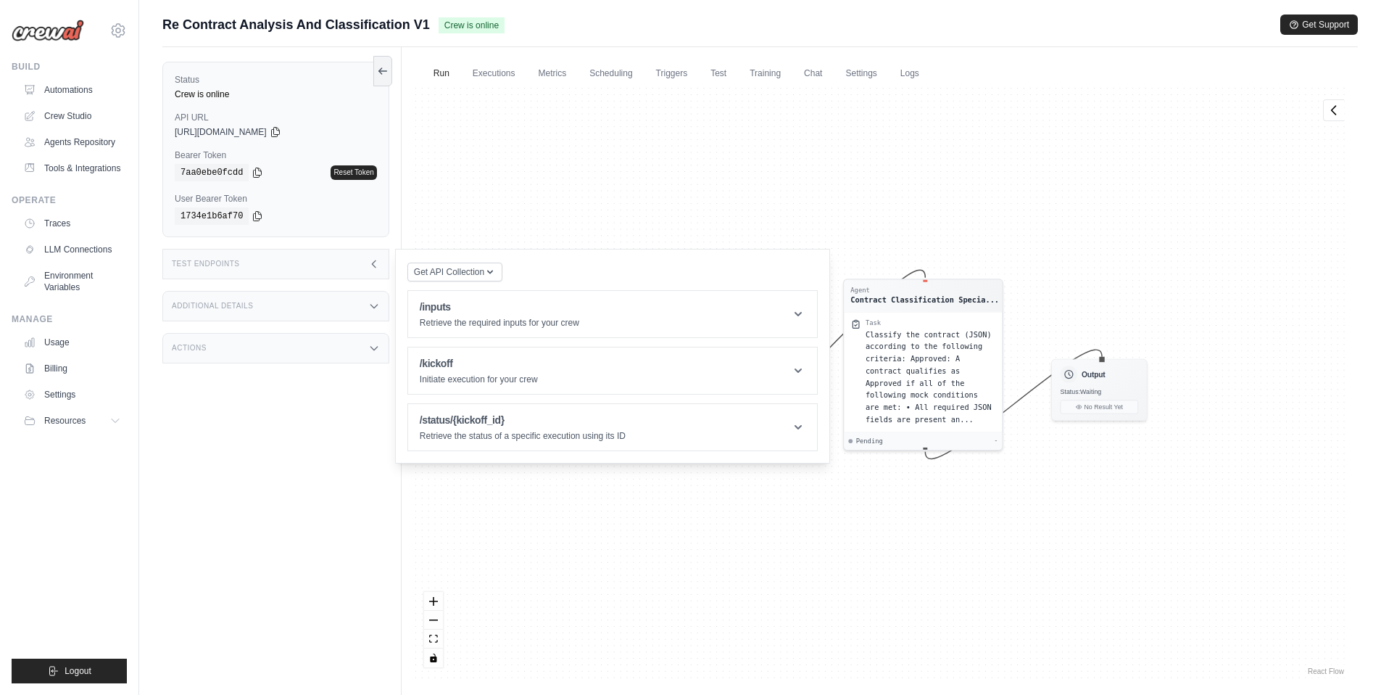
click at [331, 262] on div "Test Endpoints" at bounding box center [275, 264] width 227 height 30
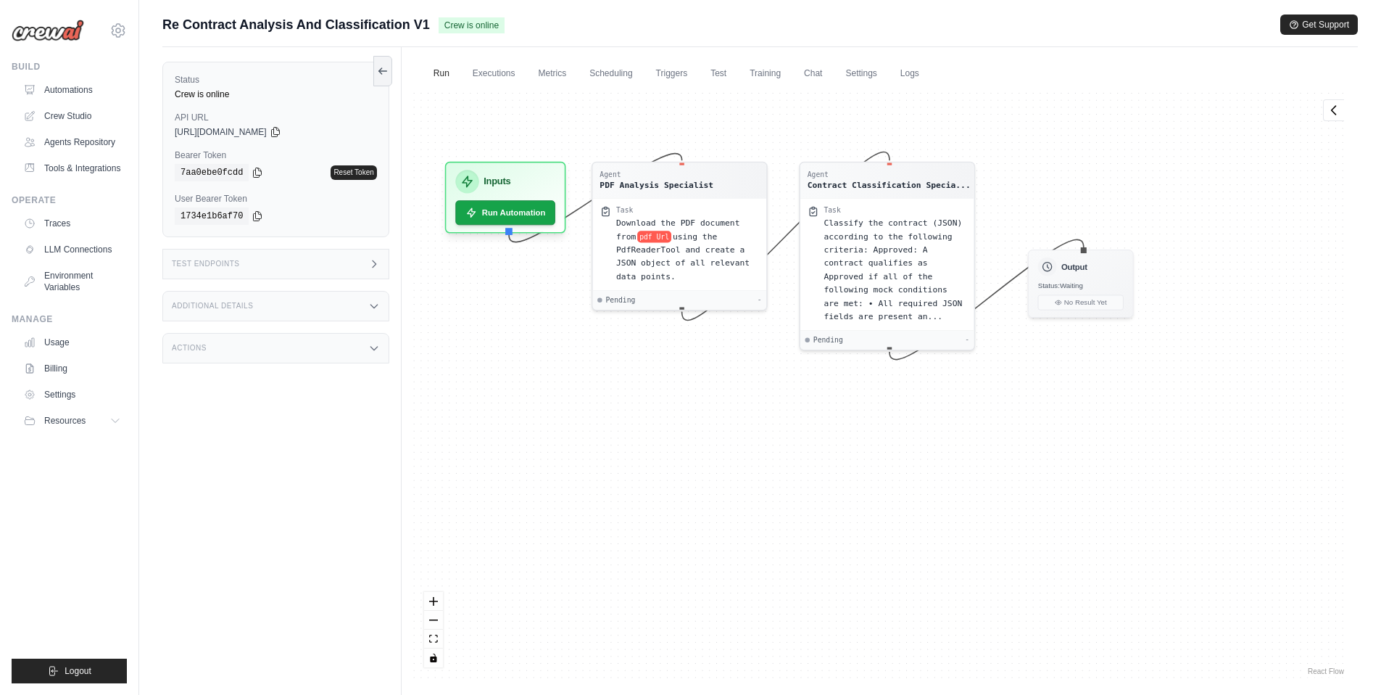
drag, startPoint x: 510, startPoint y: 429, endPoint x: 432, endPoint y: 326, distance: 128.3
click at [432, 326] on div "Agent PDF Analysis Specialist Task Download the PDF document from pdf Url using…" at bounding box center [879, 383] width 933 height 590
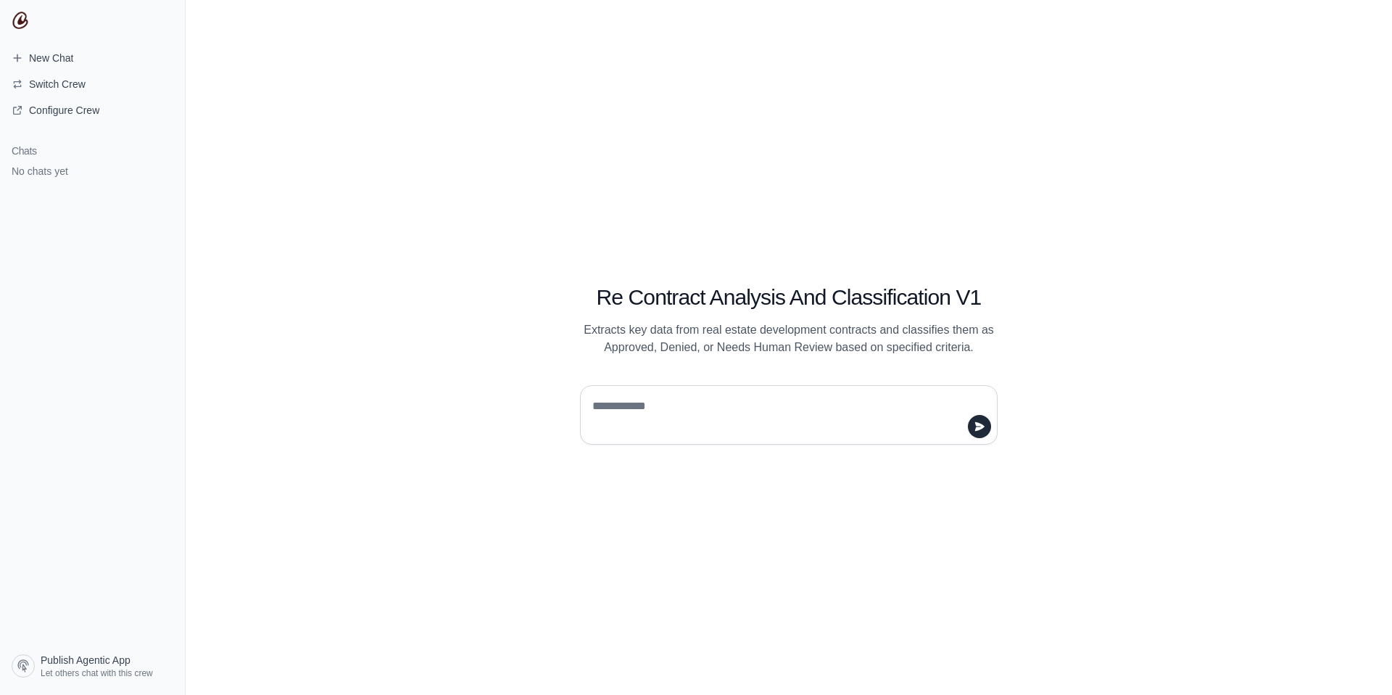
click at [660, 413] on textarea at bounding box center [785, 414] width 390 height 41
type textarea "*******"
